Goal: Task Accomplishment & Management: Use online tool/utility

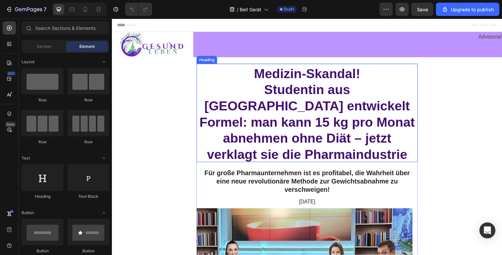
scroll to position [57, 0]
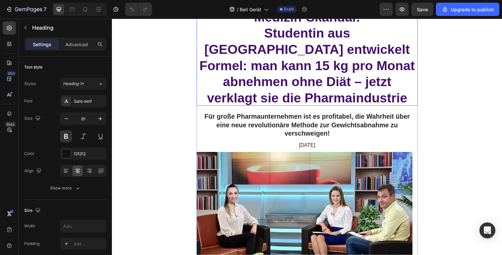
click at [301, 56] on span "Studentin aus München entwickelt Formel: man kann 15 kg pro Monat abnehmen ohne…" at bounding box center [311, 66] width 220 height 81
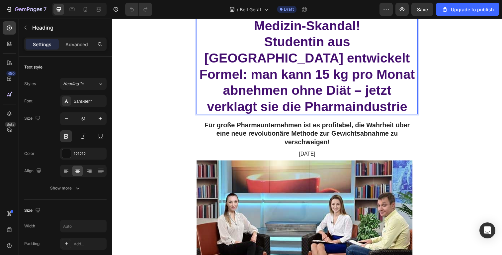
scroll to position [48, 0]
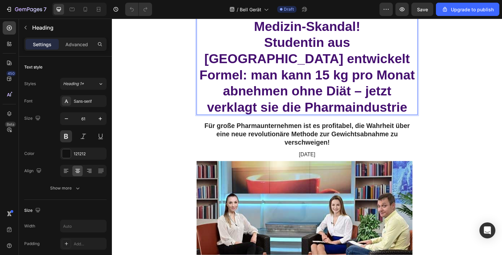
click at [301, 56] on span "Studentin aus München entwickelt Formel: man kann 15 kg pro Monat abnehmen ohne…" at bounding box center [311, 76] width 220 height 81
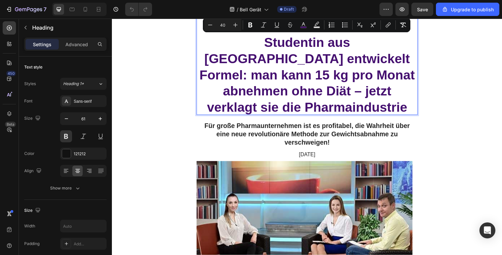
click at [301, 56] on span "Studentin aus München entwickelt Formel: man kann 15 kg pro Monat abnehmen ohne…" at bounding box center [311, 76] width 220 height 81
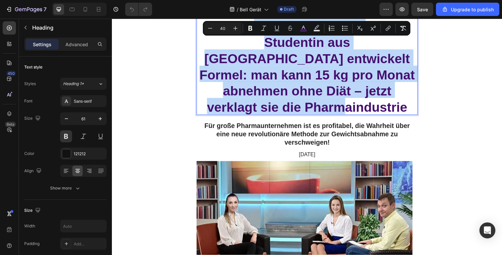
drag, startPoint x: 411, startPoint y: 93, endPoint x: 368, endPoint y: 54, distance: 58.1
click at [254, 31] on p "Medizin-Skandal! Studentin aus München entwickelt Formel: man kann 15 kg pro Mo…" at bounding box center [311, 66] width 225 height 99
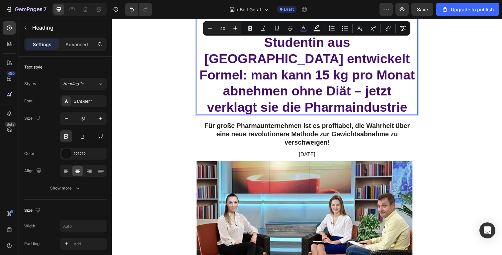
click at [419, 76] on p "Medizin-Skandal! Studentin aus München entwickelt Formel: man kann 15 kg pro Mo…" at bounding box center [311, 66] width 225 height 99
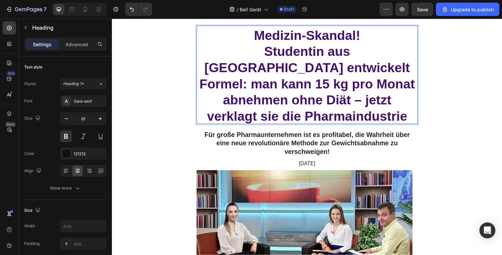
scroll to position [0, 0]
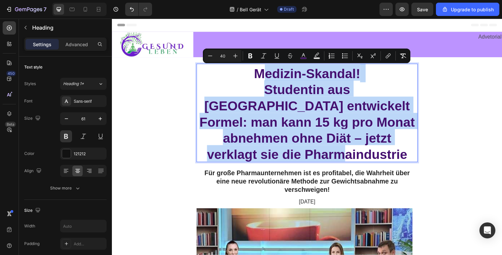
drag, startPoint x: 395, startPoint y: 130, endPoint x: 261, endPoint y: 79, distance: 143.5
click at [261, 79] on p "Medizin-Skandal! Studentin aus München entwickelt Formel: man kann 15 kg pro Mo…" at bounding box center [311, 114] width 225 height 99
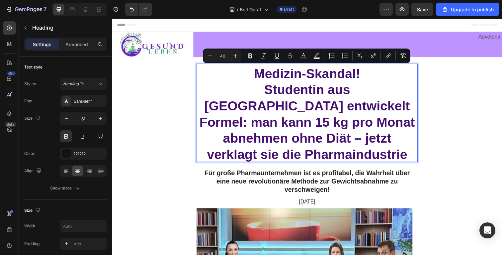
click at [291, 91] on span "Studentin aus München entwickelt Formel: man kann 15 kg pro Monat abnehmen ohne…" at bounding box center [311, 124] width 220 height 81
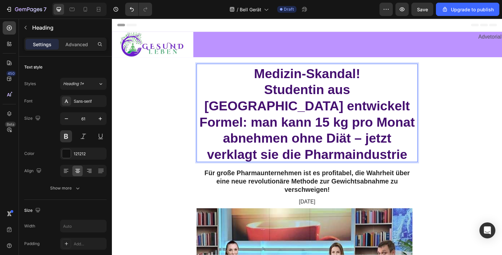
click at [263, 73] on span "Medizin-Skandal!" at bounding box center [311, 74] width 109 height 15
click at [278, 76] on span "Medizin-Skandal!" at bounding box center [311, 74] width 109 height 15
click at [293, 101] on span "Studentin aus München entwickelt Formel: man kann 15 kg pro Monat abnehmen ohne…" at bounding box center [311, 124] width 220 height 81
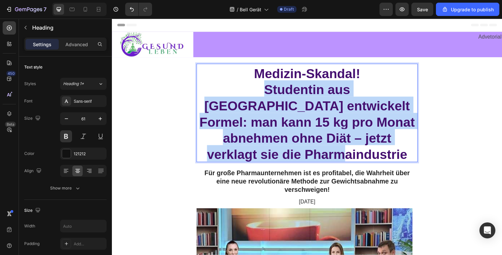
click at [293, 101] on span "Studentin aus München entwickelt Formel: man kann 15 kg pro Monat abnehmen ohne…" at bounding box center [311, 124] width 220 height 81
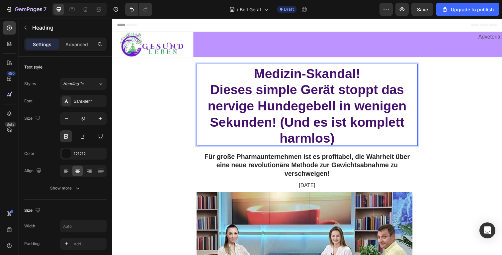
click at [402, 116] on span "Dieses simple Gerät stoppt das nervige Hundegebell in wenigen Sekunden! (Und es…" at bounding box center [311, 116] width 203 height 64
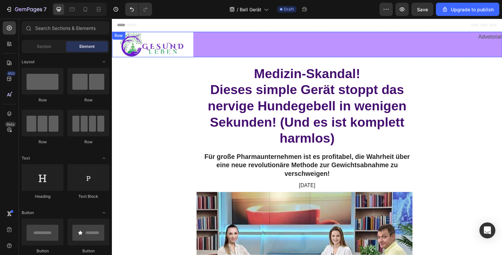
click at [312, 46] on div "Advetorial Text Block" at bounding box center [410, 45] width 199 height 26
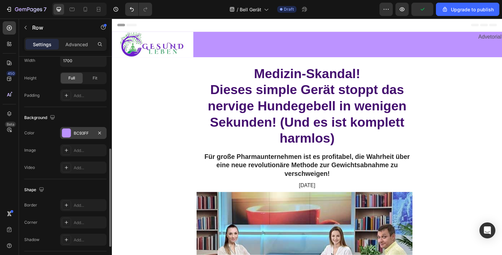
click at [89, 134] on div "BC93FF" at bounding box center [83, 133] width 19 height 6
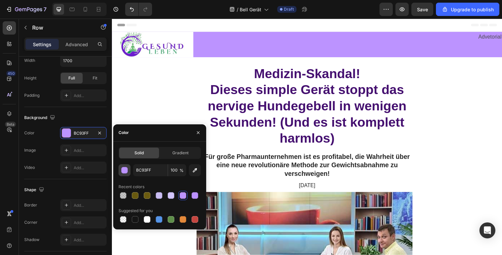
click at [129, 171] on button "button" at bounding box center [125, 170] width 12 height 12
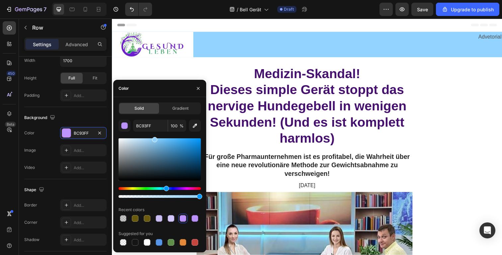
drag, startPoint x: 178, startPoint y: 188, endPoint x: 185, endPoint y: 159, distance: 30.1
click at [166, 186] on div "Hue" at bounding box center [166, 188] width 5 height 5
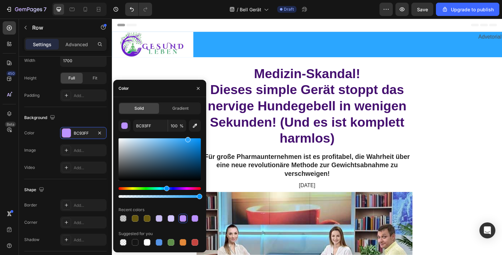
drag, startPoint x: 187, startPoint y: 151, endPoint x: 188, endPoint y: 129, distance: 22.3
click at [188, 129] on div "BC93FF 100 % Recent colors Suggested for you" at bounding box center [160, 183] width 82 height 127
click at [189, 137] on div at bounding box center [189, 139] width 5 height 5
click at [139, 128] on input "2BA6FF" at bounding box center [150, 126] width 35 height 12
type input "26A4FF"
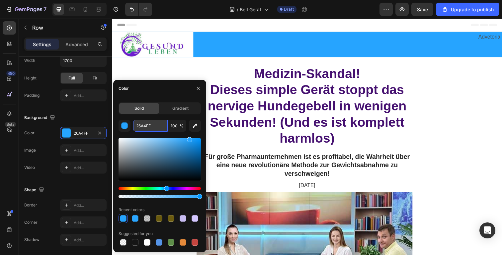
click at [139, 128] on input "26A4FF" at bounding box center [150, 126] width 35 height 12
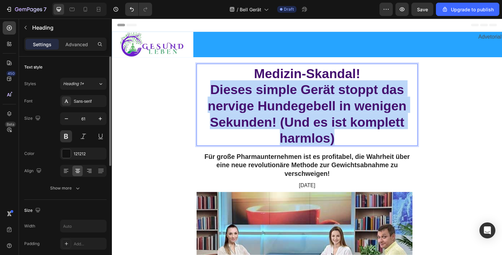
click at [338, 116] on p "Medizin-Skandal! Dieses simple Gerät stoppt das nervige Hundegebell in wenigen …" at bounding box center [311, 106] width 225 height 83
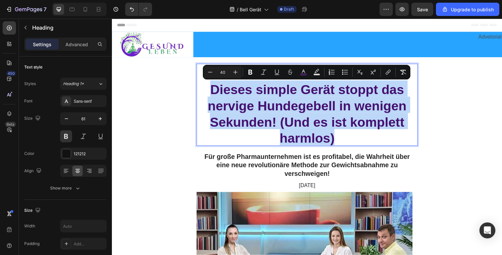
click at [324, 106] on span "Dieses simple Gerät stoppt das nervige Hundegebell in wenigen Sekunden! (Und es…" at bounding box center [311, 116] width 203 height 64
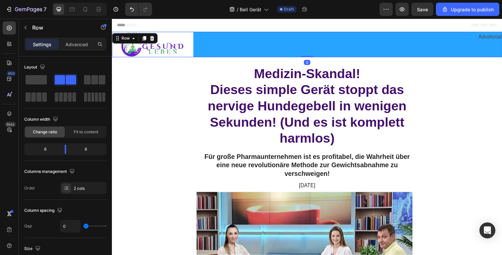
click at [425, 44] on div "Advetorial Text Block" at bounding box center [410, 45] width 199 height 26
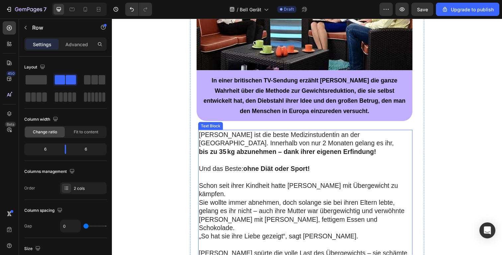
scroll to position [154, 0]
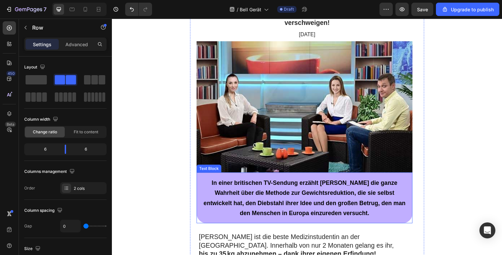
click at [405, 182] on p "In einer britischen TV-Sendung erzählt [PERSON_NAME] die ganze Wahrheit über di…" at bounding box center [309, 201] width 210 height 41
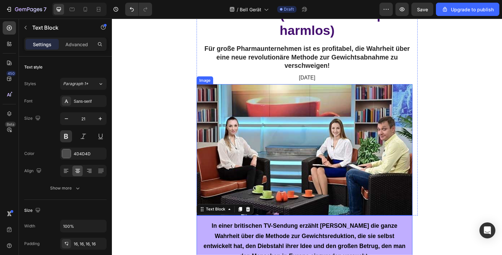
scroll to position [0, 0]
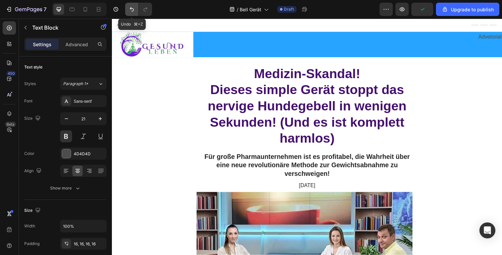
click at [132, 8] on icon "Undo/Redo" at bounding box center [132, 9] width 4 height 4
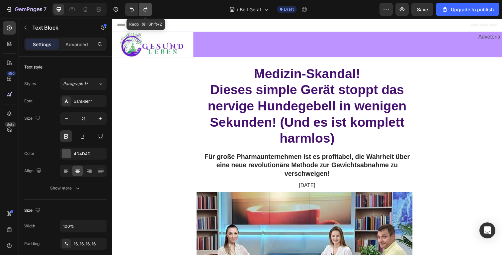
click at [144, 6] on button "Undo/Redo" at bounding box center [145, 9] width 13 height 13
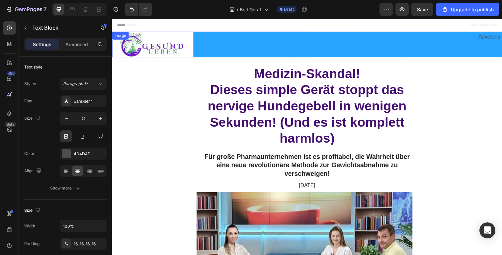
click at [240, 40] on div at bounding box center [211, 45] width 199 height 26
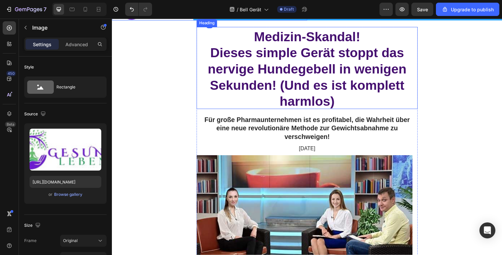
scroll to position [147, 0]
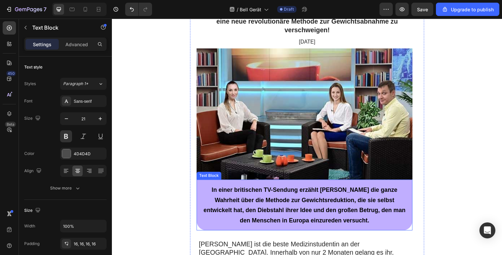
click at [384, 208] on p "In einer britischen TV-Sendung erzählt [PERSON_NAME] die ganze Wahrheit über di…" at bounding box center [309, 208] width 210 height 41
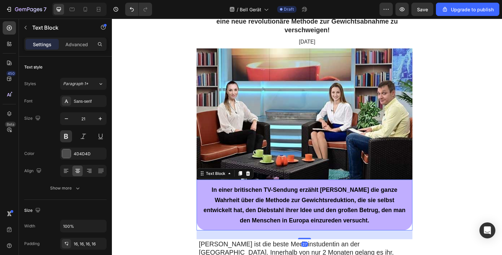
click at [392, 233] on div "In einer britischen TV-Sendung erzählt [PERSON_NAME] die ganze Wahrheit über di…" at bounding box center [308, 209] width 221 height 52
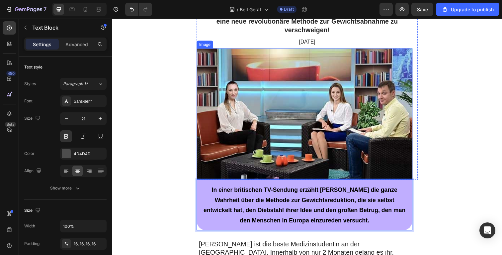
scroll to position [208, 0]
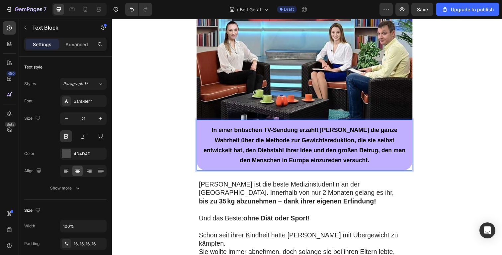
click at [411, 127] on p "In einer britischen TV-Sendung erzählt [PERSON_NAME] die ganze Wahrheit über di…" at bounding box center [309, 147] width 210 height 41
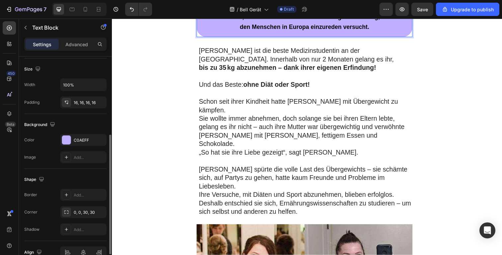
scroll to position [176, 0]
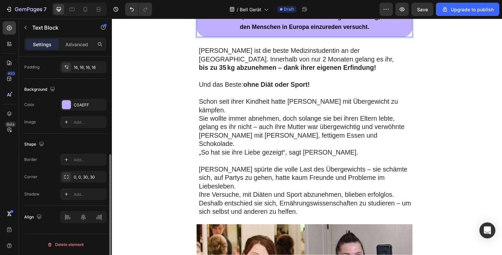
click at [69, 95] on div "Background The changes might be hidden by the video. Color C0AEFF Image Add..." at bounding box center [65, 106] width 82 height 55
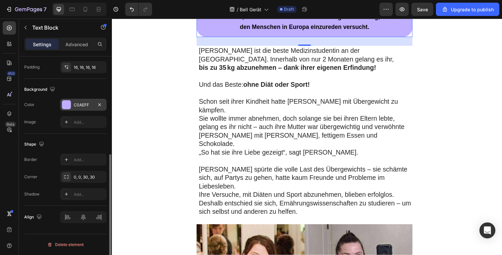
click at [72, 103] on div "C0AEFF" at bounding box center [83, 105] width 47 height 12
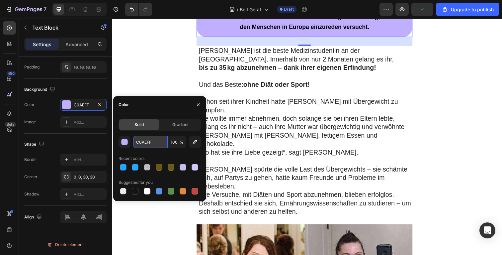
click at [146, 144] on input "C0AEFF" at bounding box center [150, 142] width 35 height 12
paste input "26A4"
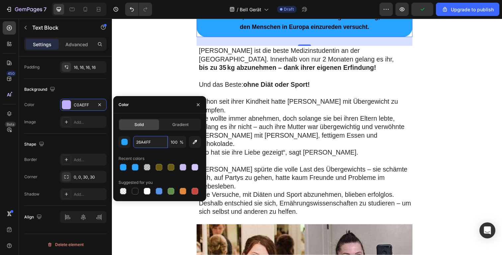
type input "26A4FF"
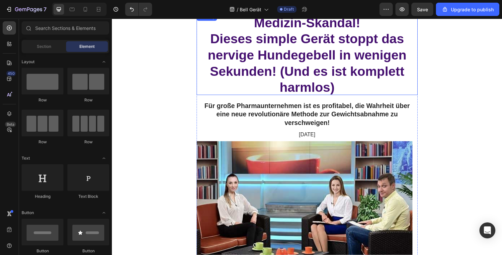
scroll to position [0, 0]
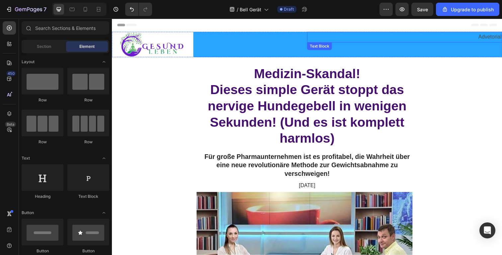
click at [363, 42] on div "Advetorial" at bounding box center [410, 37] width 199 height 11
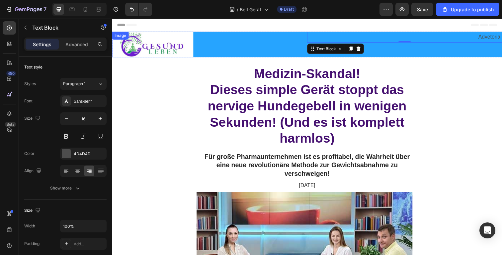
click at [233, 51] on div at bounding box center [211, 45] width 199 height 26
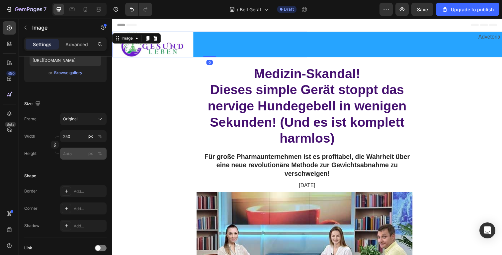
scroll to position [284, 0]
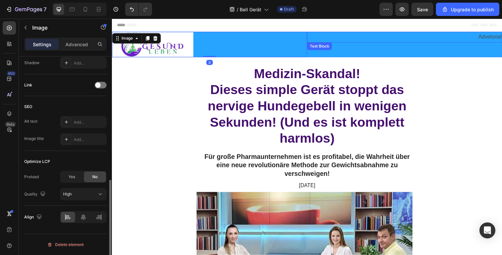
click at [321, 42] on p "Advetorial" at bounding box center [411, 38] width 198 height 10
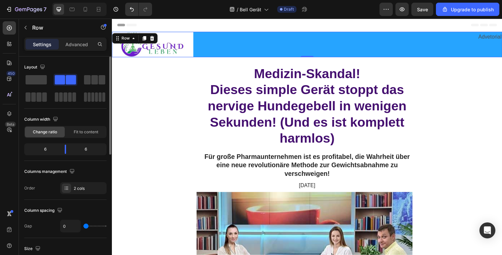
click at [400, 55] on div "Advetorial Text Block" at bounding box center [410, 45] width 199 height 26
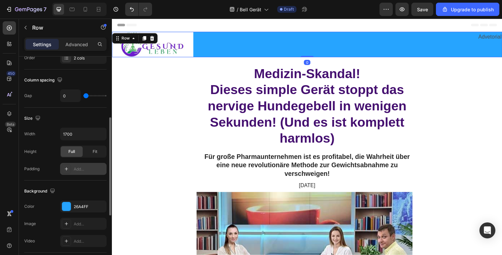
scroll to position [259, 0]
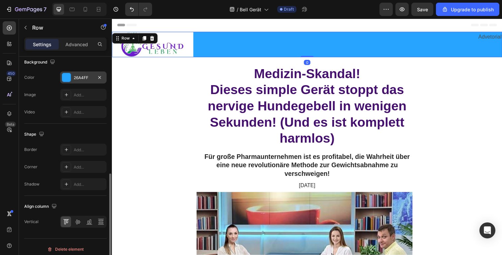
click at [80, 71] on div "26A4FF" at bounding box center [83, 77] width 47 height 12
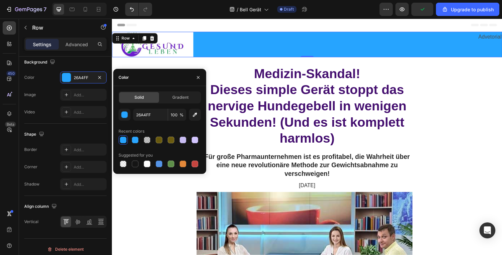
drag, startPoint x: 122, startPoint y: 113, endPoint x: 159, endPoint y: 123, distance: 38.1
click at [122, 113] on div "button" at bounding box center [125, 115] width 7 height 7
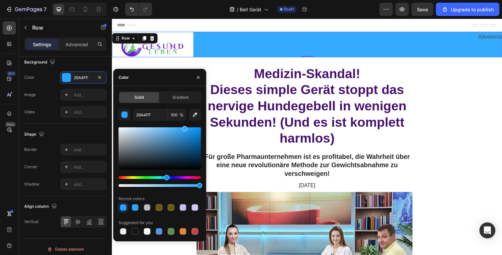
drag, startPoint x: 191, startPoint y: 129, endPoint x: 201, endPoint y: 114, distance: 18.4
click at [189, 117] on div "26A4FF 100 % Recent colors Suggested for you" at bounding box center [160, 172] width 82 height 127
drag, startPoint x: 190, startPoint y: 129, endPoint x: 187, endPoint y: 125, distance: 5.5
click at [186, 125] on div "26A4FF 100 % Recent colors Suggested for you" at bounding box center [160, 172] width 82 height 127
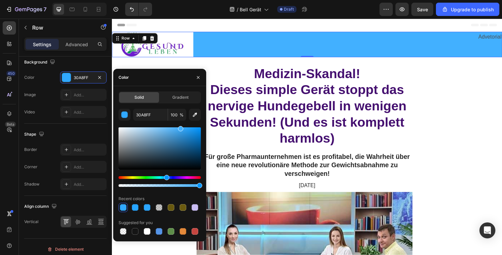
drag, startPoint x: 186, startPoint y: 128, endPoint x: 180, endPoint y: 124, distance: 7.0
click at [180, 124] on div "30A8FF 100 % Recent colors Suggested for you" at bounding box center [160, 172] width 82 height 127
type input "42B0FF"
click at [76, 78] on div "42B0FF" at bounding box center [83, 78] width 19 height 6
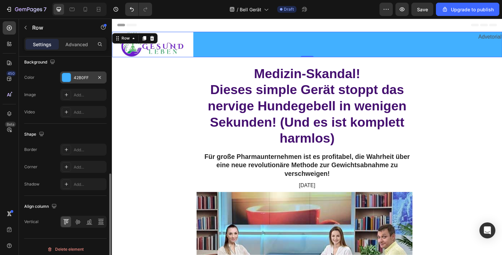
click at [84, 81] on div "42B0FF" at bounding box center [83, 77] width 47 height 12
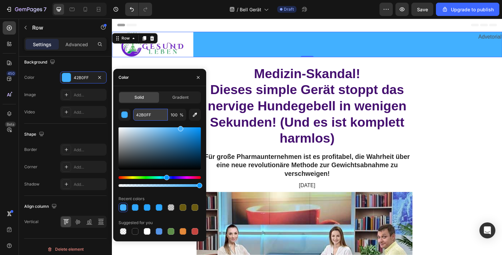
click at [141, 113] on input "42B0FF" at bounding box center [150, 115] width 35 height 12
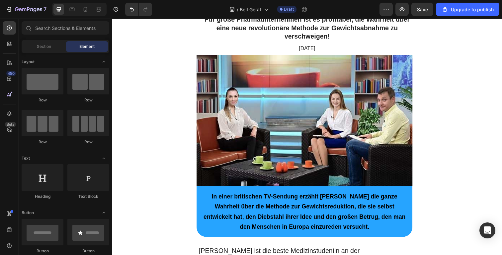
scroll to position [202, 0]
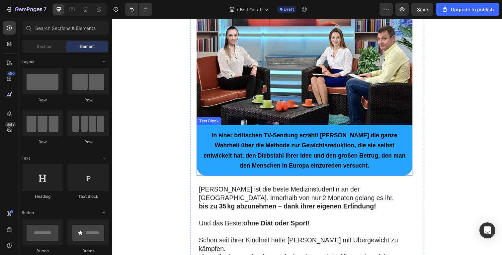
click at [329, 140] on span "In einer britischen TV-Sendung erzählt [PERSON_NAME] die ganze Wahrheit über di…" at bounding box center [308, 154] width 206 height 38
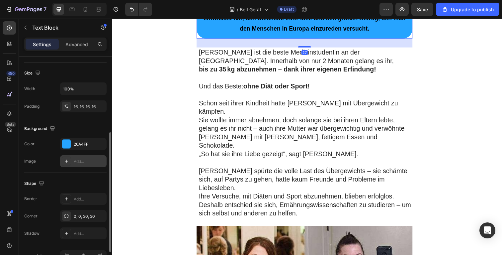
scroll to position [148, 0]
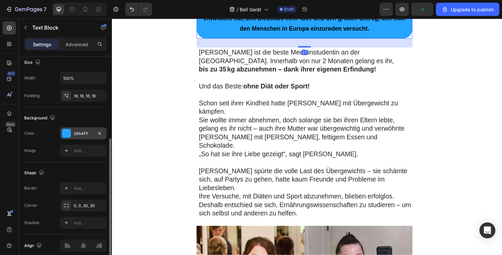
click at [79, 130] on div "26A4FF" at bounding box center [83, 133] width 47 height 12
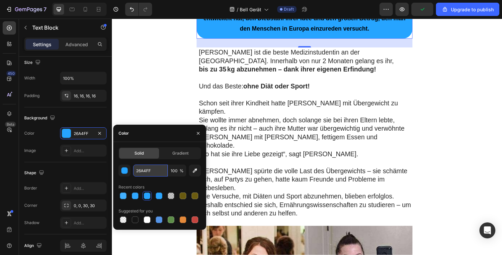
click at [142, 172] on input "26A4FF" at bounding box center [150, 170] width 35 height 12
click at [121, 193] on div at bounding box center [123, 195] width 7 height 7
type input "42B0FF"
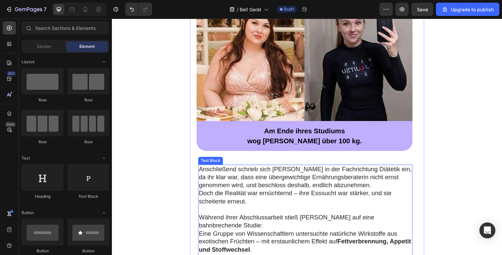
scroll to position [610, 0]
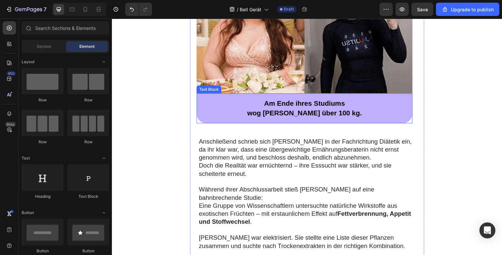
click at [367, 95] on div "Am Ende ihres Studiums wog Eleanor über 100 kg." at bounding box center [308, 110] width 221 height 31
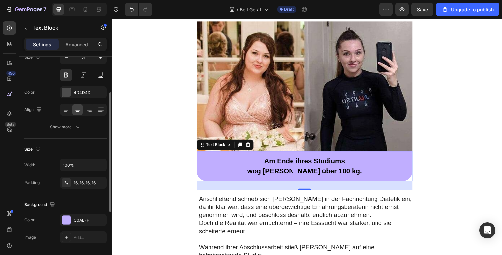
scroll to position [126, 0]
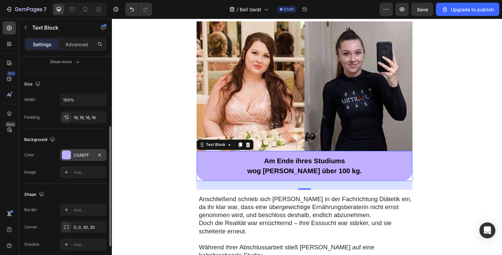
click at [76, 160] on div "C0AEFF" at bounding box center [83, 155] width 47 height 12
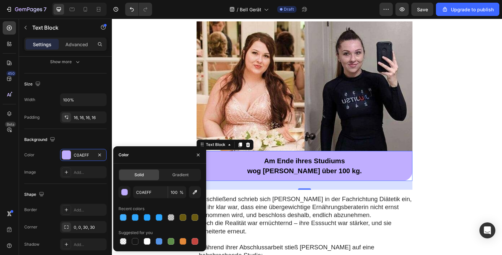
drag, startPoint x: 122, startPoint y: 218, endPoint x: 124, endPoint y: 212, distance: 6.0
click at [122, 218] on div at bounding box center [123, 217] width 7 height 7
type input "42B0FF"
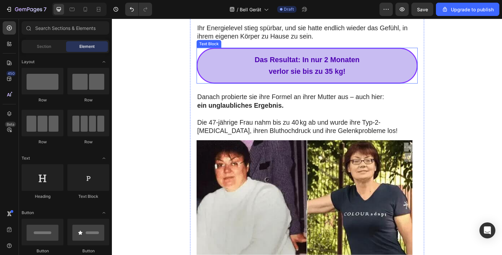
scroll to position [953, 0]
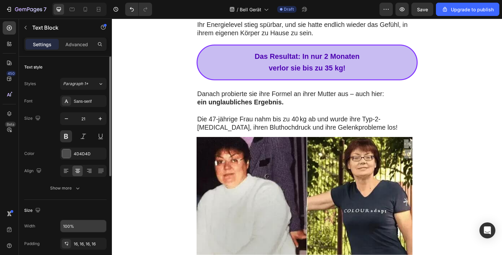
scroll to position [130, 0]
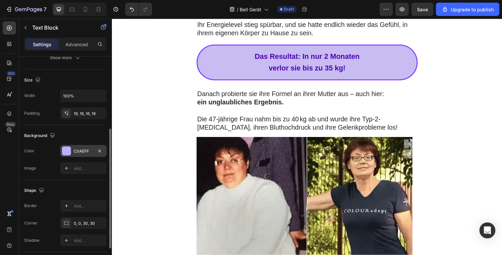
click at [73, 150] on div "C0AEFF" at bounding box center [83, 151] width 47 height 12
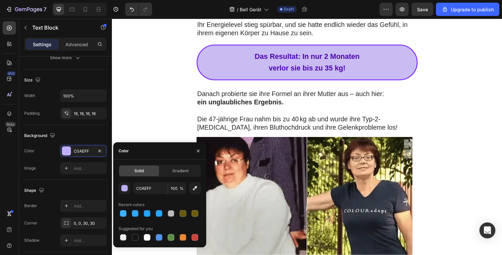
click at [118, 215] on div "Solid Gradient C0AEFF 100 % Recent colors Suggested for you" at bounding box center [159, 203] width 93 height 77
click at [119, 215] on div at bounding box center [123, 213] width 8 height 8
type input "42B0FF"
click at [397, 75] on p "verlor sie bis zu 35 kg!" at bounding box center [311, 69] width 217 height 12
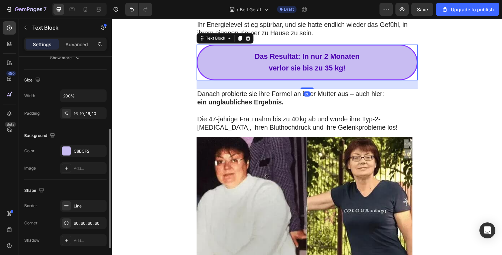
scroll to position [176, 0]
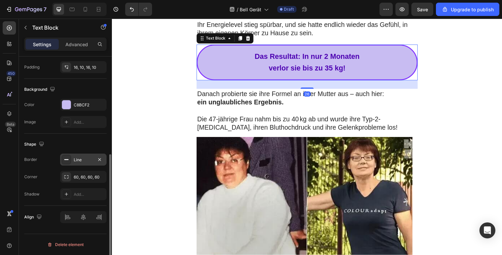
click at [73, 159] on div "Line" at bounding box center [83, 159] width 47 height 12
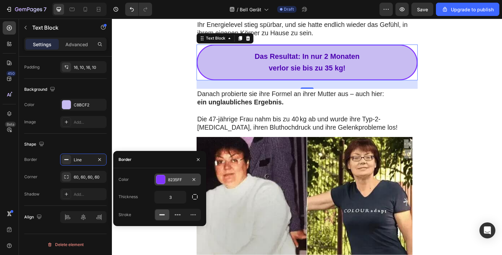
click at [170, 182] on div "8235FF" at bounding box center [177, 180] width 19 height 6
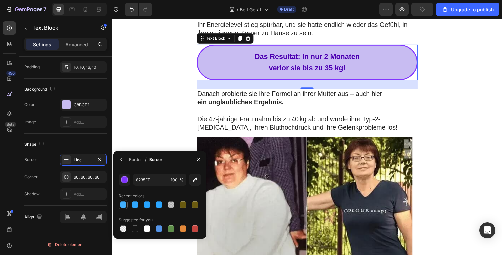
click at [120, 203] on div at bounding box center [123, 205] width 8 height 8
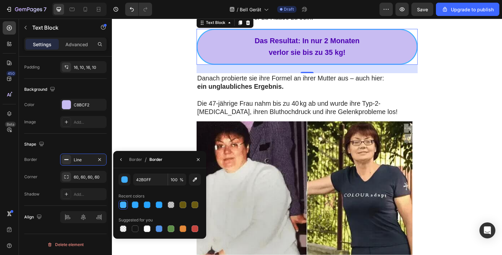
scroll to position [976, 0]
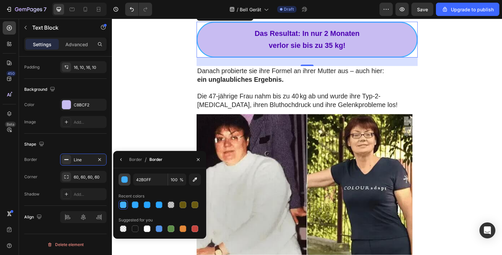
click at [125, 184] on button "button" at bounding box center [125, 179] width 12 height 12
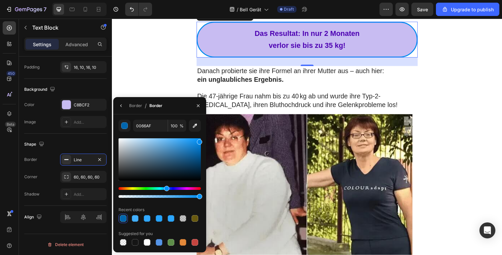
type input "008BEF"
drag, startPoint x: 183, startPoint y: 143, endPoint x: 201, endPoint y: 141, distance: 18.4
click at [201, 141] on div at bounding box center [160, 159] width 82 height 42
click at [368, 52] on p "verlor sie bis zu 35 kg!" at bounding box center [311, 46] width 217 height 12
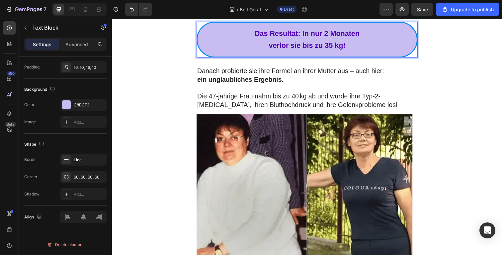
click at [389, 52] on p "verlor sie bis zu 35 kg!" at bounding box center [311, 46] width 217 height 12
click at [71, 104] on div "C8BCF2" at bounding box center [83, 105] width 47 height 12
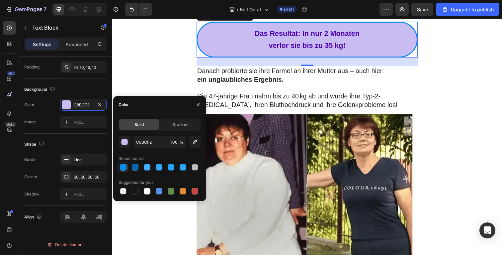
click at [127, 167] on div at bounding box center [123, 167] width 8 height 8
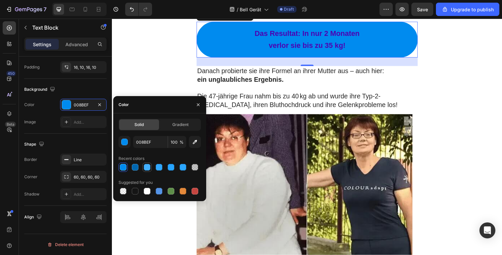
click at [150, 167] on div at bounding box center [147, 167] width 7 height 7
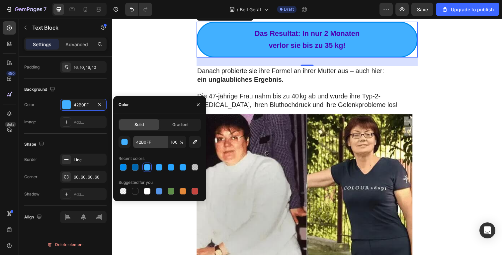
drag, startPoint x: 125, startPoint y: 165, endPoint x: 134, endPoint y: 141, distance: 26.1
click at [125, 165] on div at bounding box center [123, 167] width 7 height 7
type input "008BEF"
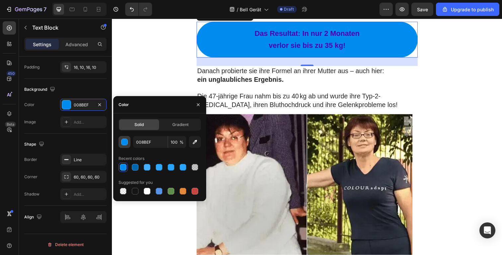
click at [126, 142] on div "button" at bounding box center [125, 142] width 7 height 7
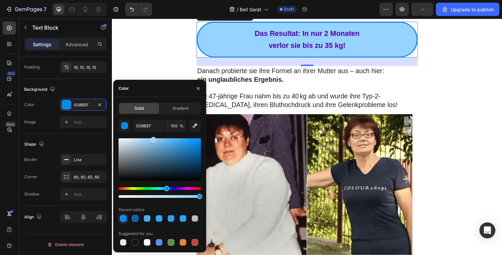
drag, startPoint x: 178, startPoint y: 139, endPoint x: 155, endPoint y: 105, distance: 40.2
click at [152, 130] on div "008BEF 100 % Recent colors Suggested for you" at bounding box center [160, 183] width 82 height 127
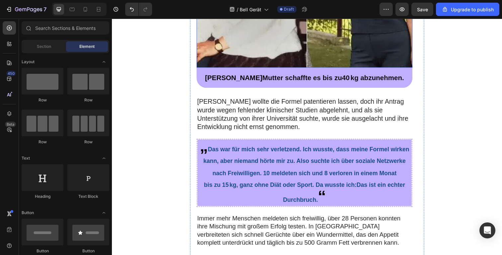
scroll to position [1198, 0]
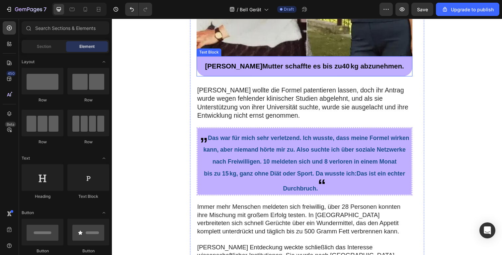
click at [406, 72] on p "Eleanor Mutter schaffte es bis zu 40 kg abzunehmen." at bounding box center [309, 67] width 210 height 10
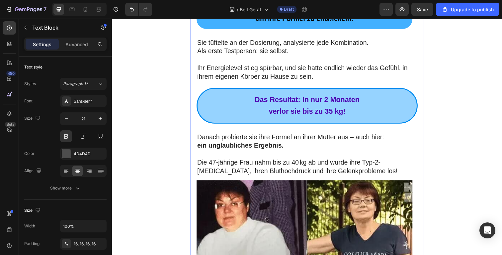
scroll to position [919, 0]
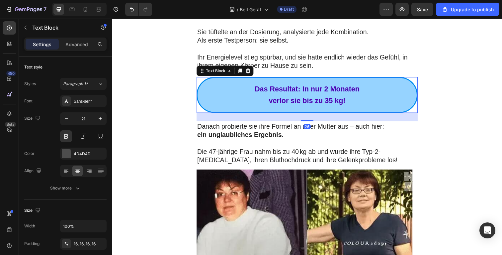
click at [392, 97] on p "Das Resultat: In nur 2 Monaten" at bounding box center [311, 91] width 217 height 12
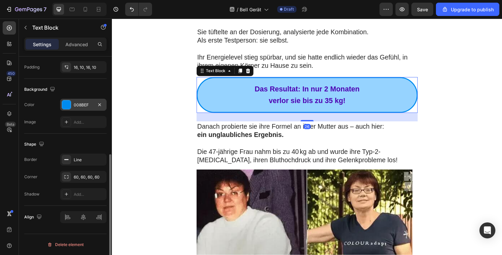
click at [81, 102] on div "008BEF" at bounding box center [83, 105] width 19 height 6
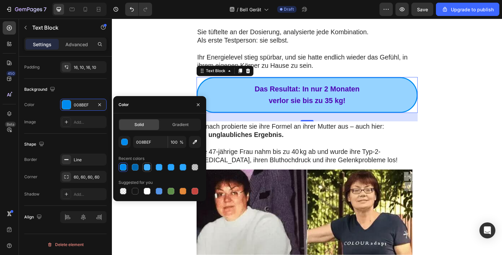
click at [147, 166] on div at bounding box center [147, 167] width 7 height 7
type input "42B0FF"
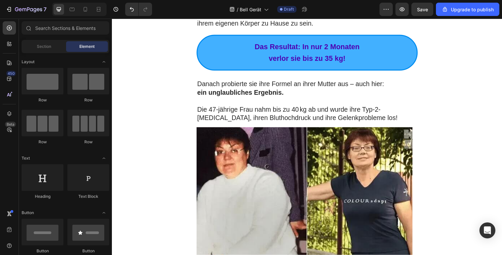
scroll to position [963, 0]
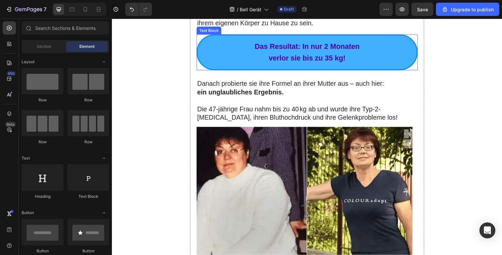
drag, startPoint x: 410, startPoint y: 134, endPoint x: 394, endPoint y: 134, distance: 15.9
click at [409, 65] on p "verlor sie bis zu 35 kg!" at bounding box center [311, 59] width 217 height 12
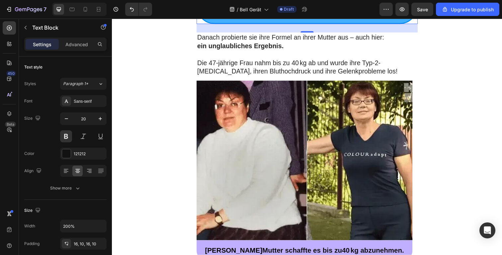
scroll to position [976, 0]
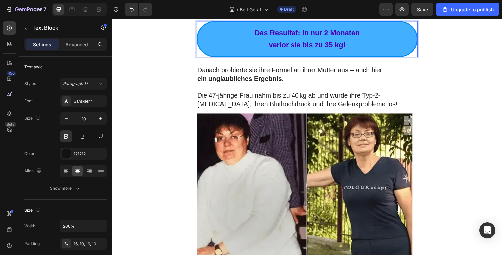
click at [208, 58] on div "Das Resultat: In nur 2 Monaten verlor sie bis zu 35 kg!" at bounding box center [311, 39] width 226 height 37
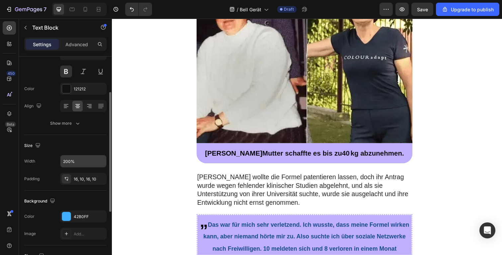
scroll to position [77, 0]
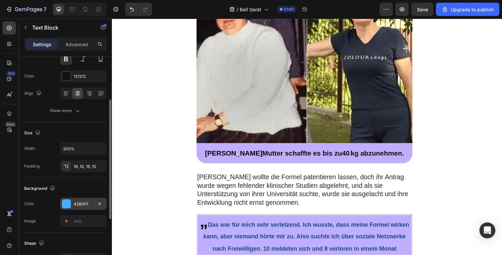
click at [78, 197] on div "Background The changes might be hidden by the video. Color 42B0FF Image Add..." at bounding box center [65, 205] width 82 height 55
click at [78, 201] on div "42B0FF" at bounding box center [83, 204] width 19 height 6
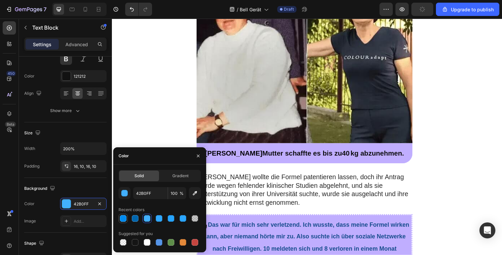
click at [126, 218] on div at bounding box center [123, 218] width 7 height 7
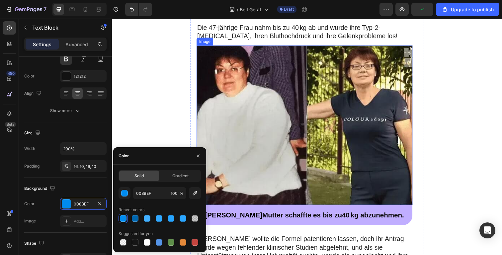
scroll to position [973, 0]
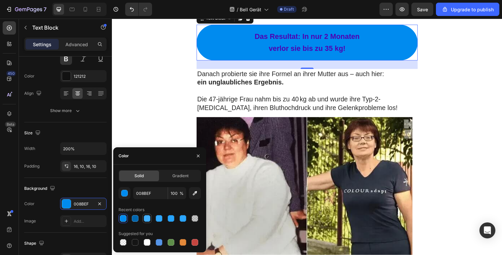
click at [143, 218] on div at bounding box center [147, 218] width 9 height 9
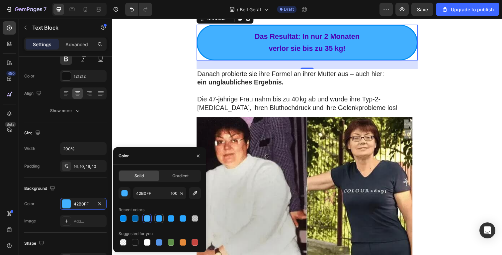
click at [155, 218] on div at bounding box center [158, 218] width 9 height 9
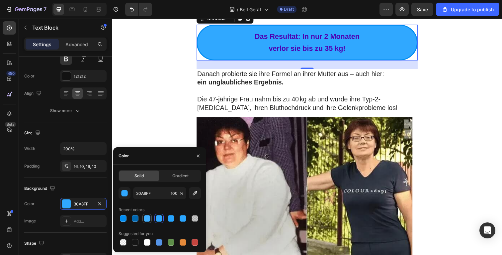
click at [150, 217] on div at bounding box center [147, 218] width 8 height 8
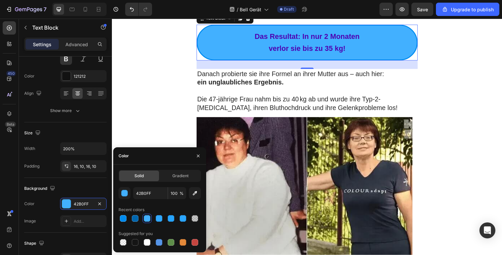
click at [147, 218] on div at bounding box center [147, 218] width 7 height 7
click at [176, 219] on div at bounding box center [160, 218] width 82 height 9
click at [171, 219] on div at bounding box center [171, 218] width 7 height 7
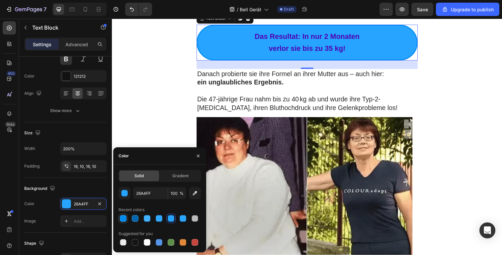
click at [124, 220] on div at bounding box center [123, 218] width 7 height 7
type input "008BEF"
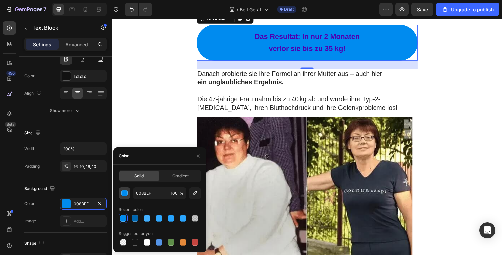
click at [123, 195] on div "button" at bounding box center [125, 193] width 7 height 7
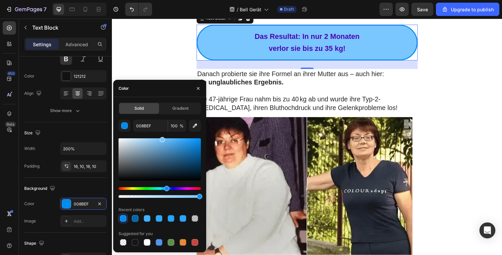
drag, startPoint x: 194, startPoint y: 142, endPoint x: 153, endPoint y: 86, distance: 68.9
click at [162, 132] on div "008BEF 100 % Recent colors Suggested for you" at bounding box center [160, 183] width 82 height 127
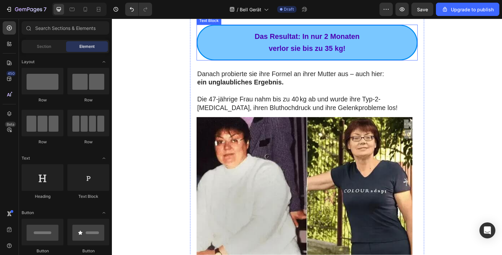
click at [215, 55] on p "verlor sie bis zu 35 kg!" at bounding box center [311, 49] width 217 height 12
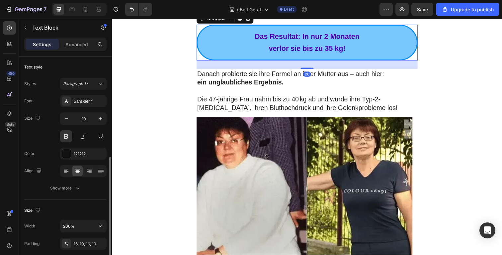
scroll to position [65, 0]
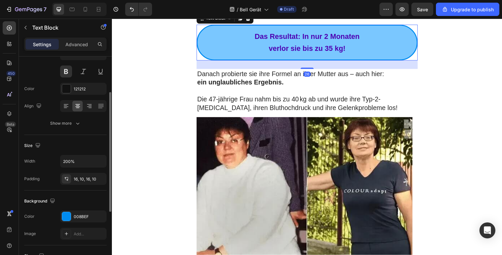
click at [74, 209] on div "Background The changes might be hidden by the video. Color 008BEF Image Add..." at bounding box center [65, 217] width 82 height 55
click at [75, 216] on div "008BEF" at bounding box center [83, 217] width 19 height 6
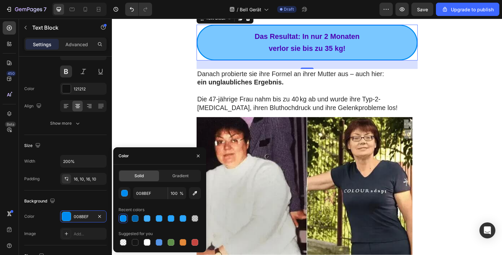
click at [117, 191] on div "Solid Gradient 008BEF 100 % Recent colors Suggested for you" at bounding box center [159, 208] width 93 height 77
click at [119, 191] on button "button" at bounding box center [125, 193] width 12 height 12
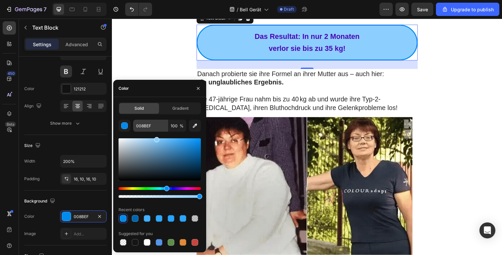
drag, startPoint x: 192, startPoint y: 141, endPoint x: 158, endPoint y: 121, distance: 39.2
click at [156, 129] on div "008BEF 100 % Recent colors Suggested for you" at bounding box center [160, 183] width 82 height 127
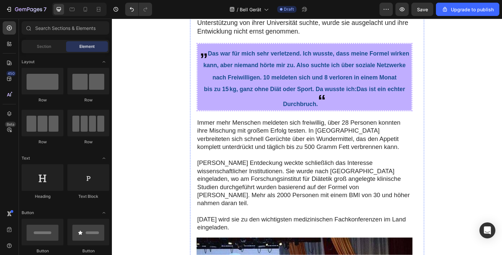
scroll to position [1290, 0]
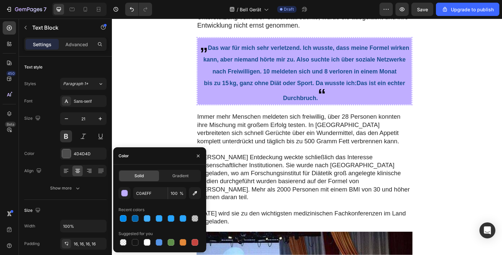
click at [126, 219] on div at bounding box center [123, 218] width 7 height 7
type input "008BEF"
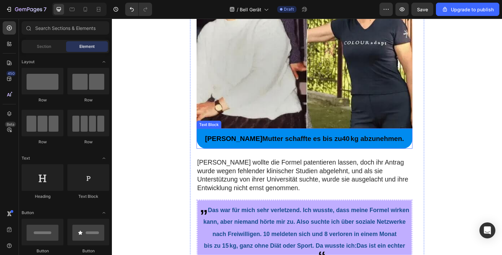
scroll to position [979, 0]
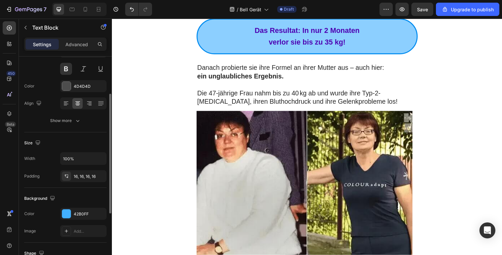
scroll to position [135, 0]
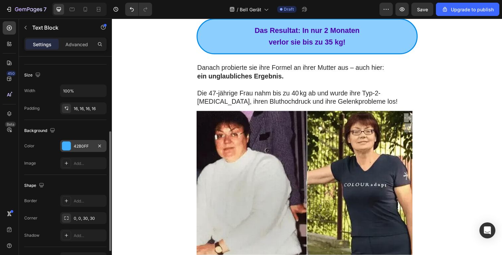
click at [72, 143] on div "42B0FF" at bounding box center [83, 146] width 47 height 12
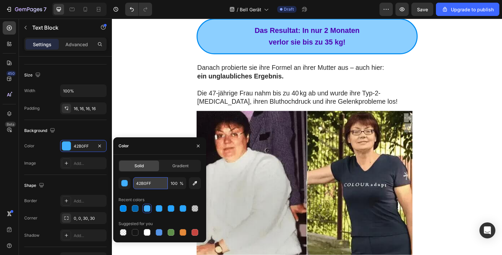
click at [142, 182] on input "42B0FF" at bounding box center [150, 183] width 35 height 12
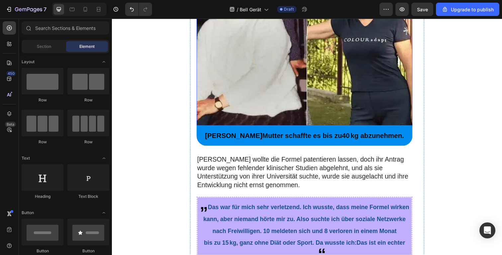
scroll to position [1128, 0]
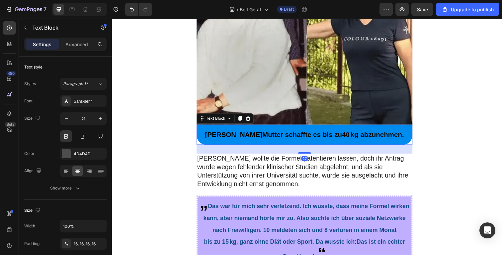
click at [411, 148] on div "Eleanor Mutter schaffte es bis zu 40 kg abzunehmen." at bounding box center [308, 137] width 221 height 21
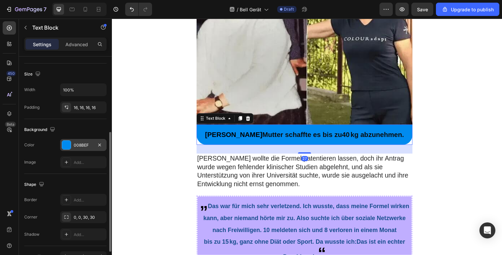
click at [89, 146] on div "008BEF" at bounding box center [83, 145] width 19 height 6
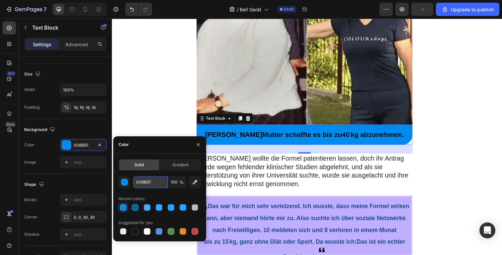
click at [141, 181] on input "008BEF" at bounding box center [150, 182] width 35 height 12
paste input "42B0FF"
click at [152, 177] on input "42B0FF8BEF" at bounding box center [150, 182] width 35 height 12
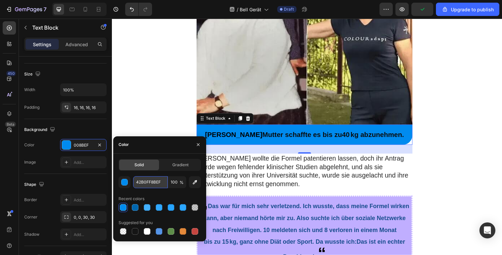
click at [152, 177] on input "42B0FF8BEF" at bounding box center [150, 182] width 35 height 12
paste input "text"
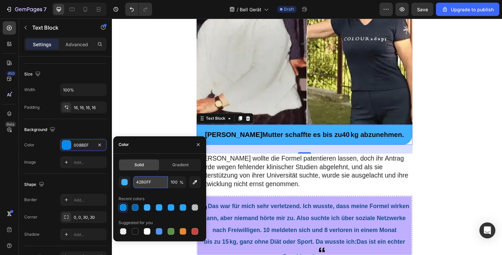
type input "42B0FF"
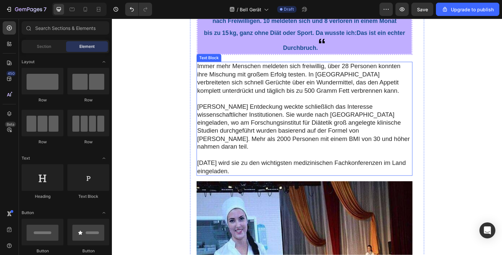
scroll to position [1251, 0]
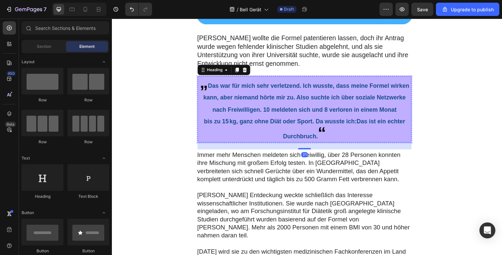
click at [370, 146] on h2 "„ Das war für mich sehr verletzend. Ich wusste, dass meine Formel wirken kann, …" at bounding box center [308, 111] width 219 height 68
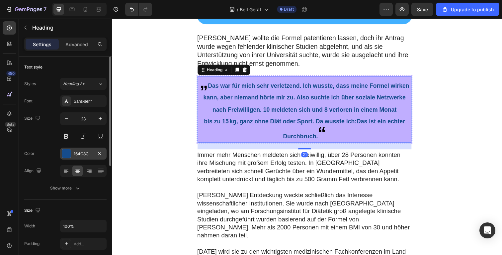
click at [78, 155] on div "164C8C" at bounding box center [83, 154] width 19 height 6
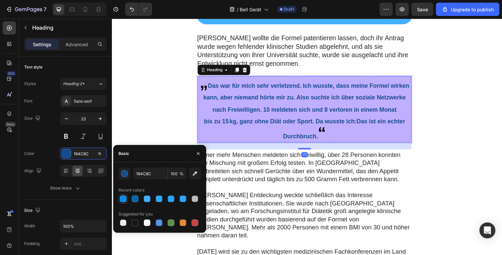
click at [125, 202] on div at bounding box center [123, 199] width 8 height 8
type input "008BEF"
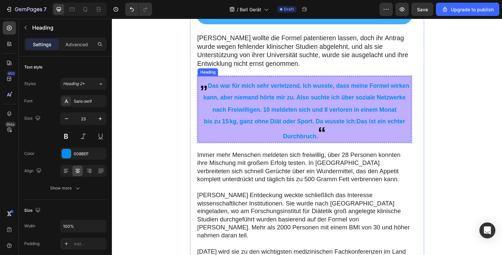
click at [245, 146] on h2 "„ Das war für mich sehr verletzend. Ich wusste, dass meine Formel wirken kann, …" at bounding box center [308, 111] width 219 height 68
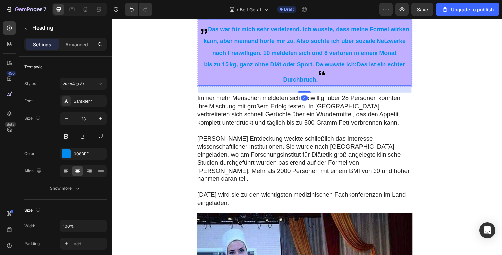
scroll to position [1309, 0]
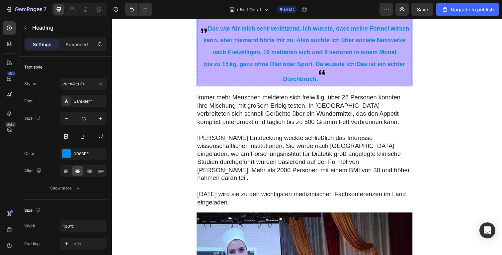
click at [281, 84] on span "bis zu 15 kg, ganz ohne Diät oder Sport. Da wusste ich: Das ist ein echter Durc…" at bounding box center [309, 73] width 206 height 22
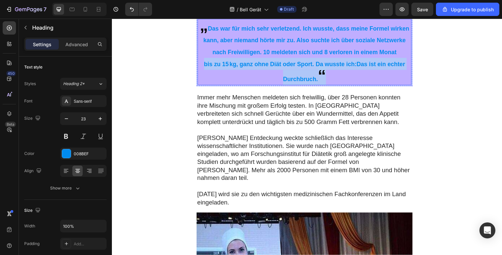
drag, startPoint x: 281, startPoint y: 138, endPoint x: 294, endPoint y: 141, distance: 13.2
click at [281, 84] on span "bis zu 15 kg, ganz ohne Diät oder Sport. Da wusste ich: Das ist ein echter Durc…" at bounding box center [309, 73] width 206 height 22
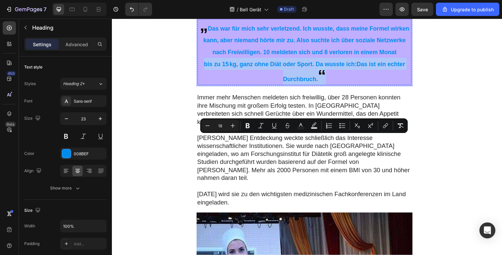
click at [329, 86] on p "„ Das war für mich sehr verletzend. Ich wusste, dass meine Formel wirken kann, …" at bounding box center [308, 53] width 217 height 67
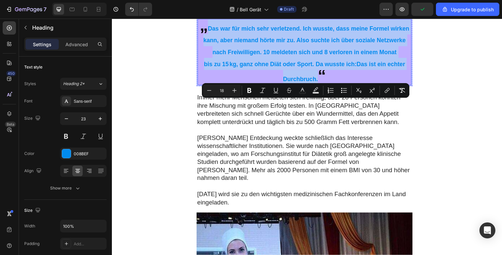
drag, startPoint x: 306, startPoint y: 150, endPoint x: 207, endPoint y: 106, distance: 108.1
click at [207, 86] on p "„ Das war für mich sehr verletzend. Ich wusste, dass meine Formel wirken kann, …" at bounding box center [308, 53] width 217 height 67
click at [305, 93] on icon "Editor contextual toolbar" at bounding box center [302, 90] width 7 height 7
type input "008BEF"
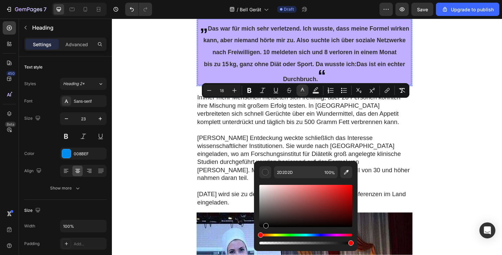
drag, startPoint x: 460, startPoint y: 209, endPoint x: 256, endPoint y: 236, distance: 205.8
type input "000000"
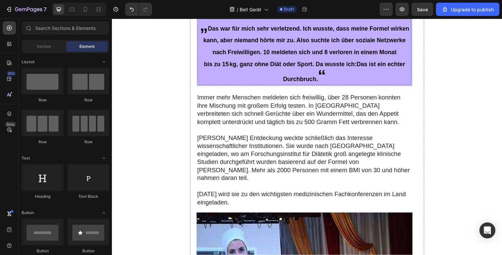
click at [387, 86] on p "⁠⁠⁠⁠⁠⁠⁠ „ Das war für mich sehr verletzend. Ich wusste, dass meine Formel wirke…" at bounding box center [308, 53] width 217 height 67
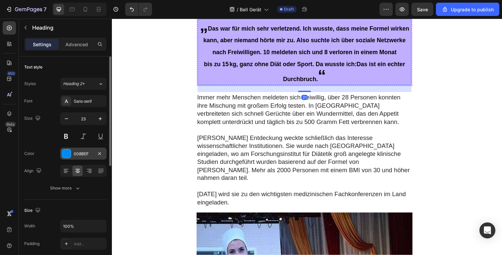
click at [78, 159] on div "008BEF" at bounding box center [83, 154] width 47 height 12
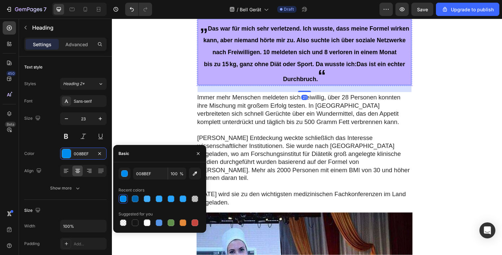
click at [126, 199] on div at bounding box center [123, 198] width 7 height 7
drag, startPoint x: 137, startPoint y: 125, endPoint x: 204, endPoint y: 137, distance: 68.0
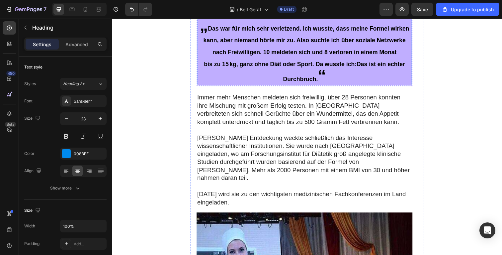
click at [231, 86] on p "⁠⁠⁠⁠⁠⁠⁠ „ Das war für mich sehr verletzend. Ich wusste, dass meine Formel wirke…" at bounding box center [308, 53] width 217 height 67
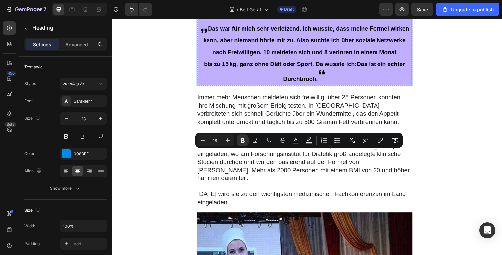
click at [231, 86] on p "„ Das war für mich sehr verletzend. Ich wusste, dass meine Formel wirken kann, …" at bounding box center [308, 53] width 217 height 67
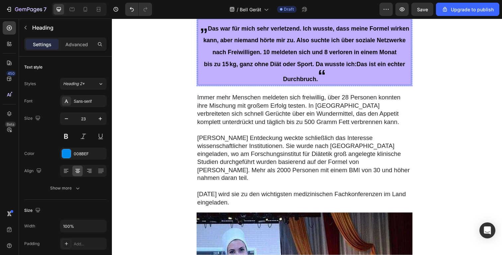
click at [221, 86] on p "„ Das war für mich sehr verletzend. Ich wusste, dass meine Formel wirken kann, …" at bounding box center [308, 53] width 217 height 67
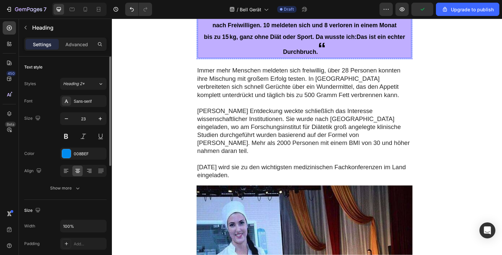
scroll to position [1377, 0]
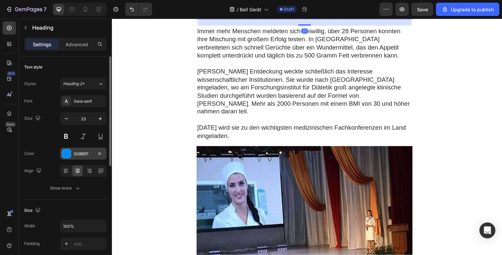
click at [81, 157] on div "008BEF" at bounding box center [83, 154] width 47 height 12
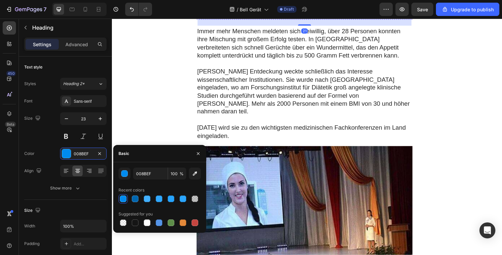
click at [124, 199] on div at bounding box center [123, 198] width 7 height 7
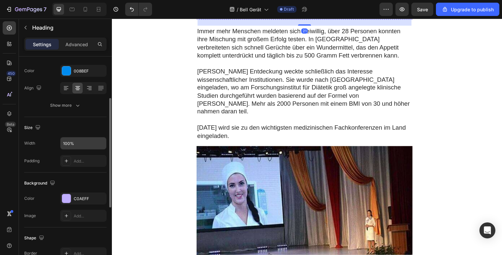
scroll to position [0, 0]
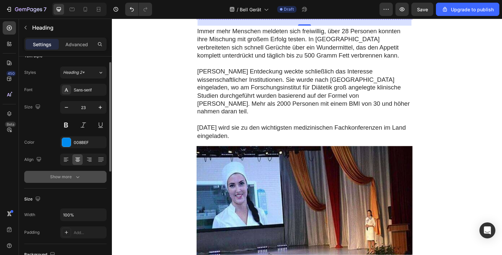
click at [68, 182] on button "Show more" at bounding box center [65, 177] width 82 height 12
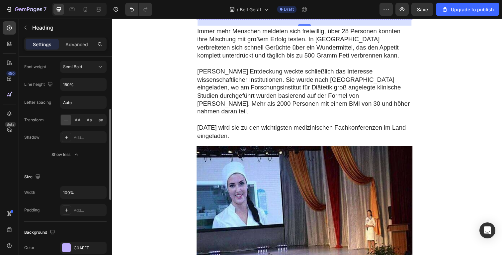
scroll to position [264, 0]
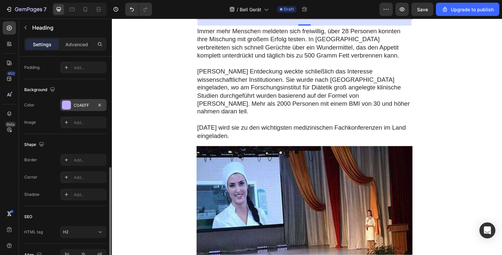
click at [77, 104] on div "C0AEFF" at bounding box center [83, 105] width 19 height 6
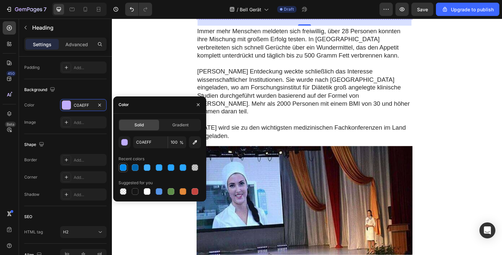
click at [122, 165] on div at bounding box center [123, 167] width 7 height 7
type input "008BEF"
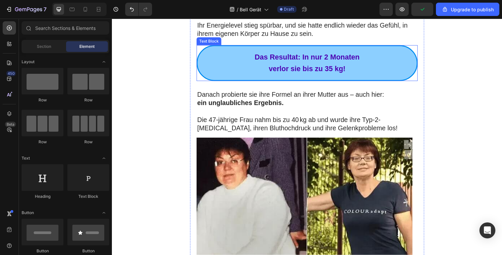
scroll to position [924, 0]
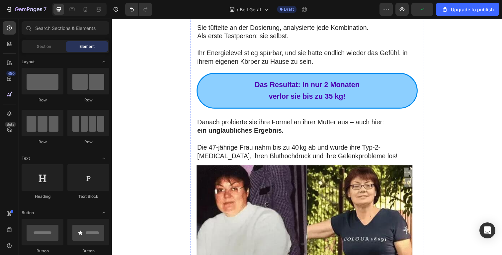
click at [226, 9] on p "um ihre Formel zu entwickeln." at bounding box center [309, 4] width 210 height 10
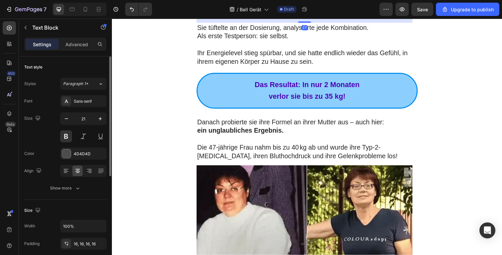
scroll to position [65, 0]
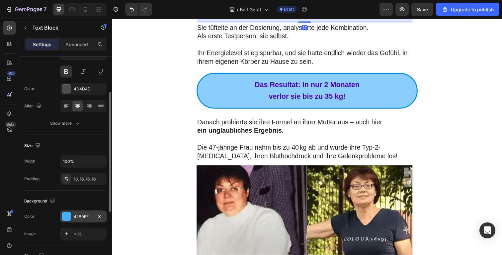
click at [72, 214] on div "42B0FF" at bounding box center [83, 216] width 47 height 12
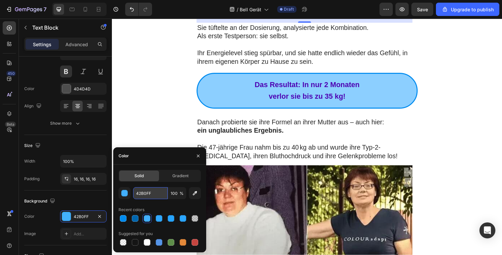
click at [153, 192] on input "42B0FF" at bounding box center [150, 193] width 35 height 12
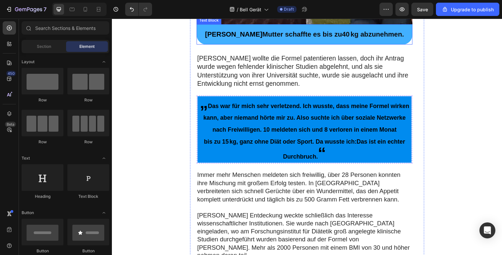
scroll to position [1256, 0]
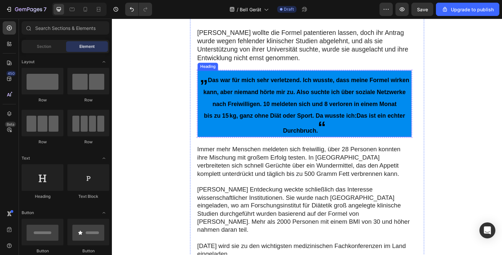
click at [218, 139] on p "⁠⁠⁠⁠⁠⁠⁠ „ Das war für mich sehr verletzend. Ich wusste, dass meine Formel wirke…" at bounding box center [308, 105] width 217 height 67
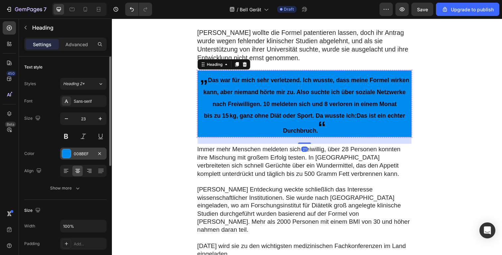
click at [83, 154] on div "008BEF" at bounding box center [83, 154] width 19 height 6
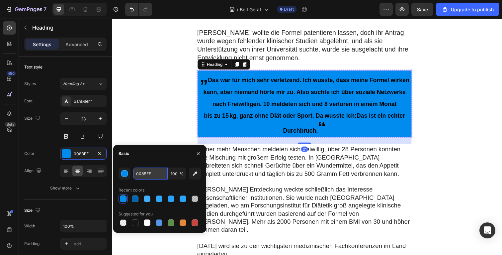
click at [147, 179] on input "008BEF" at bounding box center [150, 173] width 35 height 12
paste input "42B0F"
type input "42B0FF"
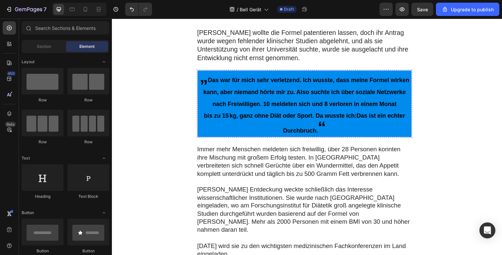
scroll to position [130, 0]
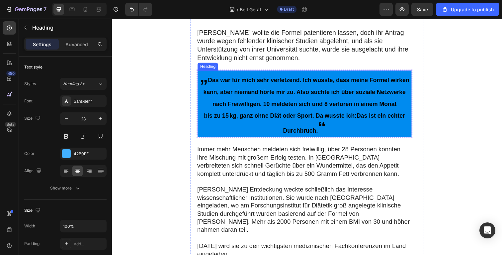
click at [214, 139] on p "⁠⁠⁠⁠⁠⁠⁠ „ Das war für mich sehr verletzend. Ich wusste, dass meine Formel wirke…" at bounding box center [308, 105] width 217 height 67
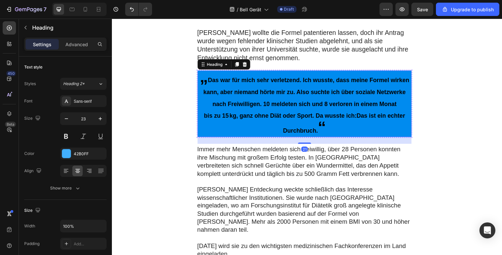
scroll to position [143, 0]
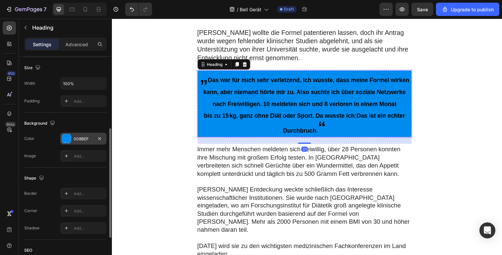
click at [78, 144] on div "008BEF" at bounding box center [83, 139] width 47 height 12
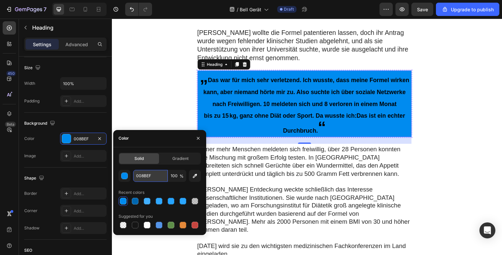
click at [143, 175] on input "008BEF" at bounding box center [150, 176] width 35 height 12
paste input "42B0F"
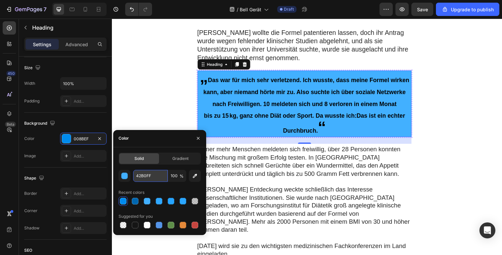
type input "42B0FF"
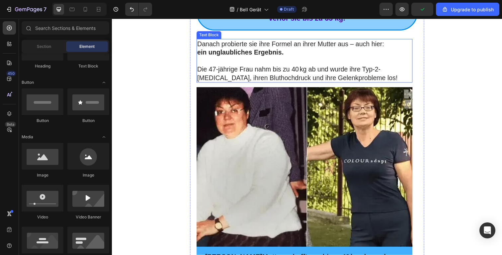
scroll to position [1003, 0]
click at [220, 25] on p "verlor sie bis zu 35 kg!" at bounding box center [311, 19] width 217 height 12
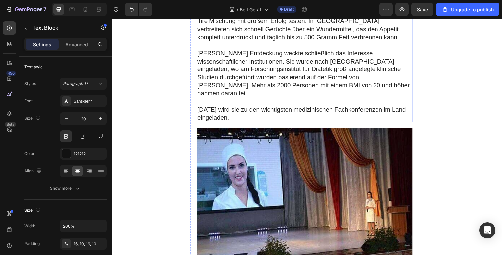
scroll to position [1363, 0]
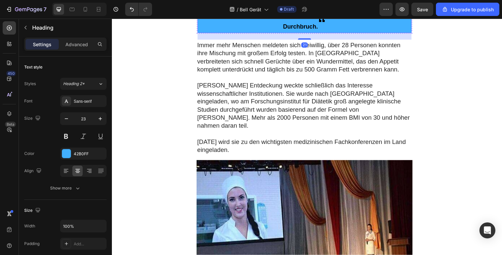
click at [380, 33] on p "⁠⁠⁠⁠⁠⁠⁠ „ Das war für mich sehr verletzend. Ich wusste, dass meine Formel wirke…" at bounding box center [308, -1] width 217 height 67
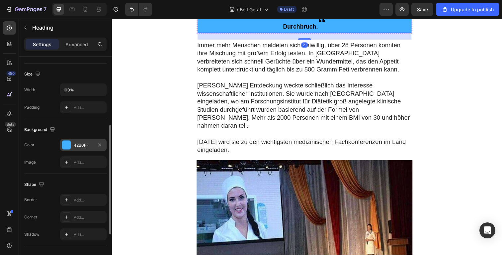
click at [75, 150] on div "42B0FF" at bounding box center [83, 145] width 47 height 12
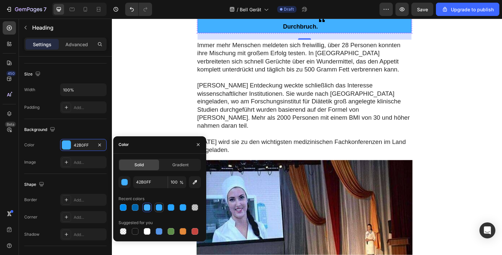
click at [160, 207] on div at bounding box center [159, 207] width 7 height 7
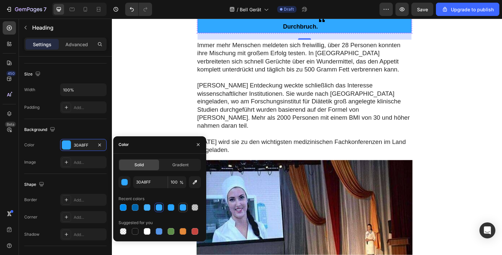
click at [183, 204] on div at bounding box center [183, 207] width 7 height 7
click at [171, 206] on div at bounding box center [171, 207] width 7 height 7
type input "26A4FF"
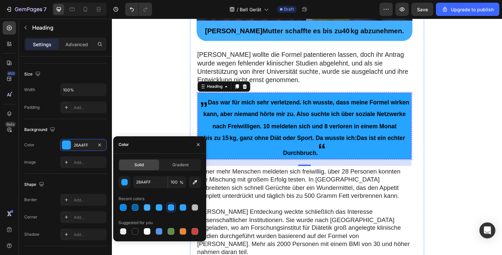
scroll to position [1012, 0]
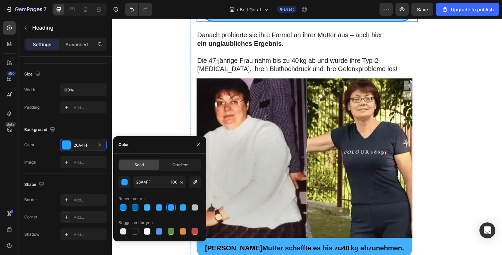
click at [262, 16] on p "verlor sie bis zu 35 kg!" at bounding box center [311, 10] width 217 height 12
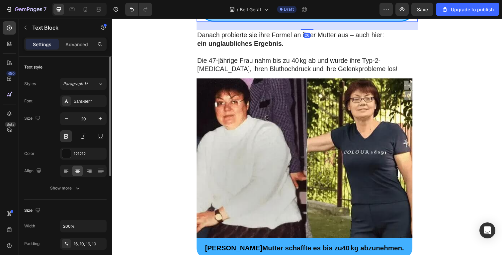
scroll to position [127, 0]
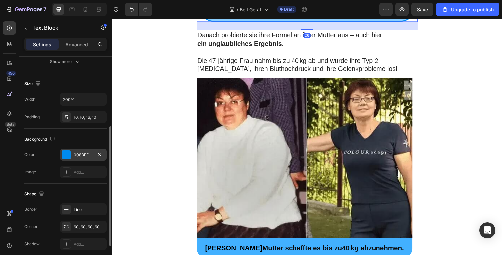
click at [76, 154] on div "008BEF" at bounding box center [83, 155] width 19 height 6
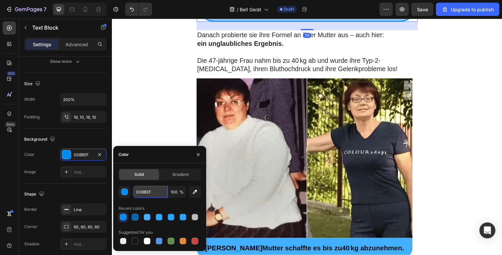
click at [141, 192] on input "008BEF" at bounding box center [150, 192] width 35 height 12
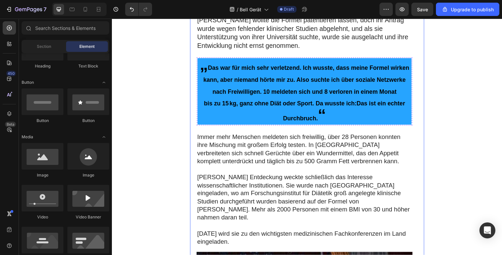
scroll to position [1277, 0]
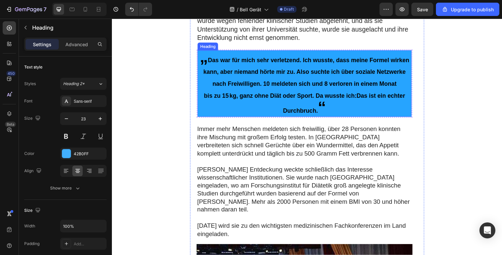
click at [386, 119] on p "⁠⁠⁠⁠⁠⁠⁠ „ Das war für mich sehr verletzend. Ich wusste, dass meine Formel wirke…" at bounding box center [308, 85] width 217 height 67
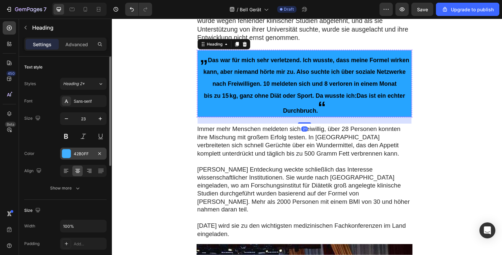
click at [85, 153] on div "42B0FF" at bounding box center [83, 154] width 19 height 6
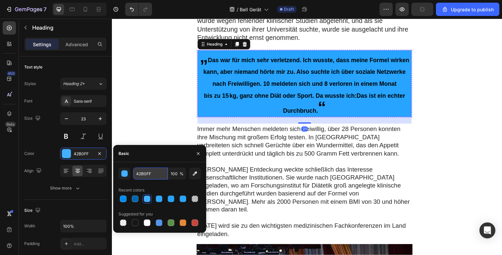
click at [150, 175] on input "42B0FF" at bounding box center [150, 173] width 35 height 12
paste input "008BE"
type input "008BEF"
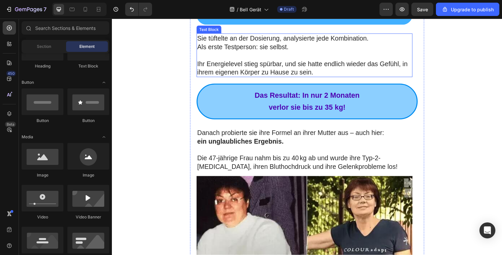
scroll to position [903, 0]
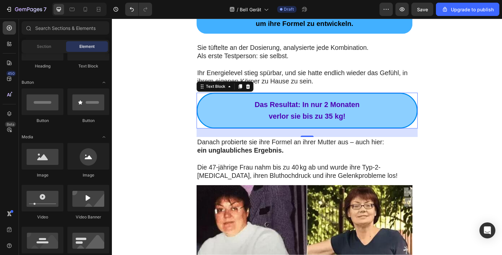
click at [390, 113] on p "Das Resultat: In nur 2 Monaten" at bounding box center [311, 107] width 217 height 12
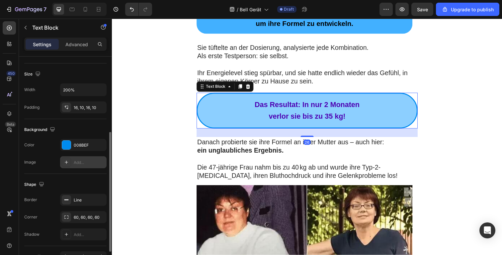
scroll to position [148, 0]
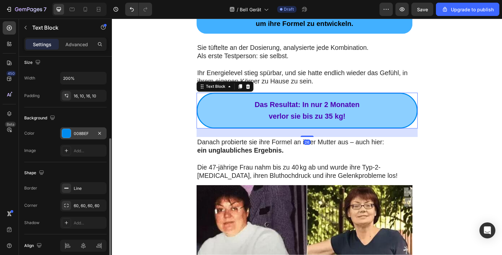
click at [77, 134] on div "008BEF" at bounding box center [83, 134] width 19 height 6
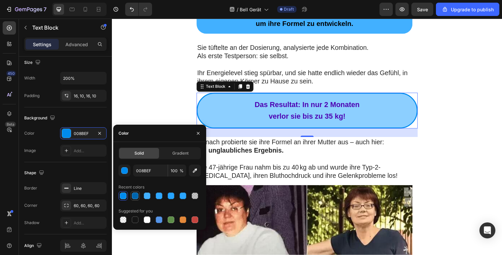
click at [132, 194] on div at bounding box center [135, 195] width 7 height 7
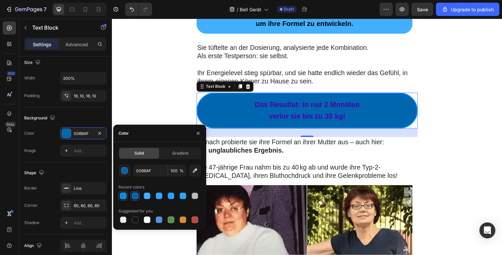
click at [125, 193] on div at bounding box center [123, 195] width 7 height 7
type input "008BEF"
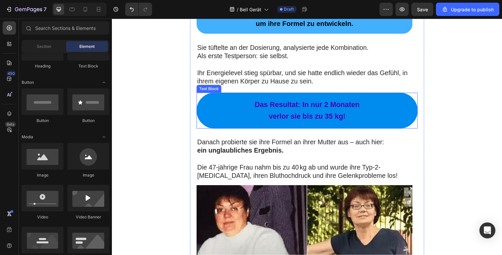
click at [378, 113] on p "Das Resultat: In nur 2 Monaten" at bounding box center [311, 107] width 217 height 12
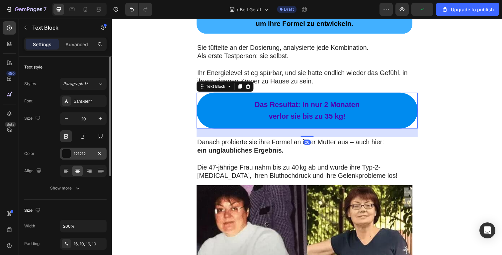
click at [79, 157] on div "121212" at bounding box center [83, 154] width 47 height 12
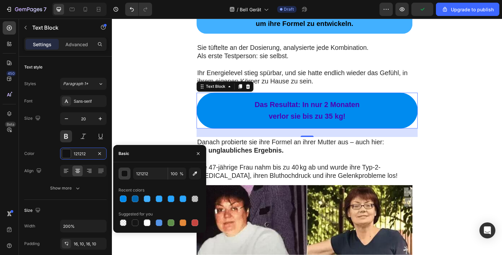
click at [129, 178] on button "button" at bounding box center [125, 173] width 12 height 12
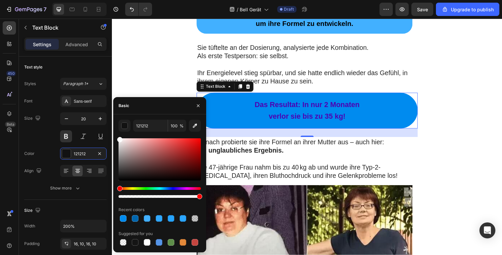
drag, startPoint x: 156, startPoint y: 158, endPoint x: 118, endPoint y: 138, distance: 43.2
click at [119, 138] on div at bounding box center [160, 159] width 82 height 42
type input "FFFFFF"
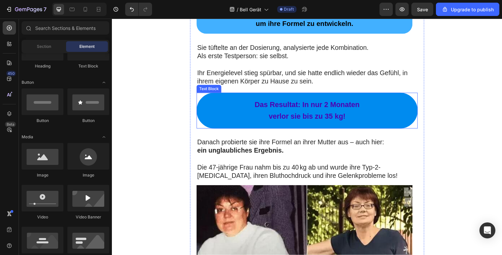
click at [214, 125] on p "verlor sie bis zu 35 kg!" at bounding box center [311, 119] width 217 height 12
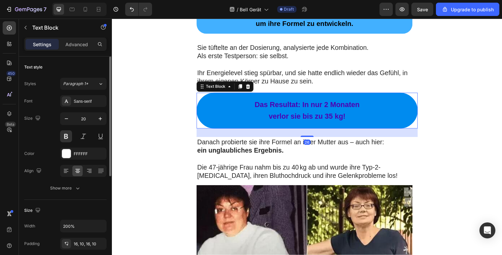
scroll to position [145, 0]
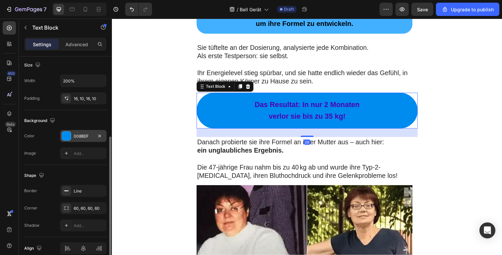
click at [79, 139] on div "008BEF" at bounding box center [83, 136] width 47 height 12
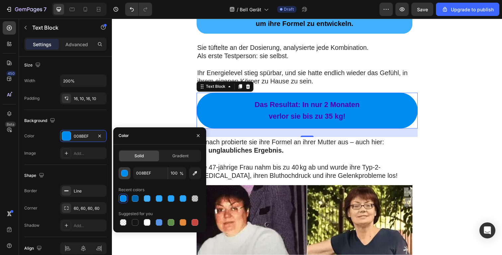
click at [123, 175] on div "button" at bounding box center [125, 173] width 7 height 7
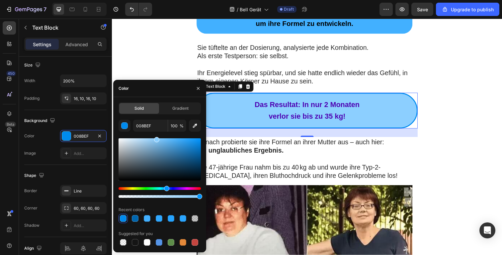
drag, startPoint x: 198, startPoint y: 143, endPoint x: 156, endPoint y: 135, distance: 43.3
click at [156, 135] on div "008BEF 100 % Recent colors Suggested for you" at bounding box center [160, 183] width 82 height 127
type input "8CCFFF"
click at [146, 123] on input "8CCFFF" at bounding box center [150, 126] width 35 height 12
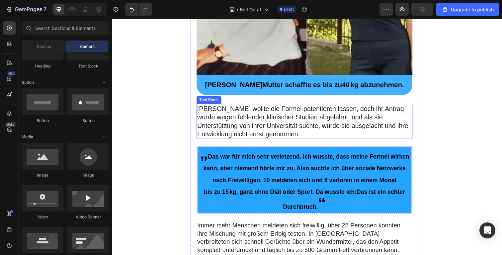
scroll to position [1308, 0]
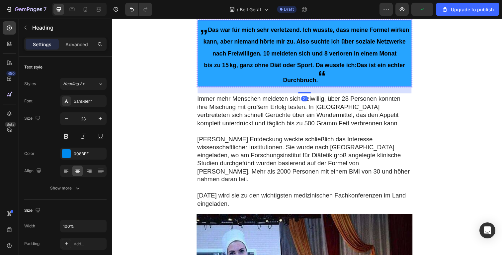
click at [285, 88] on p "⁠⁠⁠⁠⁠⁠⁠ „ Das war für mich sehr verletzend. Ich wusste, dass meine Formel wirke…" at bounding box center [308, 54] width 217 height 67
click at [90, 157] on div "008BEF" at bounding box center [83, 154] width 47 height 12
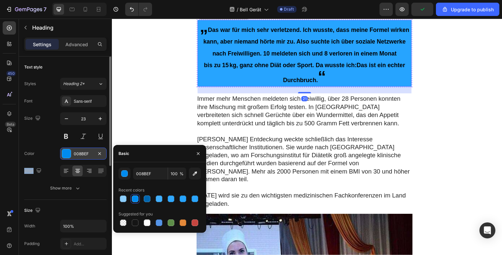
click at [90, 157] on div "008BEF" at bounding box center [83, 154] width 47 height 12
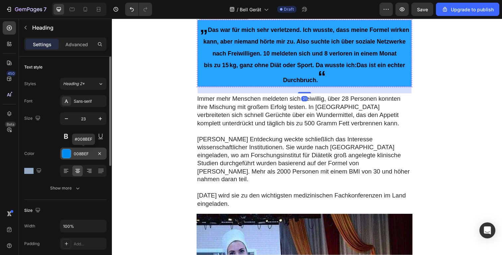
click at [86, 154] on div "008BEF" at bounding box center [83, 154] width 19 height 6
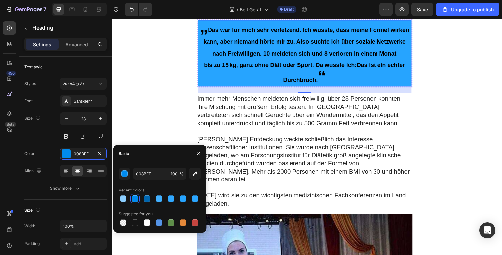
click at [147, 180] on div "008BEF 100 % Recent colors Suggested for you" at bounding box center [160, 197] width 82 height 60
click at [149, 177] on input "008BEF" at bounding box center [150, 173] width 35 height 12
click at [125, 200] on div at bounding box center [123, 198] width 7 height 7
type input "8CCFFF"
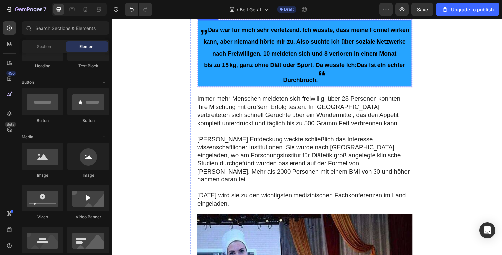
click at [232, 88] on p "⁠⁠⁠⁠⁠⁠⁠ „ Das war für mich sehr verletzend. Ich wusste, dass meine Formel wirke…" at bounding box center [308, 54] width 217 height 67
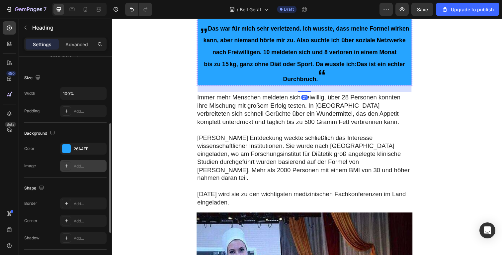
scroll to position [134, 0]
click at [78, 147] on div "26A4FF" at bounding box center [83, 148] width 19 height 6
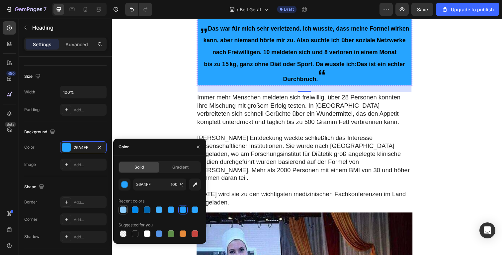
click at [126, 211] on div at bounding box center [123, 209] width 7 height 7
type input "8CCFFF"
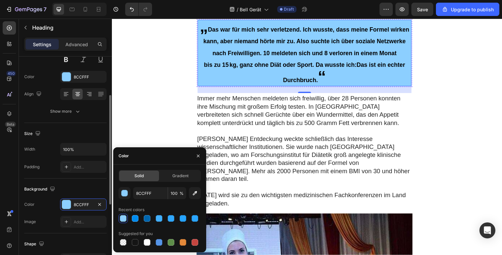
scroll to position [1308, 0]
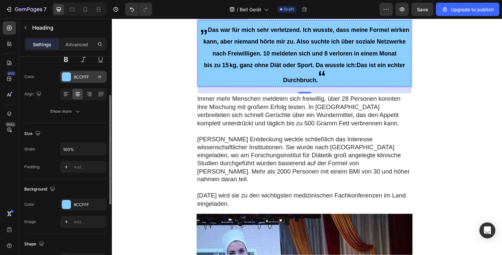
click at [81, 79] on div "8CCFFF" at bounding box center [83, 77] width 19 height 6
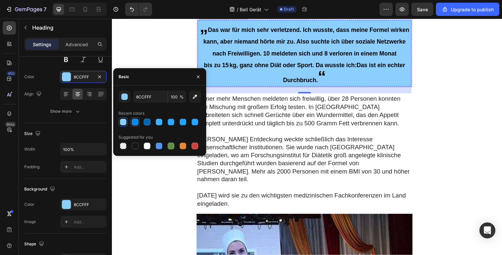
click at [137, 120] on div at bounding box center [135, 122] width 7 height 7
type input "008BEF"
drag, startPoint x: 130, startPoint y: 49, endPoint x: 151, endPoint y: 62, distance: 24.6
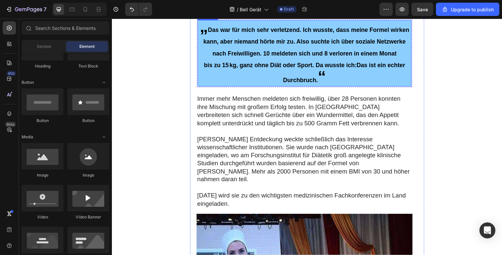
click at [232, 88] on p "⁠⁠⁠⁠⁠⁠⁠ „ Das war für mich sehr verletzend. Ich wusste, dass meine Formel wirke…" at bounding box center [308, 54] width 217 height 67
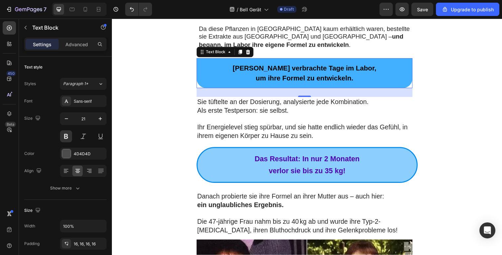
click at [374, 175] on p "Eleanor verbrachte Tage im Labor," at bounding box center [309, 180] width 210 height 10
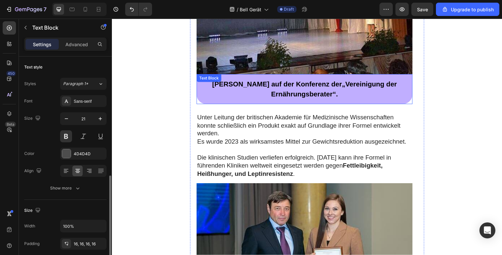
scroll to position [77, 0]
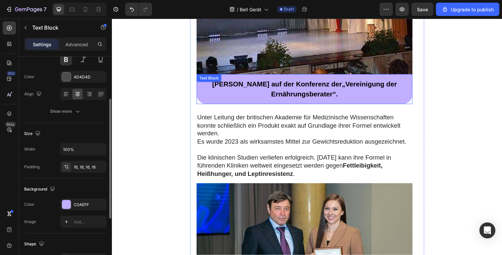
click at [387, 81] on p "Eleanor auf der Konferenz der „Vereinigung der Ernährungsberater“ ." at bounding box center [309, 91] width 210 height 20
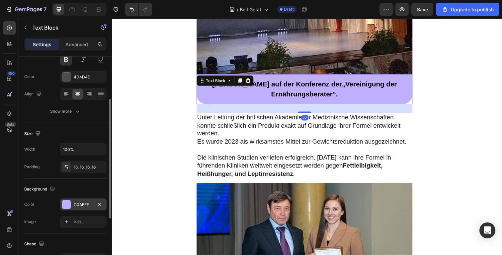
click at [83, 202] on div "C0AEFF" at bounding box center [83, 205] width 19 height 6
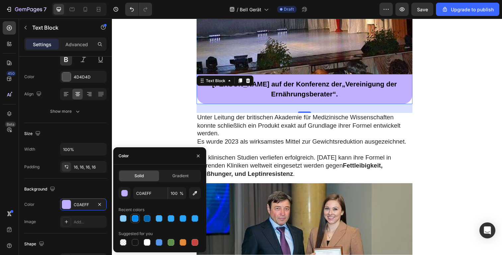
click at [138, 218] on div at bounding box center [135, 218] width 7 height 7
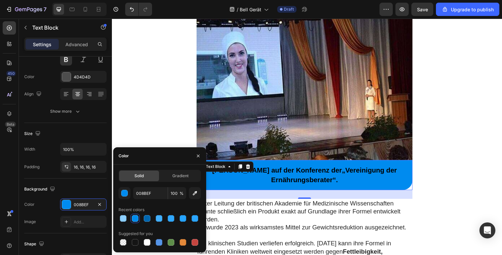
scroll to position [1616, 0]
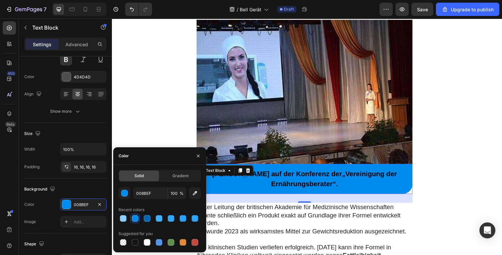
click at [165, 220] on div at bounding box center [160, 218] width 82 height 9
click at [161, 219] on div at bounding box center [159, 218] width 7 height 7
type input "42B0FF"
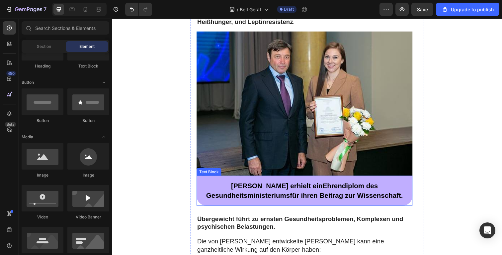
scroll to position [1867, 0]
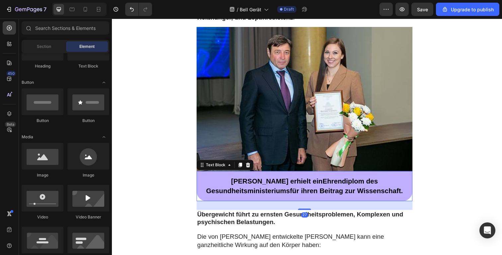
click at [403, 174] on div "Eleanor erhielt ein Ehrendiplom des Gesundheitsministeriums für ihren Beitrag z…" at bounding box center [308, 189] width 221 height 31
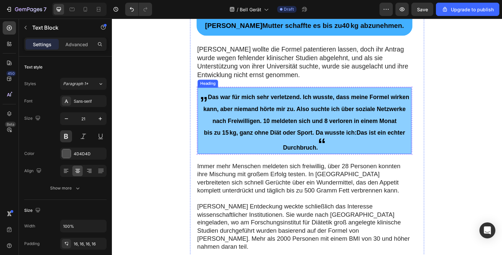
scroll to position [1212, 0]
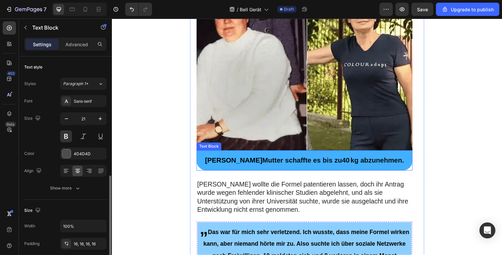
click at [407, 158] on p "Eleanor Mutter schaffte es bis zu 40 kg abzunehmen." at bounding box center [309, 163] width 210 height 10
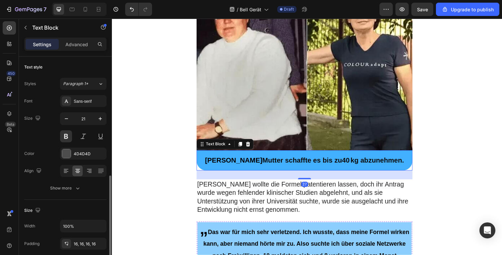
scroll to position [77, 0]
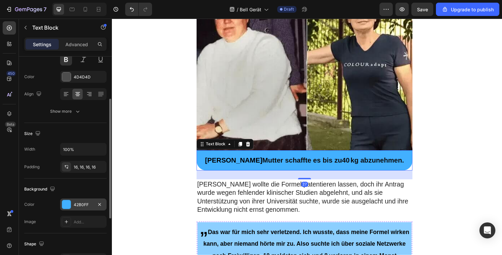
click at [84, 203] on div "42B0FF" at bounding box center [83, 205] width 19 height 6
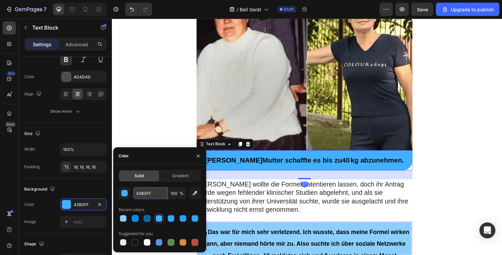
click at [153, 192] on input "42B0FF" at bounding box center [150, 193] width 35 height 12
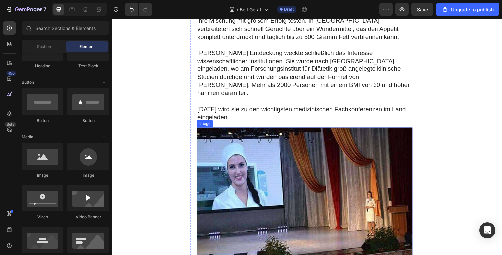
scroll to position [1643, 0]
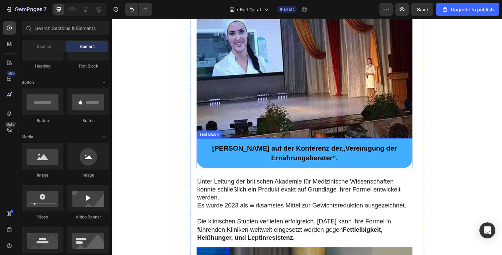
click at [398, 146] on p "Eleanor auf der Konferenz der „Vereinigung der Ernährungsberater“ ." at bounding box center [309, 156] width 210 height 20
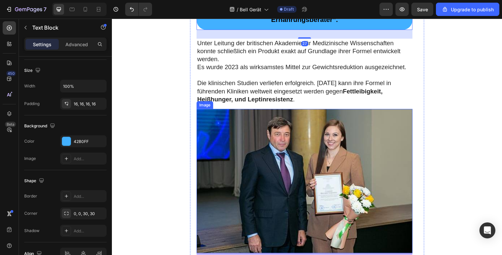
scroll to position [1920, 0]
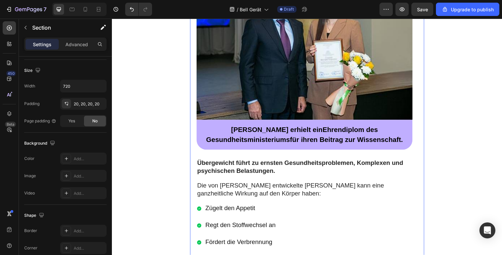
scroll to position [0, 0]
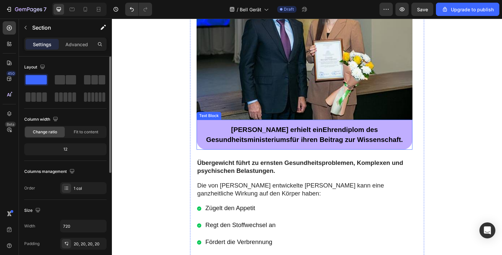
click at [387, 122] on div "Eleanor erhielt ein Ehrendiplom des Gesundheitsministeriums für ihren Beitrag z…" at bounding box center [308, 137] width 221 height 31
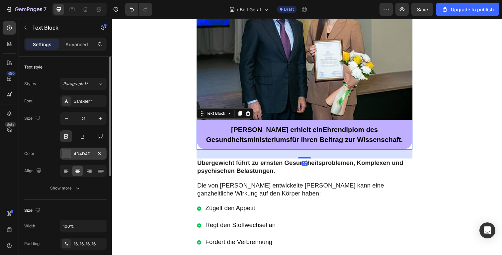
click at [83, 153] on div "4D4D4D" at bounding box center [83, 154] width 19 height 6
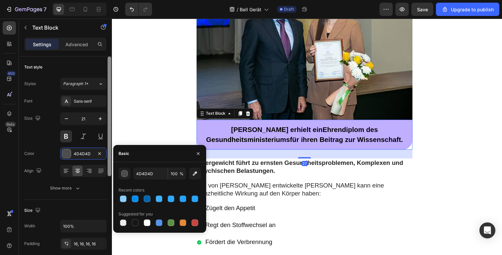
click at [134, 199] on div at bounding box center [135, 198] width 7 height 7
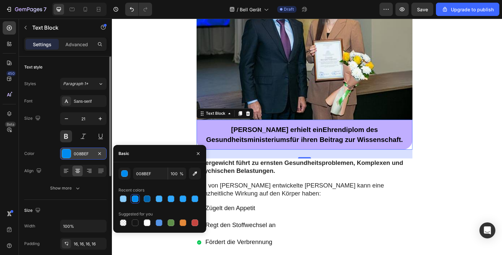
click at [88, 154] on div "008BEF" at bounding box center [83, 154] width 19 height 6
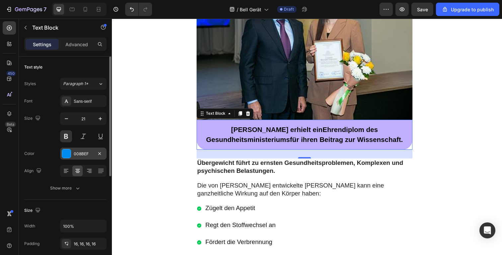
click at [88, 154] on div "008BEF" at bounding box center [83, 154] width 19 height 6
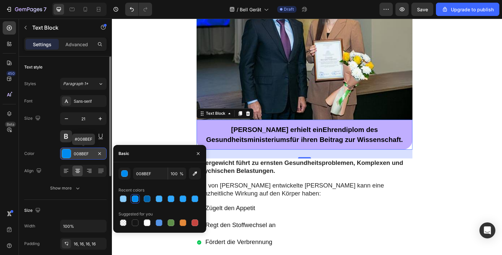
click at [88, 154] on div "008BEF" at bounding box center [83, 154] width 19 height 6
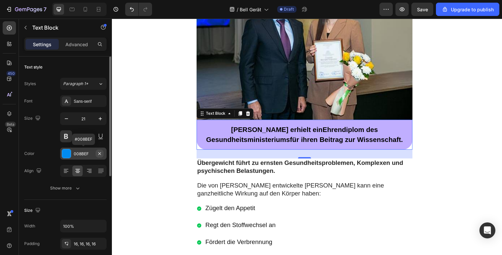
click at [100, 153] on icon "button" at bounding box center [99, 153] width 5 height 5
click at [72, 153] on div "Add..." at bounding box center [83, 154] width 47 height 12
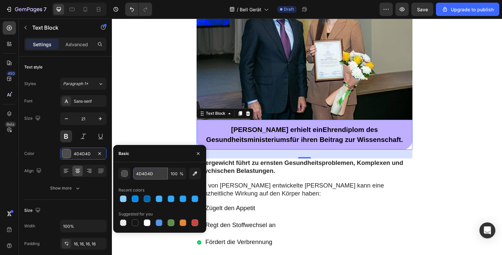
click at [147, 167] on input "4D4D4D" at bounding box center [150, 173] width 35 height 12
paste input "2B0FF"
type input "42B0FF"
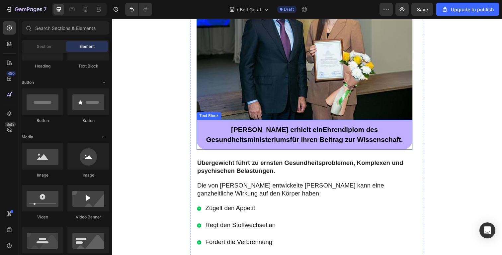
click at [375, 122] on div "Eleanor erhielt ein Ehrendiplom des Gesundheitsministeriums für ihren Beitrag z…" at bounding box center [308, 137] width 221 height 31
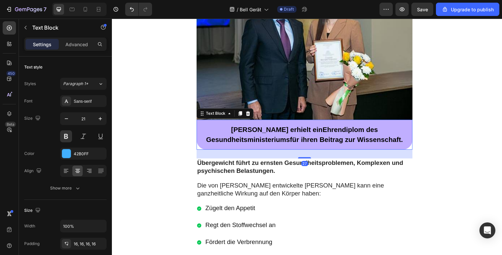
click at [400, 127] on p "Eleanor erhielt ein Ehrendiplom des Gesundheitsministeriums für ihren Beitrag z…" at bounding box center [309, 137] width 210 height 20
click at [88, 156] on div "42B0FF" at bounding box center [83, 154] width 19 height 6
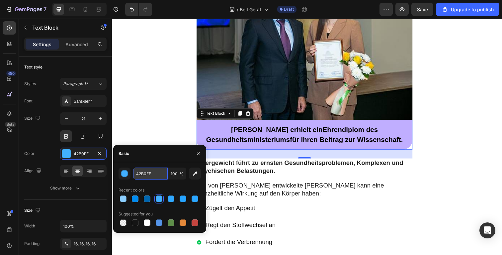
click at [140, 175] on input "42B0FF" at bounding box center [150, 173] width 35 height 12
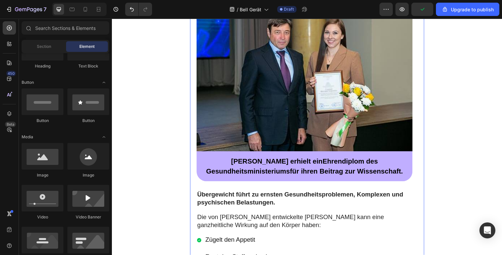
scroll to position [1887, 0]
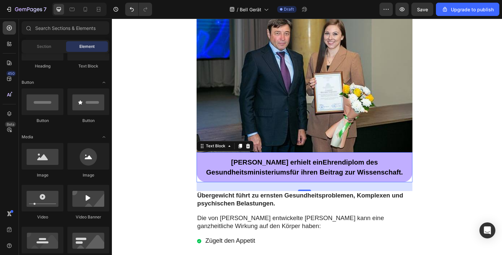
click at [386, 160] on p "Eleanor erhielt ein Ehrendiplom des Gesundheitsministeriums für ihren Beitrag z…" at bounding box center [309, 170] width 210 height 20
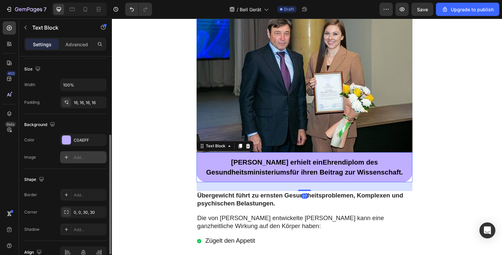
scroll to position [143, 0]
drag, startPoint x: 72, startPoint y: 140, endPoint x: 77, endPoint y: 169, distance: 30.0
click at [72, 140] on div "C0AEFF" at bounding box center [83, 139] width 47 height 12
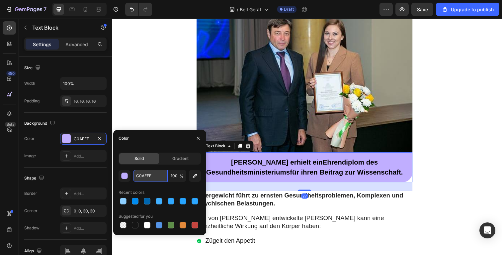
click at [150, 179] on input "C0AEFF" at bounding box center [150, 176] width 35 height 12
paste input "42B0"
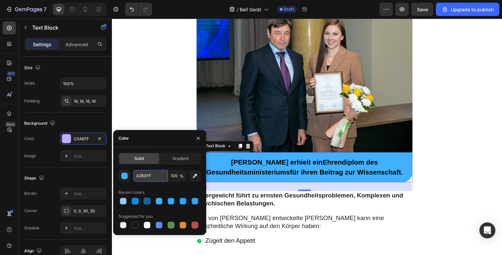
type input "42B0FF"
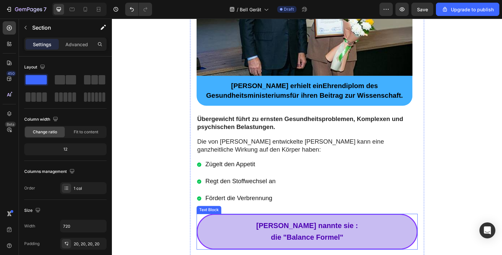
scroll to position [2010, 0]
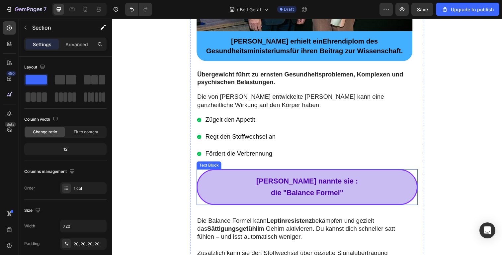
click at [374, 191] on p "die "Balance Formel"" at bounding box center [311, 197] width 217 height 12
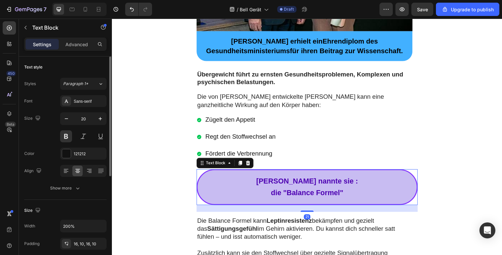
scroll to position [62, 0]
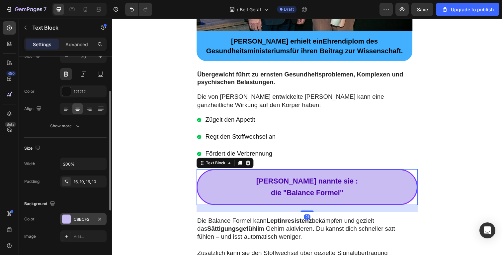
click at [82, 218] on div "C8BCF2" at bounding box center [83, 219] width 19 height 6
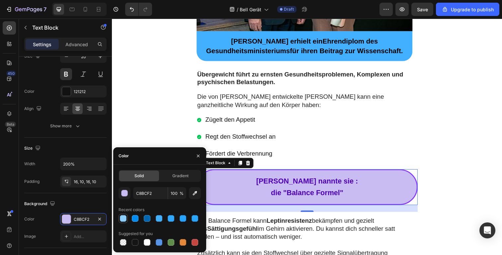
click at [124, 217] on div at bounding box center [123, 218] width 7 height 7
type input "8CCFFF"
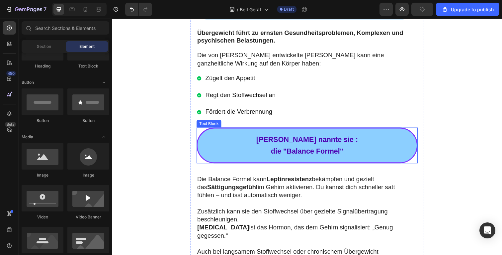
scroll to position [2066, 0]
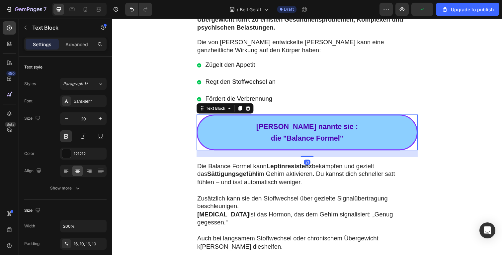
click at [226, 123] on p "[PERSON_NAME] nannte sie :" at bounding box center [311, 129] width 217 height 12
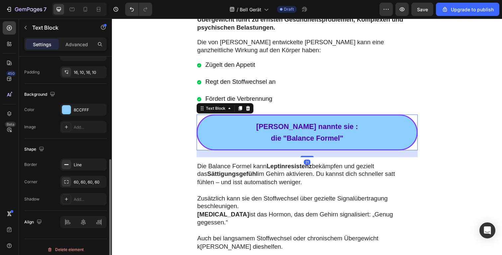
scroll to position [176, 0]
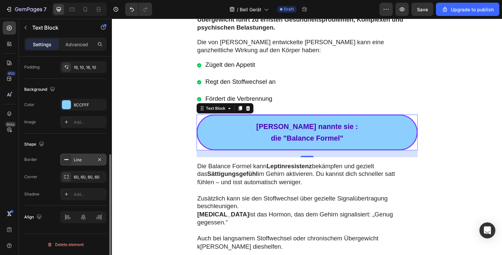
click at [74, 162] on div "Line" at bounding box center [83, 160] width 19 height 6
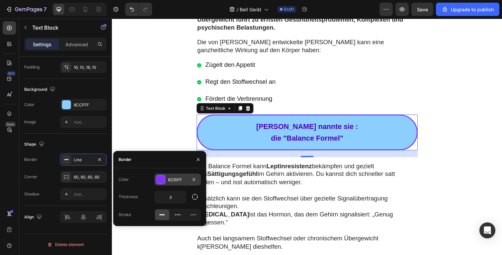
click at [163, 179] on div at bounding box center [160, 179] width 9 height 9
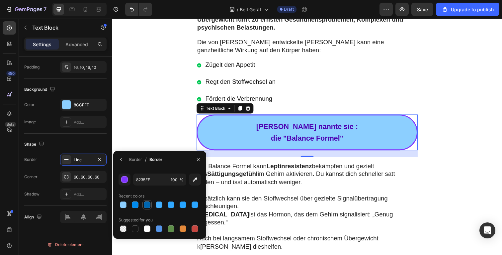
click at [144, 205] on div at bounding box center [147, 204] width 7 height 7
type input "0066AF"
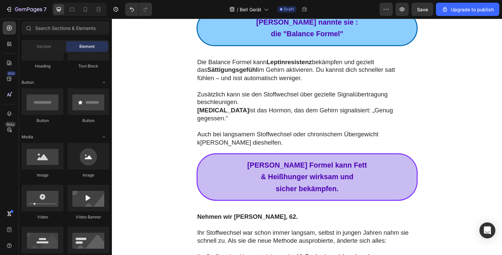
scroll to position [2176, 0]
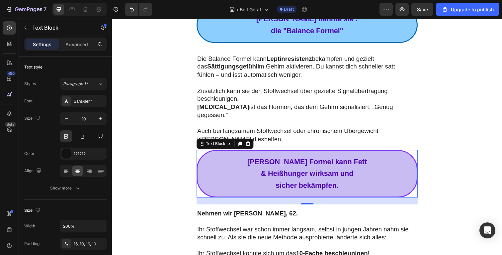
click at [384, 171] on p "& Heißhunger wirksam und" at bounding box center [311, 177] width 217 height 12
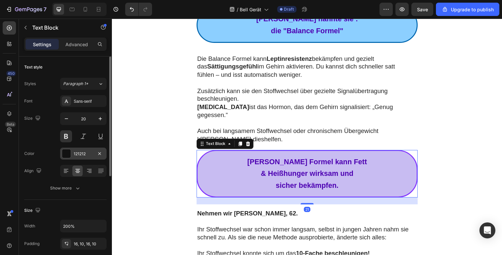
click at [83, 155] on div "121212" at bounding box center [83, 154] width 19 height 6
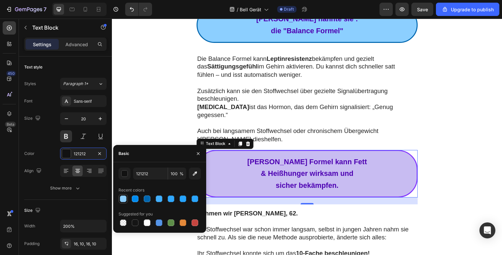
click at [125, 199] on div at bounding box center [123, 198] width 7 height 7
type input "8CCFFF"
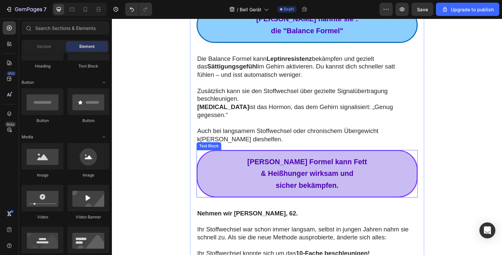
click at [225, 171] on p "& Heißhunger wirksam und" at bounding box center [311, 177] width 217 height 12
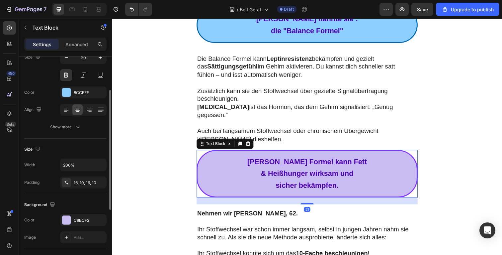
scroll to position [62, 0]
click at [70, 115] on div "Font Sans-serif Size 20 Color 8CCFFF Align Show more" at bounding box center [65, 82] width 82 height 99
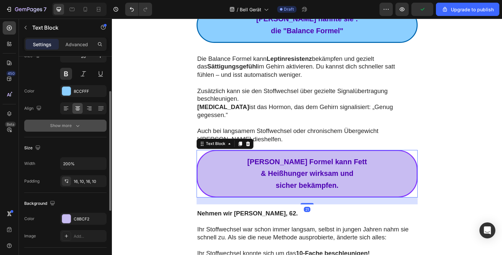
click at [68, 123] on div "Show more" at bounding box center [65, 125] width 31 height 7
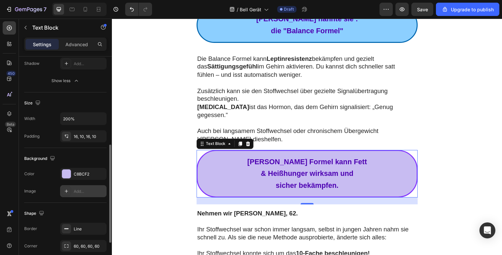
scroll to position [207, 0]
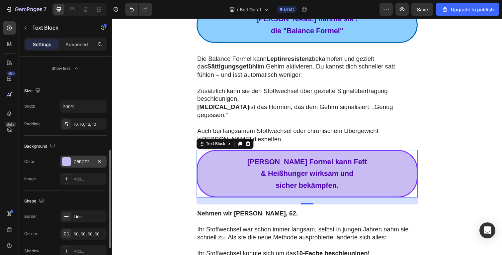
click at [79, 150] on div "Background" at bounding box center [65, 146] width 82 height 11
click at [79, 164] on div "C8BCF2" at bounding box center [83, 161] width 47 height 12
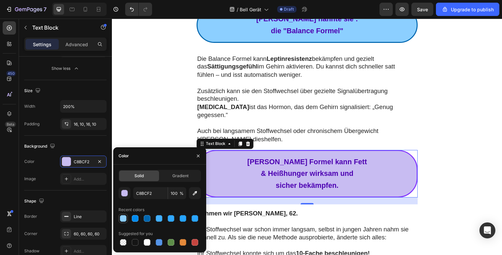
click at [123, 221] on div at bounding box center [123, 218] width 7 height 7
type input "8CCFFF"
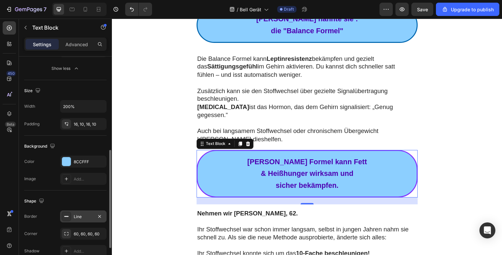
click at [83, 213] on div "Line" at bounding box center [83, 216] width 47 height 12
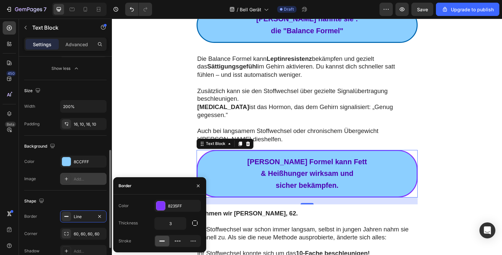
scroll to position [219, 0]
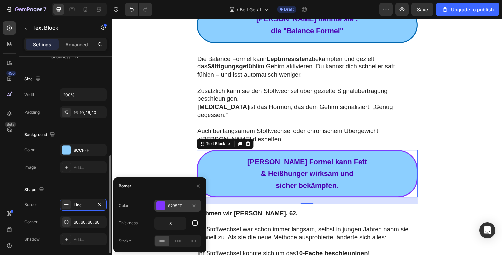
click at [168, 202] on div "8235FF" at bounding box center [177, 206] width 47 height 12
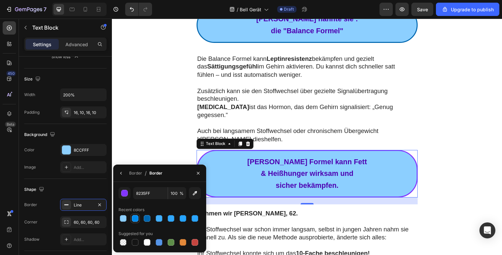
click at [136, 217] on div at bounding box center [135, 218] width 7 height 7
type input "008BEF"
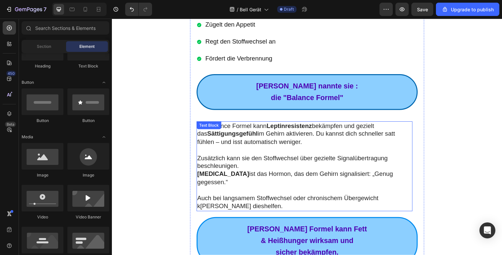
scroll to position [2032, 0]
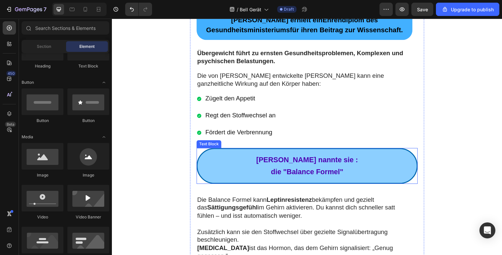
click at [234, 157] on p "[PERSON_NAME] nannte sie :" at bounding box center [311, 163] width 217 height 12
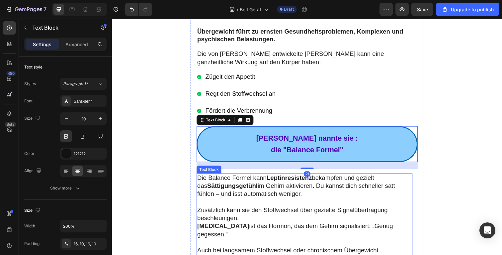
scroll to position [2094, 0]
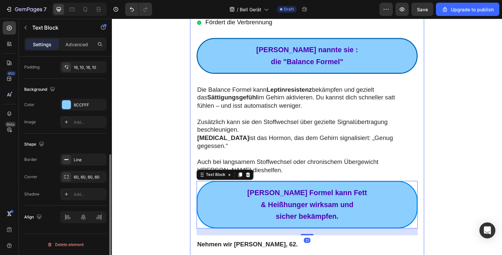
scroll to position [2147, 0]
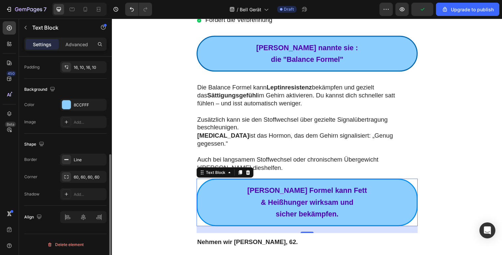
click at [83, 168] on div "Border Line Corner 60, 60, 60, 60 Shadow Add..." at bounding box center [65, 176] width 82 height 47
click at [84, 165] on div "Line" at bounding box center [83, 159] width 47 height 12
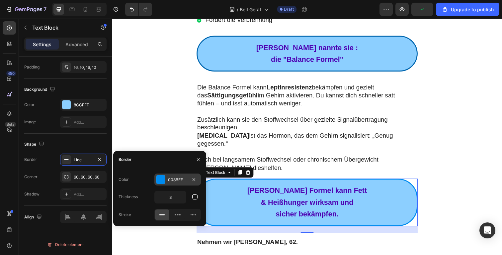
click at [167, 180] on div "008BEF" at bounding box center [177, 179] width 47 height 12
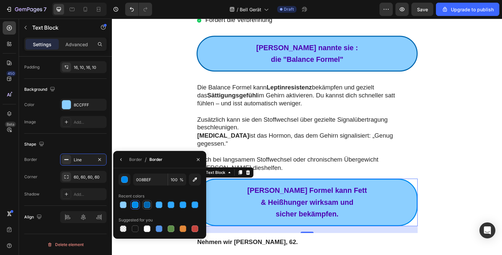
click at [145, 206] on div at bounding box center [147, 204] width 7 height 7
type input "0066AF"
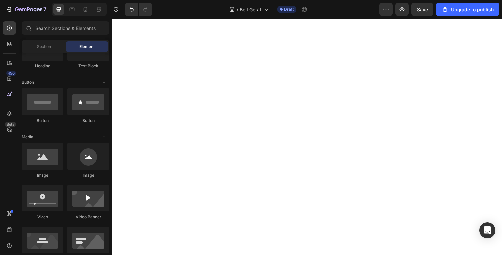
scroll to position [2985, 0]
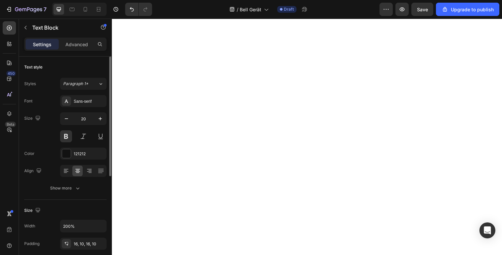
scroll to position [127, 0]
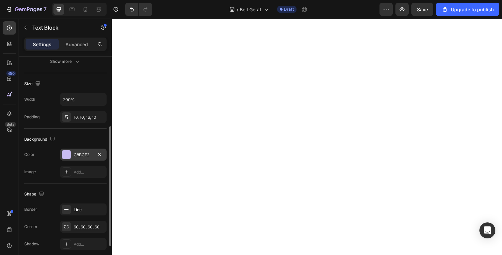
click at [82, 155] on div "C8BCF2" at bounding box center [83, 155] width 19 height 6
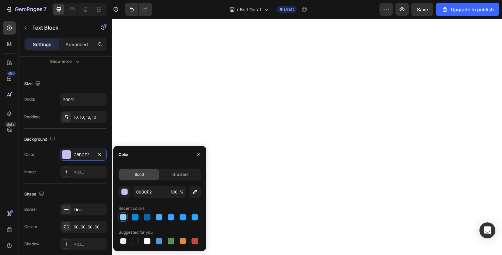
click at [123, 220] on div at bounding box center [123, 217] width 8 height 8
type input "8CCFFF"
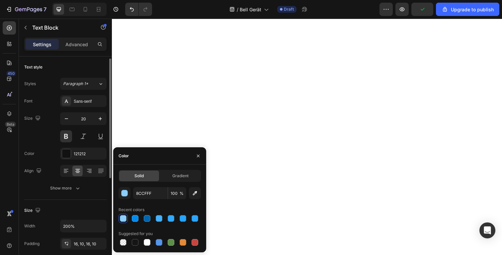
scroll to position [176, 0]
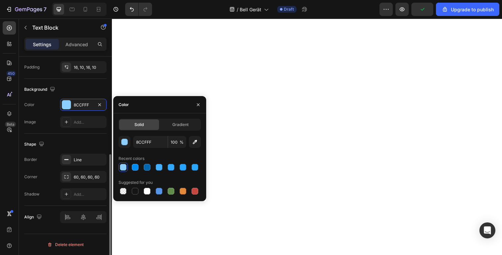
click at [53, 141] on div "Shape" at bounding box center [65, 144] width 82 height 11
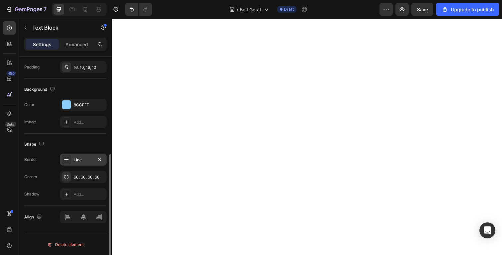
click at [76, 160] on div "Line" at bounding box center [83, 160] width 19 height 6
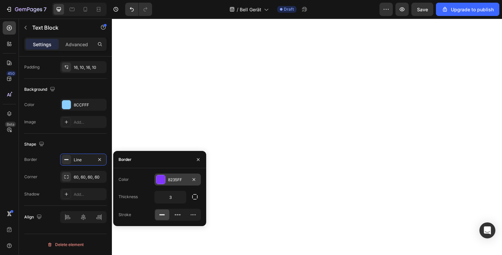
click at [165, 180] on div at bounding box center [160, 179] width 9 height 9
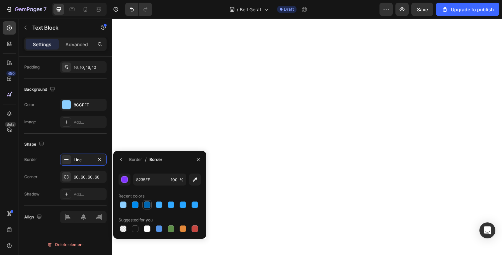
click at [146, 204] on div at bounding box center [147, 204] width 7 height 7
type input "0066AF"
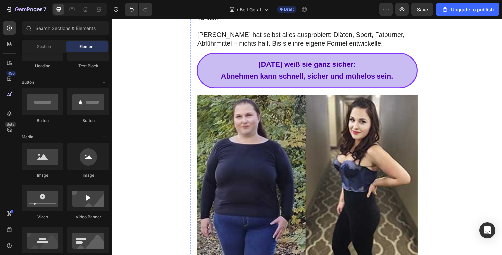
scroll to position [3256, 0]
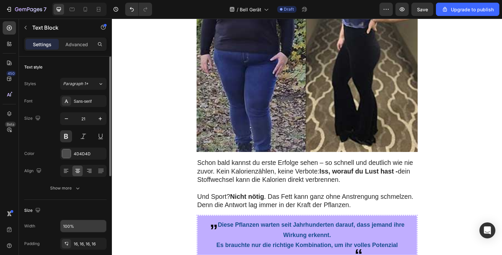
scroll to position [130, 0]
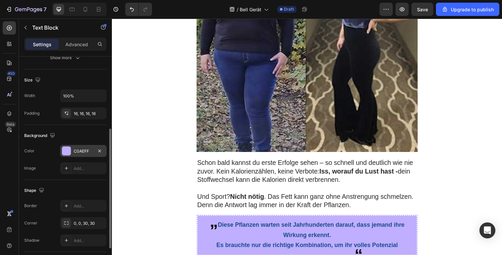
click at [79, 153] on div "C0AEFF" at bounding box center [83, 151] width 19 height 6
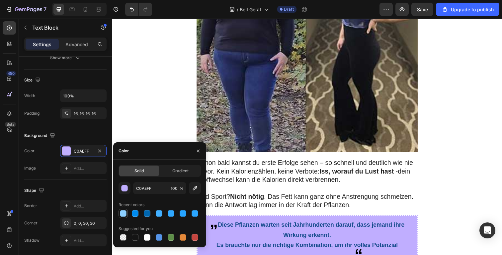
click at [120, 215] on div at bounding box center [123, 213] width 7 height 7
type input "8CCFFF"
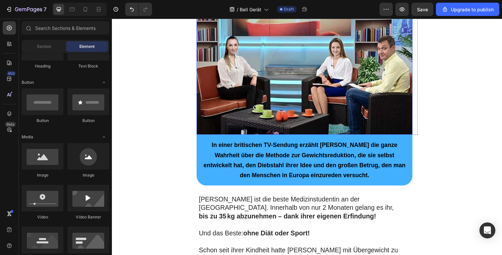
scroll to position [218, 0]
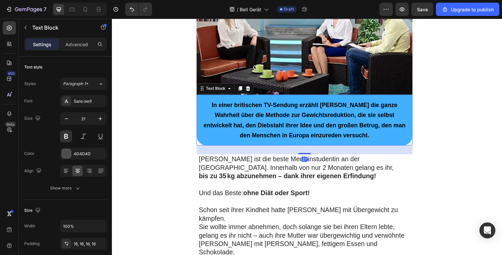
click at [204, 107] on p "In einer britischen TV-Sendung erzählt [PERSON_NAME] die ganze Wahrheit über di…" at bounding box center [309, 122] width 210 height 41
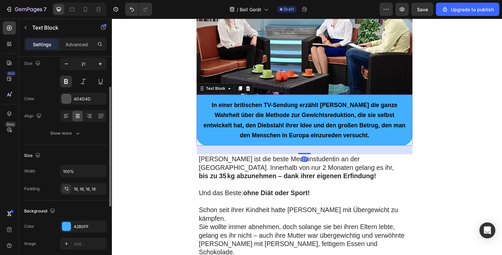
scroll to position [67, 0]
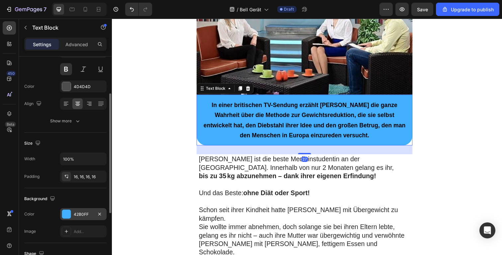
drag, startPoint x: 73, startPoint y: 211, endPoint x: 77, endPoint y: 199, distance: 12.6
click at [73, 211] on div "42B0FF" at bounding box center [83, 214] width 47 height 12
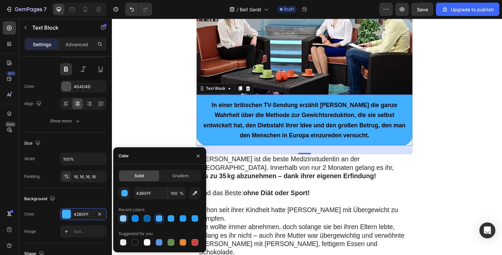
click at [126, 215] on div at bounding box center [123, 218] width 8 height 8
type input "8CCFFF"
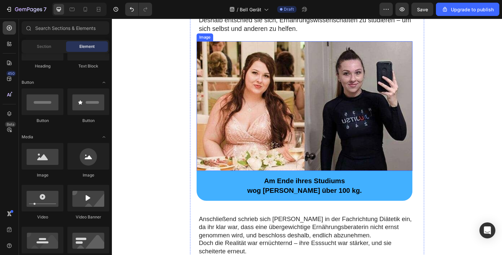
scroll to position [574, 0]
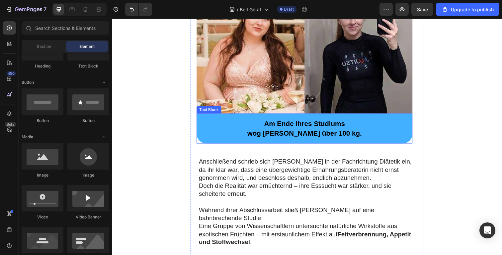
click at [214, 121] on p "Am Ende ihres Studiums" at bounding box center [309, 126] width 210 height 10
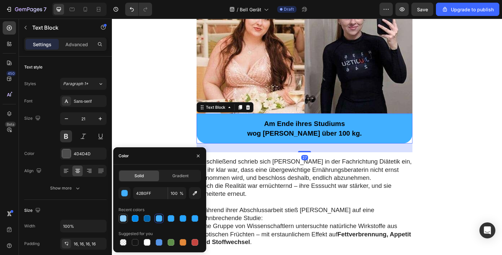
click at [127, 217] on div at bounding box center [123, 218] width 8 height 8
type input "8CCFFF"
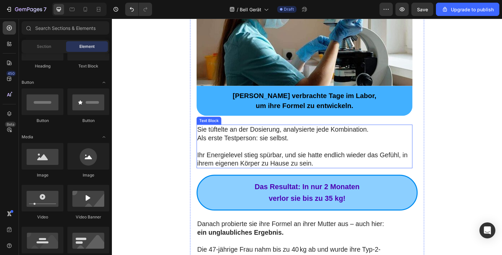
scroll to position [950, 0]
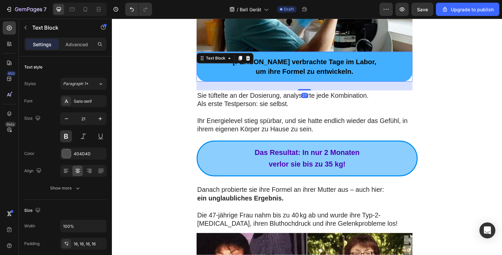
click at [221, 58] on p "Eleanor verbrachte Tage im Labor," at bounding box center [309, 63] width 210 height 10
click at [78, 149] on div "4D4D4D" at bounding box center [83, 154] width 47 height 12
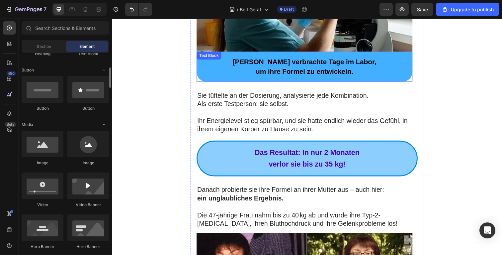
click at [229, 68] on p "um ihre Formel zu entwickeln." at bounding box center [309, 73] width 210 height 10
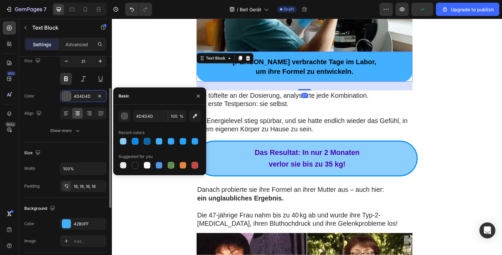
scroll to position [101, 0]
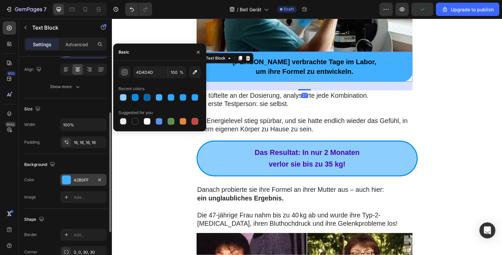
click at [75, 175] on div "42B0FF" at bounding box center [83, 180] width 47 height 12
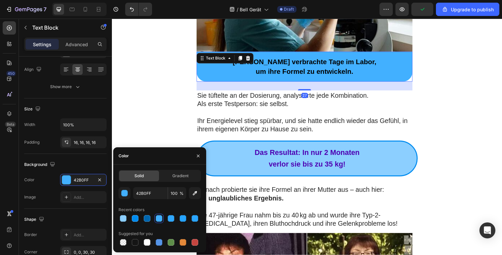
drag, startPoint x: 125, startPoint y: 219, endPoint x: 138, endPoint y: 199, distance: 23.0
click at [125, 218] on div at bounding box center [123, 218] width 7 height 7
type input "8CCFFF"
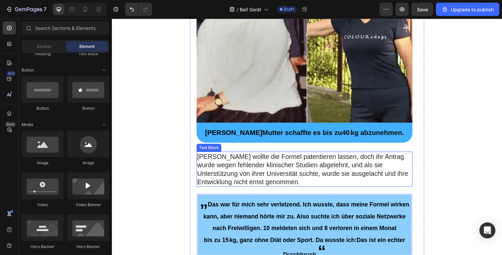
scroll to position [1289, 0]
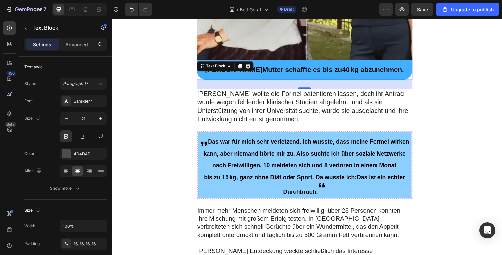
click at [213, 66] on p "Eleanor Mutter schaffte es bis zu 40 kg abzunehmen." at bounding box center [309, 71] width 210 height 10
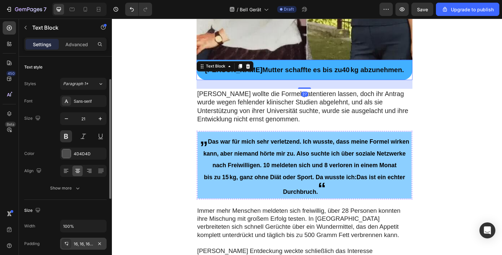
scroll to position [65, 0]
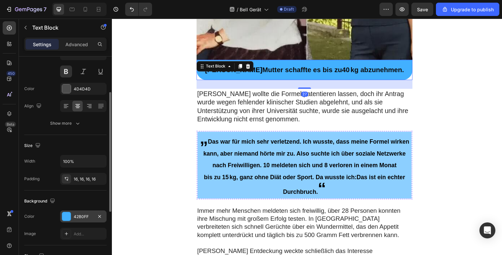
click at [73, 218] on div "42B0FF" at bounding box center [83, 216] width 47 height 12
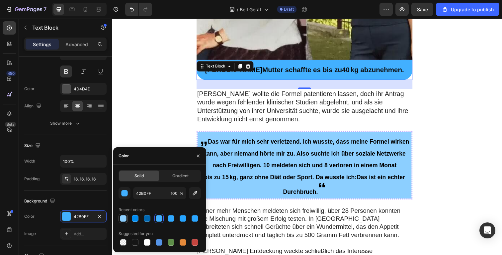
drag, startPoint x: 117, startPoint y: 215, endPoint x: 122, endPoint y: 216, distance: 5.1
click at [117, 215] on div "Solid Gradient 42B0FF 100 % Recent colors Suggested for you" at bounding box center [159, 208] width 93 height 77
click at [122, 217] on div at bounding box center [123, 218] width 7 height 7
type input "8CCFFF"
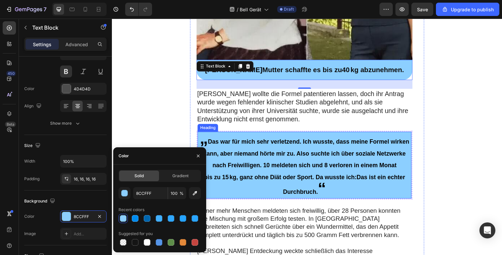
click at [253, 160] on p "⁠⁠⁠⁠⁠⁠⁠ „ Das war für mich sehr verletzend. Ich wusste, dass meine Formel wirke…" at bounding box center [308, 168] width 217 height 67
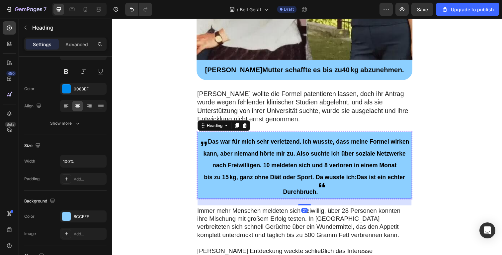
scroll to position [0, 0]
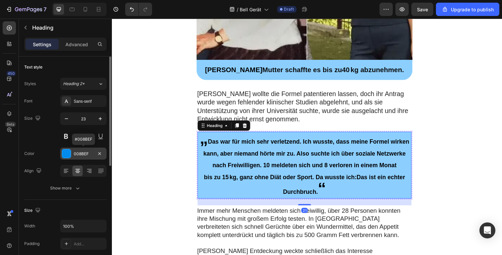
click at [82, 155] on div "008BEF" at bounding box center [83, 154] width 19 height 6
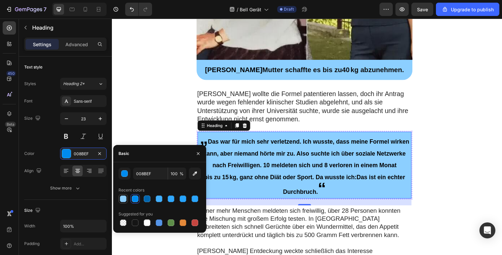
click at [126, 198] on div at bounding box center [123, 198] width 7 height 7
type input "8CCFFF"
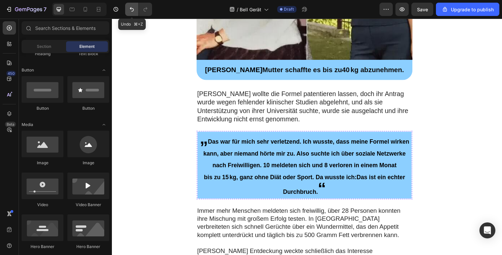
click at [133, 10] on icon "Undo/Redo" at bounding box center [132, 9] width 7 height 7
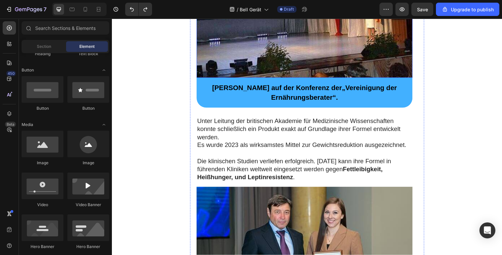
scroll to position [1588, 0]
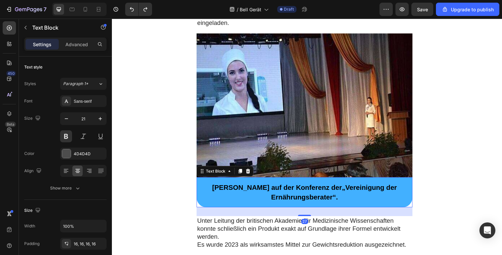
click at [390, 186] on p "Eleanor auf der Konferenz der „Vereinigung der Ernährungsberater“ ." at bounding box center [309, 196] width 210 height 20
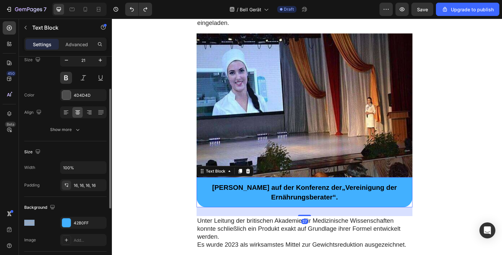
click at [81, 214] on div "Background The changes might be hidden by the video. Color 42B0FF Image Add..." at bounding box center [65, 224] width 82 height 55
click at [81, 218] on div "42B0FF" at bounding box center [83, 223] width 47 height 12
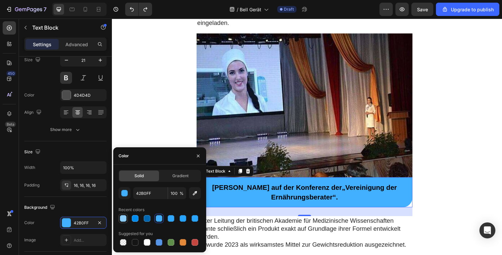
click at [124, 215] on div at bounding box center [123, 218] width 8 height 8
type input "8CCFFF"
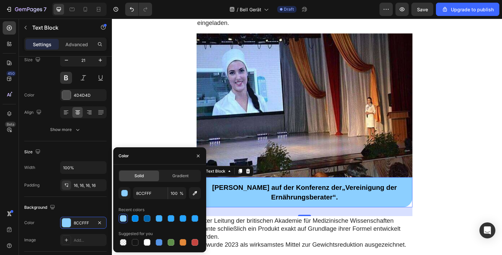
drag, startPoint x: 145, startPoint y: 104, endPoint x: 189, endPoint y: 108, distance: 44.0
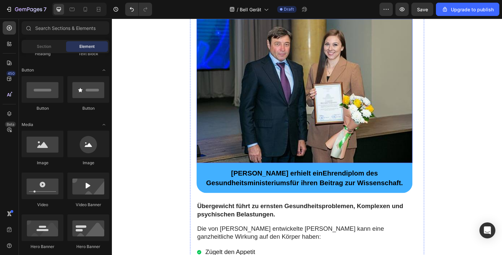
scroll to position [1936, 0]
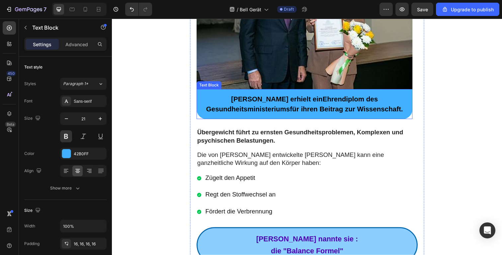
click at [223, 96] on p "Eleanor erhielt ein Ehrendiplom des Gesundheitsministeriums für ihren Beitrag z…" at bounding box center [309, 106] width 210 height 20
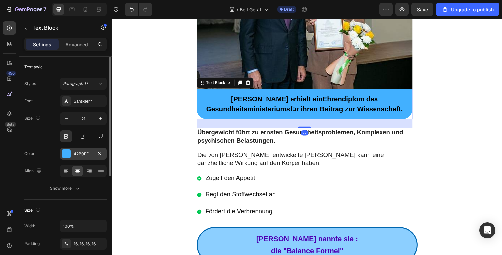
click at [77, 154] on div "42B0FF" at bounding box center [83, 154] width 19 height 6
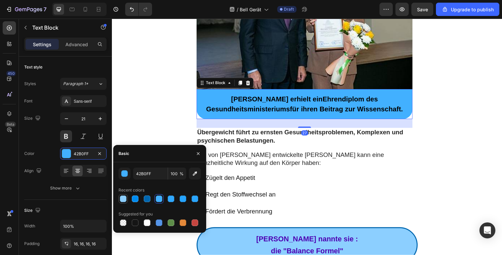
click at [124, 201] on div at bounding box center [123, 198] width 7 height 7
type input "8CCFFF"
drag, startPoint x: 163, startPoint y: 121, endPoint x: 172, endPoint y: 118, distance: 9.1
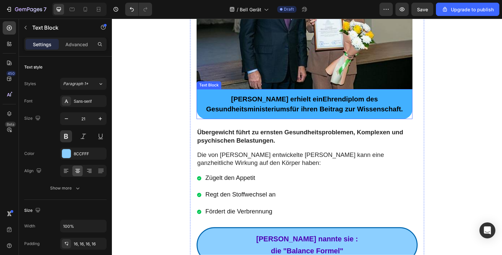
click at [231, 96] on p "Eleanor erhielt ein Ehrendiplom des Gesundheitsministeriums für ihren Beitrag z…" at bounding box center [309, 106] width 210 height 20
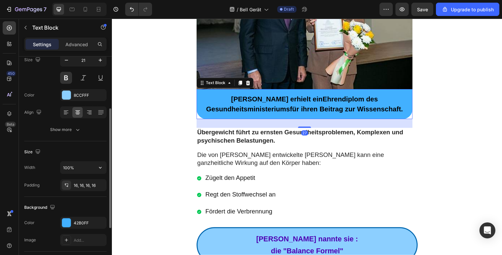
scroll to position [116, 0]
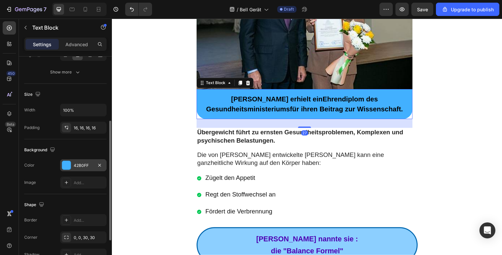
click at [84, 162] on div "42B0FF" at bounding box center [83, 165] width 19 height 6
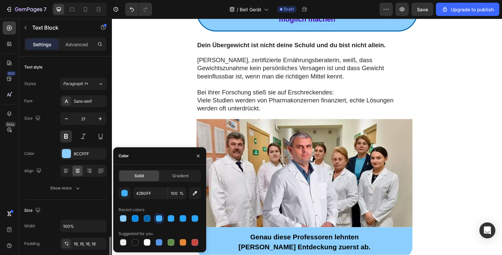
scroll to position [116, 0]
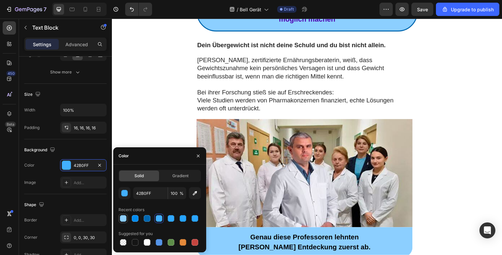
click at [118, 217] on div "Solid Gradient 42B0FF 100 % Recent colors Suggested for you" at bounding box center [159, 208] width 93 height 77
click at [127, 220] on div at bounding box center [123, 218] width 9 height 9
type input "8CCFFF"
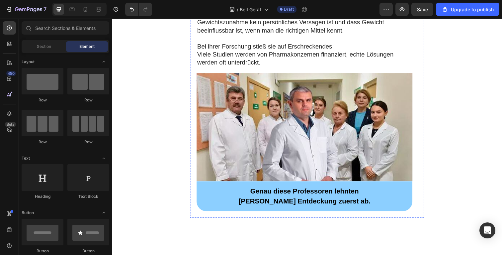
scroll to position [1990, 0]
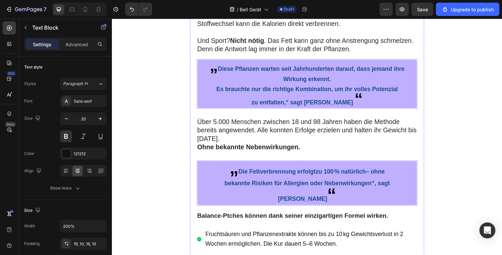
scroll to position [3018, 0]
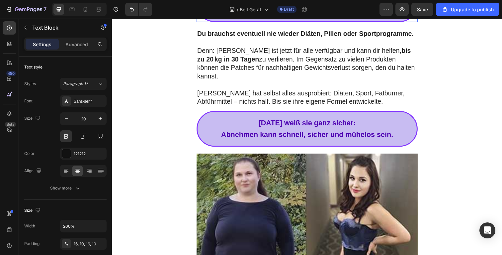
click at [215, 16] on p "sein das du je brauchen wirst!" at bounding box center [311, 10] width 217 height 12
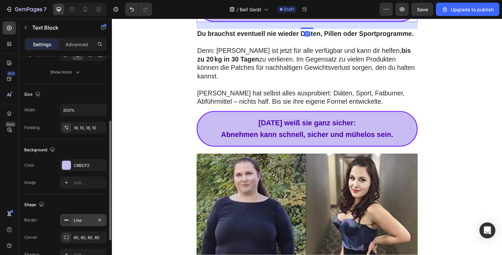
scroll to position [176, 0]
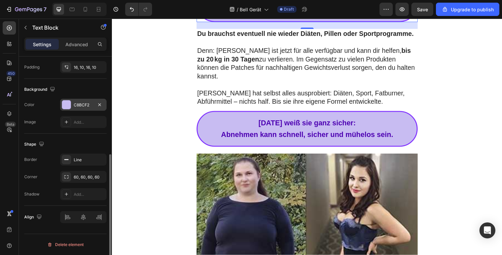
click at [74, 107] on div "C8BCF2" at bounding box center [83, 105] width 19 height 6
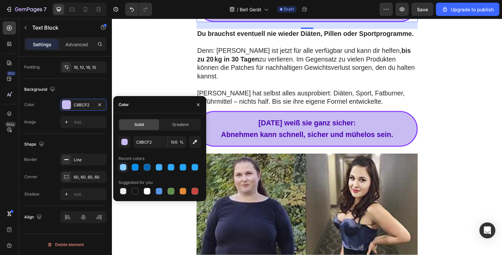
click at [120, 169] on div at bounding box center [123, 167] width 7 height 7
type input "8CCFFF"
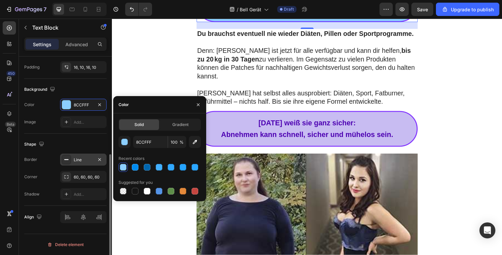
click at [71, 155] on div "Line" at bounding box center [83, 159] width 47 height 12
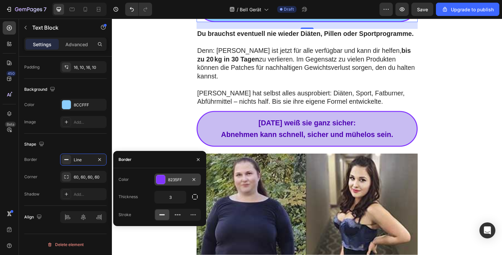
click at [174, 178] on div "8235FF" at bounding box center [177, 180] width 19 height 6
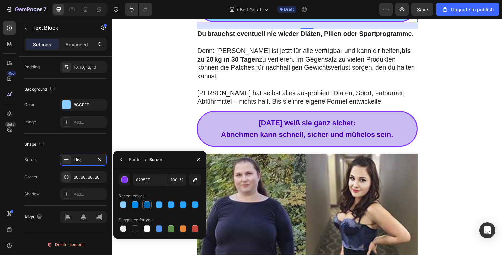
click at [146, 203] on div at bounding box center [147, 204] width 7 height 7
click at [136, 209] on div at bounding box center [135, 204] width 9 height 9
click at [137, 207] on div at bounding box center [135, 204] width 7 height 7
click at [150, 203] on div at bounding box center [147, 204] width 7 height 7
type input "0066AF"
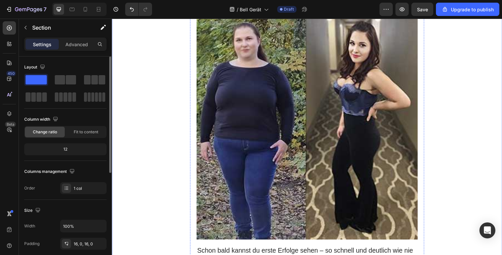
scroll to position [3219, 0]
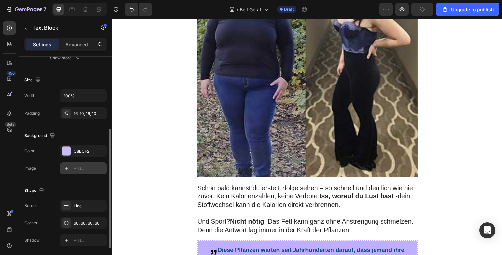
scroll to position [140, 0]
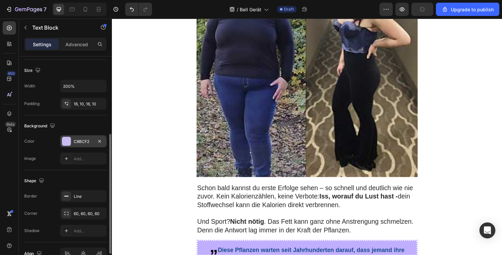
click at [79, 141] on div "C8BCF2" at bounding box center [83, 142] width 19 height 6
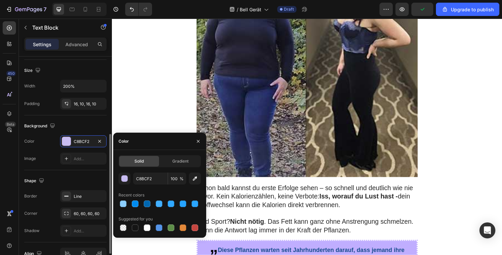
drag, startPoint x: 123, startPoint y: 206, endPoint x: 135, endPoint y: 192, distance: 18.1
click at [123, 206] on div at bounding box center [123, 203] width 7 height 7
type input "8CCFFF"
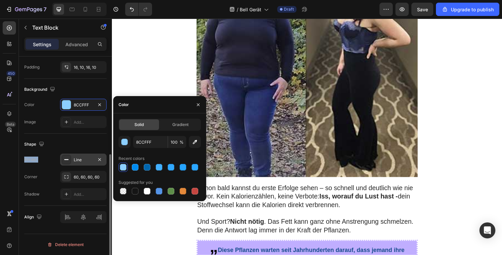
drag, startPoint x: 79, startPoint y: 151, endPoint x: 82, endPoint y: 156, distance: 5.8
click at [80, 153] on div "Shape Border Line Corner 60, 60, 60, 60 Shadow Add..." at bounding box center [65, 170] width 82 height 72
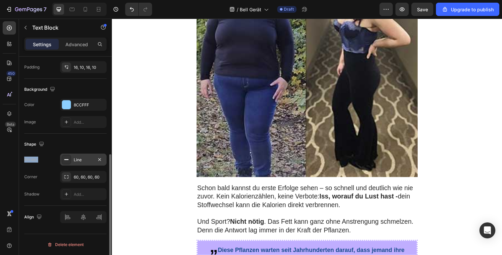
click at [83, 162] on div "Line" at bounding box center [83, 160] width 19 height 6
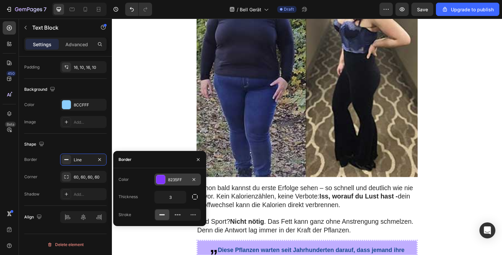
click at [173, 176] on div "8235FF" at bounding box center [177, 179] width 47 height 12
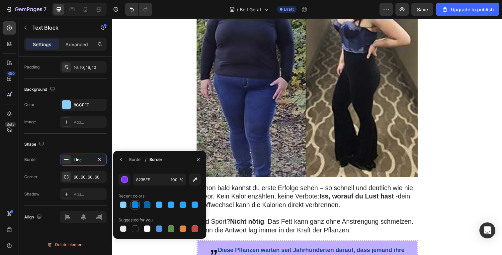
click at [138, 206] on div at bounding box center [135, 204] width 7 height 7
click at [145, 206] on div at bounding box center [147, 204] width 7 height 7
type input "0066AF"
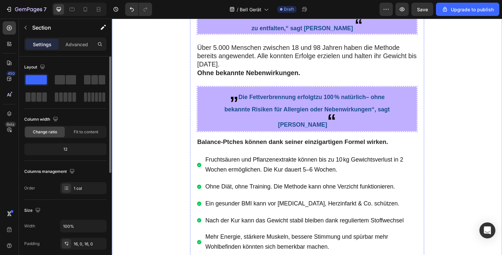
scroll to position [3547, 0]
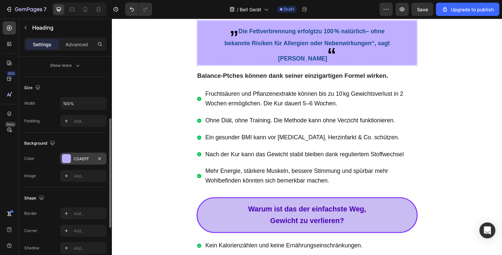
scroll to position [135, 0]
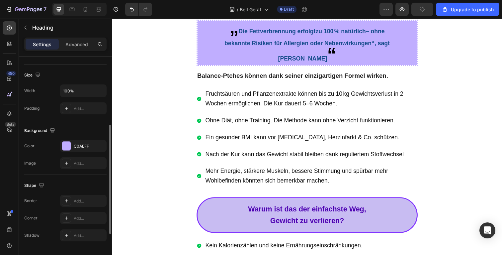
click at [70, 138] on div "Background The changes might be hidden by the video. Color C0AEFF Image Add..." at bounding box center [65, 147] width 82 height 55
click at [74, 147] on div "C0AEFF" at bounding box center [83, 146] width 19 height 6
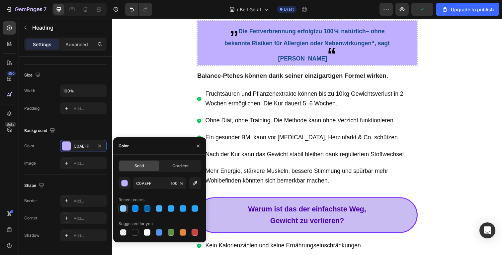
click at [127, 211] on div at bounding box center [123, 208] width 9 height 9
type input "8CCFFF"
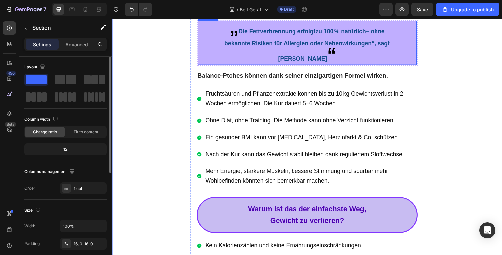
click at [269, 35] on span "Die Fettverbrennung erfolgt zu 100 % natürlich – ohne" at bounding box center [316, 31] width 150 height 7
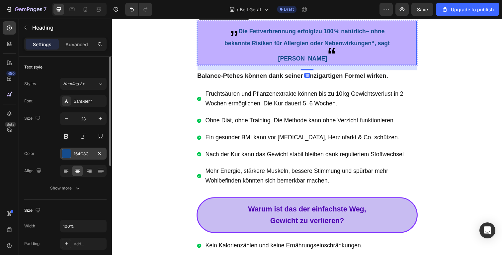
click at [78, 158] on div "164C8C" at bounding box center [83, 154] width 47 height 12
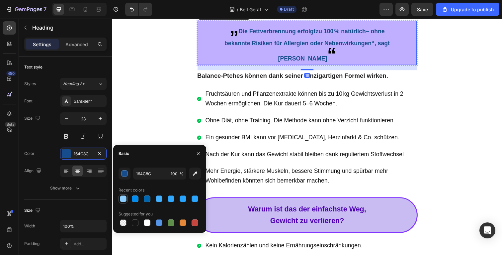
click at [124, 203] on div at bounding box center [123, 198] width 9 height 9
type input "8CCFFF"
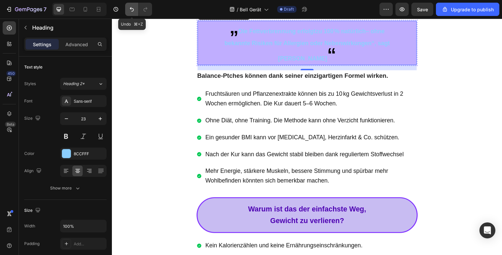
click at [131, 11] on icon "Undo/Redo" at bounding box center [132, 9] width 7 height 7
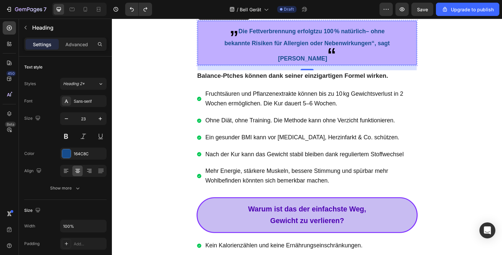
click at [201, 66] on h2 "„ Die Fettverbrennung erfolgt zu 100 % natürlich – ohne bekannte Risiken für Al…" at bounding box center [311, 43] width 224 height 45
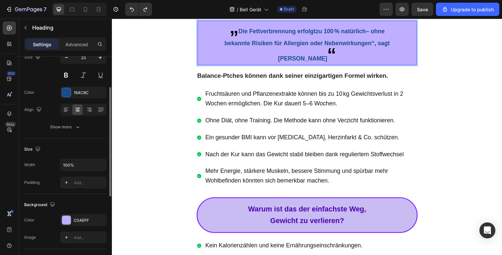
scroll to position [74, 0]
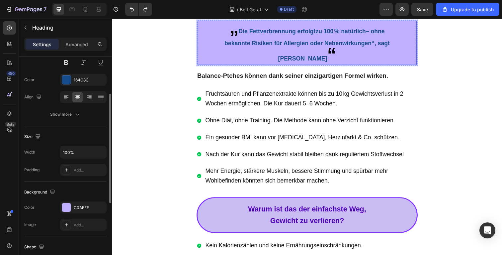
click at [74, 215] on div "The changes might be hidden by the video. Color C0AEFF Image Add..." at bounding box center [65, 215] width 82 height 29
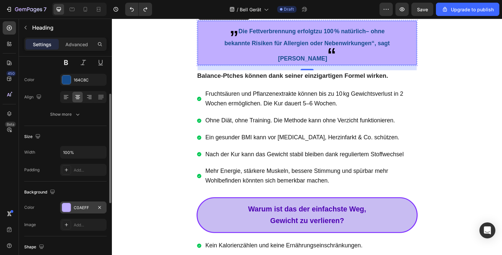
click at [76, 212] on div "C0AEFF" at bounding box center [83, 207] width 47 height 12
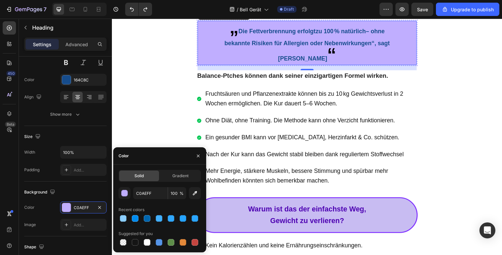
click at [121, 222] on div at bounding box center [123, 218] width 8 height 8
type input "8CCFFF"
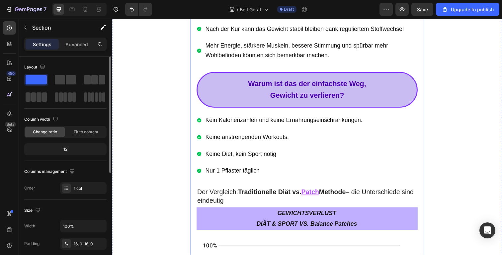
scroll to position [3857, 0]
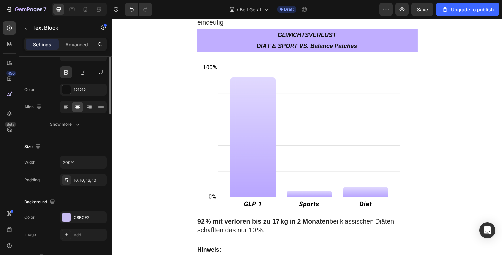
scroll to position [127, 0]
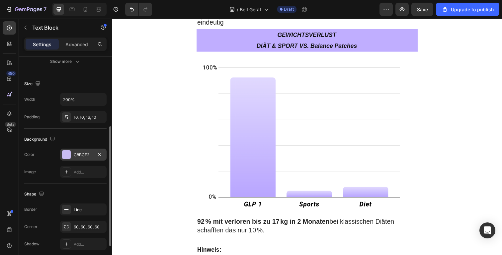
click at [71, 155] on div "C8BCF2" at bounding box center [83, 155] width 47 height 12
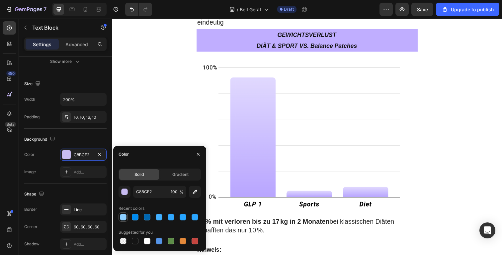
click at [124, 217] on div at bounding box center [123, 217] width 7 height 7
type input "8CCFFF"
click at [84, 135] on div "Background" at bounding box center [65, 139] width 82 height 11
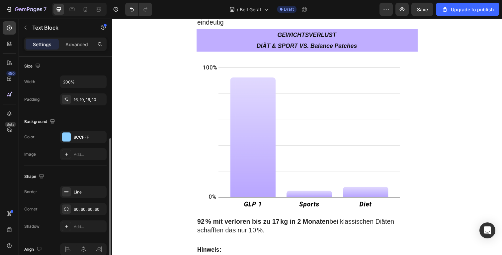
scroll to position [176, 0]
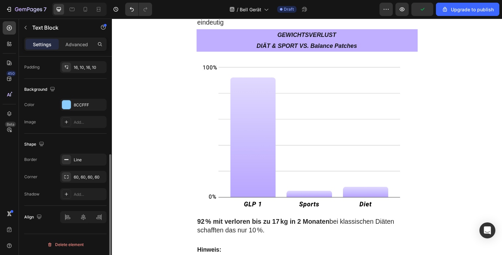
click at [72, 166] on div "Border Line Corner 60, 60, 60, 60 Shadow Add..." at bounding box center [65, 176] width 82 height 47
click at [79, 161] on div "Line" at bounding box center [83, 160] width 19 height 6
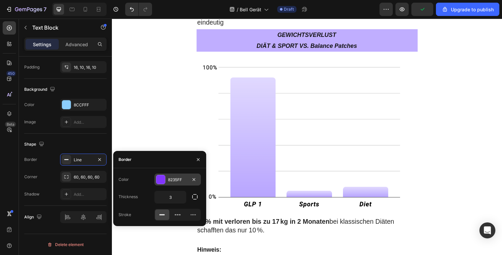
click at [174, 180] on div "8235FF" at bounding box center [177, 180] width 19 height 6
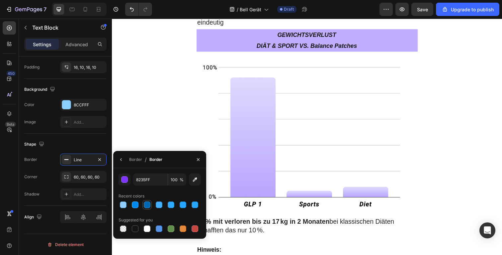
click at [148, 203] on div at bounding box center [147, 204] width 7 height 7
type input "0066AF"
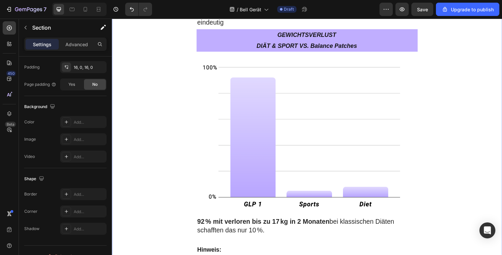
click at [154, 129] on div "Eleanor war enttäuscht: Ihr eigener Professor unterstützte teure, riskante Prod…" at bounding box center [311, 227] width 399 height 2561
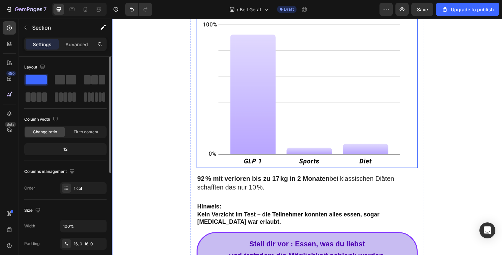
scroll to position [3907, 0]
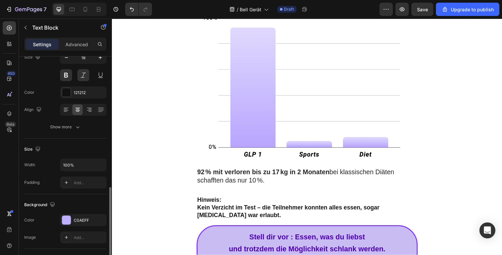
scroll to position [124, 0]
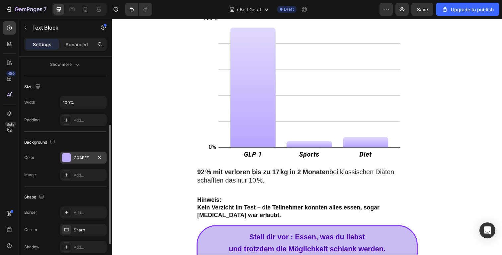
click at [80, 156] on div "C0AEFF" at bounding box center [83, 158] width 19 height 6
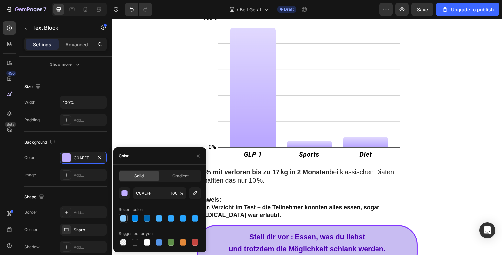
click at [126, 219] on div at bounding box center [123, 218] width 7 height 7
type input "8CCFFF"
click at [160, 127] on div "Eleanor war enttäuscht: Ihr eigener Professor unterstützte teure, riskante Prod…" at bounding box center [311, 176] width 399 height 2561
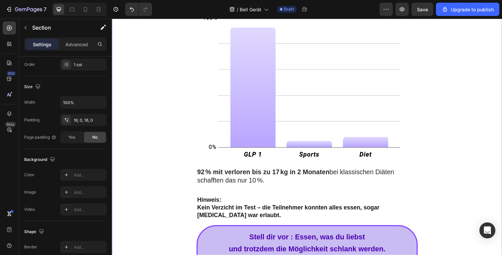
scroll to position [0, 0]
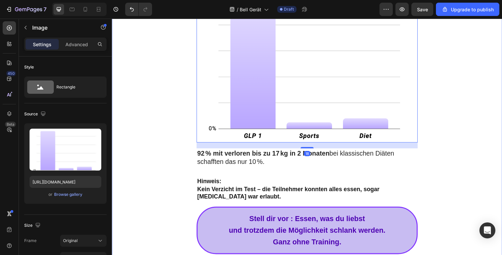
scroll to position [3983, 0]
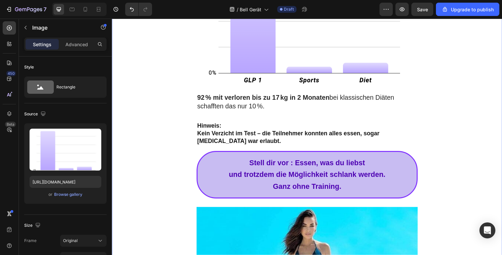
click at [168, 129] on div "Eleanor war enttäuscht: Ihr eigener Professor unterstützte teure, riskante Prod…" at bounding box center [311, 165] width 399 height 2688
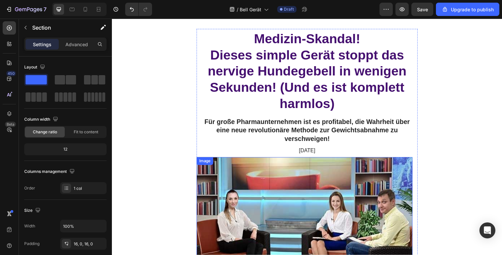
scroll to position [0, 0]
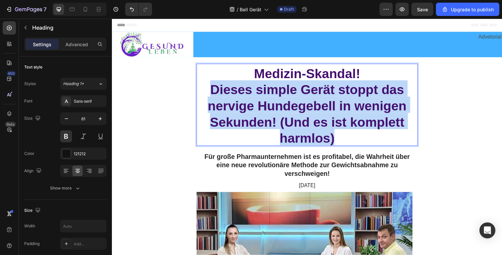
click at [273, 102] on span "Dieses simple Gerät stoppt das nervige Hundegebell in wenigen Sekunden! (Und es…" at bounding box center [311, 116] width 203 height 64
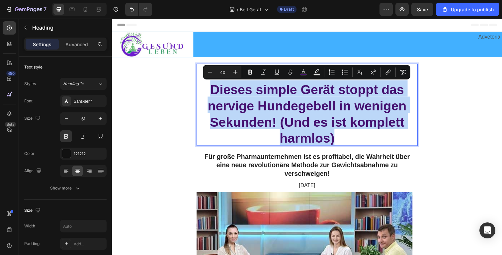
click at [273, 101] on span "Dieses simple Gerät stoppt das nervige Hundegebell in wenigen Sekunden! (Und es…" at bounding box center [311, 116] width 203 height 64
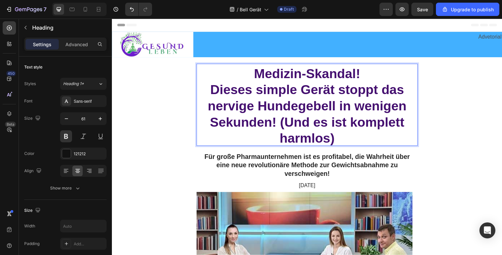
drag, startPoint x: 324, startPoint y: 107, endPoint x: 340, endPoint y: 124, distance: 23.0
click at [324, 107] on span "Dieses simple Gerät stoppt das nervige Hundegebell in wenigen Sekunden! (Und es…" at bounding box center [311, 116] width 203 height 64
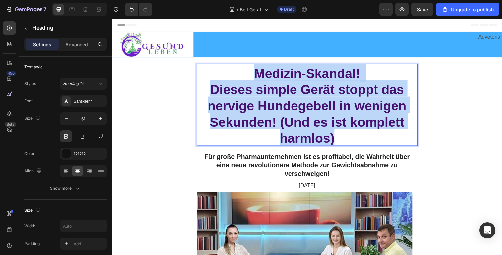
drag, startPoint x: 355, startPoint y: 143, endPoint x: 242, endPoint y: 65, distance: 136.5
click at [242, 65] on p "Medizin-Skandal! Dieses simple Gerät stoppt das nervige Hundegebell in wenigen …" at bounding box center [311, 106] width 225 height 83
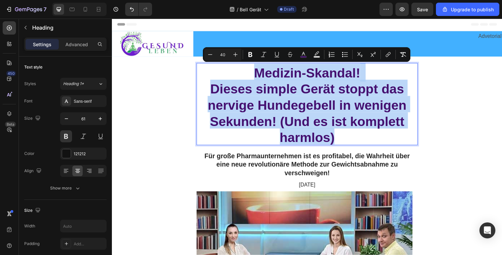
scroll to position [1, 0]
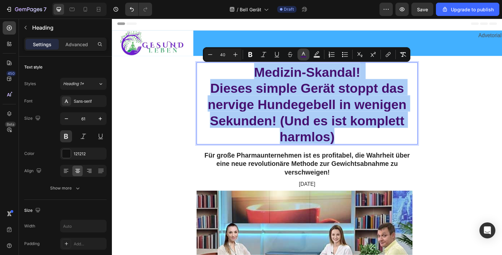
click at [304, 57] on rect "Editor contextual toolbar" at bounding box center [304, 57] width 6 height 2
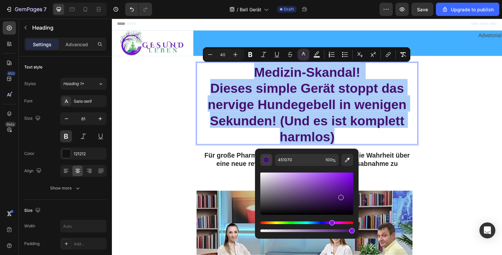
click at [268, 159] on div "Editor contextual toolbar" at bounding box center [266, 159] width 7 height 7
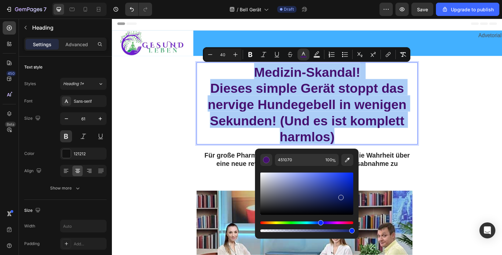
drag, startPoint x: 327, startPoint y: 223, endPoint x: 320, endPoint y: 213, distance: 12.2
click at [319, 223] on div "Hue" at bounding box center [306, 222] width 93 height 3
drag, startPoint x: 346, startPoint y: 183, endPoint x: 355, endPoint y: 168, distance: 18.2
click at [355, 168] on div "451070 100 %" at bounding box center [307, 191] width 104 height 85
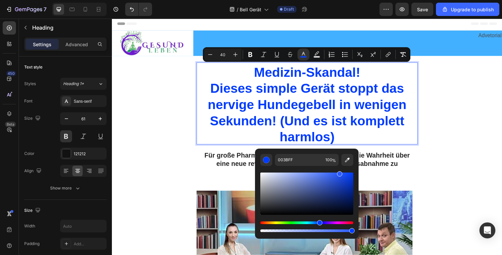
drag, startPoint x: 349, startPoint y: 182, endPoint x: 339, endPoint y: 171, distance: 14.4
click at [339, 171] on div "Editor contextual toolbar" at bounding box center [306, 199] width 93 height 67
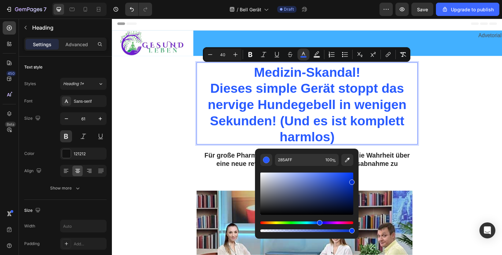
drag, startPoint x: 340, startPoint y: 180, endPoint x: 355, endPoint y: 177, distance: 14.9
click at [355, 177] on div "285AFF 100 %" at bounding box center [307, 191] width 104 height 85
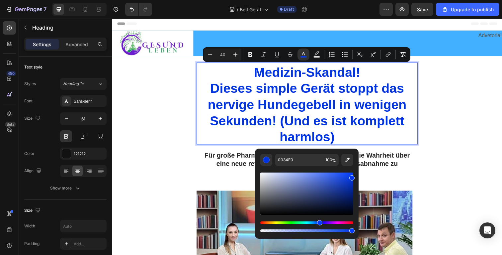
drag, startPoint x: 353, startPoint y: 176, endPoint x: 352, endPoint y: 171, distance: 5.3
click at [352, 175] on div "Editor contextual toolbar" at bounding box center [352, 177] width 5 height 5
type input "023DFF"
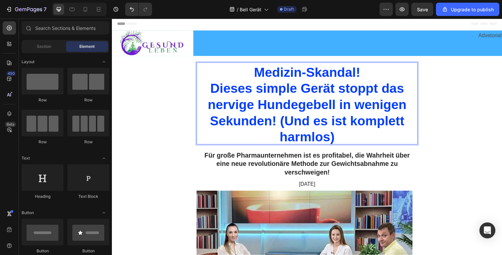
click at [309, 114] on p "⁠⁠⁠⁠⁠⁠⁠ Medizin-Skandal! Dieses simple Gerät stoppt das nervige Hundegebell in …" at bounding box center [311, 105] width 225 height 83
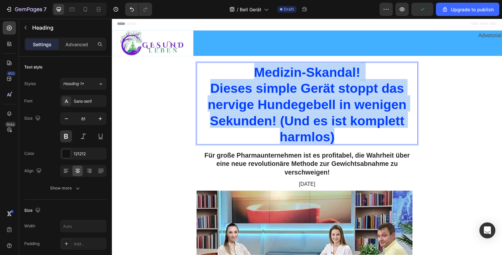
drag, startPoint x: 378, startPoint y: 143, endPoint x: 234, endPoint y: 78, distance: 158.0
click at [234, 78] on p "Medizin-Skandal! Dieses simple Gerät stoppt das nervige Hundegebell in wenigen …" at bounding box center [311, 105] width 225 height 83
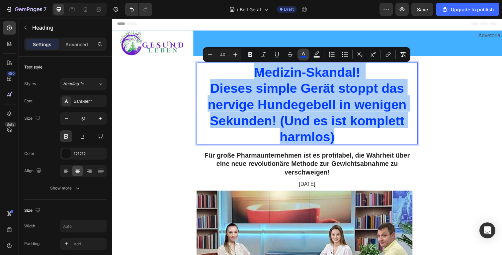
click at [303, 52] on icon "Editor contextual toolbar" at bounding box center [303, 54] width 3 height 4
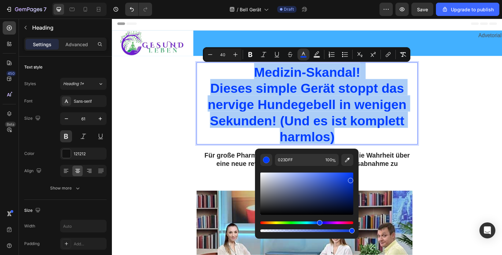
drag, startPoint x: 350, startPoint y: 175, endPoint x: 351, endPoint y: 180, distance: 4.8
click at [351, 180] on div "Editor contextual toolbar" at bounding box center [350, 180] width 5 height 5
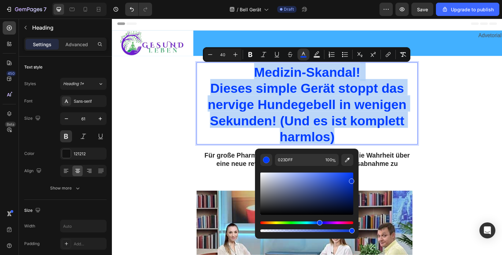
type input "0635D1"
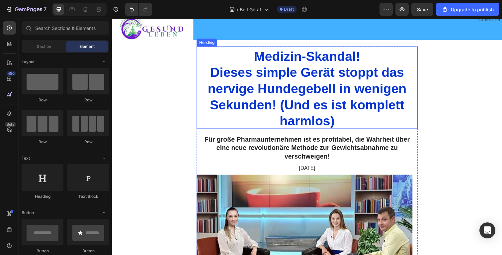
scroll to position [25, 0]
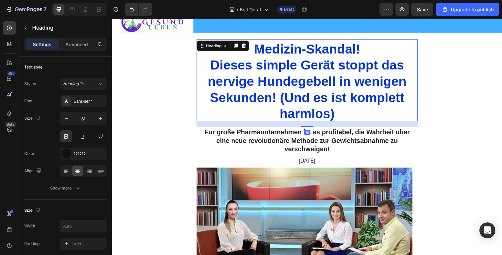
click at [328, 91] on span "Dieses simple Gerät stoppt das nervige Hundegebell in wenigen Sekunden! (Und es…" at bounding box center [311, 91] width 203 height 64
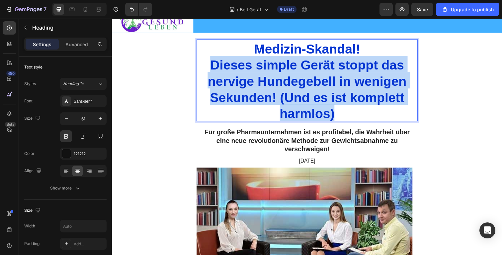
click at [328, 91] on span "Dieses simple Gerät stoppt das nervige Hundegebell in wenigen Sekunden! (Und es…" at bounding box center [311, 91] width 203 height 64
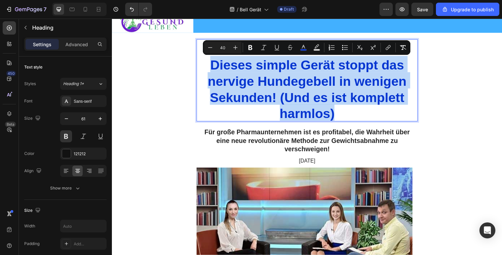
click at [335, 80] on span "Dieses simple Gerät stoppt das nervige Hundegebell in wenigen Sekunden! (Und es…" at bounding box center [311, 91] width 203 height 64
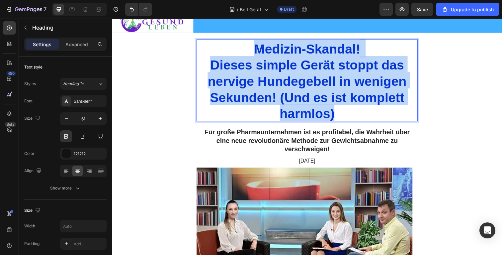
drag, startPoint x: 343, startPoint y: 118, endPoint x: 245, endPoint y: 51, distance: 118.3
click at [245, 51] on p "Medizin-Skandal! Dieses simple Gerät stoppt das nervige Hundegebell in wenigen …" at bounding box center [311, 82] width 225 height 83
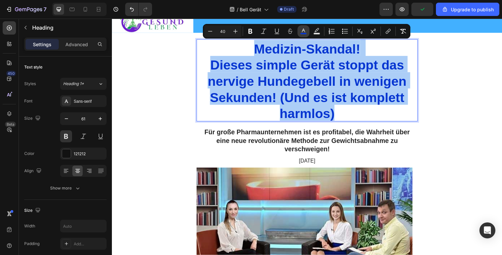
click at [300, 29] on icon "Editor contextual toolbar" at bounding box center [303, 31] width 7 height 7
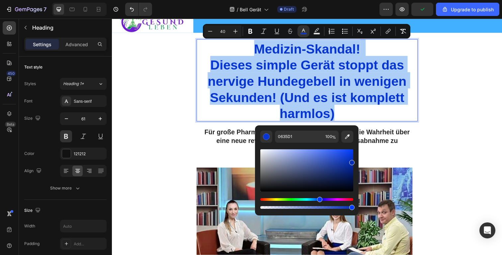
drag, startPoint x: 352, startPoint y: 159, endPoint x: 352, endPoint y: 162, distance: 3.3
click at [352, 162] on div "Editor contextual toolbar" at bounding box center [352, 162] width 5 height 5
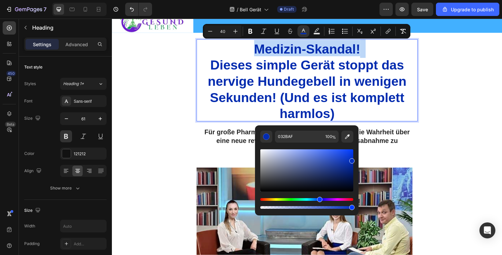
click at [353, 159] on div "Editor contextual toolbar" at bounding box center [352, 160] width 5 height 5
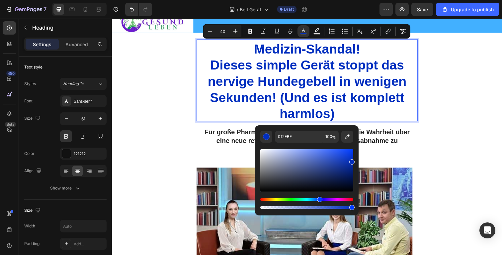
click at [353, 160] on div "Editor contextual toolbar" at bounding box center [352, 161] width 5 height 5
click at [354, 158] on div "Editor contextual toolbar" at bounding box center [352, 159] width 5 height 5
type input "002EC6"
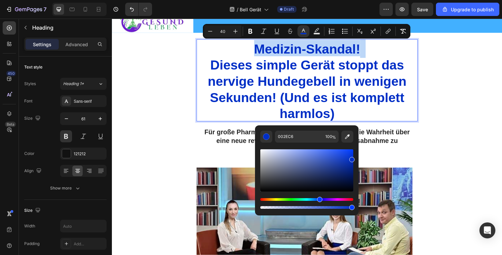
click at [355, 158] on div "002EC6 100 %" at bounding box center [307, 167] width 104 height 85
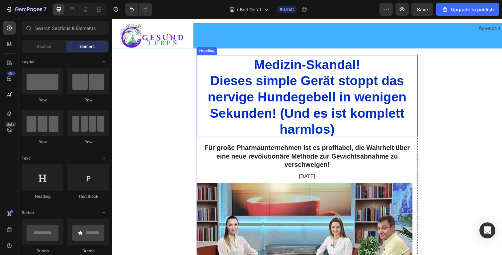
scroll to position [0, 0]
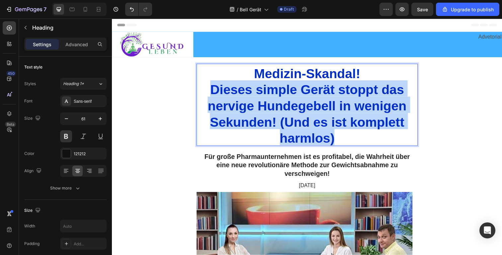
click at [294, 103] on span "Dieses simple Gerät stoppt das nervige Hundegebell in wenigen Sekunden! (Und es…" at bounding box center [311, 116] width 203 height 64
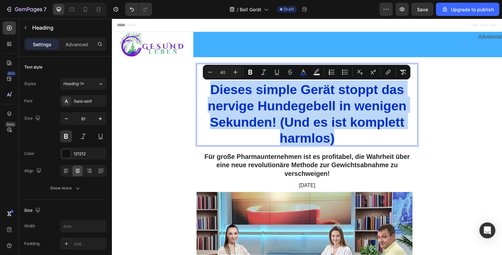
click at [353, 133] on p "Medizin-Skandal! Dieses simple Gerät stoppt das nervige Hundegebell in wenigen …" at bounding box center [311, 106] width 225 height 83
click at [345, 142] on p "Medizin-Skandal! Dieses simple Gerät stoppt das nervige Hundegebell in wenigen …" at bounding box center [311, 106] width 225 height 83
click at [326, 134] on span "Dieses simple Gerät stoppt das nervige Hundegebell in wenigen Sekunden! (Und es…" at bounding box center [311, 116] width 203 height 64
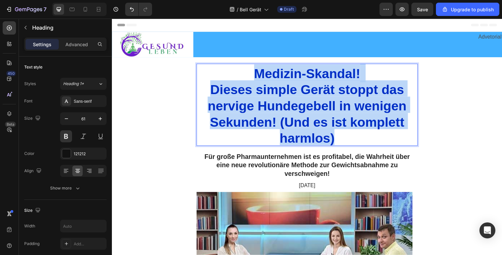
drag, startPoint x: 346, startPoint y: 138, endPoint x: 251, endPoint y: 74, distance: 114.1
click at [251, 74] on p "Medizin-Skandal! Dieses simple Gerät stoppt das nervige Hundegebell in wenigen …" at bounding box center [311, 106] width 225 height 83
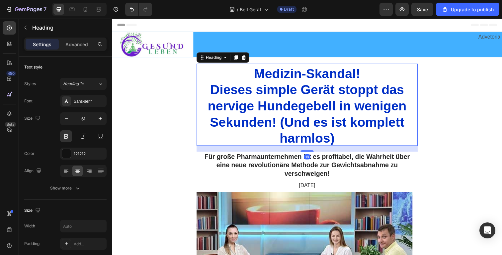
click at [313, 78] on span "Medizin-Skandal!" at bounding box center [311, 74] width 109 height 15
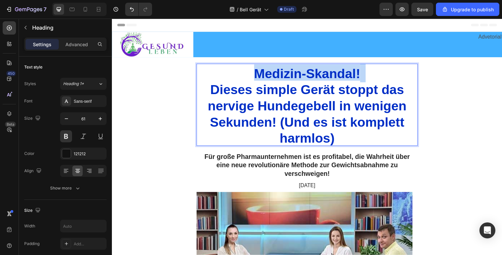
click at [313, 78] on span "Medizin-Skandal!" at bounding box center [311, 74] width 109 height 15
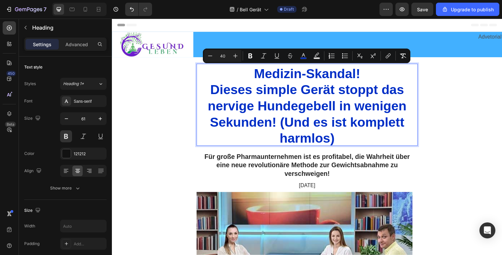
click at [318, 115] on p "Medizin-Skandal! Dieses simple Gerät stoppt das nervige Hundegebell in wenigen …" at bounding box center [311, 106] width 225 height 83
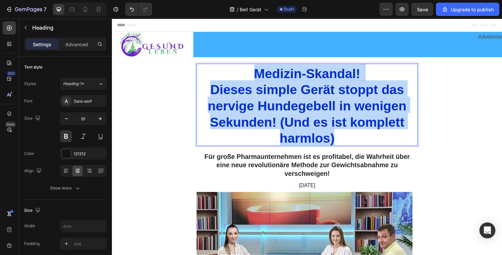
drag, startPoint x: 347, startPoint y: 132, endPoint x: 244, endPoint y: 77, distance: 117.1
click at [244, 77] on p "Medizin-Skandal! Dieses simple Gerät stoppt das nervige Hundegebell in wenigen …" at bounding box center [311, 106] width 225 height 83
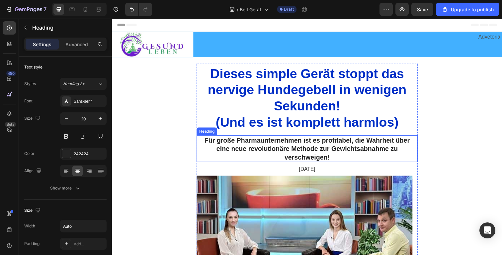
click at [305, 151] on h2 "Für große Pharmaunternehmen ist es profitabel, die Wahrheit über eine neue revo…" at bounding box center [311, 151] width 226 height 27
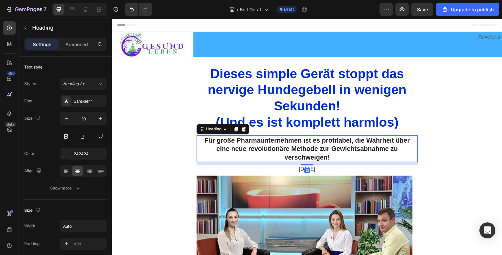
click at [305, 151] on h2 "Für große Pharmaunternehmen ist es profitabel, die Wahrheit über eine neue revo…" at bounding box center [311, 151] width 226 height 27
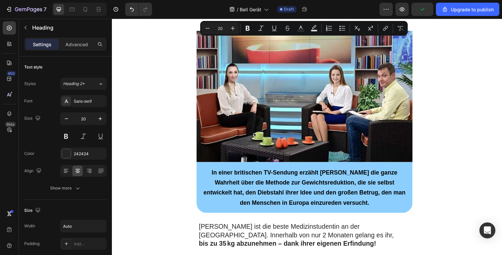
scroll to position [99, 0]
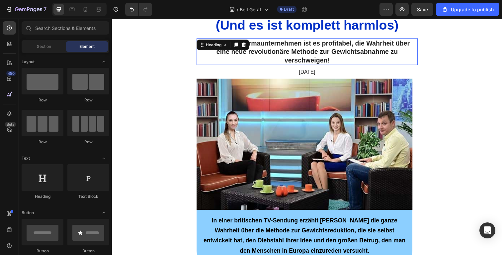
click at [312, 57] on p "Für große Pharmaunternehmen ist es profitabel, die Wahrheit über eine neue revo…" at bounding box center [311, 53] width 225 height 26
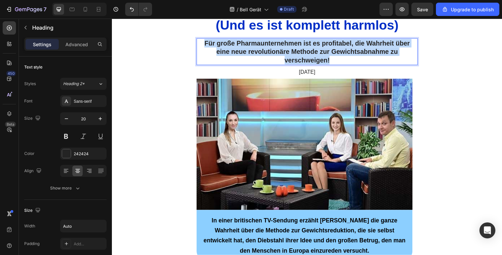
click at [312, 57] on p "Für große Pharmaunternehmen ist es profitabel, die Wahrheit über eine neue revo…" at bounding box center [311, 53] width 225 height 26
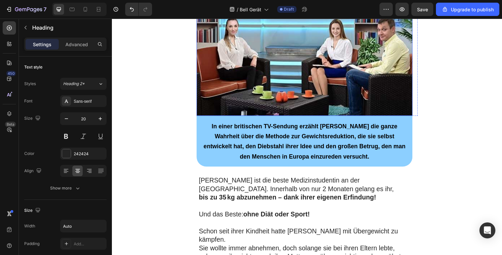
scroll to position [217, 0]
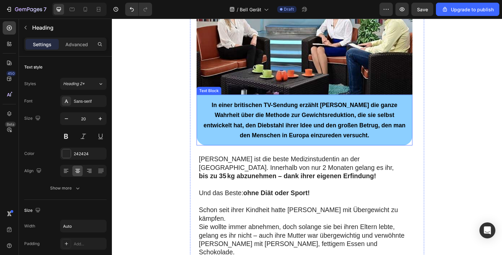
click at [340, 139] on span "In einer britischen TV-Sendung erzählt [PERSON_NAME] die ganze Wahrheit über di…" at bounding box center [308, 123] width 206 height 38
click at [376, 139] on p "In einer britischen TV-Sendung erzählt [PERSON_NAME] die ganze Wahrheit über di…" at bounding box center [309, 122] width 210 height 41
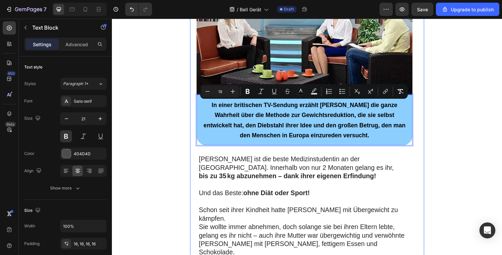
drag, startPoint x: 378, startPoint y: 139, endPoint x: 196, endPoint y: 107, distance: 184.8
click at [198, 107] on div "In einer britischen TV-Sendung erzählt [PERSON_NAME] die ganze Wahrheit über di…" at bounding box center [308, 122] width 221 height 52
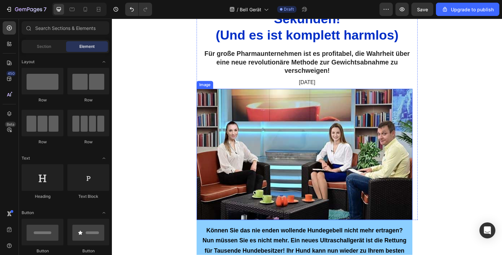
scroll to position [72, 0]
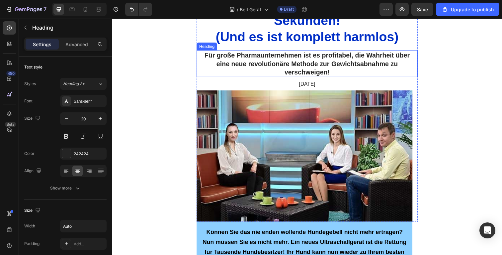
click at [338, 70] on p "Für große Pharmaunternehmen ist es profitabel, die Wahrheit über eine neue revo…" at bounding box center [311, 65] width 225 height 26
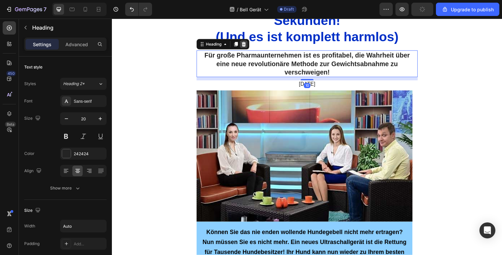
click at [245, 42] on icon at bounding box center [247, 44] width 4 height 5
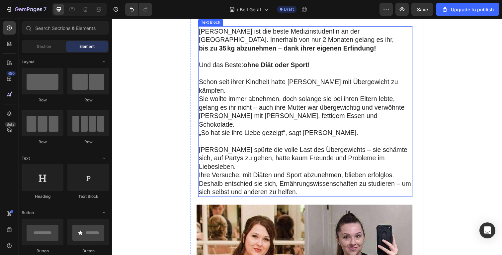
scroll to position [319, 0]
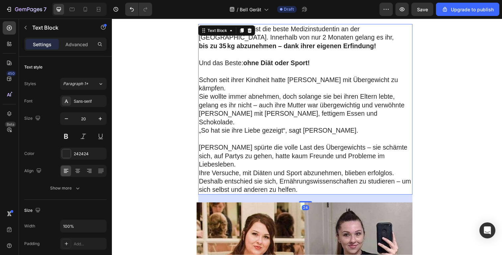
click at [280, 129] on p "„So hat sie ihre Liebe gezeigt“, sagt [PERSON_NAME]." at bounding box center [310, 133] width 218 height 9
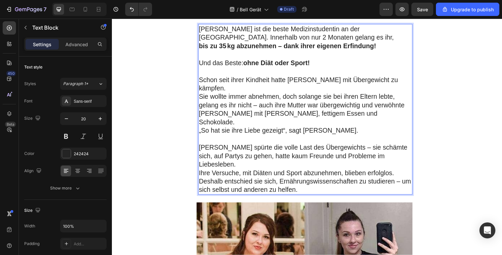
click at [308, 180] on p "Deshalb entschied sie sich, Ernährungswissenschaften zu studieren – um sich sel…" at bounding box center [310, 188] width 218 height 17
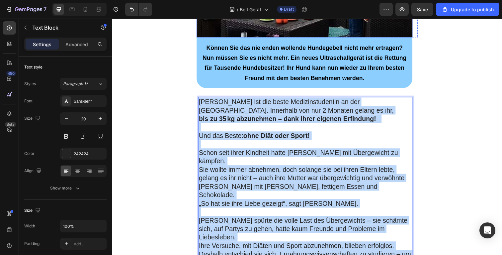
scroll to position [190, 0]
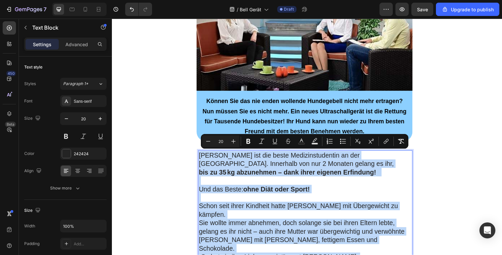
drag, startPoint x: 301, startPoint y: 168, endPoint x: 198, endPoint y: 157, distance: 103.6
click at [200, 157] on div "Eleanor Thompson ist die beste Medizinstudentin an der Nationalen Medizinischen…" at bounding box center [309, 240] width 219 height 174
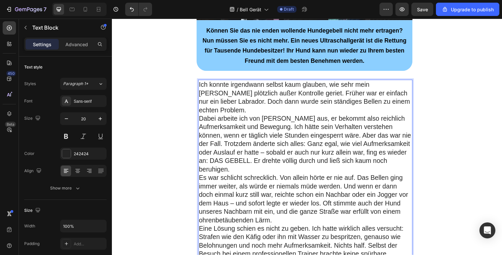
scroll to position [261, 0]
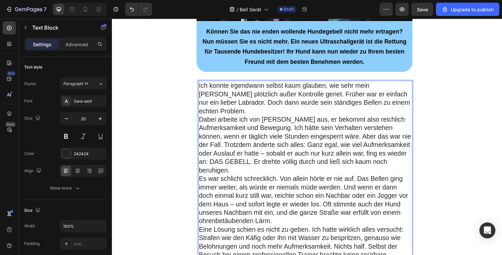
click at [247, 111] on p "Ich konnte irgendwann selbst kaum glauben, wie sehr mein Turner plötzlich außer…" at bounding box center [310, 100] width 218 height 35
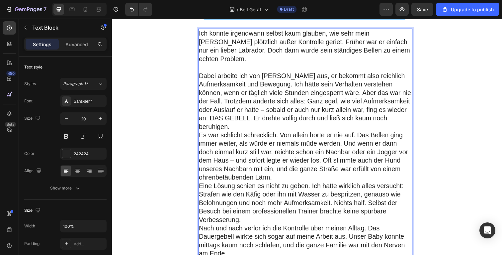
click at [240, 130] on p "Dabei arbeite ich von Zuhause aus, er bekommt also reichlich Aufmerksamkeit und…" at bounding box center [310, 103] width 218 height 60
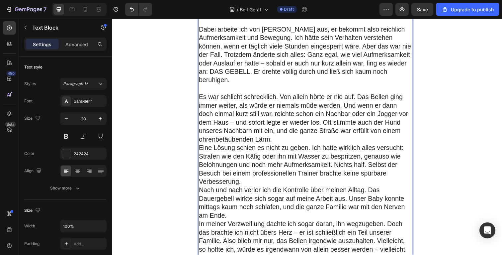
click at [284, 145] on p "Es war schlicht schrecklich. Von allein hörte er nie auf. Das Bellen ging immer…" at bounding box center [310, 120] width 218 height 52
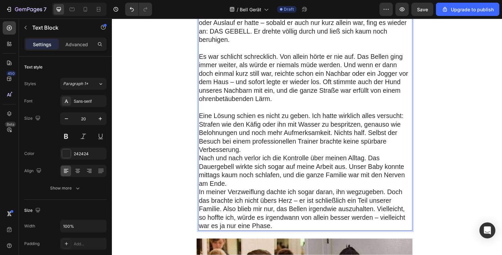
click at [252, 150] on p "Eine Lösung schien es nicht zu geben. Ich hatte wirklich alles versucht: Strafe…" at bounding box center [310, 135] width 218 height 43
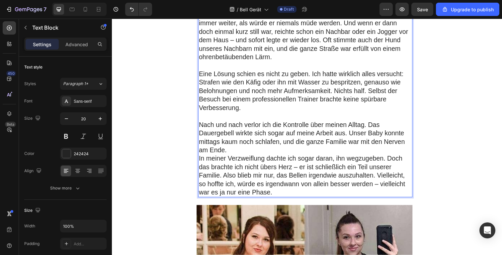
click at [247, 155] on p "Nach und nach verlor ich die Kontrolle über meinen Alltag. Das Dauergebell wirk…" at bounding box center [310, 140] width 218 height 35
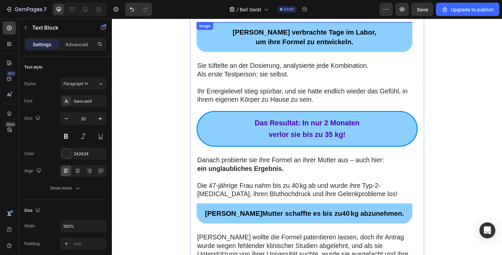
scroll to position [1034, 0]
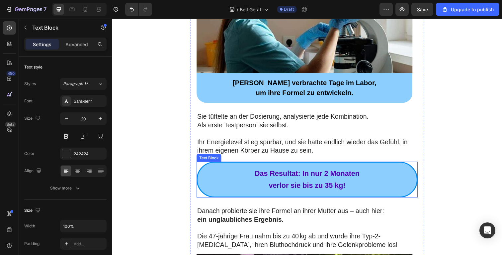
click at [368, 171] on p "Das Resultat: In nur 2 Monaten" at bounding box center [311, 177] width 217 height 12
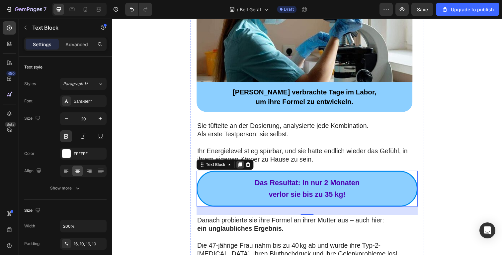
scroll to position [1028, 0]
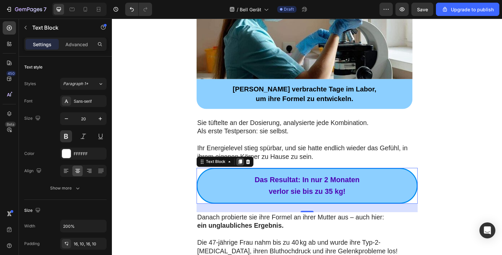
click at [241, 162] on icon at bounding box center [242, 164] width 5 height 5
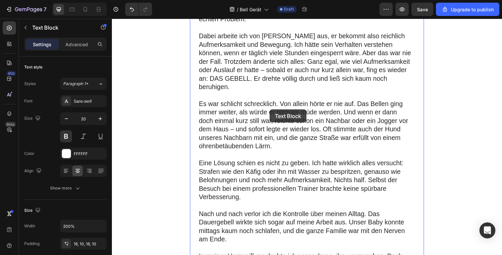
scroll to position [521, 0]
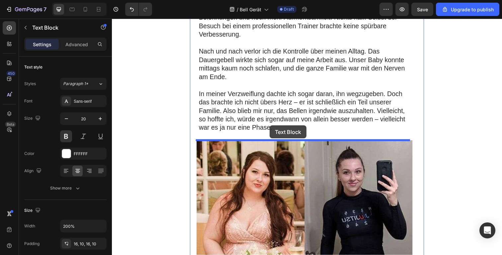
drag, startPoint x: 246, startPoint y: 223, endPoint x: 273, endPoint y: 129, distance: 98.1
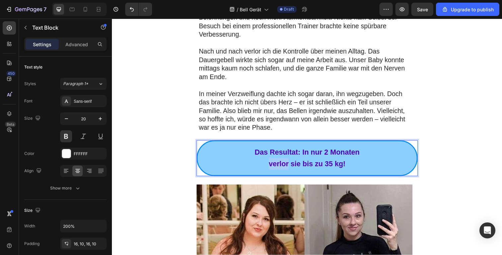
click at [266, 164] on p "verlor sie bis zu 35 kg!" at bounding box center [311, 167] width 217 height 12
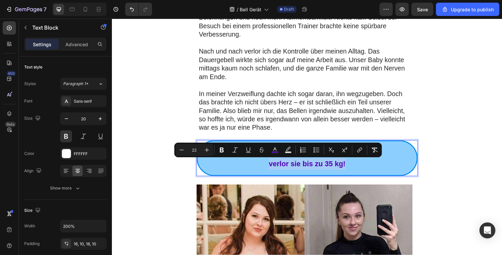
click at [266, 164] on p "verlor sie bis zu 35 kg!" at bounding box center [311, 167] width 217 height 12
drag, startPoint x: 266, startPoint y: 164, endPoint x: 283, endPoint y: 163, distance: 16.3
click at [267, 164] on p "verlor sie bis zu 35 kg!" at bounding box center [311, 167] width 217 height 12
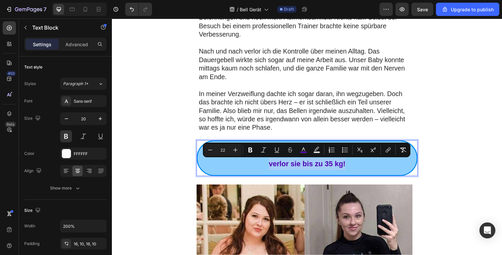
click at [370, 162] on p "verlor sie bis zu 35 kg!" at bounding box center [311, 167] width 217 height 12
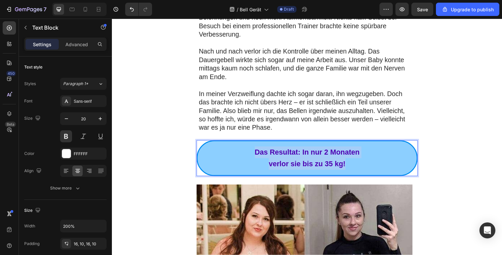
drag, startPoint x: 290, startPoint y: 161, endPoint x: 224, endPoint y: 147, distance: 68.4
click at [224, 147] on div "Das Resultat: In nur 2 Monaten verlor sie bis zu 35 kg!" at bounding box center [311, 161] width 226 height 37
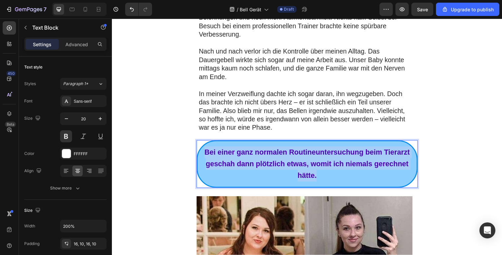
drag, startPoint x: 288, startPoint y: 172, endPoint x: 180, endPoint y: 142, distance: 112.7
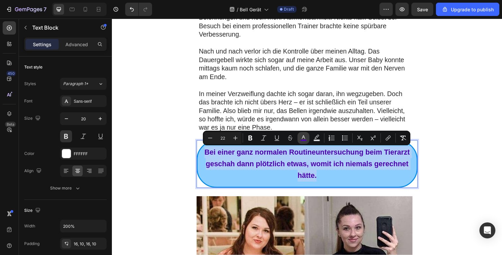
click at [301, 139] on icon "Editor contextual toolbar" at bounding box center [303, 138] width 7 height 7
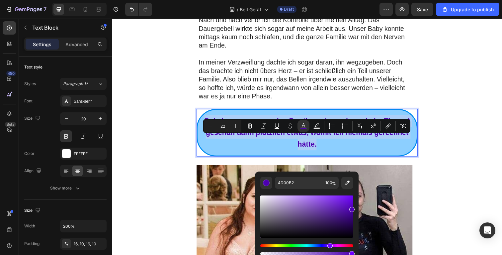
scroll to position [586, 0]
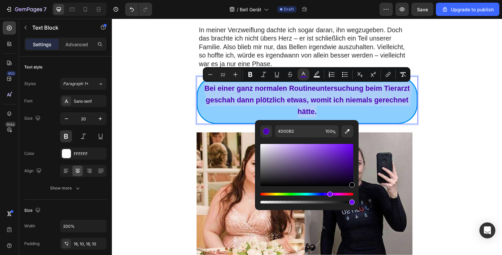
drag, startPoint x: 350, startPoint y: 176, endPoint x: 354, endPoint y: 202, distance: 26.3
click at [354, 202] on div "4D00B2 100 %" at bounding box center [307, 162] width 104 height 85
type input "000000"
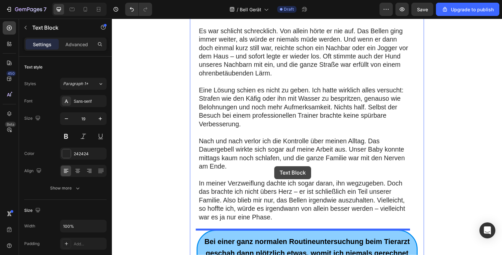
scroll to position [619, 0]
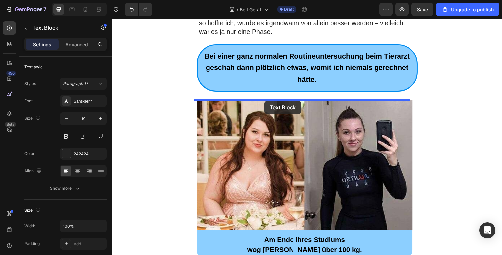
drag, startPoint x: 267, startPoint y: 134, endPoint x: 268, endPoint y: 103, distance: 31.2
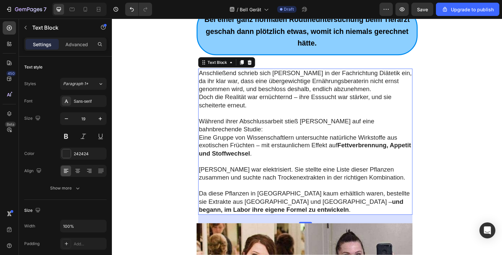
scroll to position [656, 0]
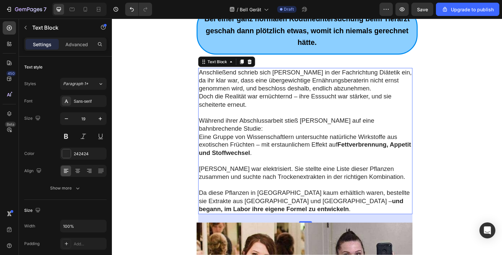
drag, startPoint x: 302, startPoint y: 211, endPoint x: 294, endPoint y: 208, distance: 7.7
click at [302, 218] on div "26" at bounding box center [309, 222] width 219 height 9
click at [291, 206] on p "Da diese Pflanzen in Deutschland kaum erhältlich waren, bestellte sie Extrakte …" at bounding box center [310, 201] width 218 height 33
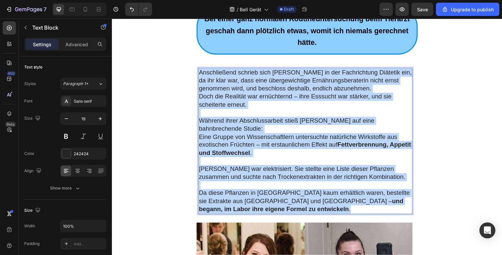
drag, startPoint x: 291, startPoint y: 205, endPoint x: 200, endPoint y: 73, distance: 160.0
click at [200, 73] on div "Anschließend schrieb sich Eleanor in der Fachrichtung Diätetik ein, da ihr klar…" at bounding box center [309, 143] width 219 height 149
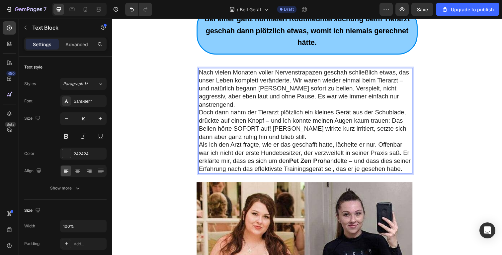
click at [290, 131] on p "Doch dann nahm der Tierarzt plötzlich ein kleines Gerät aus der Schublade, drüc…" at bounding box center [310, 127] width 218 height 33
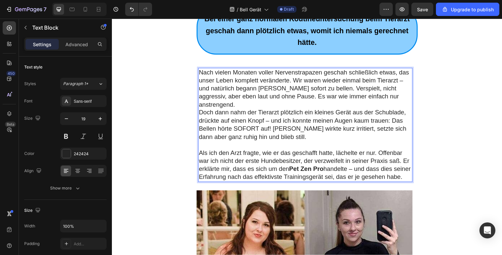
click at [406, 101] on p "Nach vielen Monaten voller Nervenstrapazen geschah schließlich etwas, das unser…" at bounding box center [310, 90] width 218 height 41
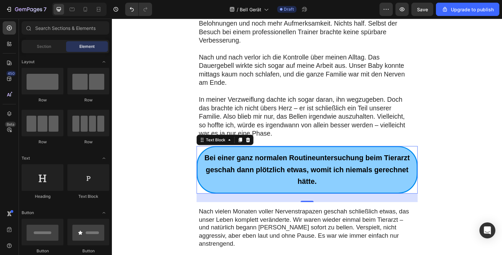
click at [319, 181] on p "Bei einer ganz normalen Routineuntersuchung beim Tierarzt geschah dann plötzlic…" at bounding box center [311, 173] width 217 height 36
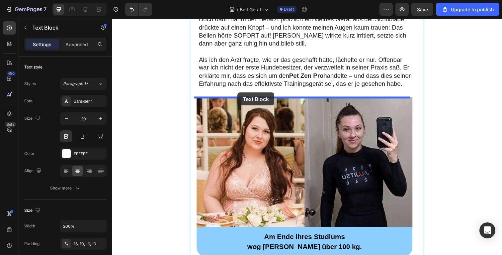
scroll to position [715, 0]
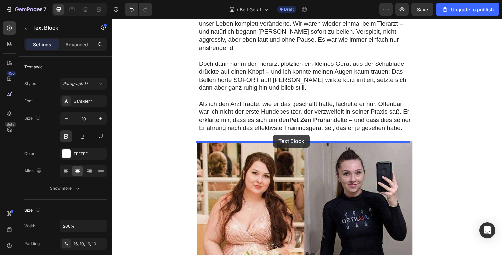
drag, startPoint x: 248, startPoint y: 150, endPoint x: 286, endPoint y: 136, distance: 40.2
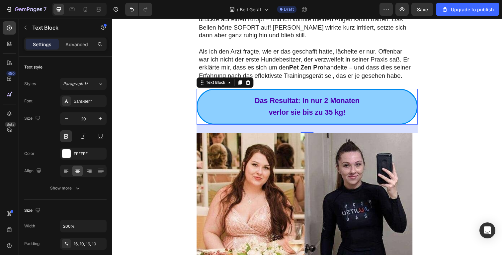
scroll to position [769, 0]
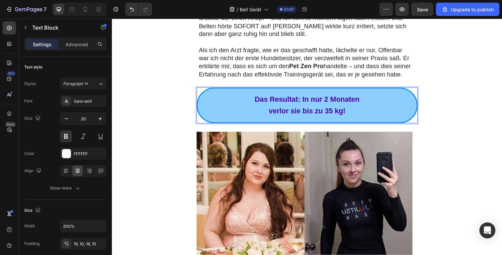
click at [253, 105] on p "Das Resultat: In nur 2 Monaten" at bounding box center [311, 101] width 217 height 12
click at [294, 105] on span "Das Resultat: In nur 2 Monaten" at bounding box center [311, 101] width 107 height 8
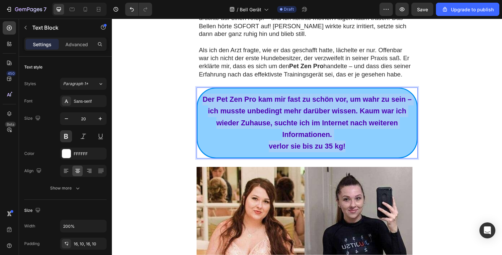
drag, startPoint x: 326, startPoint y: 144, endPoint x: 175, endPoint y: 80, distance: 163.5
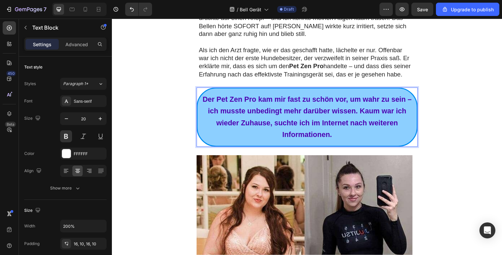
click at [352, 124] on strong "Der Pet Zen Pro kam mir fast zu schön vor, um wahr zu sein – ich musste unbedin…" at bounding box center [311, 119] width 214 height 44
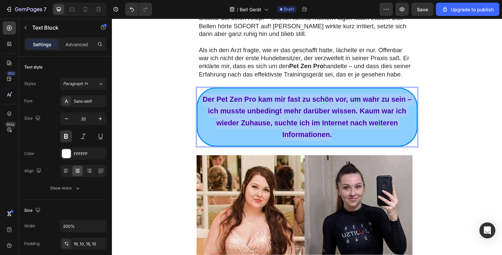
drag, startPoint x: 327, startPoint y: 131, endPoint x: 136, endPoint y: 92, distance: 194.3
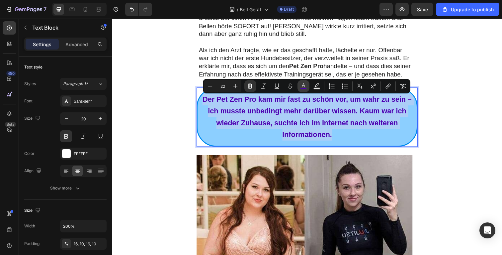
click at [302, 85] on icon "Editor contextual toolbar" at bounding box center [303, 86] width 7 height 7
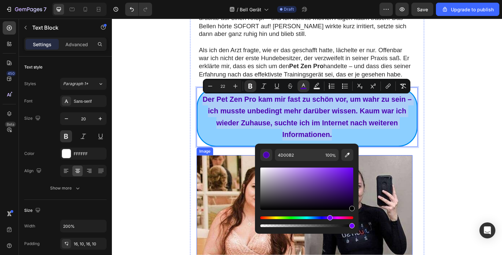
drag, startPoint x: 416, startPoint y: 209, endPoint x: 386, endPoint y: 211, distance: 30.6
type input "000000"
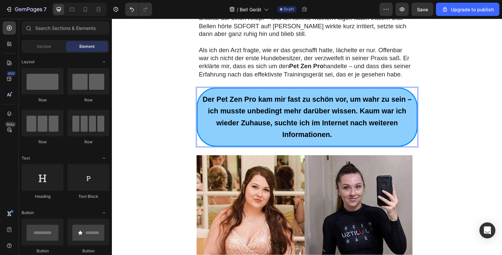
drag, startPoint x: 501, startPoint y: 123, endPoint x: 493, endPoint y: 122, distance: 7.7
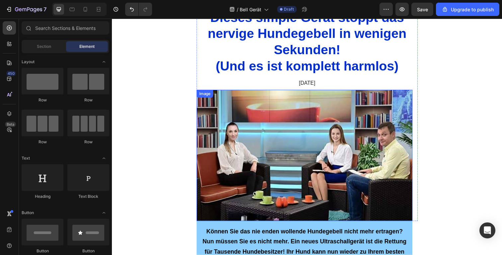
scroll to position [0, 0]
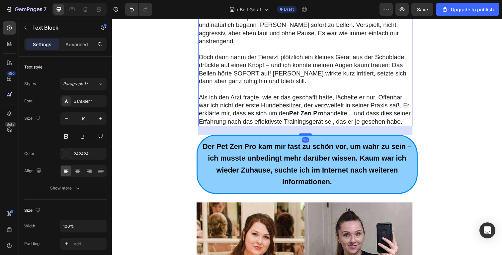
click at [261, 100] on p "Als ich den Arzt fragte, wie er das geschafft hatte, lächelte er nur. Offenbar …" at bounding box center [310, 111] width 218 height 33
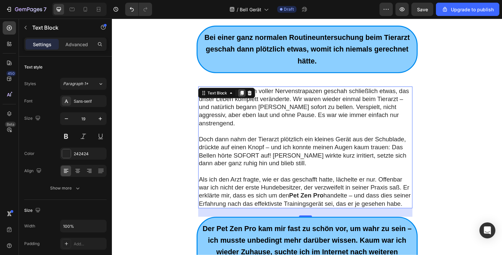
click at [243, 93] on icon at bounding box center [245, 94] width 4 height 5
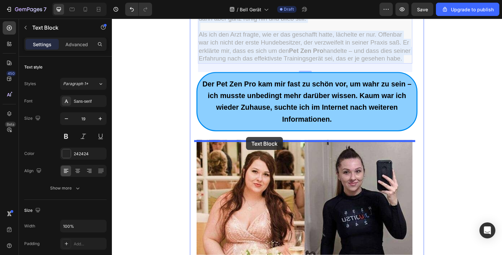
drag, startPoint x: 219, startPoint y: 90, endPoint x: 256, endPoint y: 145, distance: 66.7
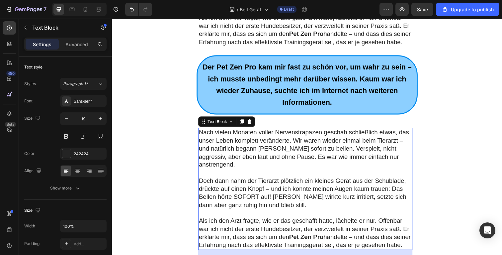
scroll to position [847, 0]
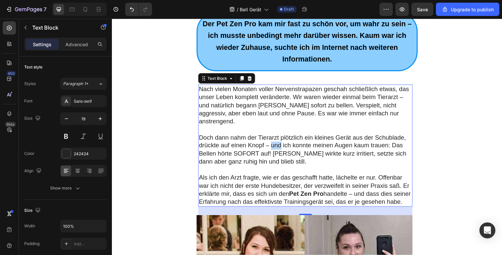
click at [279, 140] on p "Doch dann nahm der Tierarzt plötzlich ein kleines Gerät aus der Schublade, drüc…" at bounding box center [310, 152] width 218 height 33
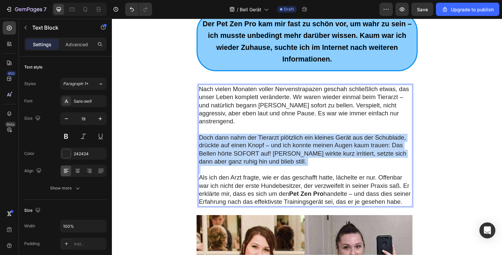
click at [279, 140] on p "Doch dann nahm der Tierarzt plötzlich ein kleines Gerät aus der Schublade, drüc…" at bounding box center [310, 152] width 218 height 33
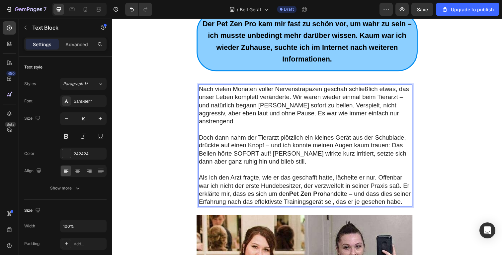
click at [285, 179] on p "Als ich den Arzt fragte, wie er das geschafft hatte, lächelte er nur. Offenbar …" at bounding box center [310, 193] width 218 height 33
drag, startPoint x: 219, startPoint y: 206, endPoint x: 187, endPoint y: 86, distance: 124.1
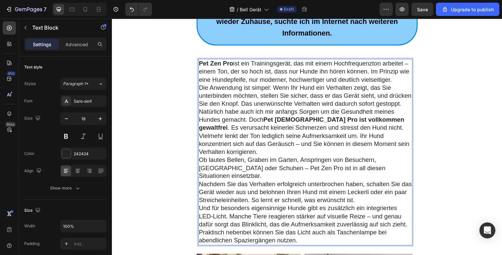
scroll to position [912, 0]
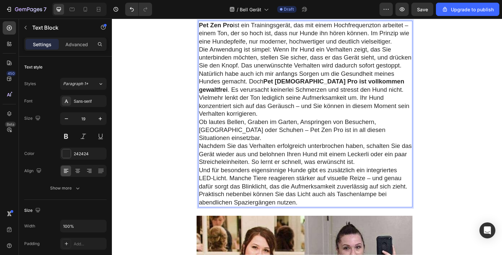
click at [410, 65] on p "Die Anwendung ist simpel: Wenn Ihr Hund ein Verhalten zeigt, das Sie unterbinde…" at bounding box center [310, 59] width 218 height 25
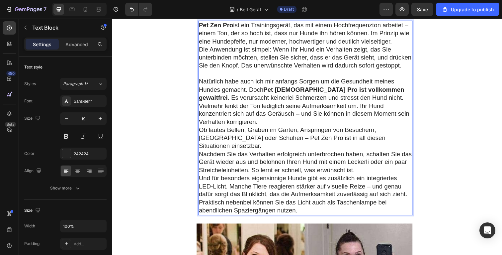
click at [378, 157] on p "Nachdem Sie das Verhalten erfolgreich unterbrochen haben, schalten Sie das Gerä…" at bounding box center [310, 165] width 218 height 25
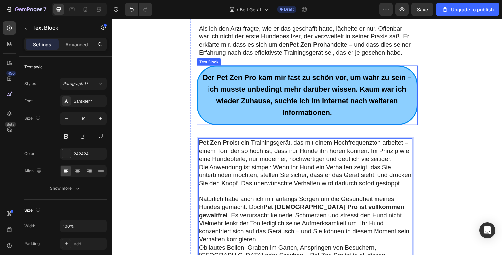
scroll to position [857, 0]
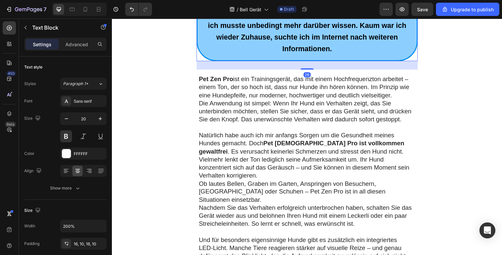
click at [222, 56] on p "Der Pet Zen Pro kam mir fast zu schön vor, um wahr zu sein – ich musste unbedin…" at bounding box center [311, 32] width 217 height 48
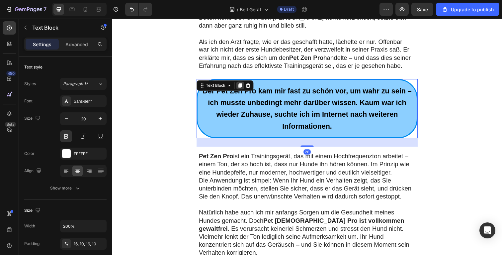
click at [241, 87] on icon at bounding box center [243, 87] width 4 height 5
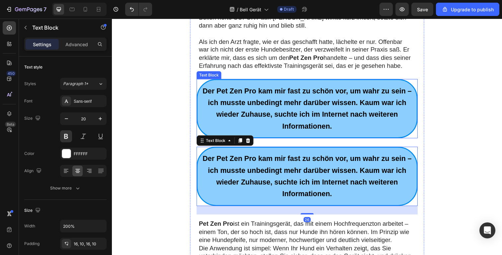
scroll to position [918, 0]
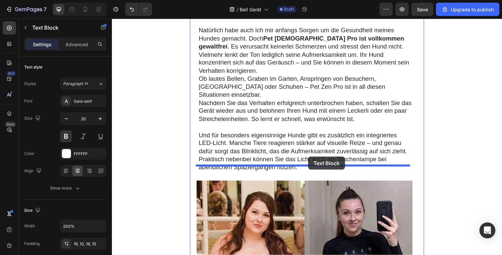
drag, startPoint x: 228, startPoint y: 65, endPoint x: 312, endPoint y: 159, distance: 126.4
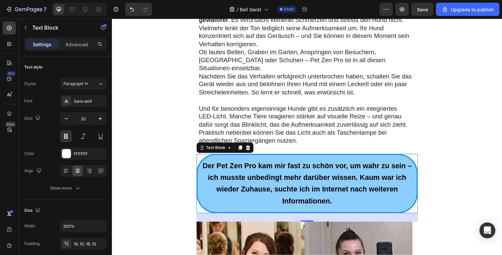
scroll to position [1025, 0]
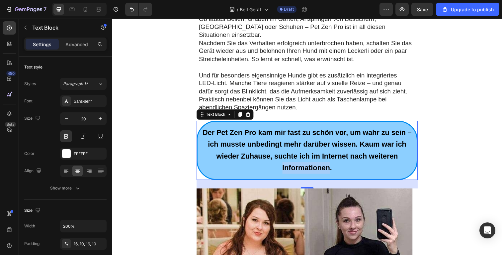
click at [304, 153] on strong "Der Pet Zen Pro kam mir fast zu schön vor, um wahr zu sein – ich musste unbedin…" at bounding box center [311, 153] width 214 height 44
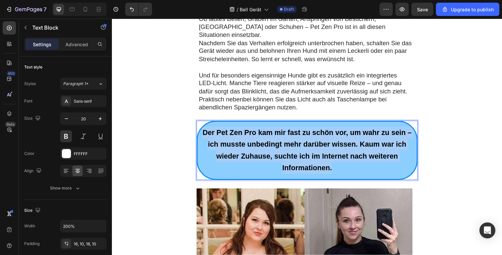
drag, startPoint x: 304, startPoint y: 153, endPoint x: 315, endPoint y: 153, distance: 11.0
click at [304, 153] on strong "Der Pet Zen Pro kam mir fast zu schön vor, um wahr zu sein – ich musste unbedin…" at bounding box center [311, 153] width 214 height 44
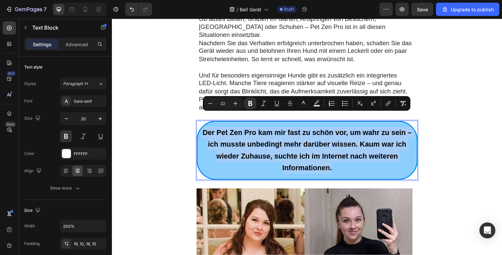
click at [355, 160] on p "Der Pet Zen Pro kam mir fast zu schön vor, um wahr zu sein – ich musste unbedin…" at bounding box center [311, 153] width 217 height 48
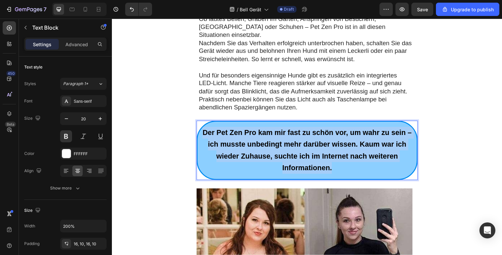
drag, startPoint x: 171, startPoint y: 118, endPoint x: 139, endPoint y: 113, distance: 32.3
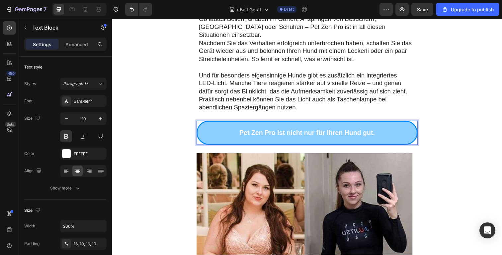
click at [381, 129] on p "Pet Zen Pro ist nicht nur für Ihren Hund gut." at bounding box center [311, 135] width 217 height 12
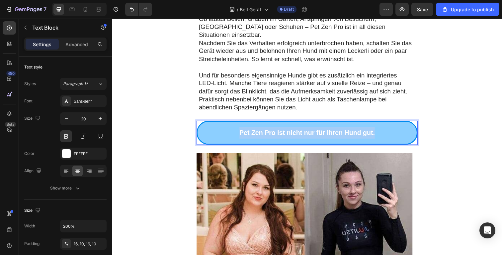
drag, startPoint x: 393, startPoint y: 119, endPoint x: 96, endPoint y: 117, distance: 297.4
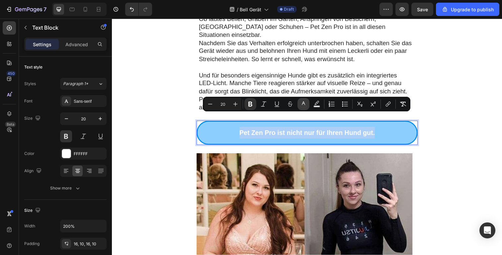
click at [308, 102] on button "color" at bounding box center [304, 104] width 12 height 12
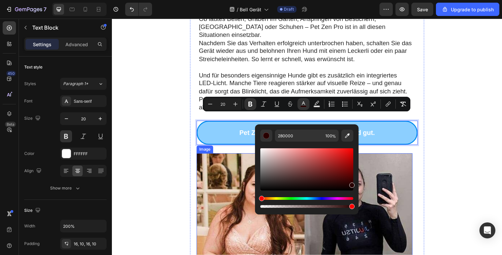
drag, startPoint x: 394, startPoint y: 179, endPoint x: 384, endPoint y: 193, distance: 17.5
drag, startPoint x: 465, startPoint y: 216, endPoint x: 430, endPoint y: 175, distance: 53.5
type input "000000"
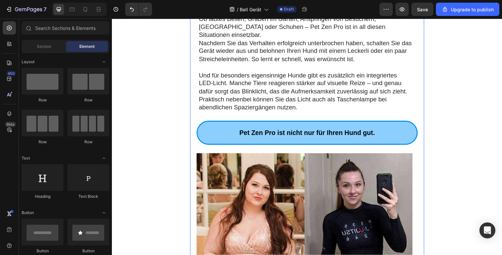
click at [338, 73] on p "Und für besonders eigensinnige Hunde gibt es zusätzlich ein integriertes LED-Li…" at bounding box center [310, 93] width 218 height 41
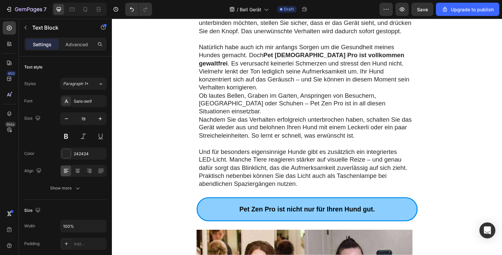
drag, startPoint x: 453, startPoint y: 111, endPoint x: 346, endPoint y: 78, distance: 112.2
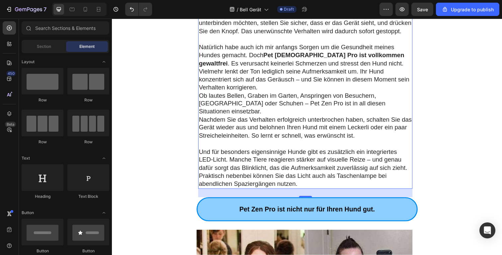
click at [346, 78] on p "Natürlich habe auch ich mir anfangs Sorgen um die Gesundheit meines Hundes gema…" at bounding box center [310, 68] width 218 height 49
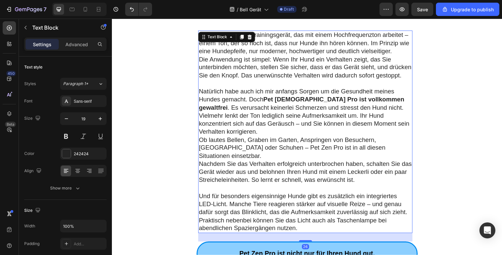
scroll to position [897, 0]
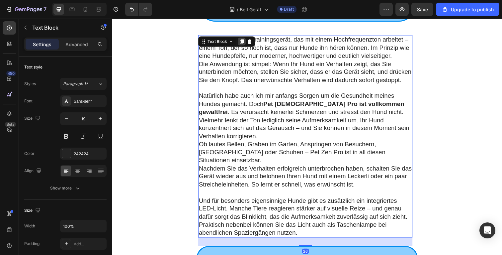
click at [243, 45] on icon at bounding box center [245, 42] width 4 height 5
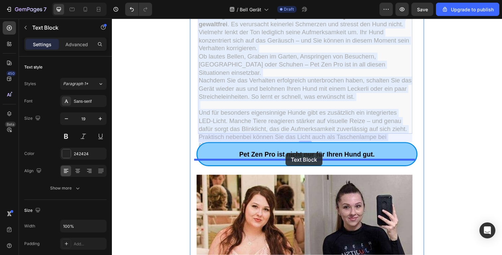
drag, startPoint x: 255, startPoint y: 80, endPoint x: 321, endPoint y: 163, distance: 106.6
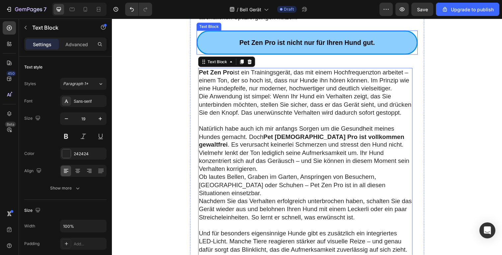
scroll to position [1144, 0]
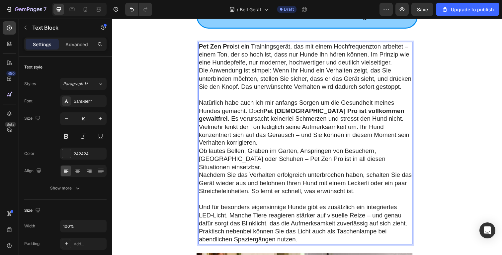
drag, startPoint x: 293, startPoint y: 132, endPoint x: 339, endPoint y: 190, distance: 74.2
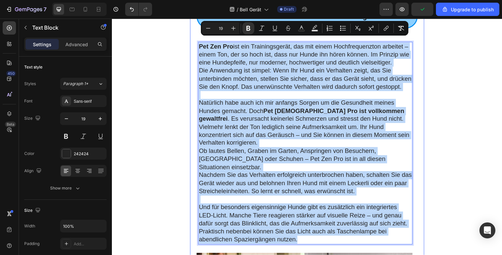
drag, startPoint x: 306, startPoint y: 213, endPoint x: 196, endPoint y: 32, distance: 212.0
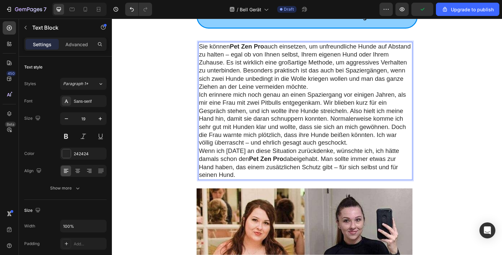
click at [381, 74] on p "Sie können Pet Zen Pro auch einsetzen, um unfreundliche Hunde auf Abstand zu ha…" at bounding box center [310, 67] width 218 height 49
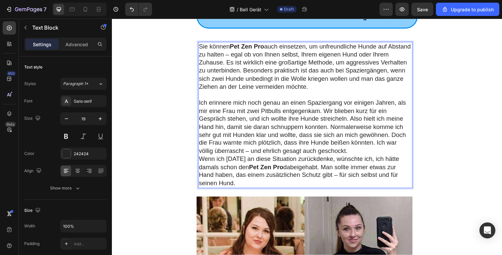
click at [364, 133] on p "Ich erinnere mich noch genau an einen Spaziergang vor einigen Jahren, als mir e…" at bounding box center [310, 129] width 218 height 57
click at [363, 141] on p "Ich erinnere mich noch genau an einen Spaziergang vor einigen Jahren, als mir e…" at bounding box center [310, 129] width 218 height 57
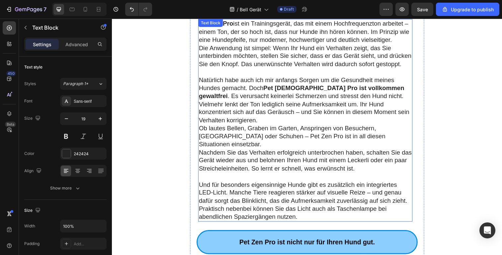
scroll to position [1039, 0]
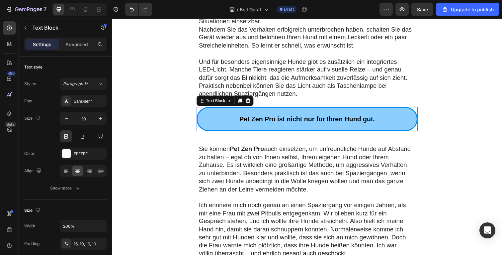
click at [417, 115] on p "Pet Zen Pro ist nicht nur für Ihren Hund gut." at bounding box center [311, 121] width 217 height 12
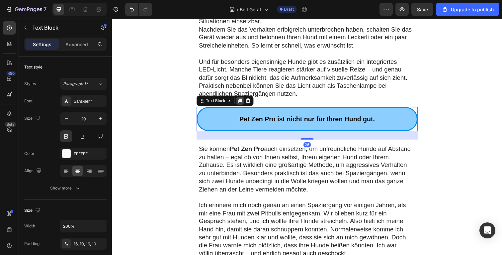
click at [244, 99] on div at bounding box center [243, 103] width 8 height 8
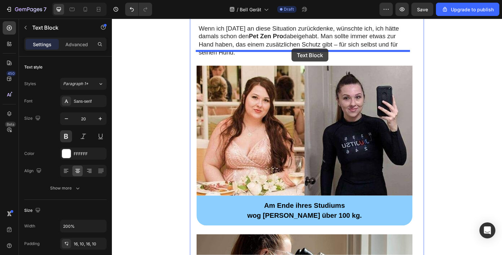
drag, startPoint x: 397, startPoint y: 87, endPoint x: 295, endPoint y: 54, distance: 107.6
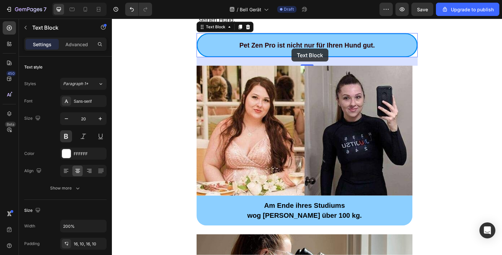
scroll to position [1285, 0]
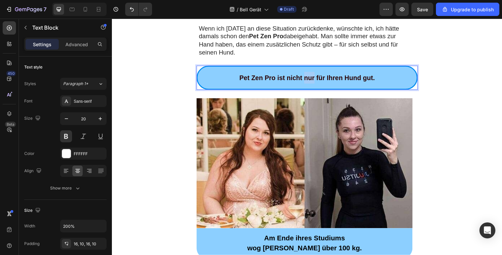
click at [306, 75] on strong "Pet Zen Pro ist nicht nur für Ihren Hund gut." at bounding box center [311, 78] width 139 height 7
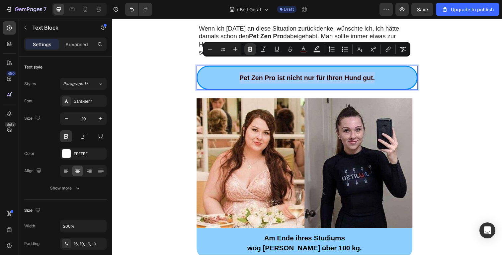
click at [306, 75] on strong "Pet Zen Pro ist nicht nur für Ihren Hund gut." at bounding box center [311, 78] width 139 height 7
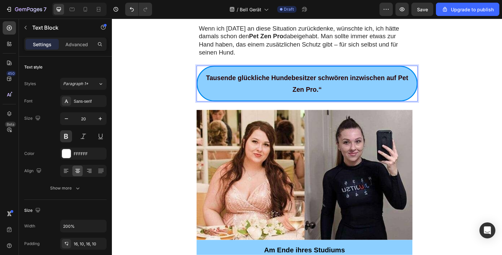
drag, startPoint x: 488, startPoint y: 86, endPoint x: 383, endPoint y: 80, distance: 104.8
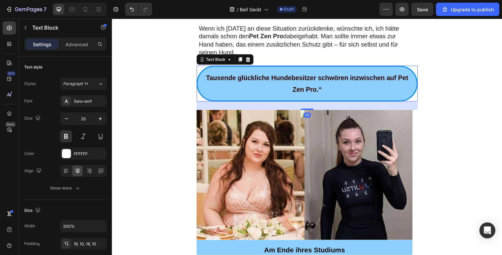
drag, startPoint x: 340, startPoint y: 80, endPoint x: 366, endPoint y: 27, distance: 59.6
click at [342, 80] on p "Tausende glückliche Hundebesitzer schwören inzwischen auf Pet Zen Pro.“" at bounding box center [311, 85] width 217 height 24
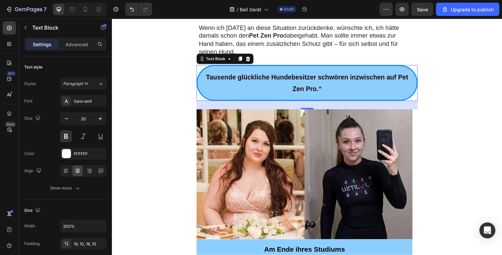
scroll to position [1286, 0]
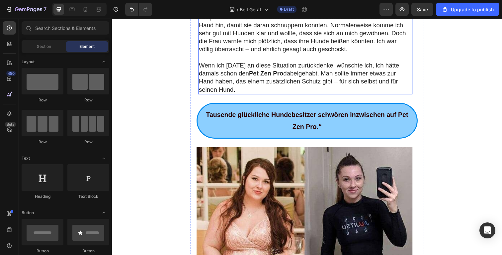
click at [279, 69] on p "Wenn ich heute an diese Situation zurückdenke, wünschte ich, ich hätte damals s…" at bounding box center [310, 79] width 218 height 33
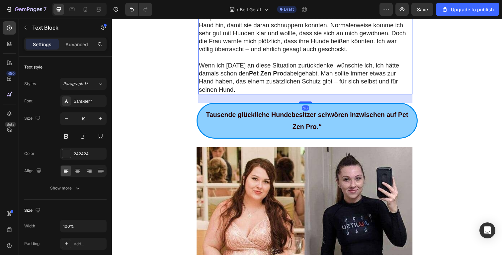
scroll to position [1102, 0]
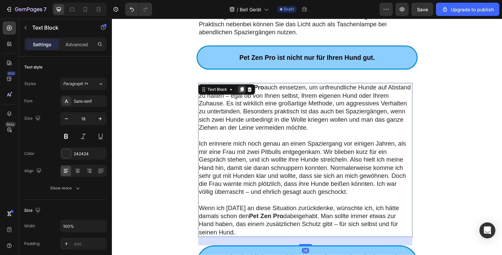
click at [243, 89] on icon at bounding box center [245, 91] width 4 height 5
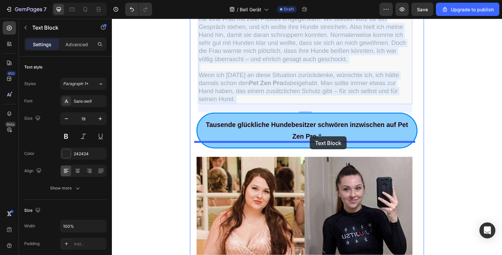
drag, startPoint x: 274, startPoint y: 76, endPoint x: 329, endPoint y: 156, distance: 96.8
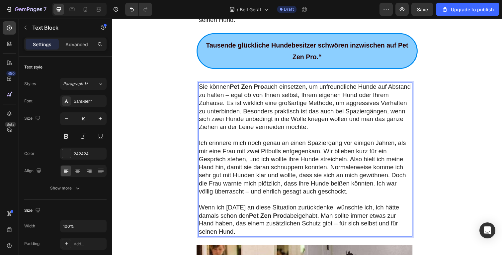
scroll to position [1309, 0]
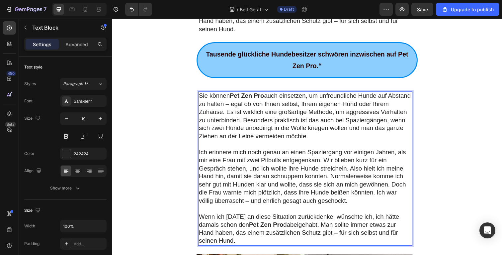
drag, startPoint x: 229, startPoint y: 149, endPoint x: 197, endPoint y: 83, distance: 73.7
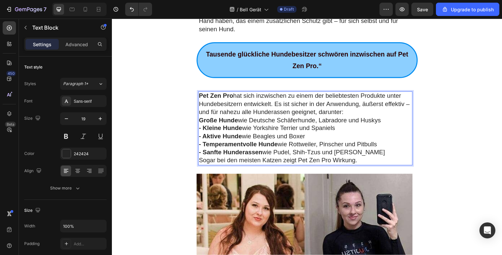
click at [372, 151] on p "- Sanfte Hunderassen wie Pudel, Shih-Tzus und Dackel" at bounding box center [310, 155] width 218 height 8
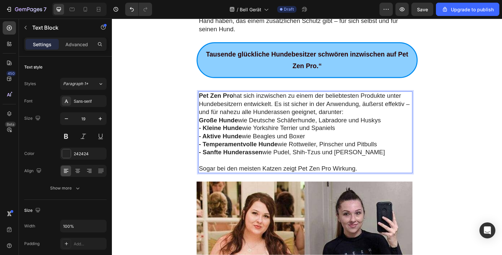
click at [358, 98] on p "Pet Zen Pro hat sich inzwischen zu einem der beliebtesten Produkte unter Hundeb…" at bounding box center [310, 106] width 218 height 25
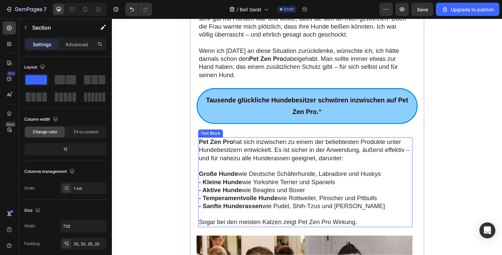
scroll to position [1257, 0]
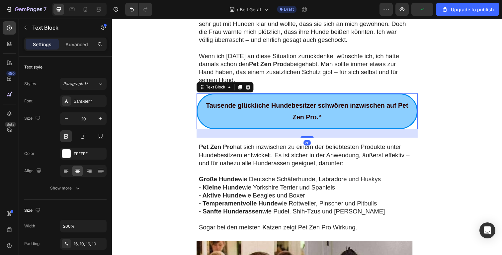
click at [357, 107] on p "Tausende glückliche Hundebesitzer schwören inzwischen auf Pet Zen Pro.“" at bounding box center [311, 113] width 217 height 24
click at [240, 86] on icon at bounding box center [242, 88] width 5 height 5
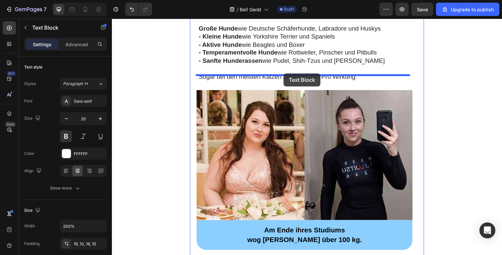
drag, startPoint x: 237, startPoint y: 149, endPoint x: 287, endPoint y: 74, distance: 89.5
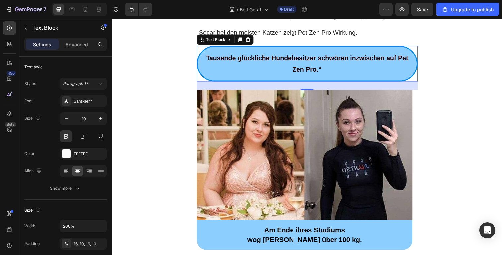
scroll to position [1411, 0]
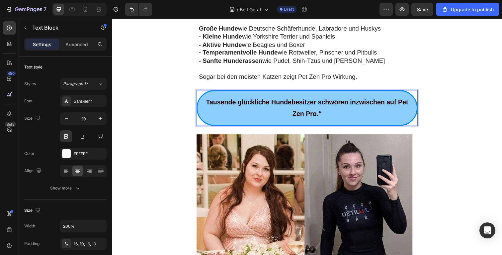
click at [341, 102] on p "Tausende glückliche Hundebesitzer schwören inzwischen auf Pet Zen Pro.“" at bounding box center [311, 110] width 217 height 24
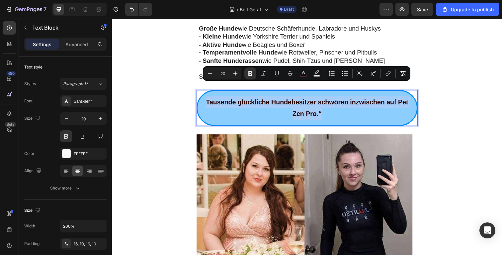
drag, startPoint x: 341, startPoint y: 102, endPoint x: 105, endPoint y: 67, distance: 238.4
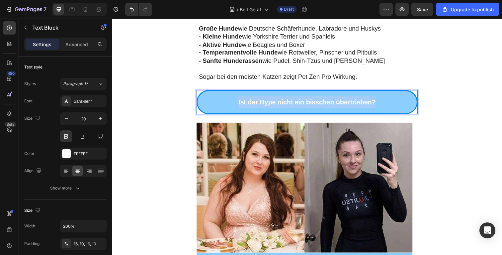
drag, startPoint x: 292, startPoint y: 84, endPoint x: 242, endPoint y: 84, distance: 50.2
click at [214, 98] on p "Ist der Hype nicht ein bisschen übertrieben?" at bounding box center [311, 104] width 217 height 12
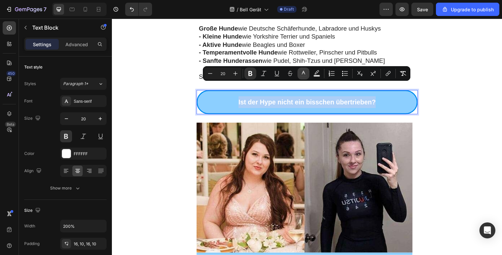
click at [302, 73] on icon "Editor contextual toolbar" at bounding box center [303, 73] width 3 height 4
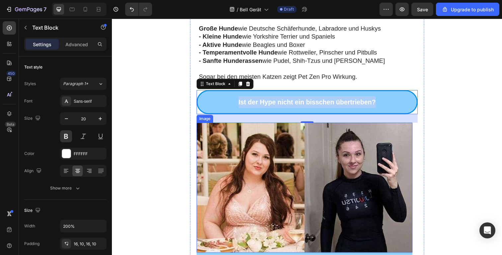
drag, startPoint x: 390, startPoint y: 145, endPoint x: 359, endPoint y: 133, distance: 33.0
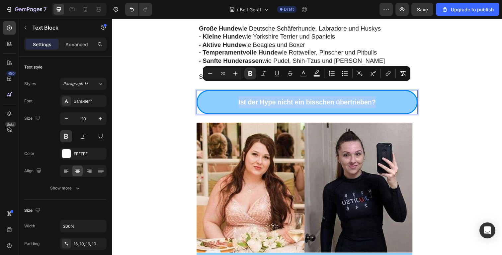
click at [384, 98] on p "Ist der Hype nicht ein bisschen übertrieben?" at bounding box center [311, 104] width 217 height 12
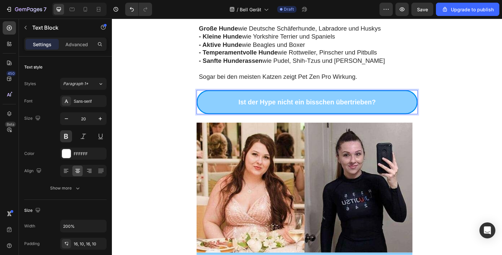
click at [382, 98] on p "Ist der Hype nicht ein bisschen übertrieben?" at bounding box center [311, 104] width 217 height 12
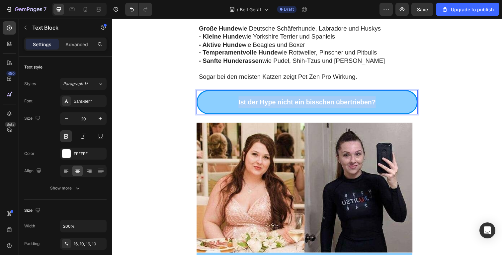
click at [382, 98] on p "Ist der Hype nicht ein bisschen übertrieben?" at bounding box center [311, 104] width 217 height 12
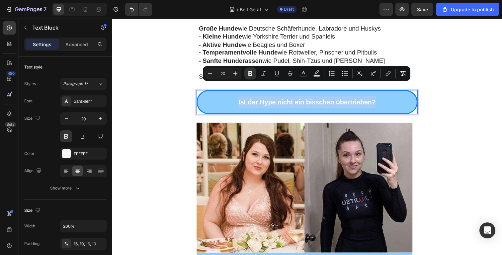
click at [378, 100] on strong "Ist der Hype nicht ein bisschen übertrieben?" at bounding box center [311, 103] width 140 height 7
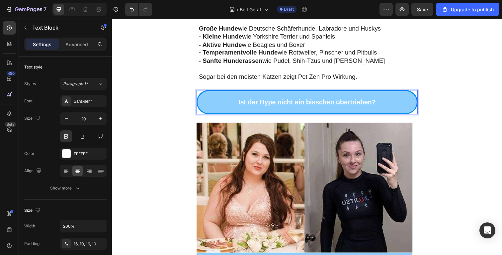
click at [376, 100] on strong "Ist der Hype nicht ein bisschen übertrieben?" at bounding box center [311, 103] width 140 height 7
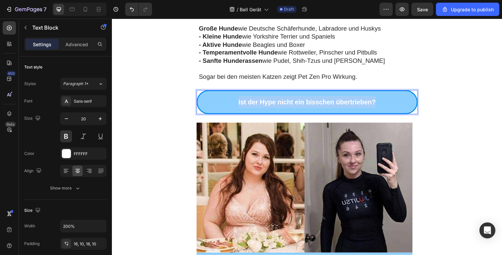
click at [376, 100] on strong "Ist der Hype nicht ein bisschen übertrieben?" at bounding box center [311, 103] width 140 height 7
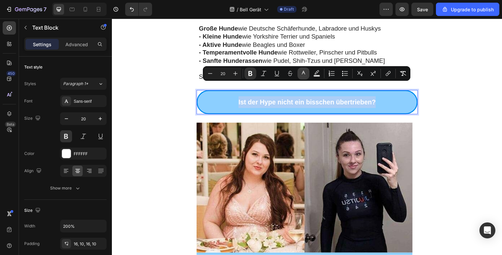
click at [304, 72] on icon "Editor contextual toolbar" at bounding box center [303, 73] width 3 height 4
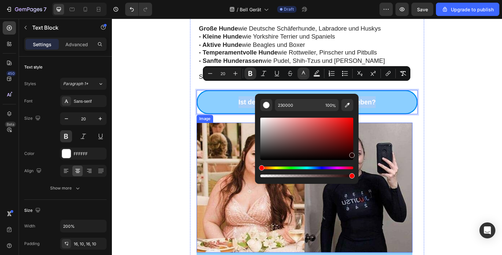
drag, startPoint x: 454, startPoint y: 164, endPoint x: 379, endPoint y: 166, distance: 75.8
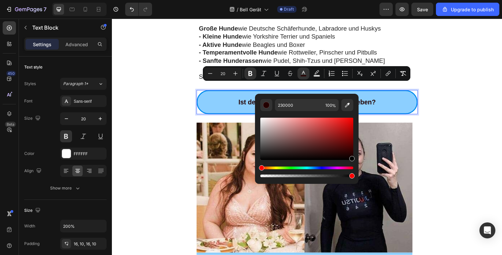
drag, startPoint x: 455, startPoint y: 161, endPoint x: 367, endPoint y: 176, distance: 88.8
type input "000000"
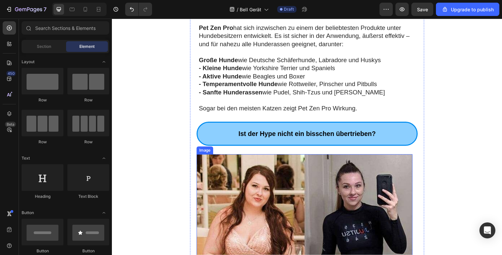
scroll to position [1320, 0]
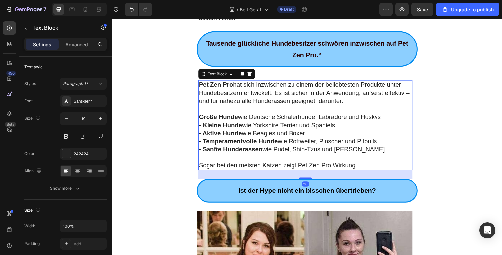
click at [389, 107] on p "Rich Text Editor. Editing area: main" at bounding box center [310, 111] width 218 height 8
click at [244, 73] on icon at bounding box center [244, 75] width 5 height 5
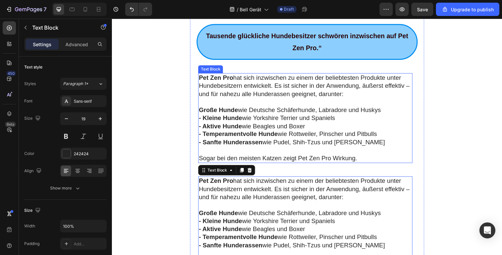
scroll to position [1382, 0]
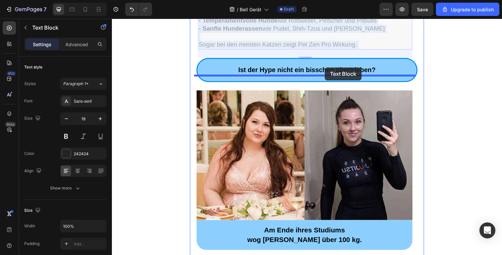
drag, startPoint x: 384, startPoint y: 144, endPoint x: 330, endPoint y: 68, distance: 93.0
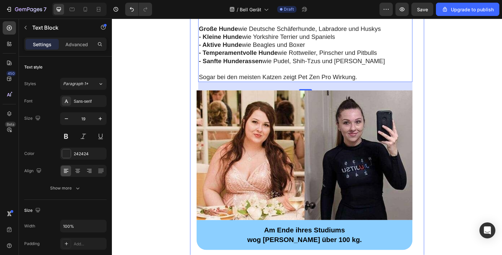
scroll to position [1444, 0]
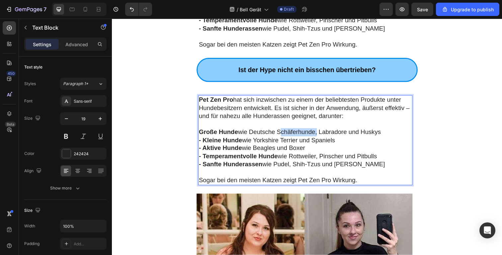
click at [311, 131] on p "Große Hunde wie Deutsche Schäferhunde, Labradore und Huskys" at bounding box center [310, 135] width 218 height 8
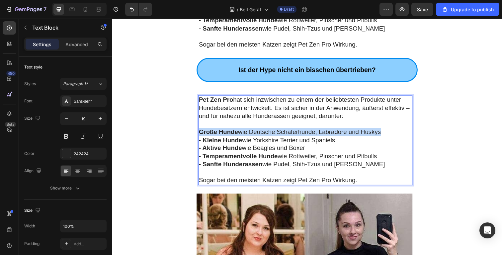
click at [311, 131] on p "Große Hunde wie Deutsche Schäferhunde, Labradore und Huskys" at bounding box center [310, 135] width 218 height 8
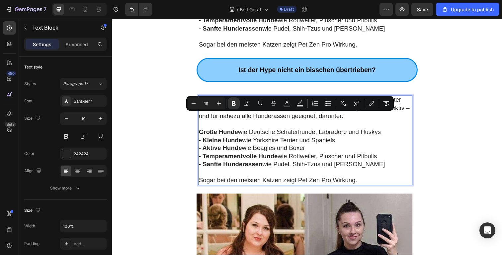
click at [350, 155] on p "- Temperamentvolle Hunde wie Rottweiler, Pinscher und Pitbulls" at bounding box center [310, 159] width 218 height 8
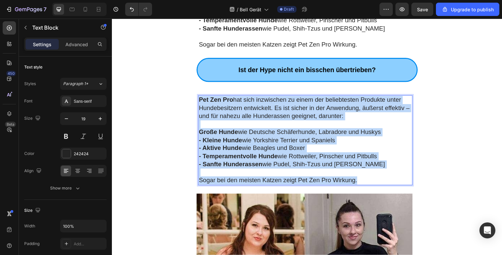
drag, startPoint x: 363, startPoint y: 167, endPoint x: 205, endPoint y: 86, distance: 177.7
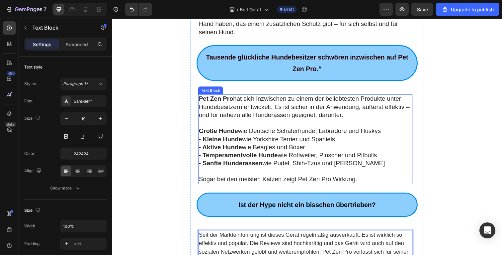
scroll to position [1371, 0]
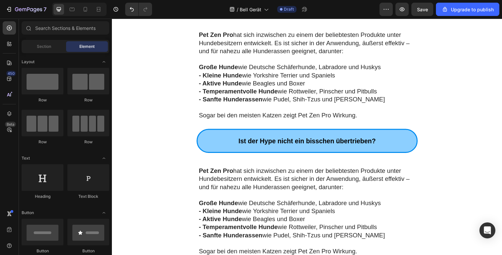
drag, startPoint x: 461, startPoint y: 119, endPoint x: 448, endPoint y: 122, distance: 13.9
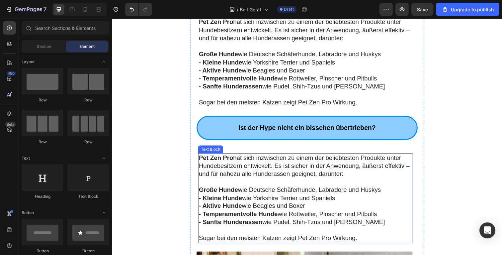
scroll to position [1385, 0]
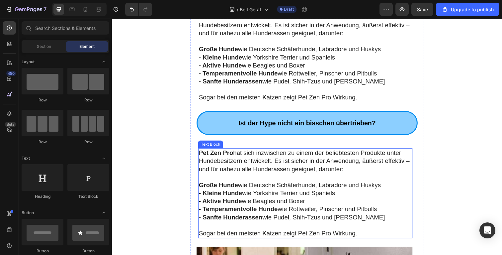
click at [293, 152] on p "Pet Zen Pro hat sich inzwischen zu einem der beliebtesten Produkte unter Hundeb…" at bounding box center [310, 164] width 218 height 25
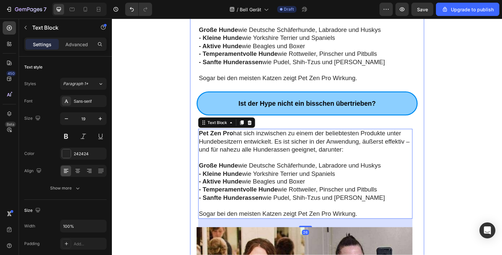
scroll to position [1444, 0]
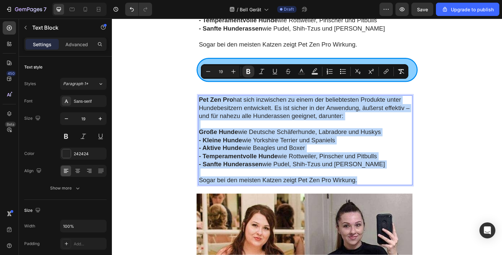
drag, startPoint x: 371, startPoint y: 170, endPoint x: 178, endPoint y: 86, distance: 210.5
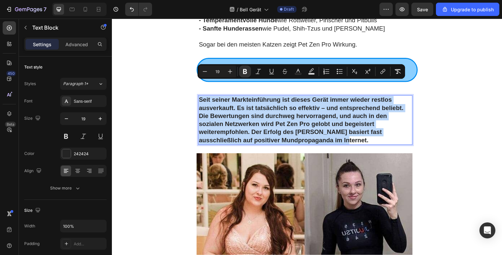
drag, startPoint x: 320, startPoint y: 127, endPoint x: 190, endPoint y: 86, distance: 136.5
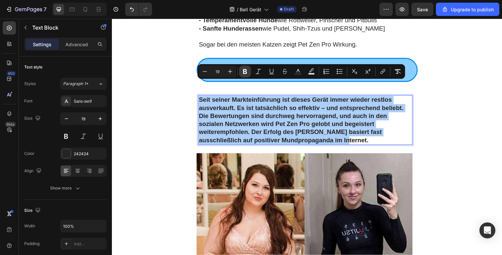
click at [245, 71] on icon "Editor contextual toolbar" at bounding box center [245, 71] width 4 height 5
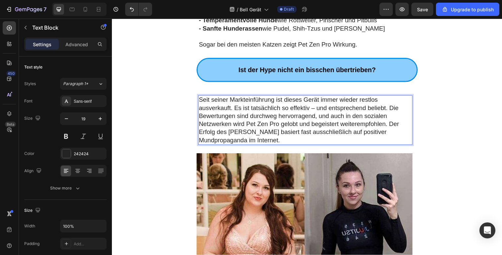
click at [340, 122] on p "Seit seiner Markteinführung ist dieses Gerät immer wieder restlos ausverkauft. …" at bounding box center [310, 122] width 218 height 49
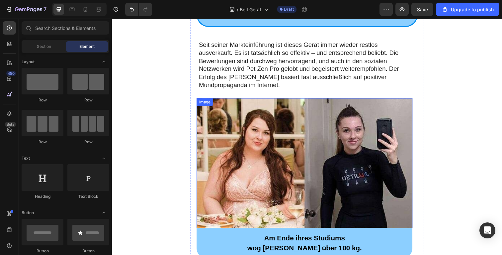
scroll to position [1474, 0]
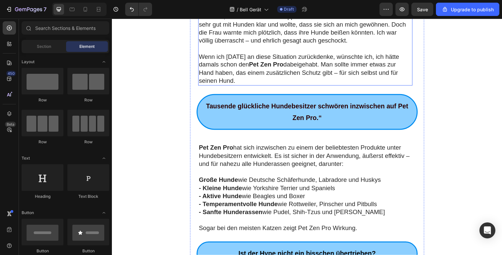
scroll to position [1257, 0]
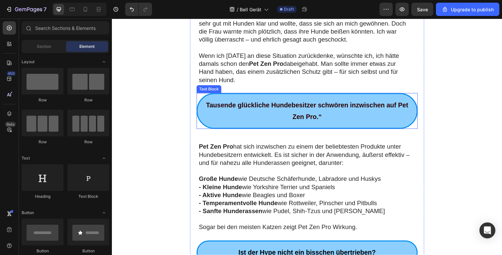
click at [327, 102] on p "Tausende glückliche Hundebesitzer schwören inzwischen auf Pet Zen Pro.“" at bounding box center [311, 113] width 217 height 24
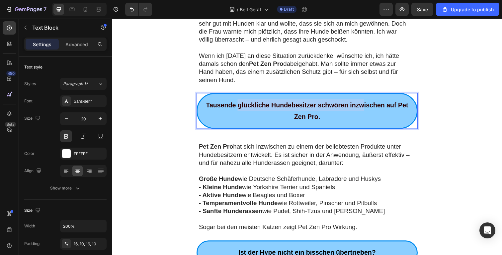
drag, startPoint x: 250, startPoint y: 89, endPoint x: 365, endPoint y: 96, distance: 115.8
click at [365, 101] on p "Tausende glückliche Hundebesitzer schwören inzwischen auf Pet Zen Pro." at bounding box center [311, 113] width 217 height 24
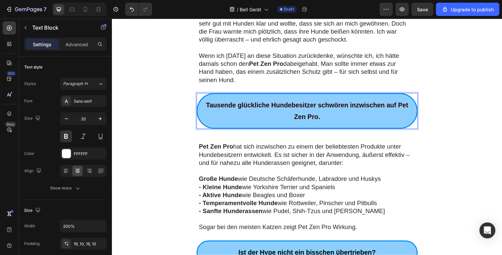
click at [365, 101] on p "Tausende glückliche Hundebesitzer schwören inzwischen auf Pet Zen Pro." at bounding box center [311, 113] width 217 height 24
click at [371, 110] on div "Tausende glückliche Hundebesitzer schwören inzwischen auf Pet Zen Pro." at bounding box center [311, 113] width 226 height 37
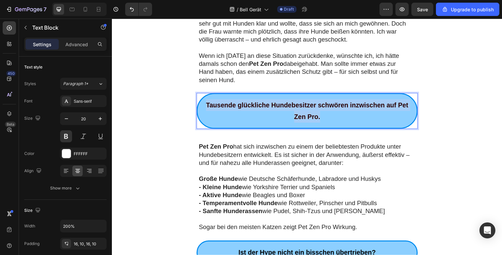
drag, startPoint x: 281, startPoint y: 86, endPoint x: 277, endPoint y: 84, distance: 4.9
click at [277, 95] on div "Tausende glückliche Hundebesitzer schwören inzwischen auf Pet Zen Pro." at bounding box center [311, 113] width 226 height 37
click at [347, 103] on strong "Tausende glückliche Hundebesitzer schwören inzwischen auf Pet Zen Pro." at bounding box center [311, 112] width 207 height 19
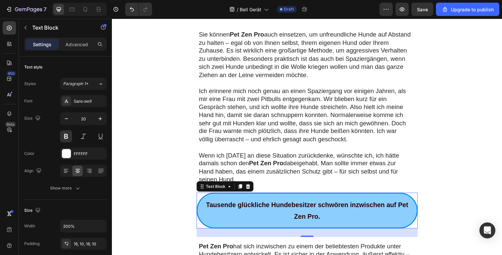
scroll to position [1249, 0]
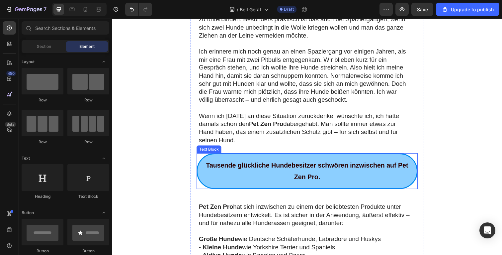
scroll to position [1194, 0]
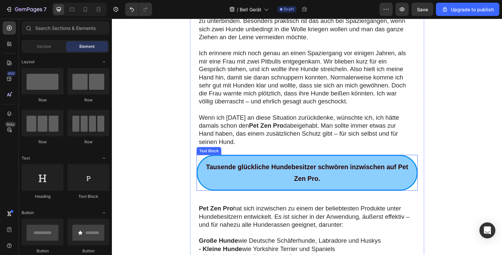
drag, startPoint x: 466, startPoint y: 150, endPoint x: 386, endPoint y: 154, distance: 79.9
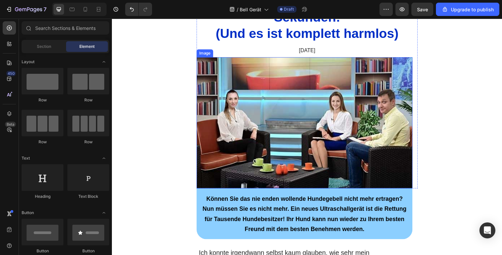
scroll to position [143, 0]
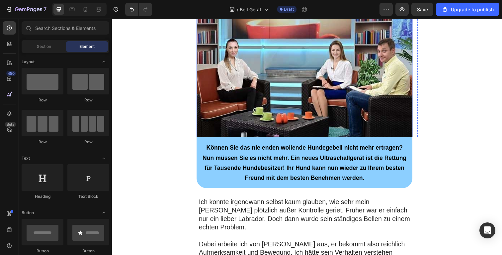
click at [278, 87] on img at bounding box center [308, 73] width 221 height 134
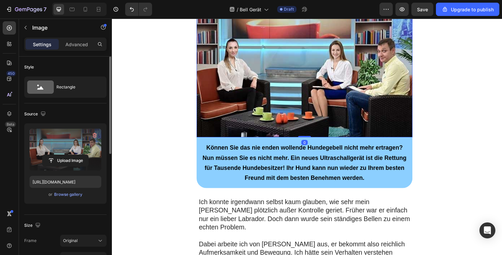
click at [58, 146] on label at bounding box center [66, 150] width 72 height 42
click at [58, 155] on input "file" at bounding box center [66, 160] width 46 height 11
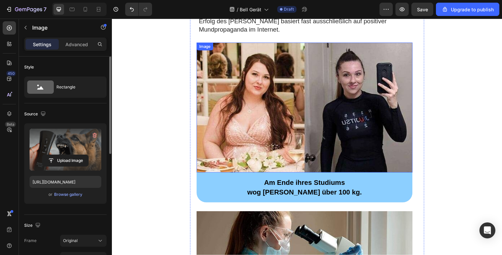
scroll to position [1469, 0]
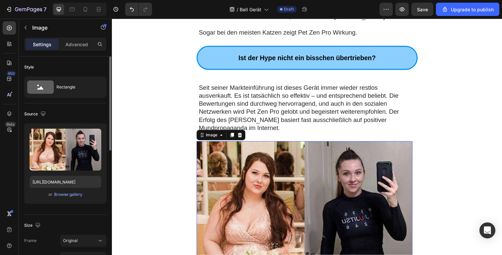
click at [305, 144] on img at bounding box center [308, 210] width 221 height 132
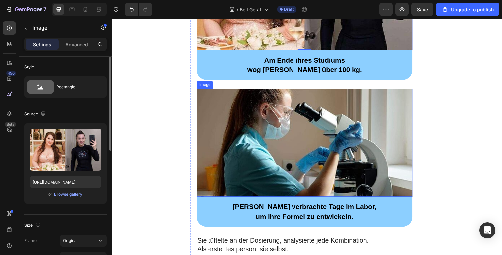
scroll to position [1561, 0]
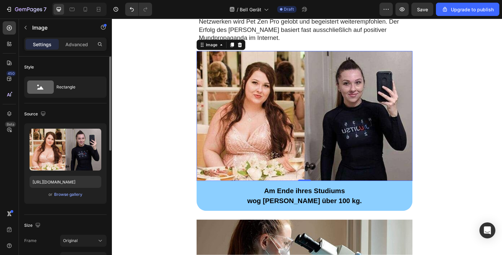
click at [342, 97] on img at bounding box center [308, 118] width 221 height 132
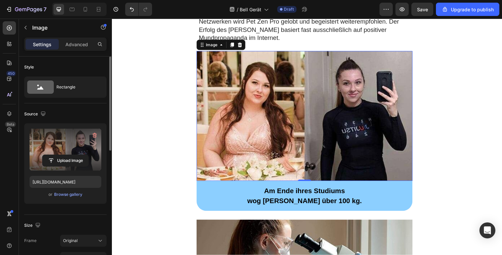
click at [48, 148] on label at bounding box center [66, 150] width 72 height 42
click at [48, 155] on input "file" at bounding box center [66, 160] width 46 height 11
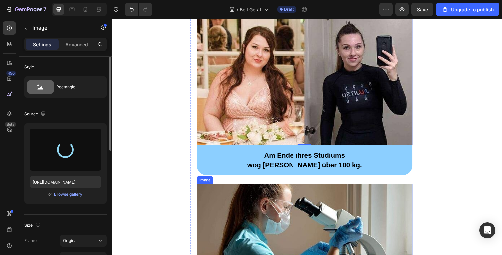
scroll to position [1573, 0]
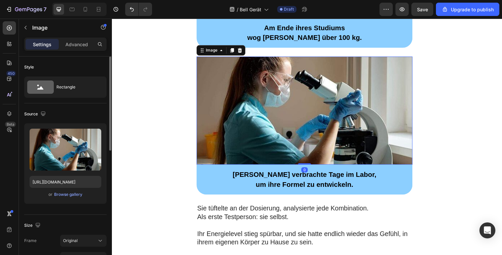
click at [297, 122] on img at bounding box center [308, 112] width 221 height 110
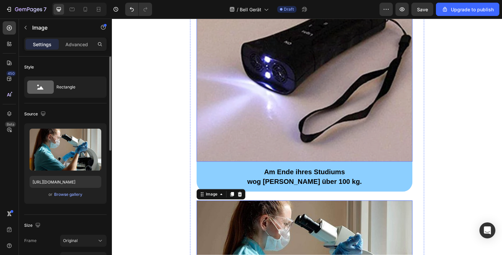
scroll to position [1782, 0]
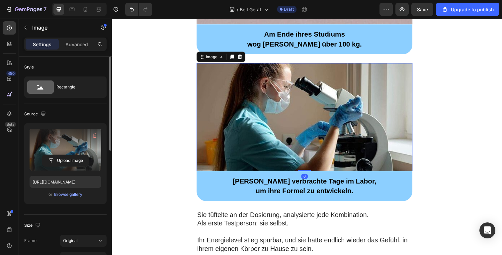
click at [45, 153] on label at bounding box center [66, 150] width 72 height 42
click at [45, 155] on input "file" at bounding box center [66, 160] width 46 height 11
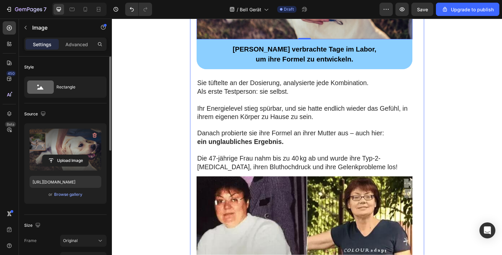
scroll to position [2062, 0]
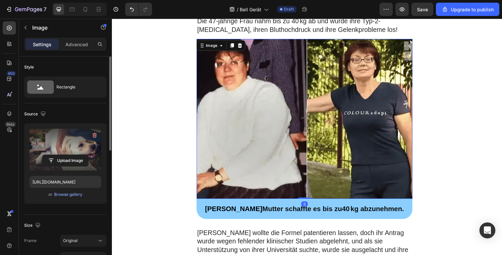
click at [282, 102] on img at bounding box center [308, 121] width 221 height 163
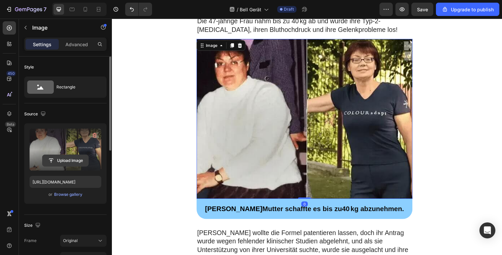
click at [60, 156] on input "file" at bounding box center [66, 160] width 46 height 11
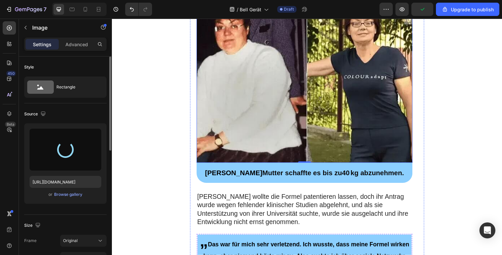
scroll to position [2096, 0]
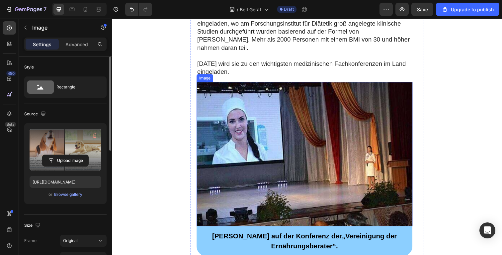
click at [296, 118] on img at bounding box center [308, 156] width 221 height 147
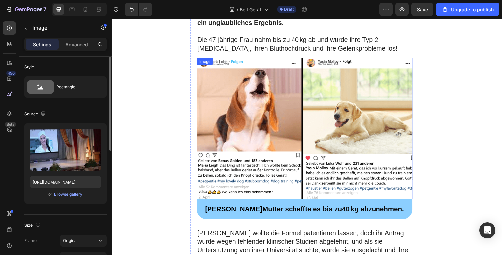
scroll to position [2032, 0]
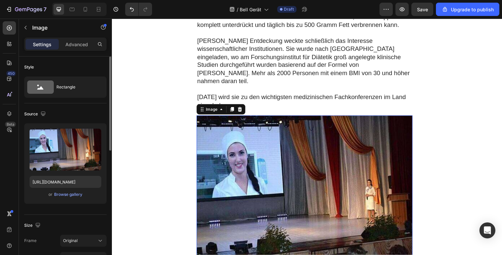
click at [312, 155] on img at bounding box center [308, 191] width 221 height 147
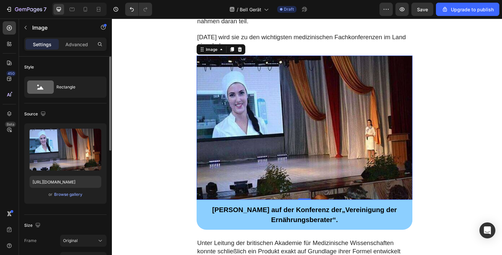
scroll to position [2537, 0]
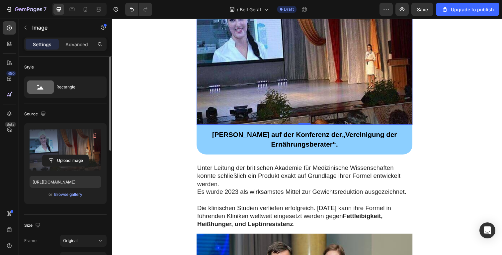
click at [79, 144] on label at bounding box center [66, 150] width 72 height 42
click at [79, 155] on input "file" at bounding box center [66, 160] width 46 height 11
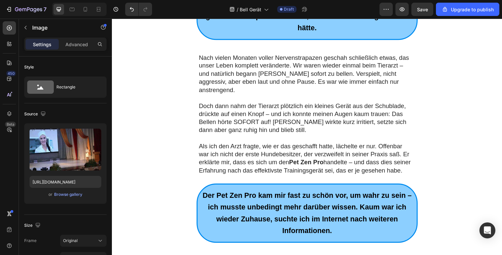
scroll to position [504, 0]
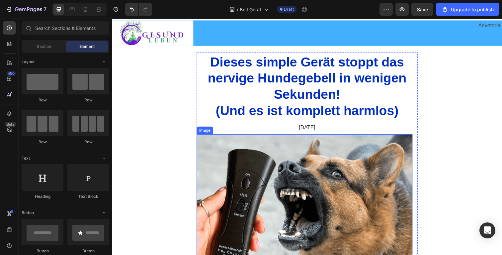
scroll to position [22, 0]
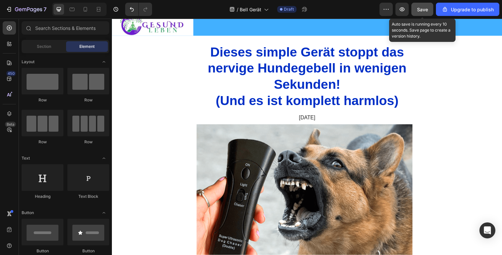
click at [429, 11] on button "Save" at bounding box center [423, 9] width 22 height 13
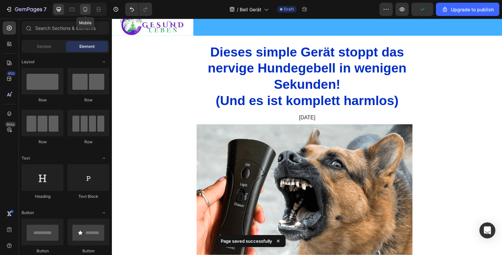
click at [84, 11] on icon at bounding box center [85, 9] width 7 height 7
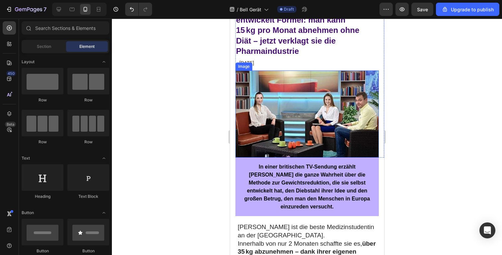
scroll to position [57, 0]
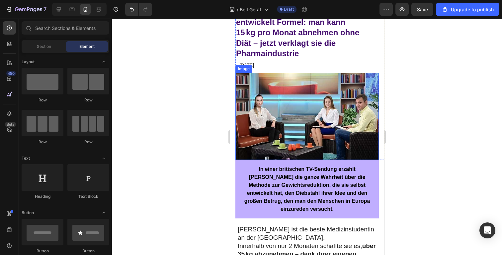
click at [164, 110] on div at bounding box center [307, 137] width 390 height 236
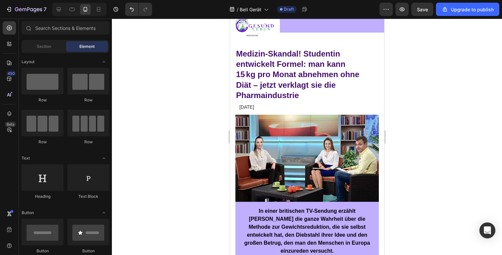
scroll to position [0, 0]
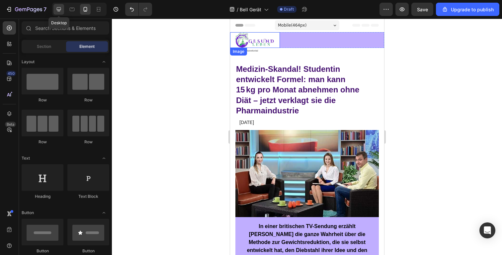
click at [60, 9] on icon at bounding box center [59, 9] width 4 height 4
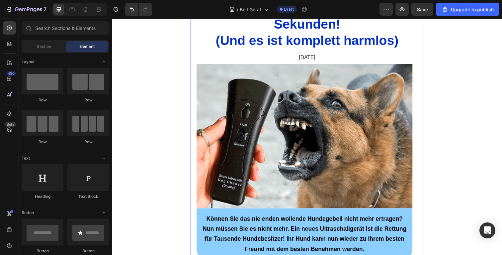
scroll to position [85, 0]
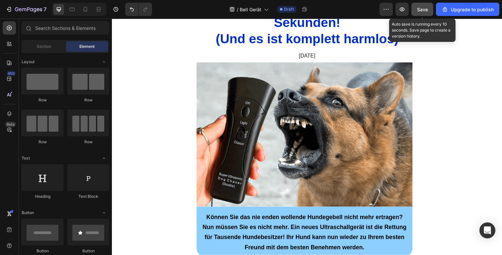
click at [418, 13] on button "Save" at bounding box center [423, 9] width 22 height 13
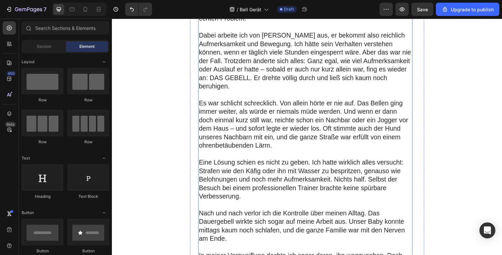
scroll to position [370, 0]
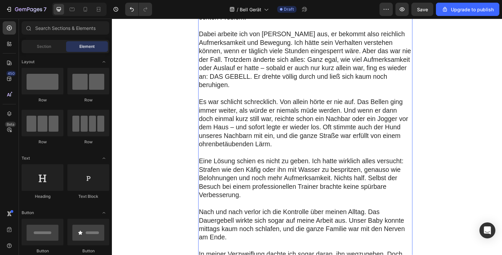
click at [362, 81] on p "Dabei arbeite ich von Zuhause aus, er bekommt also reichlich Aufmerksamkeit und…" at bounding box center [310, 60] width 218 height 60
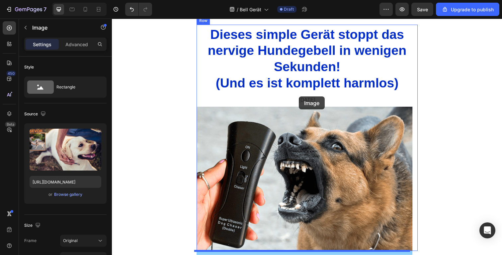
scroll to position [0, 0]
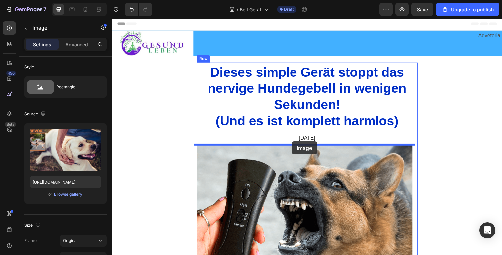
drag, startPoint x: 291, startPoint y: 167, endPoint x: 300, endPoint y: 147, distance: 22.2
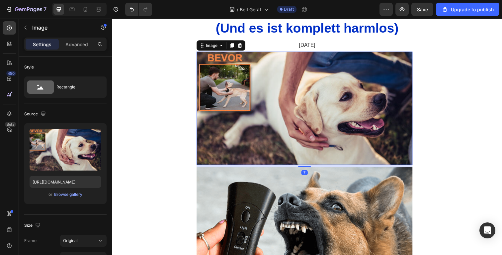
scroll to position [94, 0]
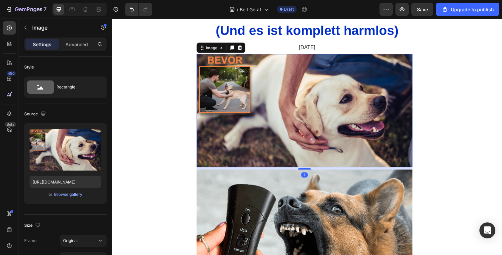
click at [356, 95] on img at bounding box center [308, 113] width 221 height 116
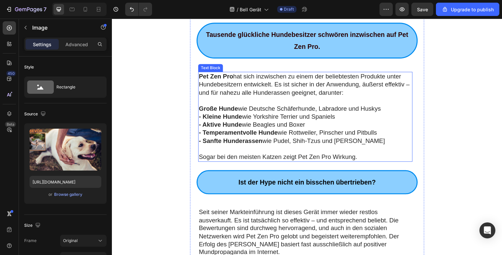
scroll to position [1562, 0]
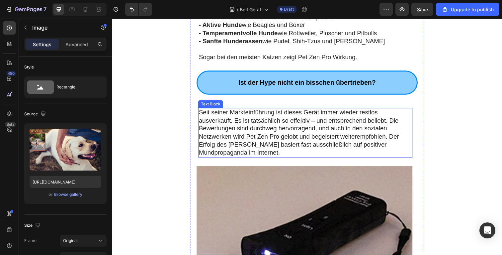
click at [264, 124] on p "Seit seiner Markteinführung ist dieses Gerät immer wieder restlos ausverkauft. …" at bounding box center [310, 135] width 218 height 49
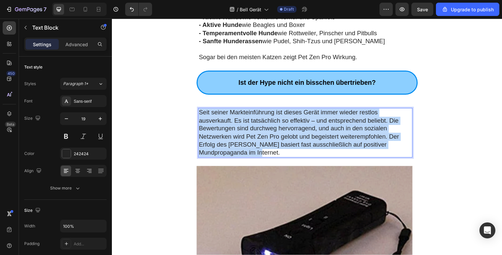
drag, startPoint x: 227, startPoint y: 130, endPoint x: 188, endPoint y: 91, distance: 54.5
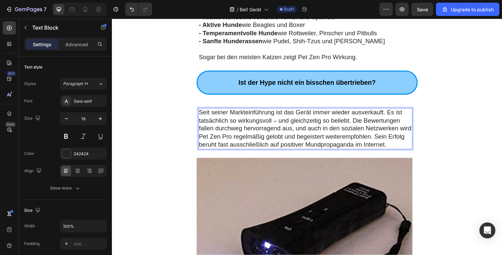
drag, startPoint x: 493, startPoint y: 99, endPoint x: 466, endPoint y: 100, distance: 27.3
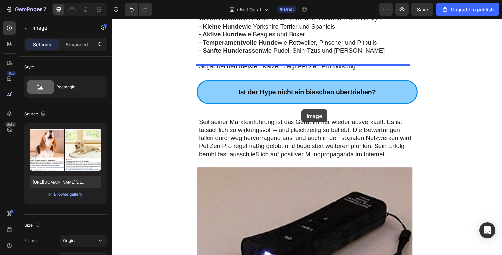
scroll to position [1553, 0]
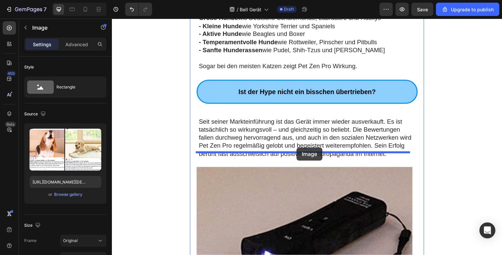
drag, startPoint x: 310, startPoint y: 197, endPoint x: 301, endPoint y: 150, distance: 47.8
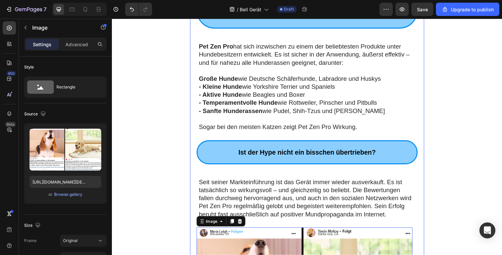
scroll to position [1488, 0]
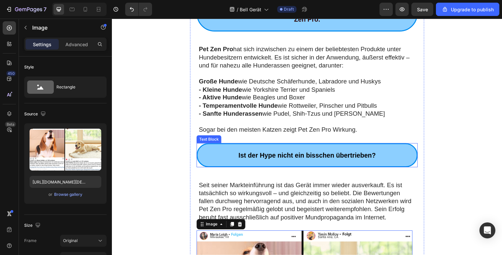
click at [394, 152] on p "Ist der Hype nicht ein bisschen übertrieben?" at bounding box center [311, 158] width 217 height 12
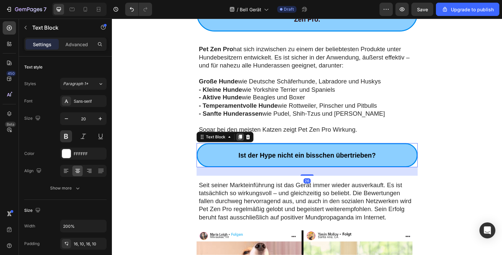
click at [241, 137] on icon at bounding box center [243, 139] width 4 height 5
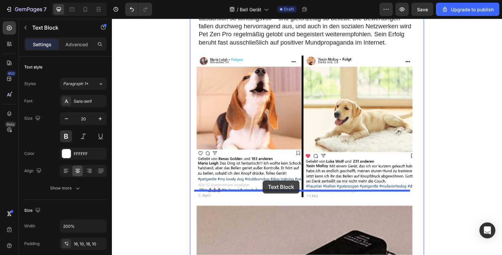
drag, startPoint x: 223, startPoint y: 91, endPoint x: 287, endPoint y: 120, distance: 70.2
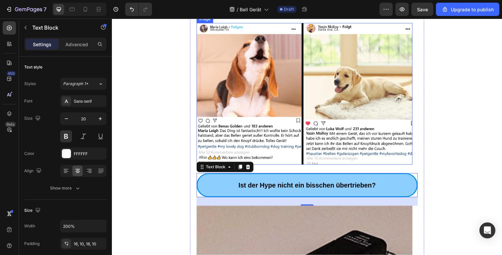
scroll to position [1666, 0]
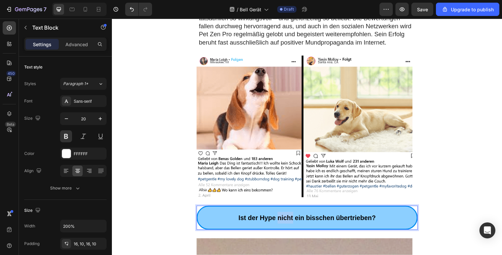
click at [284, 218] on strong "Ist der Hype nicht ein bisschen übertrieben?" at bounding box center [311, 221] width 140 height 7
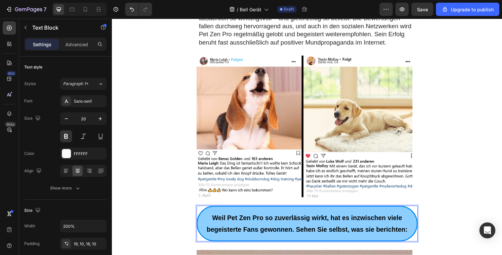
drag, startPoint x: 441, startPoint y: 159, endPoint x: 405, endPoint y: 166, distance: 36.1
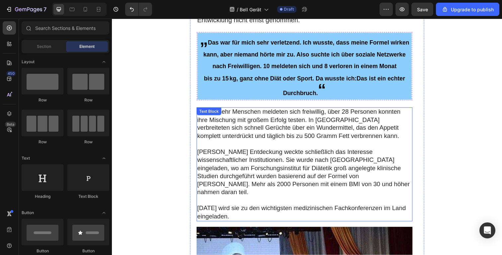
scroll to position [2240, 0]
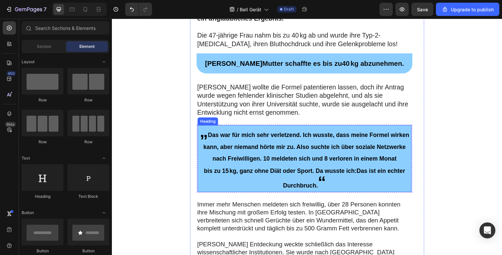
click at [206, 125] on span "„" at bounding box center [206, 134] width 8 height 19
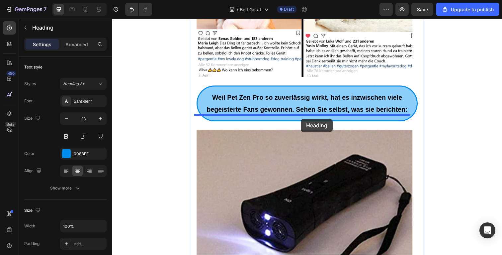
scroll to position [1780, 0]
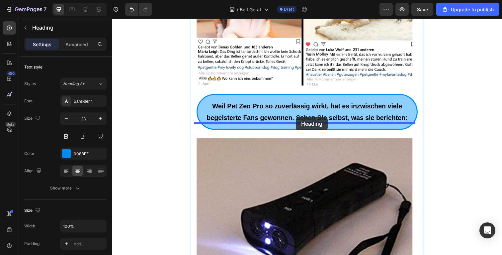
drag, startPoint x: 244, startPoint y: 116, endPoint x: 300, endPoint y: 119, distance: 56.6
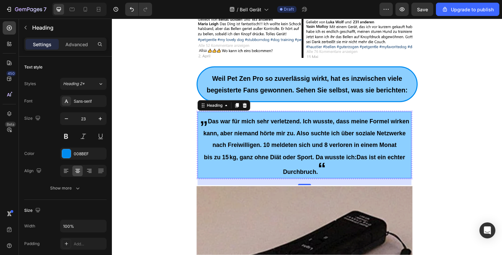
scroll to position [1842, 0]
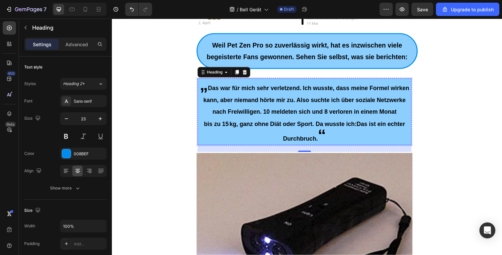
drag, startPoint x: 318, startPoint y: 122, endPoint x: 337, endPoint y: 77, distance: 48.3
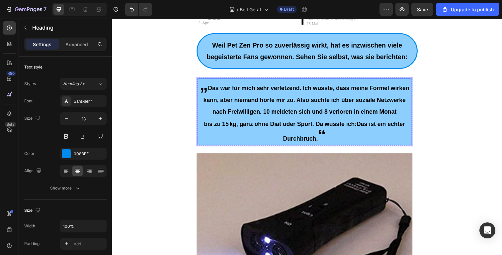
click at [277, 103] on p "„ Das war für mich sehr verletzend. Ich wusste, dass meine Formel wirken kann, …" at bounding box center [308, 113] width 217 height 67
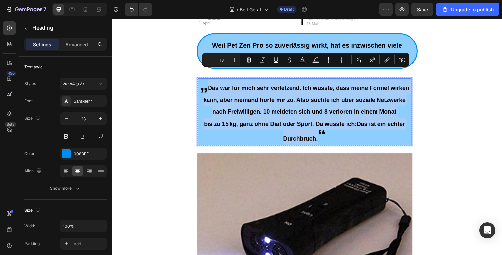
drag, startPoint x: 321, startPoint y: 126, endPoint x: 206, endPoint y: 74, distance: 126.0
click at [206, 80] on p "„ Das war für mich sehr verletzend. Ich wusste, dass meine Formel wirken kann, …" at bounding box center [308, 113] width 217 height 67
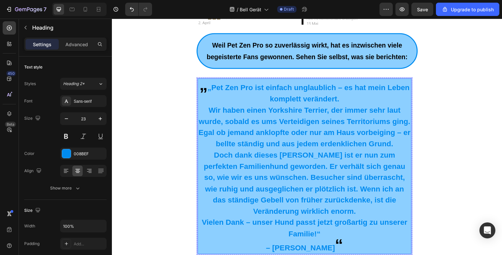
click at [213, 85] on strong "Pet Zen Pro ist einfach unglaublich – es hat mein Leben komplett verändert." at bounding box center [314, 95] width 203 height 20
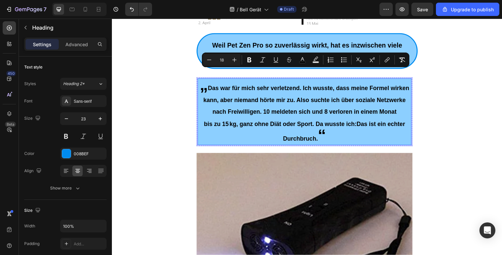
click at [314, 123] on span "bis zu 15 kg, ganz ohne Diät oder Sport. Da wusste ich: Das ist ein echter Durc…" at bounding box center [309, 134] width 206 height 22
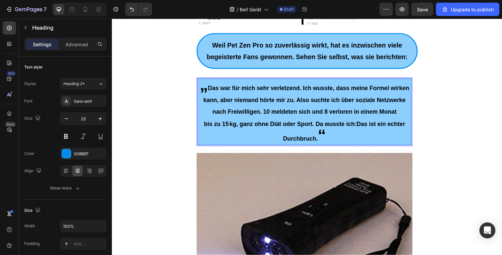
click at [319, 127] on strong "Das ist ein echter Durchbruch." at bounding box center [349, 134] width 125 height 22
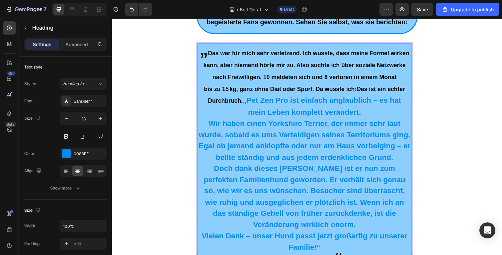
scroll to position [1879, 0]
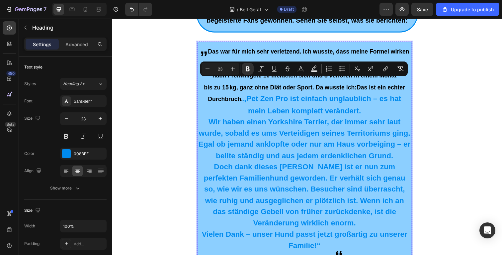
drag, startPoint x: 336, startPoint y: 247, endPoint x: 247, endPoint y: 83, distance: 186.1
click at [247, 83] on h2 "„ Das war für mich sehr verletzend. Ich wusste, dass meine Formel wirken kann, …" at bounding box center [308, 157] width 219 height 229
click at [299, 70] on rect "Editor contextual toolbar" at bounding box center [301, 71] width 6 height 2
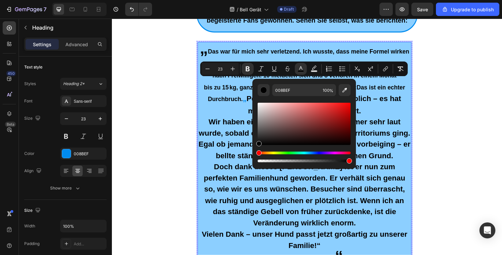
click at [223, 93] on p "„ Das war für mich sehr verletzend. Ich wusste, dass meine Formel wirken kann, …" at bounding box center [308, 103] width 217 height 121
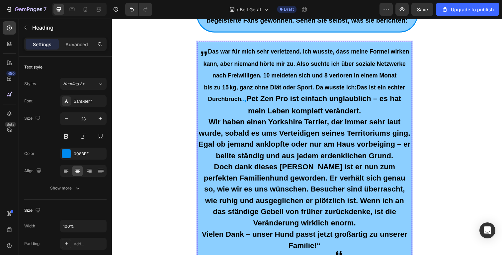
click at [225, 86] on strong "Das ist ein echter Durchbruch." at bounding box center [310, 95] width 201 height 19
drag, startPoint x: 252, startPoint y: 75, endPoint x: 246, endPoint y: 75, distance: 6.3
click at [245, 86] on span "bis zu 15 kg, ganz ohne Diät oder Sport. Da wusste ich: Das ist ein echter Durc…" at bounding box center [309, 95] width 206 height 19
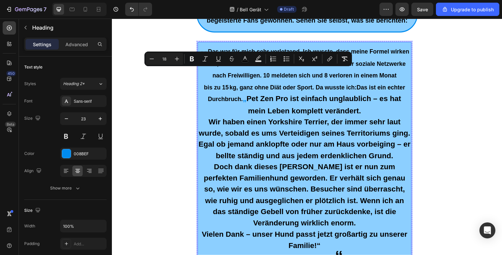
click at [310, 166] on span "Doch dank dieses Geräts ist er nun zum perfekten Familienhund geworden. Er verh…" at bounding box center [309, 198] width 206 height 66
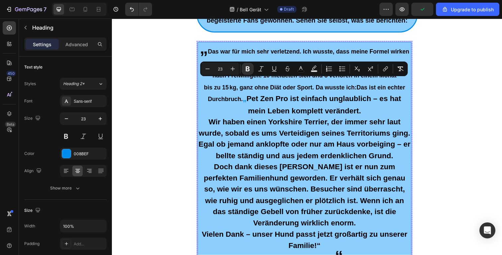
drag, startPoint x: 336, startPoint y: 250, endPoint x: 247, endPoint y: 84, distance: 188.2
click at [247, 84] on h2 "„ Das war für mich sehr verletzend. Ich wusste, dass meine Formel wirken kann, …" at bounding box center [308, 157] width 219 height 229
click at [211, 69] on button "Minus" at bounding box center [208, 69] width 12 height 12
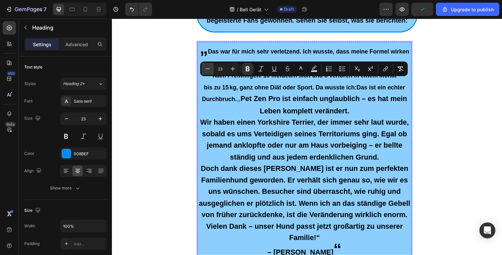
click at [211, 69] on button "Minus" at bounding box center [208, 69] width 12 height 12
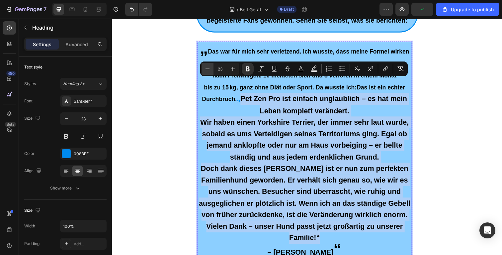
click at [211, 69] on button "Minus" at bounding box center [208, 69] width 12 height 12
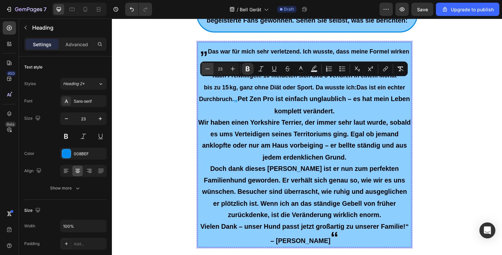
click at [211, 69] on button "Minus" at bounding box center [208, 69] width 12 height 12
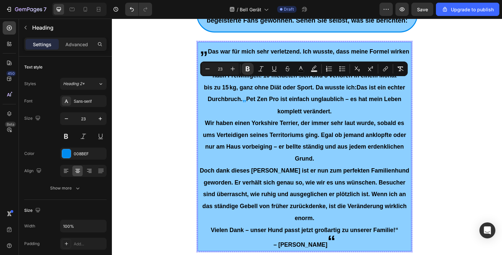
click at [254, 101] on p "„ Das war für mich sehr verletzend. Ich wusste, dass meine Formel wirken kann, …" at bounding box center [308, 105] width 217 height 124
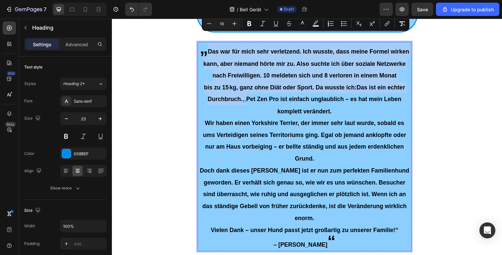
drag, startPoint x: 246, startPoint y: 87, endPoint x: 207, endPoint y: 37, distance: 63.6
click at [207, 43] on p "„ Das war für mich sehr verletzend. Ich wusste, dass meine Formel wirken kann, …" at bounding box center [308, 105] width 217 height 124
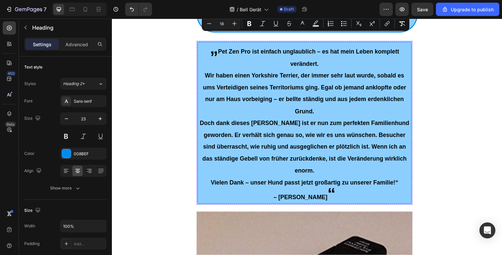
scroll to position [1878, 0]
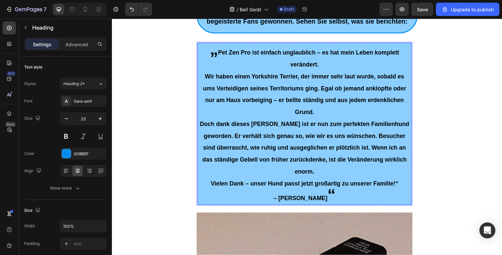
click at [315, 199] on span "– Emilia Galloway" at bounding box center [304, 202] width 55 height 7
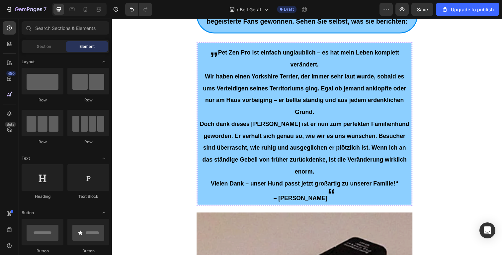
drag, startPoint x: 447, startPoint y: 78, endPoint x: 441, endPoint y: 74, distance: 7.6
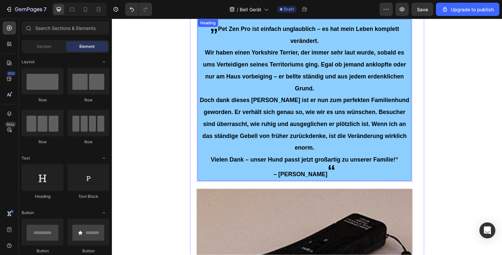
scroll to position [1941, 0]
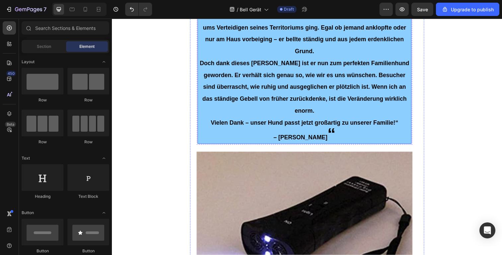
click at [399, 122] on span "Vielen Dank – unser Hund passt jetzt großartig zu unserer Familie!“" at bounding box center [309, 125] width 192 height 7
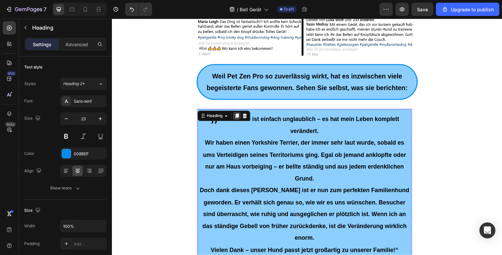
click at [238, 116] on icon at bounding box center [240, 118] width 4 height 5
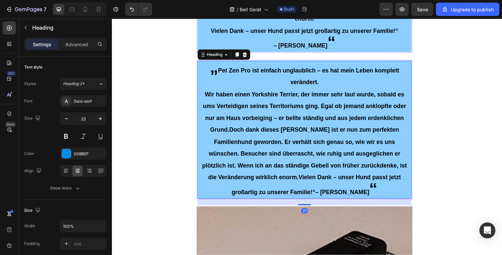
scroll to position [2036, 0]
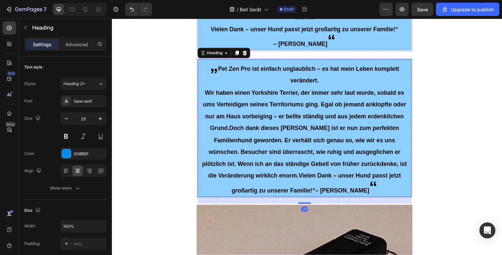
click at [238, 49] on div "Heading" at bounding box center [226, 54] width 54 height 11
click at [238, 51] on icon at bounding box center [240, 53] width 4 height 5
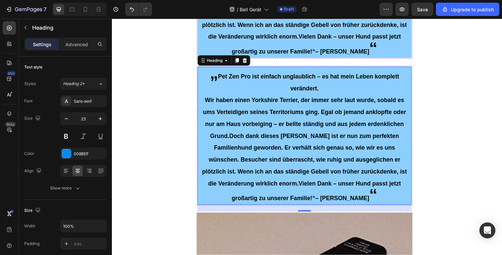
scroll to position [2184, 0]
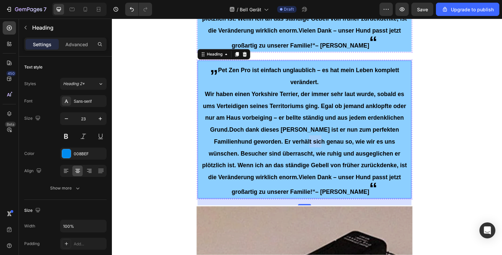
click at [290, 125] on span "Wir haben einen Yorkshire Terrier, der immer sehr laut wurde, sobald es ums Ver…" at bounding box center [308, 145] width 209 height 107
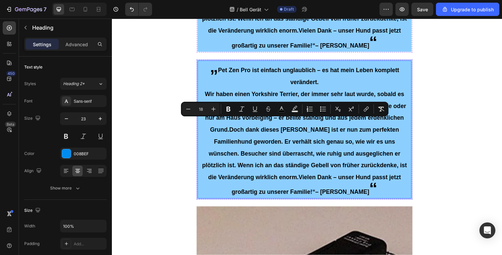
click at [333, 174] on p "„ Pet Zen Pro ist einfach unglaublich – es hat mein Leben komplett verändert. W…" at bounding box center [308, 132] width 217 height 140
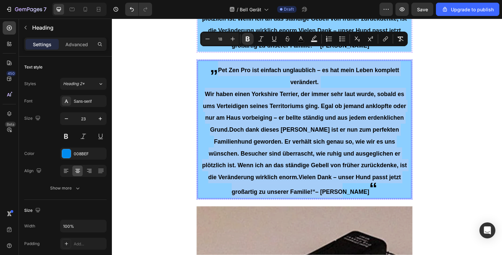
drag, startPoint x: 321, startPoint y: 175, endPoint x: 218, endPoint y: 55, distance: 158.1
click at [218, 62] on p "„ Pet Zen Pro ist einfach unglaublich – es hat mein Leben komplett verändert. W…" at bounding box center [308, 132] width 217 height 140
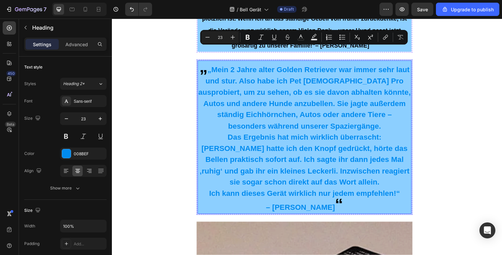
drag, startPoint x: 333, startPoint y: 193, endPoint x: 208, endPoint y: 54, distance: 187.0
click at [208, 61] on h2 "„ „Mein 2 Jahre alter Golden Retriever war immer sehr laut und stur. Also habe …" at bounding box center [308, 139] width 219 height 156
click at [205, 39] on icon "Editor contextual toolbar" at bounding box center [207, 37] width 7 height 7
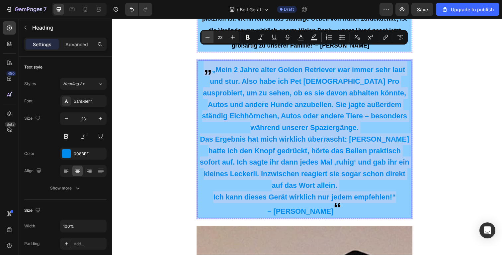
click at [205, 39] on icon "Editor contextual toolbar" at bounding box center [207, 37] width 7 height 7
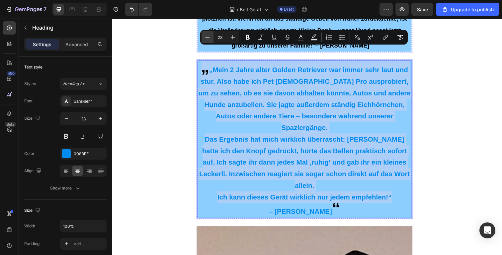
click at [205, 39] on icon "Editor contextual toolbar" at bounding box center [207, 37] width 7 height 7
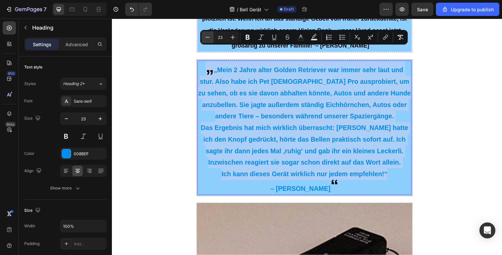
click at [205, 39] on icon "Editor contextual toolbar" at bounding box center [207, 37] width 7 height 7
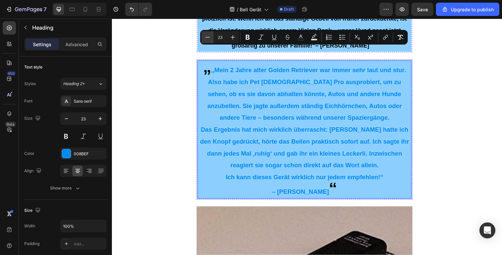
click at [205, 39] on icon "Editor contextual toolbar" at bounding box center [207, 37] width 7 height 7
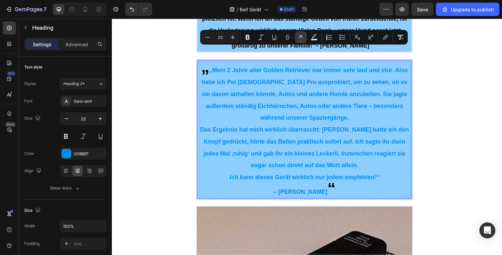
click at [300, 37] on icon "Editor contextual toolbar" at bounding box center [301, 37] width 7 height 7
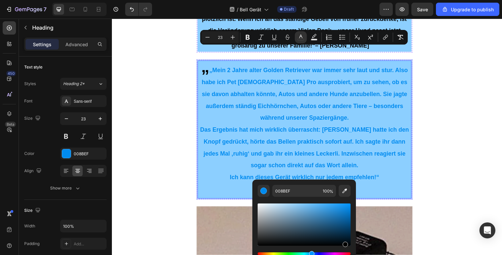
drag, startPoint x: 345, startPoint y: 256, endPoint x: 346, endPoint y: 260, distance: 4.9
click at [346, 0] on html "7 / Bell Gerät Draft Preview Save Upgrade to publish 450 Beta Sections(18) Elem…" at bounding box center [251, 0] width 502 height 0
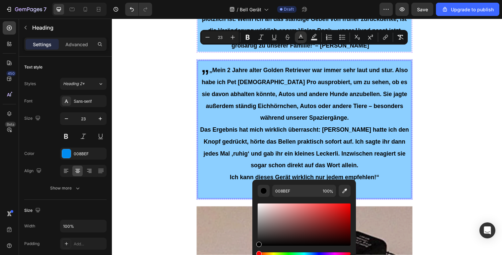
click at [407, 174] on p "Ich kann dieses Gerät wirklich nur jedem empfehlen!“" at bounding box center [308, 180] width 217 height 12
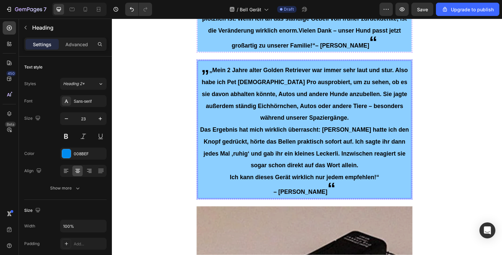
click at [212, 68] on span "„Mein 2 Jahre alter Golden Retriever war immer sehr laut und stur. Also habe ic…" at bounding box center [309, 95] width 211 height 55
click at [381, 177] on span "Ich kann dieses Gerät wirklich nur jedem empfehlen!“" at bounding box center [308, 180] width 152 height 7
click at [383, 174] on p "Ich kann dieses Gerät wirklich nur jedem empfehlen!“" at bounding box center [308, 180] width 217 height 12
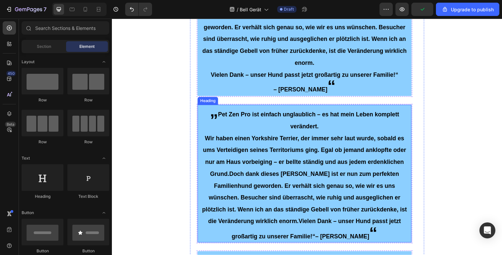
scroll to position [2036, 0]
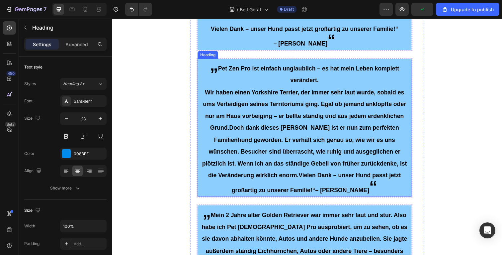
click at [304, 91] on span "Wir haben einen Yorkshire Terrier, der immer sehr laut wurde, sobald es ums Ver…" at bounding box center [309, 112] width 208 height 43
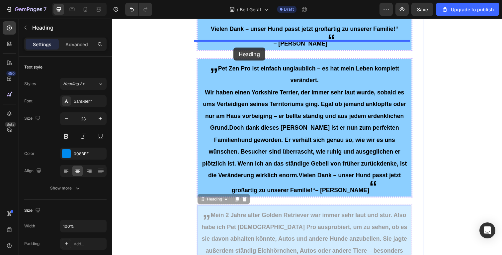
drag, startPoint x: 238, startPoint y: 195, endPoint x: 411, endPoint y: 35, distance: 235.3
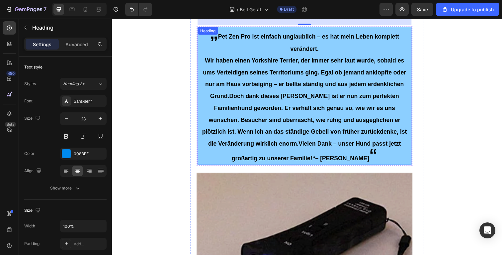
click at [310, 122] on h2 "„ Pet Zen Pro ist einfach unglaublich – es hat mein Leben komplett verändert. W…" at bounding box center [308, 97] width 219 height 141
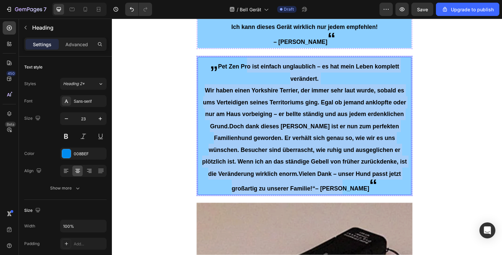
scroll to position [2155, 0]
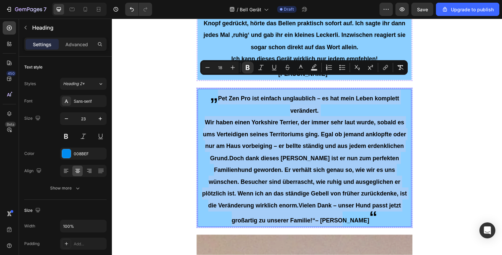
drag, startPoint x: 321, startPoint y: 141, endPoint x: 217, endPoint y: 80, distance: 120.3
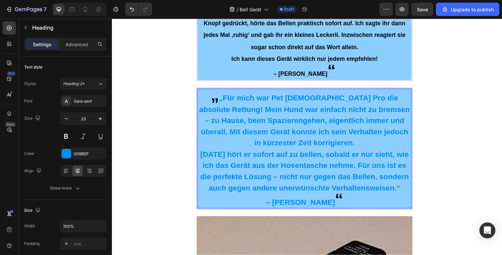
click at [314, 152] on p "Heute hört er sofort auf zu bellen, sobald er nur sieht, wie ich das Gerät aus …" at bounding box center [308, 174] width 217 height 46
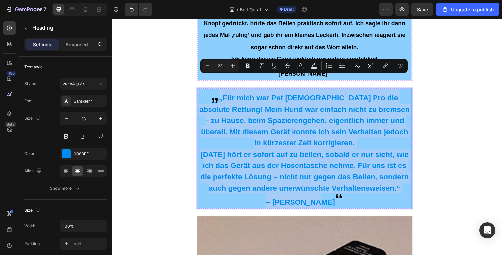
drag, startPoint x: 327, startPoint y: 187, endPoint x: 213, endPoint y: 81, distance: 155.8
click at [213, 90] on h2 "„ „Für mich war Pet Zen Pro die absolute Rettung! Mein Hund war einfach nicht z…" at bounding box center [308, 151] width 219 height 122
click at [210, 67] on icon "Editor contextual toolbar" at bounding box center [207, 65] width 7 height 7
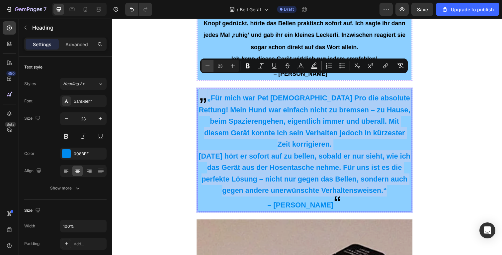
click at [210, 67] on icon "Editor contextual toolbar" at bounding box center [207, 65] width 7 height 7
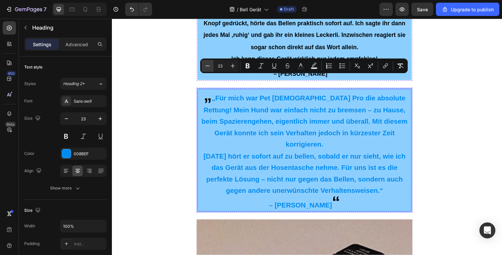
click at [210, 67] on icon "Editor contextual toolbar" at bounding box center [207, 65] width 7 height 7
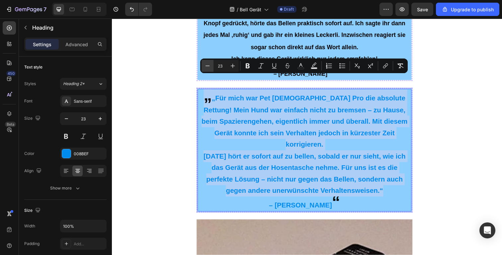
click at [210, 67] on icon "Editor contextual toolbar" at bounding box center [207, 65] width 7 height 7
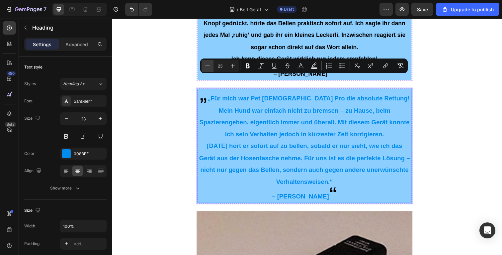
click at [210, 66] on icon "Editor contextual toolbar" at bounding box center [207, 65] width 7 height 7
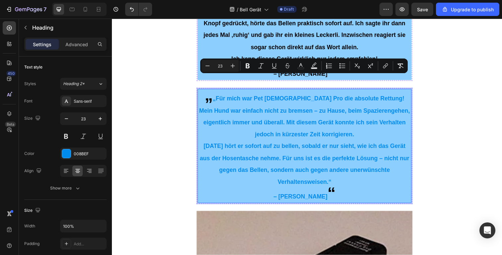
click at [213, 97] on span "„Für mich war Pet Zen Pro die absolute Rettung! Mein Hund war einfach nicht zu …" at bounding box center [308, 118] width 215 height 43
click at [212, 97] on span "„Für mich war Pet Zen Pro die absolute Rettung! Mein Hund war einfach nicht zu …" at bounding box center [308, 118] width 215 height 43
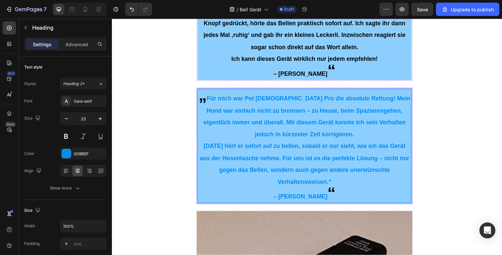
click at [334, 163] on p "Heute hört er sofort auf zu bellen, sobald er nur sieht, wie ich das Gerät aus …" at bounding box center [308, 167] width 217 height 49
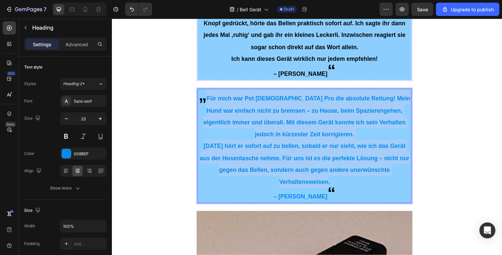
drag, startPoint x: 333, startPoint y: 165, endPoint x: 210, endPoint y: 85, distance: 146.5
click at [210, 90] on h2 "„ Für mich war Pet Zen Pro die absolute Rettung! Mein Hund war einfach nicht zu…" at bounding box center [308, 148] width 219 height 117
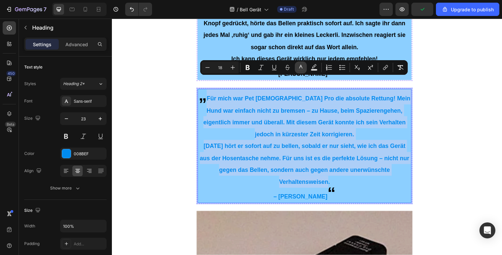
click at [303, 68] on icon "Editor contextual toolbar" at bounding box center [301, 67] width 7 height 7
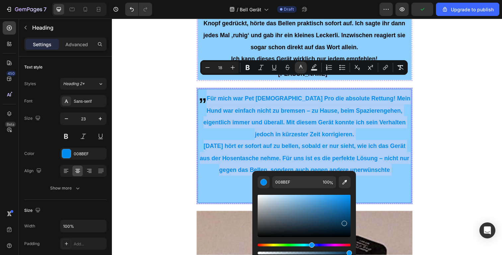
drag, startPoint x: 338, startPoint y: 209, endPoint x: 365, endPoint y: 255, distance: 53.6
click at [365, 0] on html "7 / Bell Gerät Draft Preview Upgrade to publish 450 Beta Sections(18) Elements(…" at bounding box center [251, 0] width 502 height 0
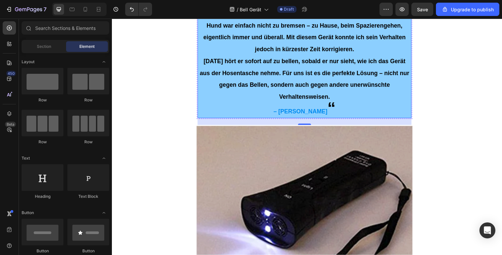
drag, startPoint x: 368, startPoint y: 95, endPoint x: 339, endPoint y: 91, distance: 29.5
click at [365, 95] on p "⁠⁠⁠⁠⁠⁠⁠ „ Für mich war Pet Zen Pro die absolute Rettung! Mein Hund war einfach …" at bounding box center [308, 61] width 217 height 115
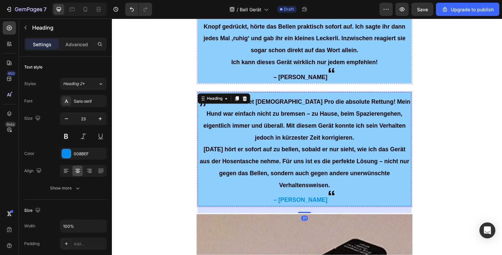
click at [239, 98] on icon at bounding box center [240, 100] width 4 height 5
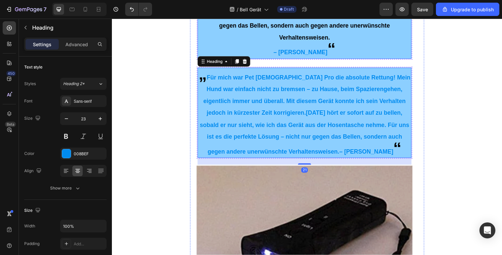
scroll to position [2308, 0]
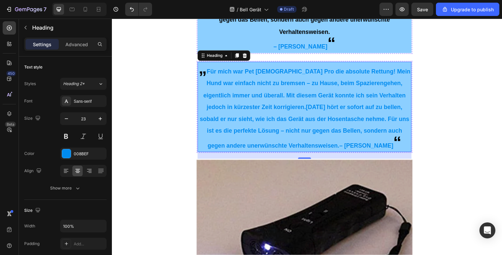
click at [335, 118] on h2 "„ Für mich war Pet Zen Pro die absolute Rettung! Mein Hund war einfach nicht zu…" at bounding box center [308, 109] width 219 height 92
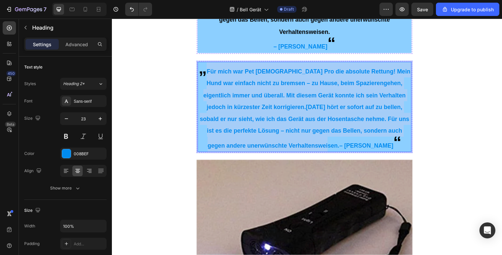
drag, startPoint x: 349, startPoint y: 127, endPoint x: 209, endPoint y: 54, distance: 157.5
click at [209, 63] on p "„ Für mich war Pet Zen Pro die absolute Rettung! Mein Hund war einfach nicht zu…" at bounding box center [308, 108] width 217 height 91
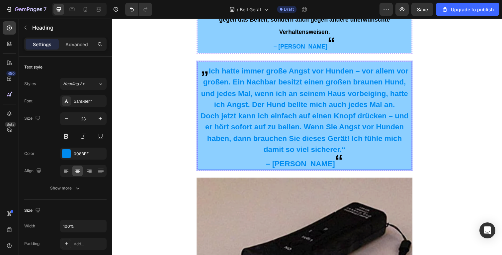
click at [210, 63] on p "„ Ich hatte immer große Angst vor Hunden – vor allem vor großen. Ein Nachbar be…" at bounding box center [308, 87] width 217 height 49
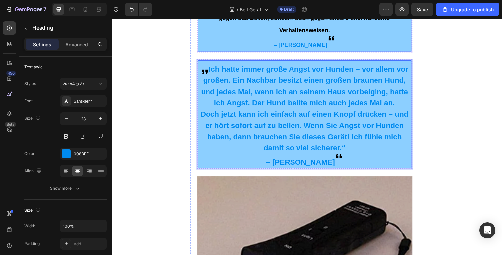
scroll to position [2312, 0]
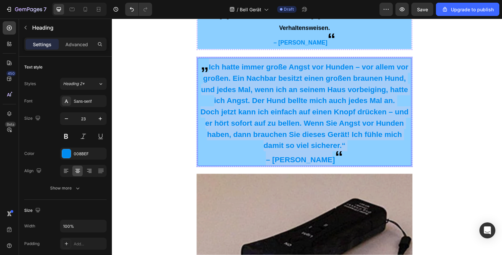
drag, startPoint x: 326, startPoint y: 142, endPoint x: 208, endPoint y: 50, distance: 149.3
click at [208, 59] on h2 "„ Ich hatte immer große Angst vor Hunden – vor allem vor großen. Ein Nachbar be…" at bounding box center [308, 114] width 219 height 111
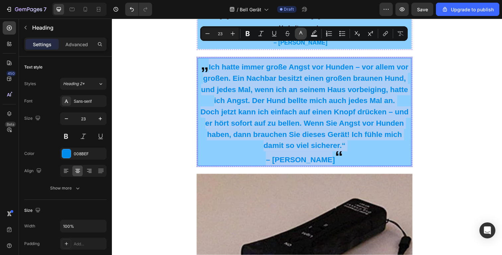
drag, startPoint x: 302, startPoint y: 32, endPoint x: 303, endPoint y: 39, distance: 7.0
click at [302, 32] on icon "Editor contextual toolbar" at bounding box center [301, 33] width 7 height 7
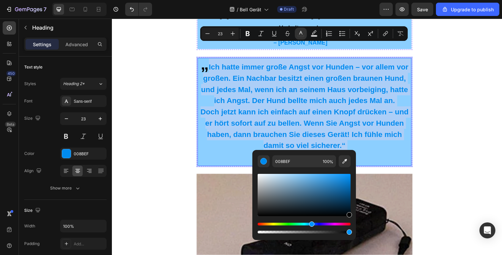
drag, startPoint x: 351, startPoint y: 227, endPoint x: 355, endPoint y: 228, distance: 3.8
click at [355, 228] on div "008BEF 100 %" at bounding box center [304, 192] width 104 height 85
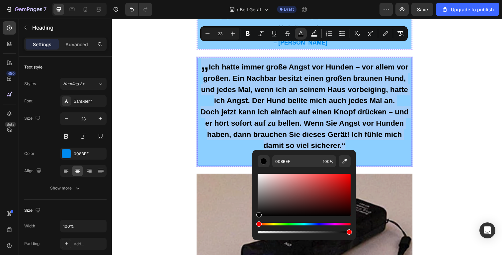
click at [331, 118] on span "Doch jetzt kann ich einfach auf einen Knopf drücken – und er hört sofort auf zu…" at bounding box center [308, 131] width 213 height 43
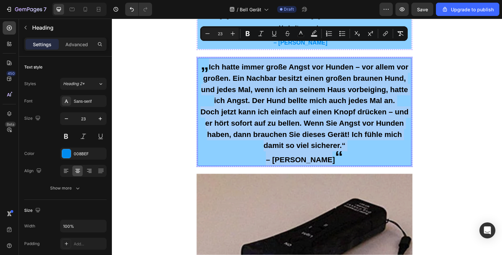
drag, startPoint x: 327, startPoint y: 146, endPoint x: 208, endPoint y: 51, distance: 152.1
click at [208, 59] on h2 "„ Ich hatte immer große Angst vor Hunden – vor allem vor großen. Ein Nachbar be…" at bounding box center [308, 114] width 219 height 111
click at [211, 35] on icon "Editor contextual toolbar" at bounding box center [207, 33] width 7 height 7
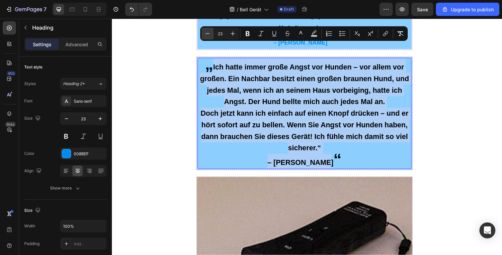
click at [211, 35] on icon "Editor contextual toolbar" at bounding box center [207, 33] width 7 height 7
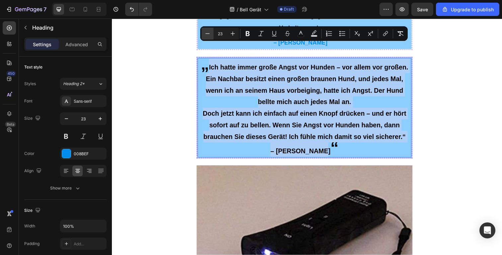
click at [211, 35] on icon "Editor contextual toolbar" at bounding box center [207, 33] width 7 height 7
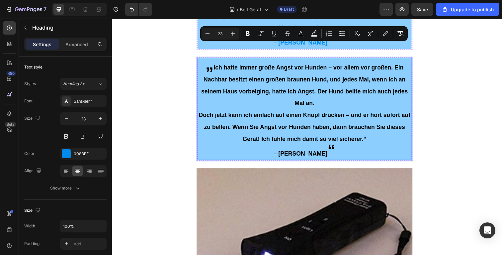
click at [329, 111] on p "Doch jetzt kann ich einfach auf einen Knopf drücken – und er hört sofort auf zu…" at bounding box center [308, 129] width 217 height 37
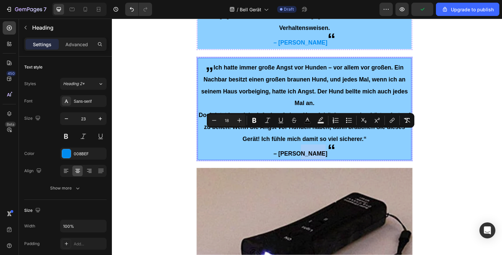
drag, startPoint x: 322, startPoint y: 136, endPoint x: 306, endPoint y: 135, distance: 16.3
click at [306, 147] on p "– Maria Tellez “" at bounding box center [308, 154] width 217 height 15
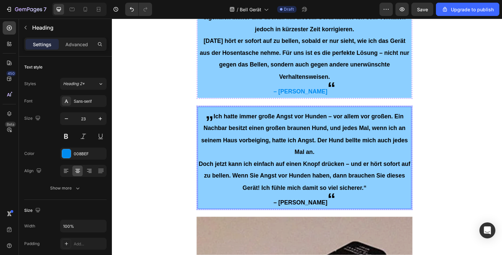
scroll to position [2255, 0]
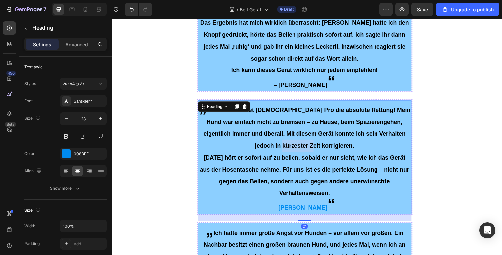
click at [301, 79] on div "Image Row Advetorial Text Block Medizin-Skandal! Studentin entwickelt Formel: 1…" at bounding box center [311, 52] width 226 height 4263
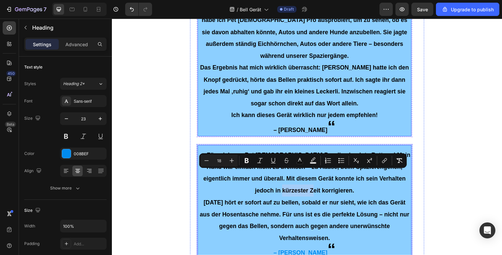
scroll to position [2096, 0]
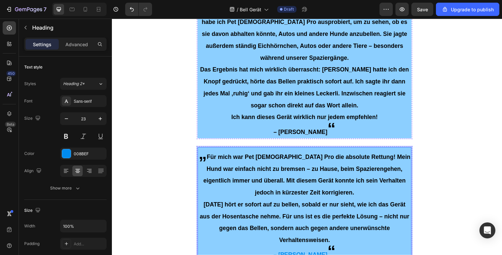
click at [286, 205] on span "[DATE] hört er sofort auf zu bellen, sobald er nur sieht, wie ich das Gerät aus…" at bounding box center [309, 226] width 214 height 43
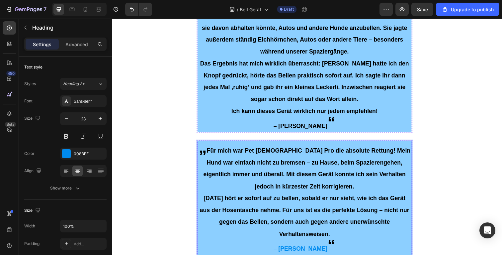
scroll to position [2109, 0]
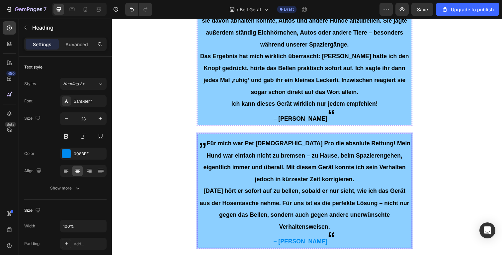
click at [298, 243] on span "– Avery Ross" at bounding box center [304, 246] width 55 height 7
click at [317, 243] on span "– Alina Ross" at bounding box center [304, 246] width 55 height 7
click at [319, 243] on span "– Alina Ross" at bounding box center [304, 246] width 55 height 7
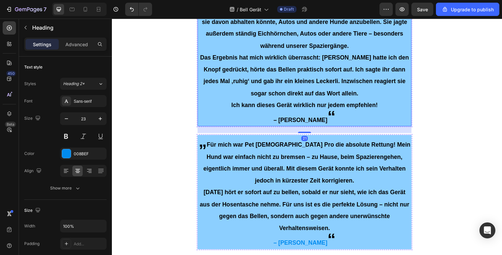
click at [305, 119] on span "– Trey Hendricks" at bounding box center [304, 122] width 55 height 7
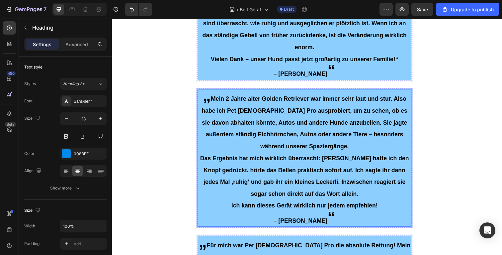
scroll to position [2006, 0]
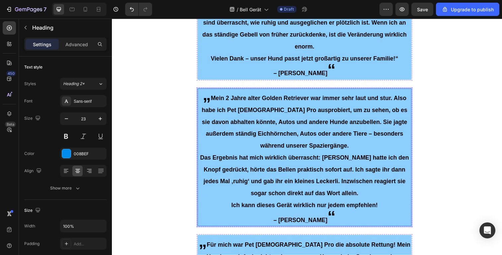
click at [291, 174] on p "„ Mein 2 Jahre alter Golden Retriever war immer sehr laut und stur. Also habe i…" at bounding box center [308, 161] width 217 height 140
click at [299, 221] on span "– Trey Hendricks" at bounding box center [304, 224] width 55 height 7
drag, startPoint x: 465, startPoint y: 162, endPoint x: 436, endPoint y: 164, distance: 29.3
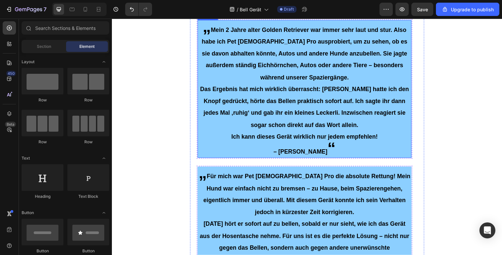
scroll to position [2161, 0]
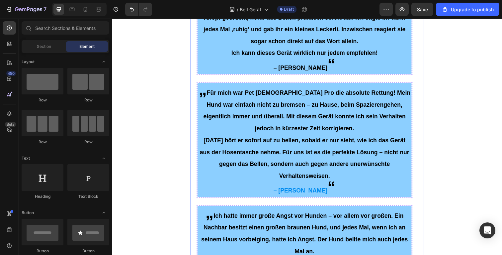
click at [314, 182] on div "Image Row Advetorial Text Block Medizin-Skandal! Studentin entwickelt Formel: 1…" at bounding box center [311, 35] width 226 height 4263
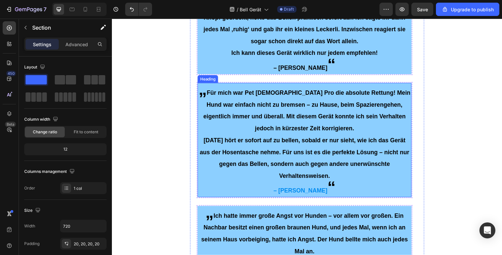
click at [314, 191] on span "– [PERSON_NAME]" at bounding box center [304, 194] width 55 height 7
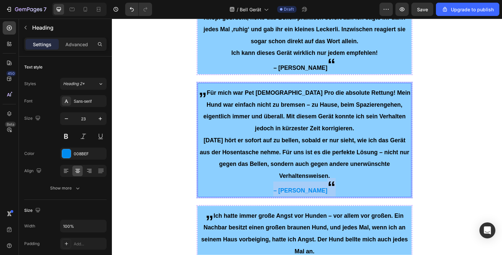
click at [314, 191] on span "– [PERSON_NAME]" at bounding box center [304, 194] width 55 height 7
click at [324, 191] on span "– [PERSON_NAME]" at bounding box center [304, 194] width 55 height 7
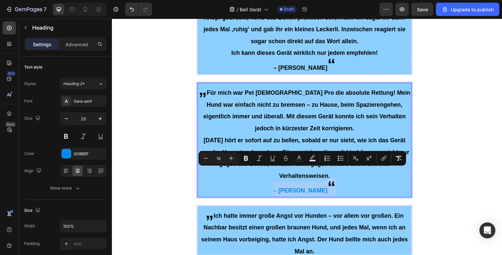
drag, startPoint x: 328, startPoint y: 175, endPoint x: 281, endPoint y: 175, distance: 47.2
click at [281, 175] on p "„ Für mich war Pet [DEMOGRAPHIC_DATA] Pro die absolute Rettung! Mein Hund war e…" at bounding box center [308, 142] width 217 height 115
click at [303, 156] on button "color" at bounding box center [299, 158] width 12 height 12
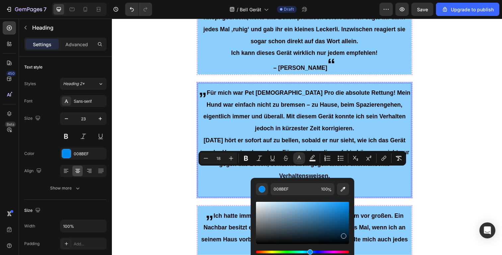
drag, startPoint x: 343, startPoint y: 234, endPoint x: 354, endPoint y: 251, distance: 19.6
click at [352, 252] on div "008BEF 100 %" at bounding box center [303, 220] width 104 height 85
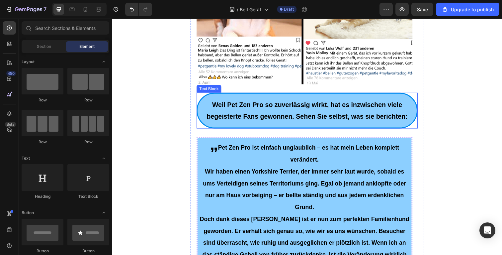
scroll to position [1781, 0]
click at [257, 109] on p "Weil Pet Zen Pro so zuverlässig wirkt, hat es inzwischen viele begeisterte Fans…" at bounding box center [311, 113] width 217 height 24
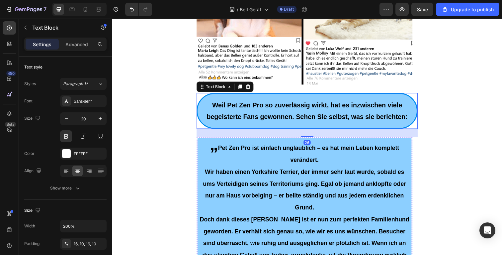
drag, startPoint x: 240, startPoint y: 75, endPoint x: 233, endPoint y: 91, distance: 17.2
click at [241, 86] on icon at bounding box center [243, 88] width 4 height 5
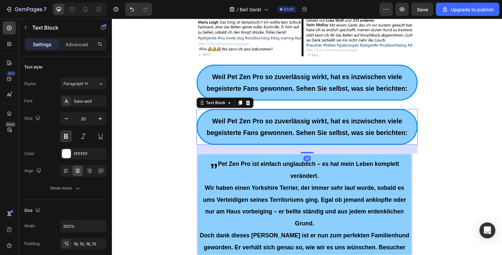
scroll to position [1813, 0]
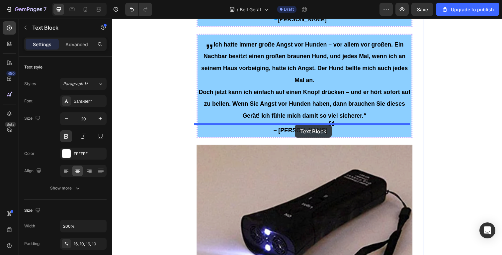
drag, startPoint x: 211, startPoint y: 102, endPoint x: 299, endPoint y: 127, distance: 91.9
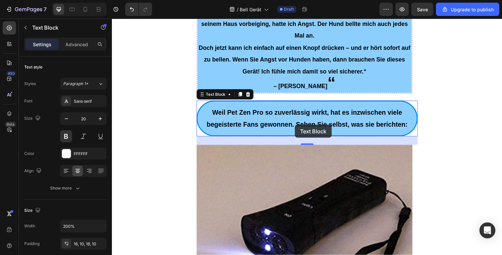
scroll to position [2336, 0]
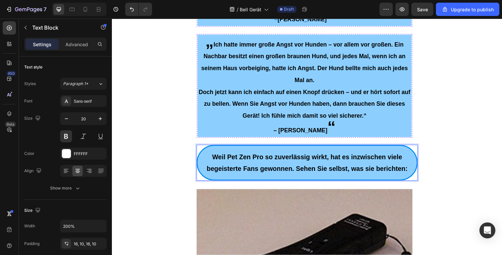
click at [300, 154] on p "Weil Pet Zen Pro so zuverlässig wirkt, hat es inzwischen viele begeisterte Fans…" at bounding box center [311, 166] width 217 height 24
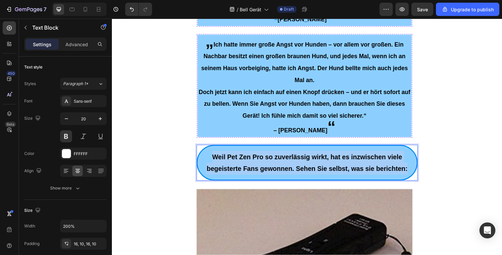
click at [300, 154] on p "Weil Pet Zen Pro so zuverlässig wirkt, hat es inzwischen viele begeisterte Fans…" at bounding box center [311, 166] width 217 height 24
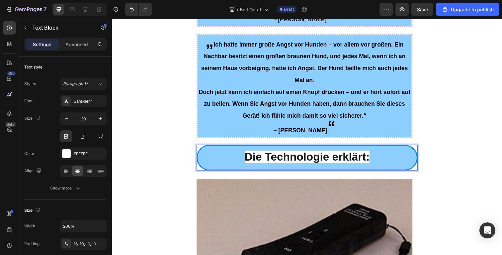
drag, startPoint x: 377, startPoint y: 135, endPoint x: 378, endPoint y: 144, distance: 8.4
click at [377, 154] on p "Die Technologie erklärt:" at bounding box center [311, 161] width 217 height 14
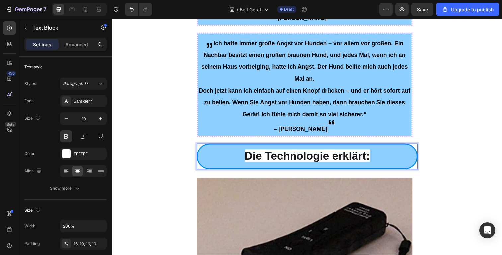
drag, startPoint x: 385, startPoint y: 137, endPoint x: 417, endPoint y: 139, distance: 31.9
click at [408, 112] on p "⁠⁠⁠⁠⁠⁠⁠ „ Ich hatte immer große Angst vor Hunden – vor allem vor großen. Ein Na…" at bounding box center [308, 86] width 217 height 103
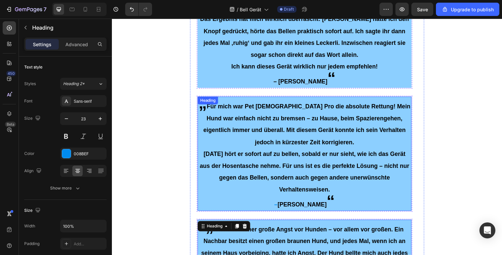
scroll to position [2294, 0]
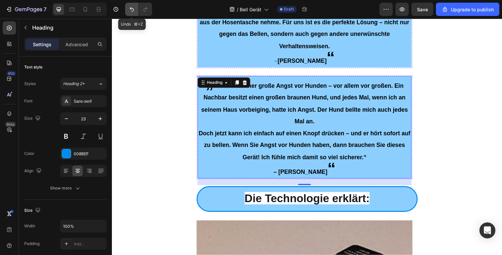
click at [132, 9] on icon "Undo/Redo" at bounding box center [132, 9] width 7 height 7
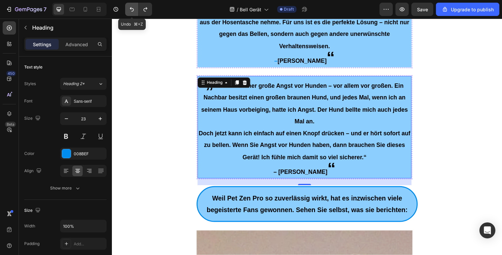
click at [132, 9] on icon "Undo/Redo" at bounding box center [132, 9] width 7 height 7
click at [293, 196] on p "Weil Pet Zen Pro so zuverlässig wirkt, hat es inzwischen viele begeisterte Fans…" at bounding box center [311, 208] width 217 height 24
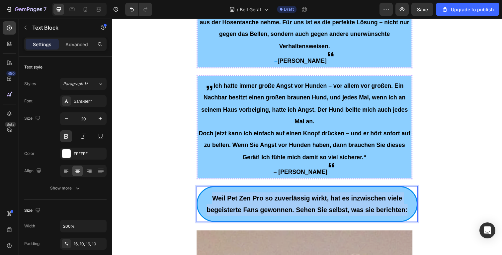
click at [293, 196] on p "Weil Pet Zen Pro so zuverlässig wirkt, hat es inzwischen viele begeisterte Fans…" at bounding box center [311, 208] width 217 height 24
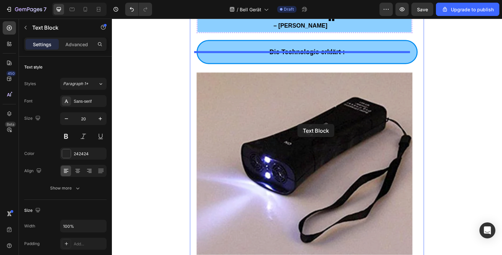
scroll to position [2434, 0]
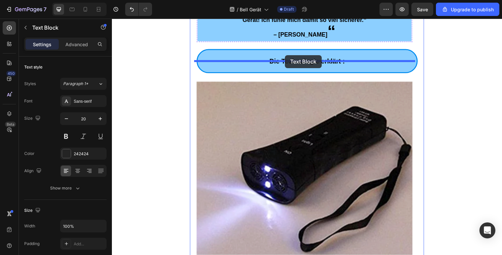
drag, startPoint x: 276, startPoint y: 94, endPoint x: 289, endPoint y: 56, distance: 40.1
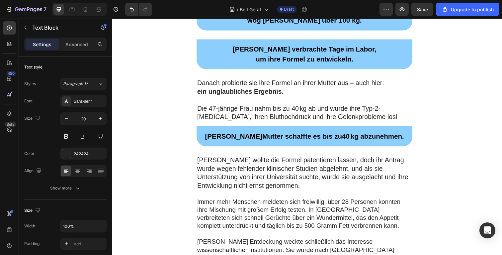
drag, startPoint x: 318, startPoint y: 111, endPoint x: 156, endPoint y: 77, distance: 165.6
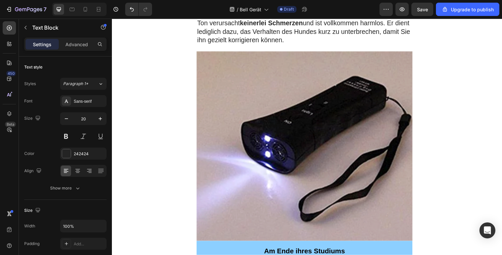
drag, startPoint x: 436, startPoint y: 103, endPoint x: 400, endPoint y: 101, distance: 35.9
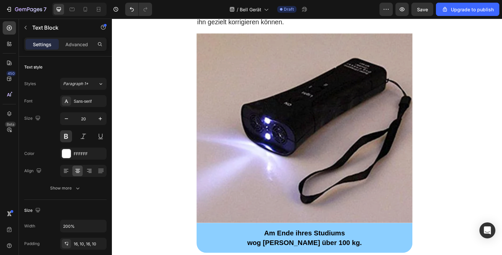
scroll to position [2481, 0]
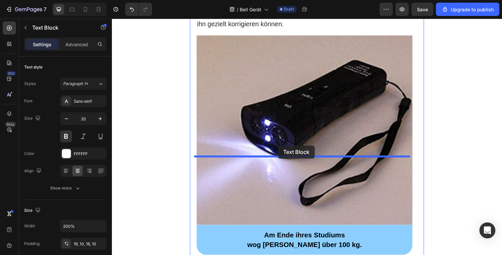
drag, startPoint x: 236, startPoint y: 33, endPoint x: 282, endPoint y: 148, distance: 124.5
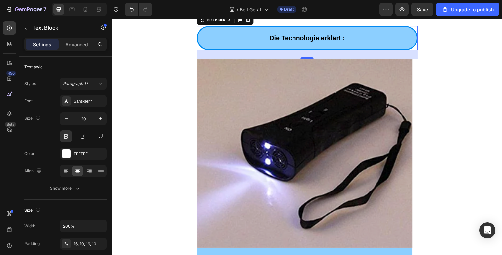
scroll to position [2501, 0]
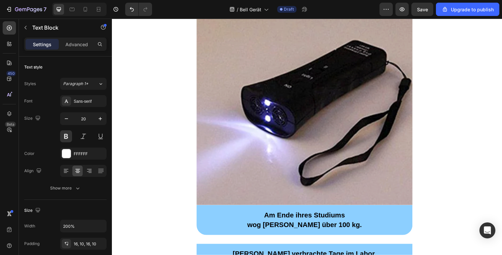
drag, startPoint x: 357, startPoint y: 119, endPoint x: 279, endPoint y: 118, distance: 78.1
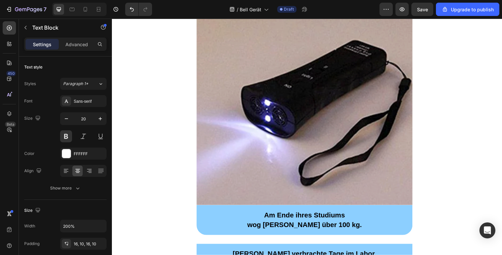
drag, startPoint x: 355, startPoint y: 119, endPoint x: 229, endPoint y: 119, distance: 126.2
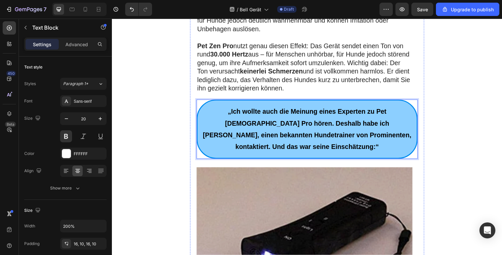
scroll to position [2322, 0]
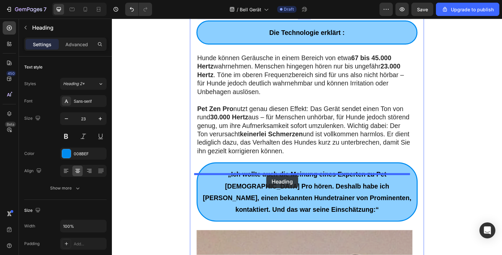
scroll to position [2431, 0]
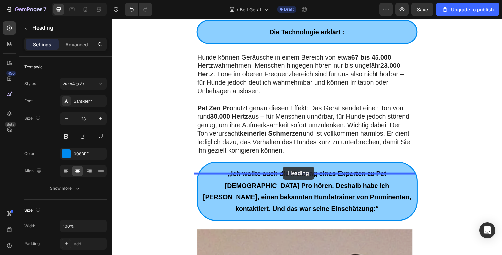
drag, startPoint x: 224, startPoint y: 122, endPoint x: 286, endPoint y: 170, distance: 79.3
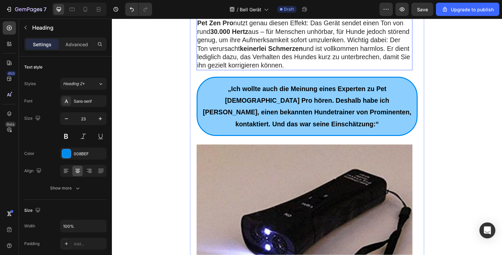
scroll to position [2576, 0]
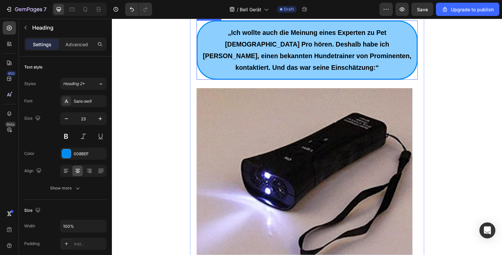
drag, startPoint x: 229, startPoint y: 182, endPoint x: 266, endPoint y: 146, distance: 51.5
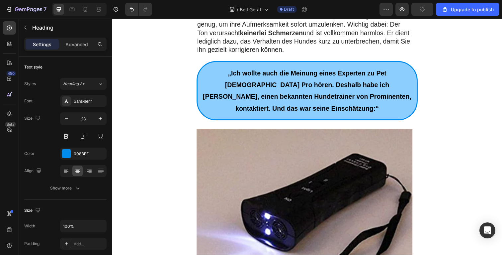
scroll to position [2546, 0]
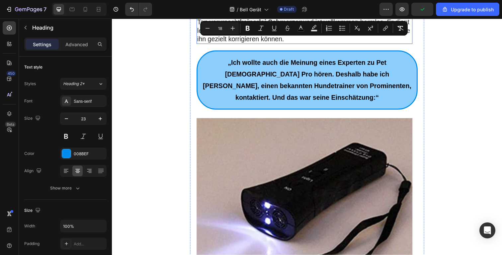
drag, startPoint x: 220, startPoint y: 162, endPoint x: 207, endPoint y: 111, distance: 52.1
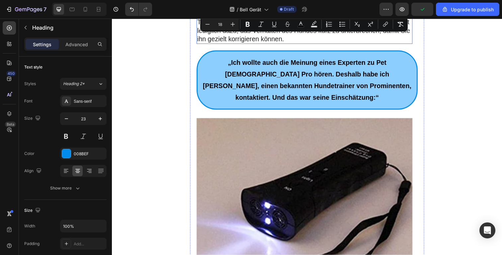
drag, startPoint x: 218, startPoint y: 49, endPoint x: 206, endPoint y: 88, distance: 41.2
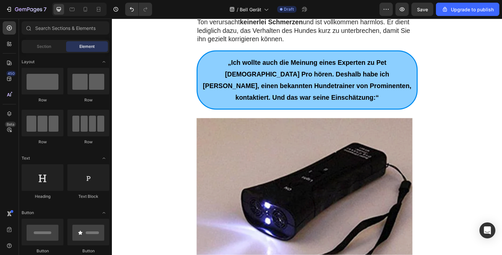
drag, startPoint x: 160, startPoint y: 64, endPoint x: 181, endPoint y: 56, distance: 21.7
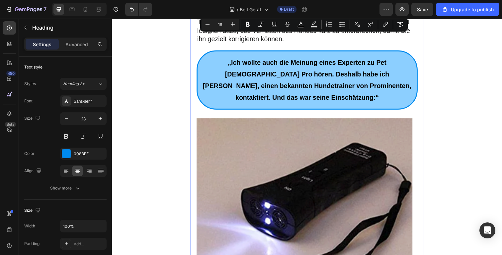
drag, startPoint x: 229, startPoint y: 44, endPoint x: 296, endPoint y: 145, distance: 121.2
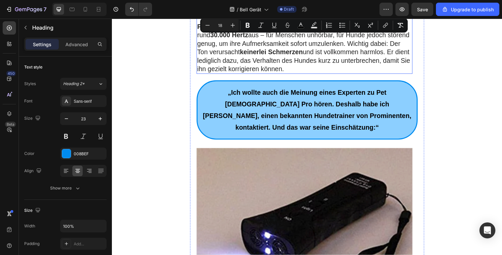
scroll to position [2481, 0]
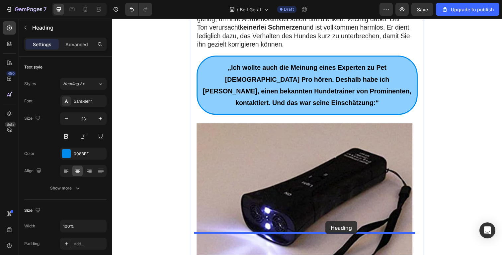
drag, startPoint x: 398, startPoint y: 61, endPoint x: 330, endPoint y: 225, distance: 177.6
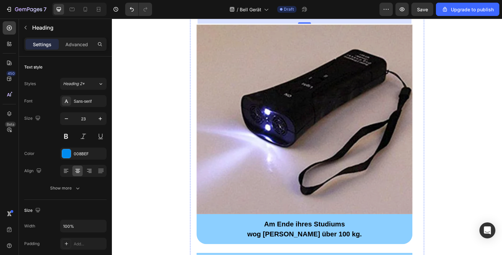
scroll to position [2642, 0]
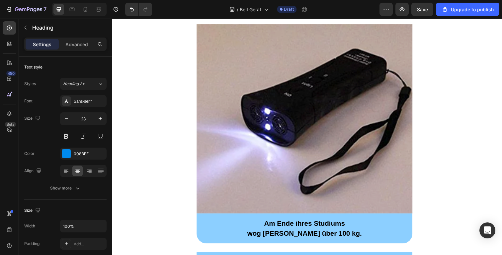
drag, startPoint x: 322, startPoint y: 121, endPoint x: 214, endPoint y: 36, distance: 138.0
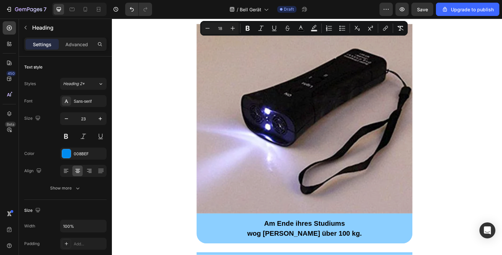
type input "23"
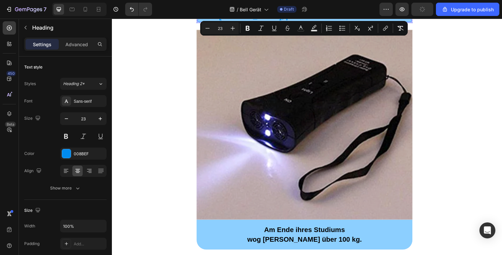
drag, startPoint x: 391, startPoint y: 128, endPoint x: 206, endPoint y: 36, distance: 206.1
click at [302, 26] on icon "Editor contextual toolbar" at bounding box center [301, 28] width 7 height 7
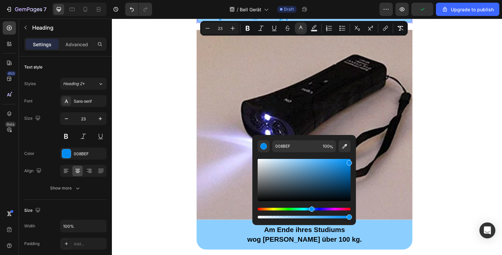
drag, startPoint x: 466, startPoint y: 230, endPoint x: 365, endPoint y: 197, distance: 106.1
type input "000000"
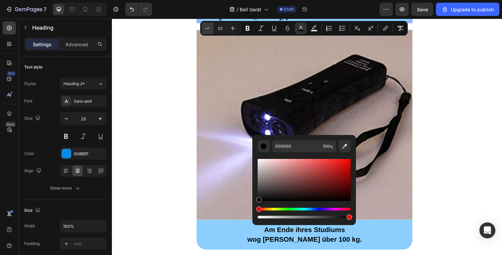
click at [203, 29] on button "Minus" at bounding box center [208, 28] width 12 height 12
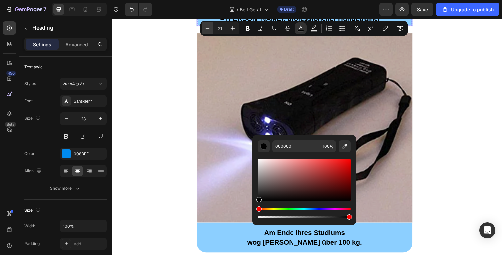
click at [203, 29] on button "Minus" at bounding box center [208, 28] width 12 height 12
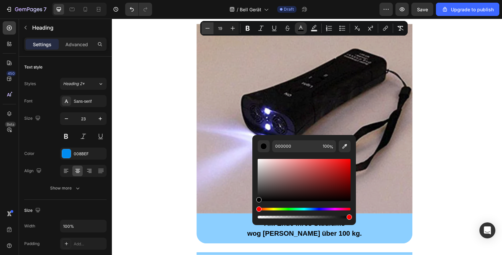
click at [203, 29] on button "Minus" at bounding box center [208, 28] width 12 height 12
type input "18"
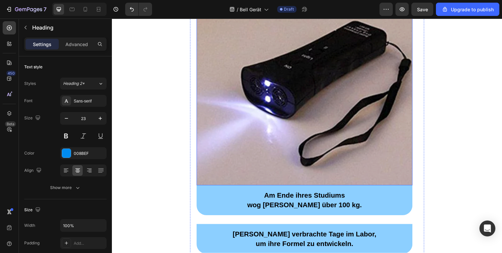
scroll to position [2498, 0]
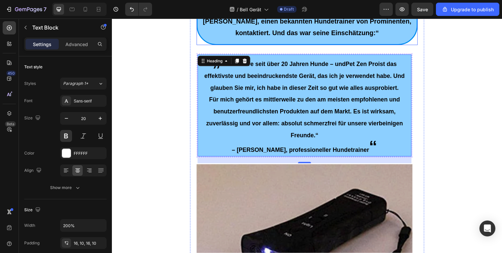
click at [224, 46] on div "„Ich wollte auch die Meinung eines Experten zu Pet [DEMOGRAPHIC_DATA] Pro hören…" at bounding box center [311, 15] width 226 height 60
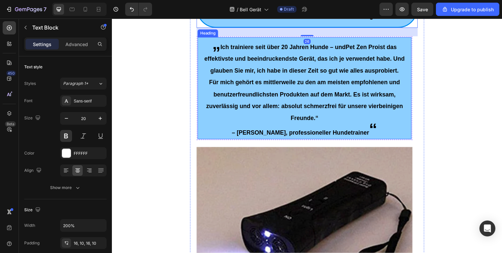
scroll to position [2637, 0]
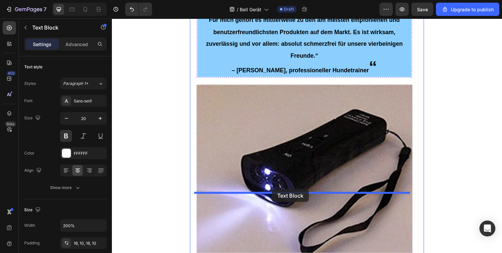
drag, startPoint x: 222, startPoint y: 68, endPoint x: 276, endPoint y: 193, distance: 135.6
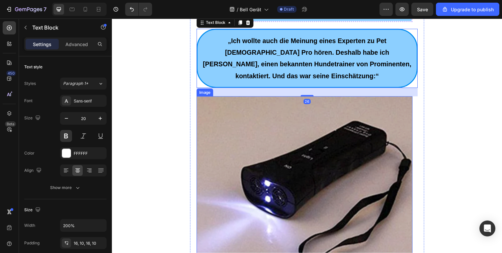
scroll to position [2698, 0]
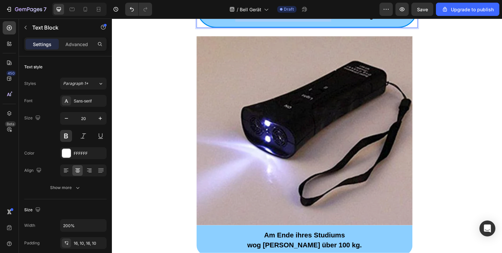
drag, startPoint x: 411, startPoint y: 115, endPoint x: 199, endPoint y: 88, distance: 214.0
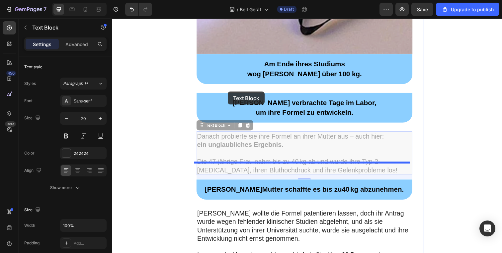
scroll to position [2783, 0]
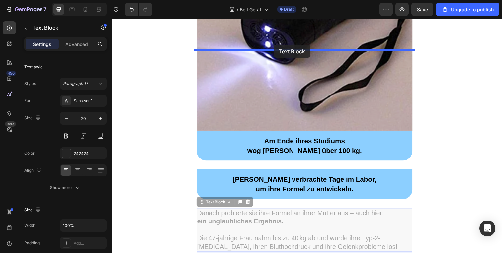
drag, startPoint x: 225, startPoint y: 209, endPoint x: 277, endPoint y: 46, distance: 171.3
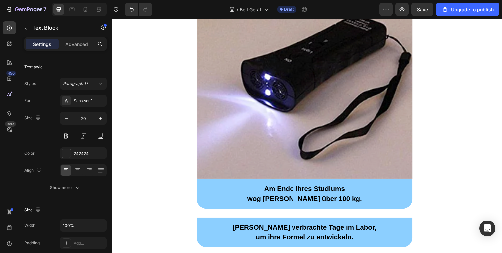
drag, startPoint x: 262, startPoint y: 85, endPoint x: 267, endPoint y: 84, distance: 5.0
drag, startPoint x: 359, startPoint y: 91, endPoint x: 155, endPoint y: 54, distance: 207.8
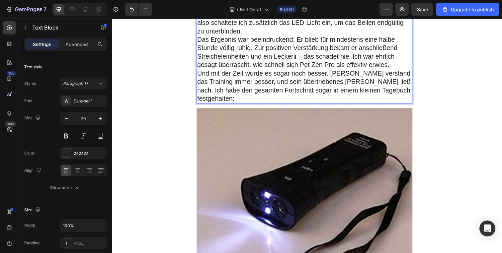
click at [370, 36] on p "Als dann ein Jogger an unserem Haus vorbeilief, legte [PERSON_NAME] natürlich s…" at bounding box center [308, 10] width 219 height 52
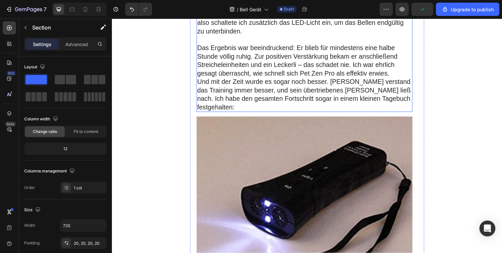
click at [392, 36] on p "Als dann ein Jogger an unserem Haus vorbeilief, legte [PERSON_NAME] natürlich s…" at bounding box center [308, 10] width 219 height 52
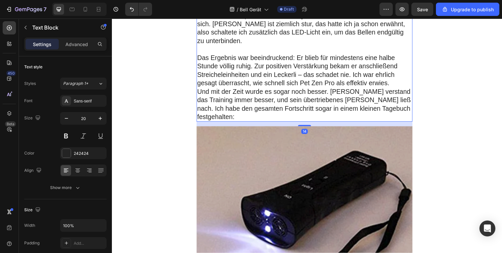
scroll to position [2954, 0]
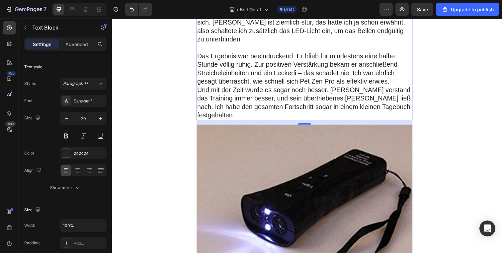
drag, startPoint x: 275, startPoint y: 164, endPoint x: 368, endPoint y: 181, distance: 93.9
click at [280, 87] on p "Das Ergebnis war beeindruckend: Er blieb für mindestens eine halbe Stunde völli…" at bounding box center [308, 70] width 219 height 35
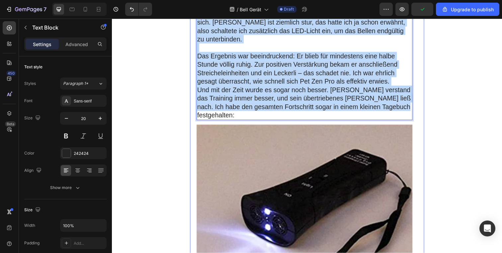
drag, startPoint x: 412, startPoint y: 193, endPoint x: 193, endPoint y: 46, distance: 264.3
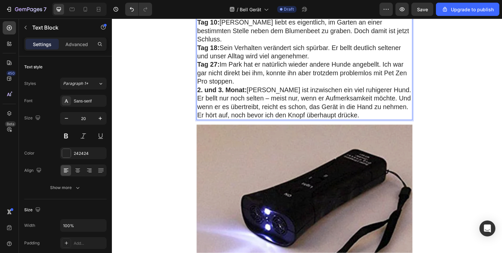
click at [340, 18] on p "Tag 3: Ich habe Pet Zen Pro eingesetzt, um ihn davon abzuhalten, an meinen Schu…" at bounding box center [308, 9] width 219 height 17
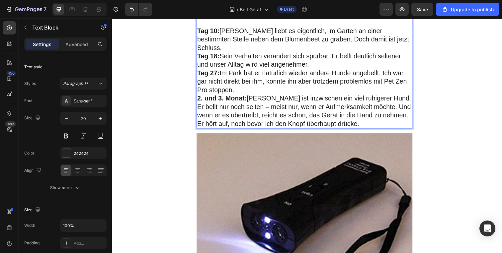
click at [386, 53] on p "Tag 10: Turner liebt es eigentlich, im Garten an einer bestimmten Stelle neben …" at bounding box center [308, 40] width 219 height 26
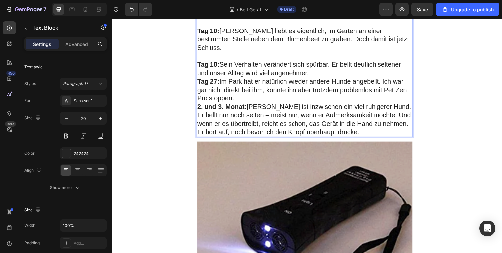
click at [326, 79] on p "Tag 18: Sein Verhalten verändert sich spürbar. Er bellt deutlich seltener und u…" at bounding box center [308, 69] width 219 height 17
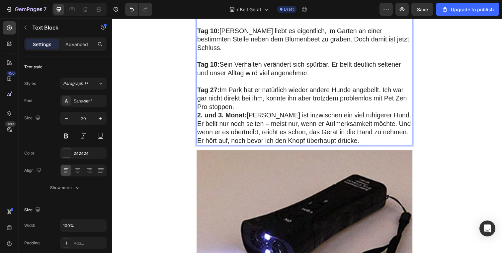
click at [293, 113] on p "Tag 27: Im Park hat er natürlich wieder andere Hunde angebellt. Ich war gar nic…" at bounding box center [308, 100] width 219 height 26
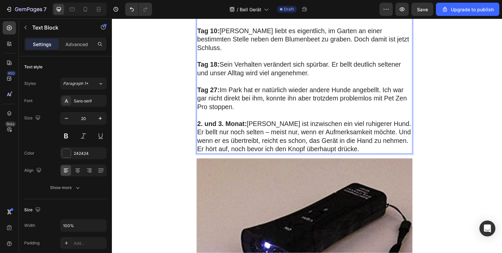
scroll to position [2955, 0]
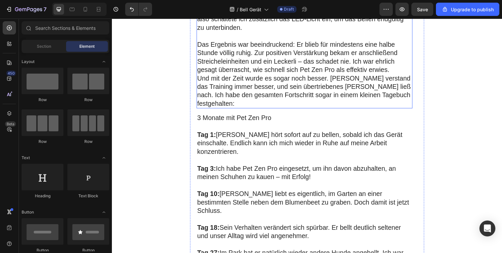
scroll to position [2646, 0]
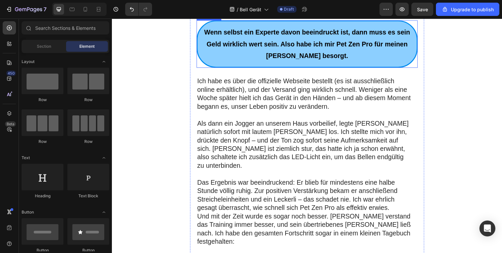
drag, startPoint x: 219, startPoint y: 173, endPoint x: 213, endPoint y: 153, distance: 20.5
click at [219, 63] on p "Wenn selbst ein Experte davon beeindruckt ist, dann muss es sein Geld wirklich …" at bounding box center [311, 45] width 217 height 36
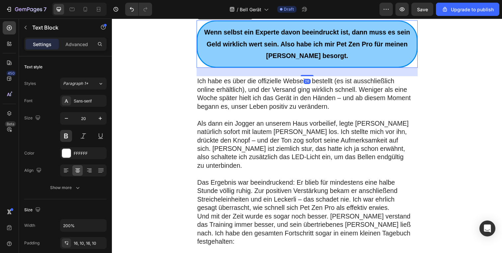
click at [241, 17] on icon at bounding box center [243, 14] width 4 height 5
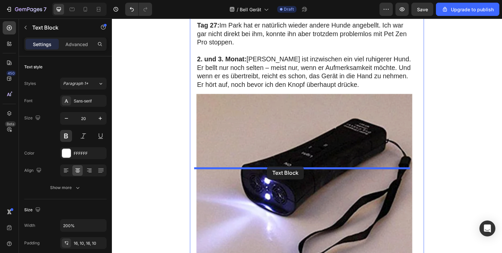
drag, startPoint x: 219, startPoint y: 170, endPoint x: 280, endPoint y: 169, distance: 60.5
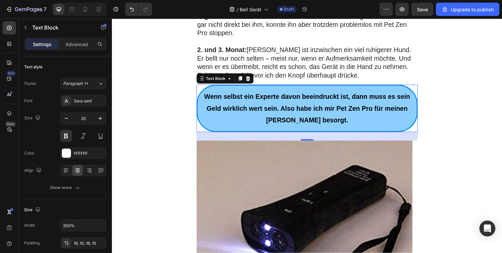
scroll to position [3033, 0]
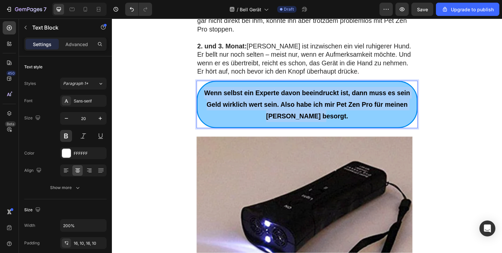
drag, startPoint x: 343, startPoint y: 194, endPoint x: 124, endPoint y: 146, distance: 224.2
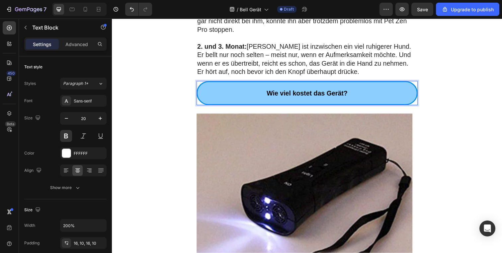
scroll to position [3073, 0]
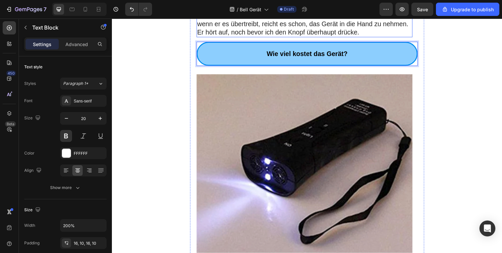
click at [250, 37] on p "2. und 3. Monat: Turner ist inzwischen ein viel ruhigerer Hund. Er bellt nur no…" at bounding box center [308, 20] width 219 height 35
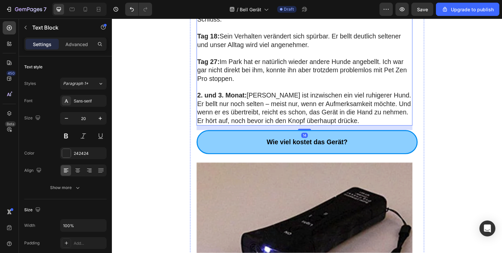
scroll to position [2878, 0]
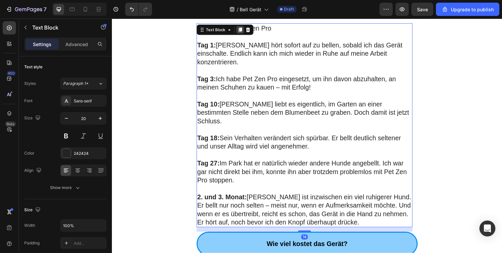
click at [240, 33] on icon at bounding box center [242, 30] width 5 height 5
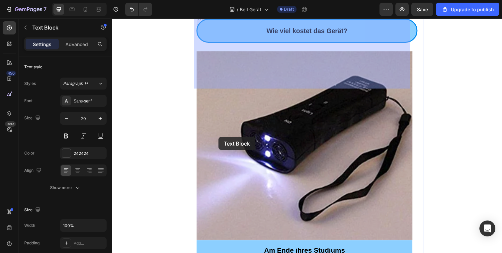
scroll to position [3313, 0]
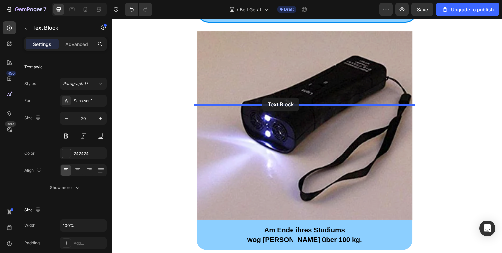
drag, startPoint x: 261, startPoint y: 97, endPoint x: 267, endPoint y: 121, distance: 24.6
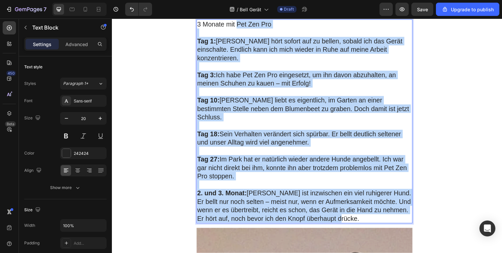
scroll to position [3128, 0]
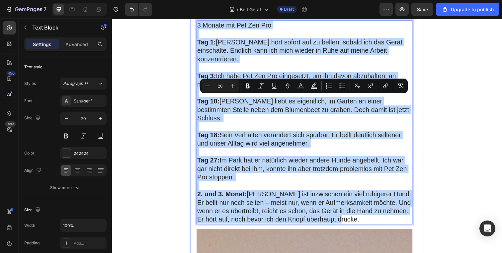
drag, startPoint x: 328, startPoint y: 155, endPoint x: 191, endPoint y: 101, distance: 147.6
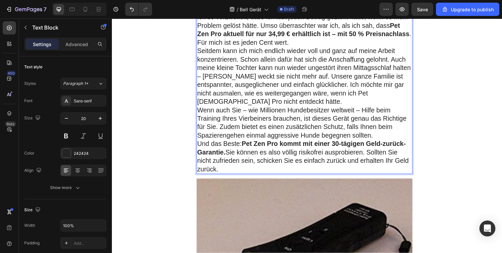
scroll to position [3155, 0]
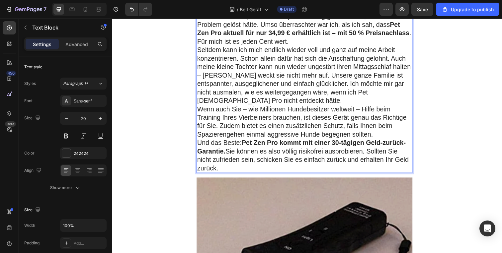
click at [244, 47] on p "Ich hatte anfangs die Sorge, dass ein so wirksames Gerät einen entsprechend hoh…" at bounding box center [308, 21] width 219 height 52
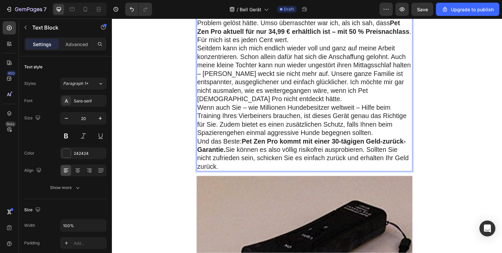
scroll to position [3163, 0]
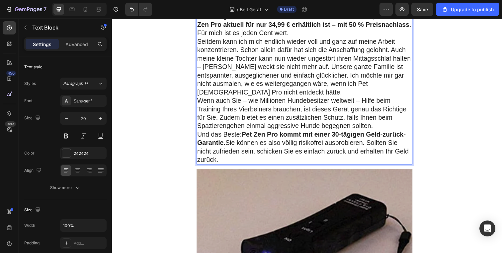
click at [286, 29] on p "Ich hatte anfangs die Sorge, dass ein so wirksames Gerät einen entsprechend hoh…" at bounding box center [308, 7] width 219 height 43
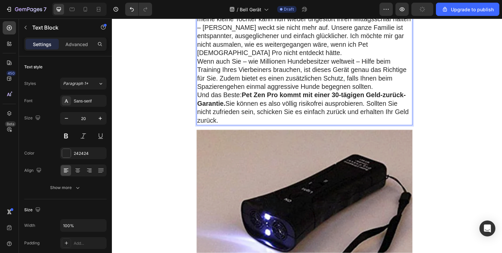
scroll to position [3214, 0]
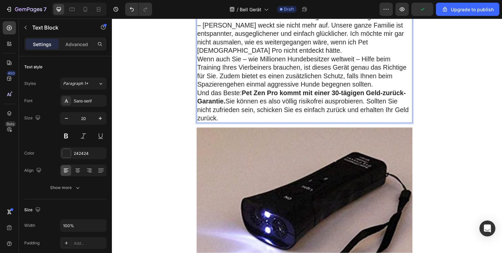
click at [268, 56] on p "Seitdem kann ich mich endlich wieder voll und ganz auf meine Arbeit konzentrier…" at bounding box center [308, 25] width 219 height 60
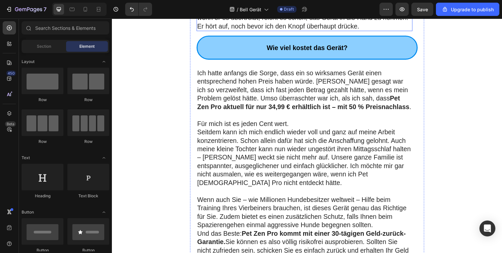
scroll to position [3073, 0]
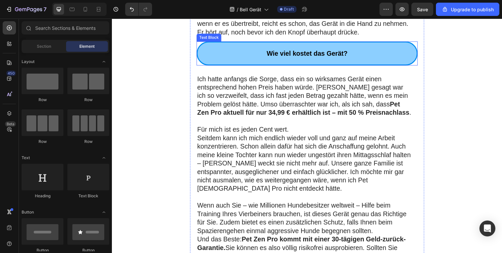
click at [381, 67] on div "Wie viel kostet das Gerät?" at bounding box center [311, 54] width 226 height 25
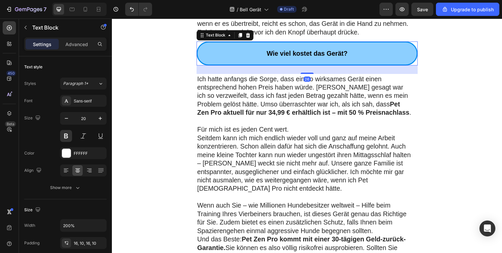
click at [242, 38] on icon at bounding box center [243, 36] width 4 height 5
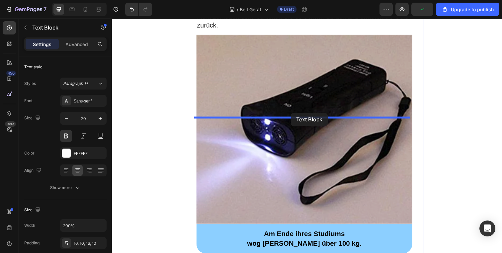
drag, startPoint x: 229, startPoint y: 115, endPoint x: 295, endPoint y: 115, distance: 65.8
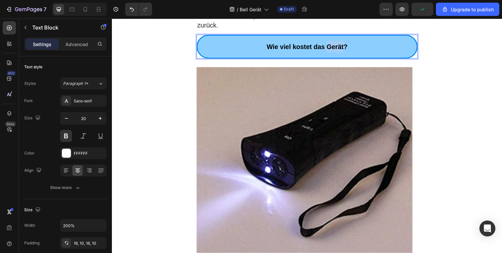
click at [330, 51] on strong "Wie viel kostet das Gerät?" at bounding box center [311, 47] width 83 height 7
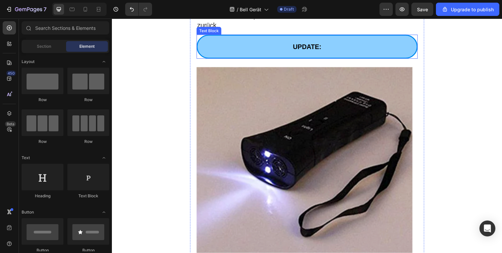
click at [363, 53] on p "UPDATE:" at bounding box center [311, 48] width 217 height 12
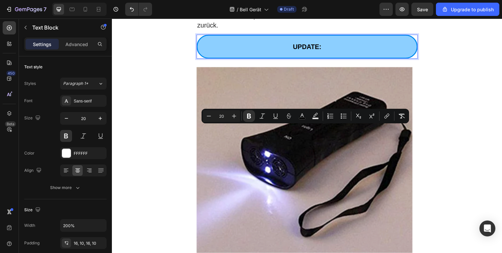
click at [357, 53] on p "UPDATE:" at bounding box center [311, 48] width 217 height 12
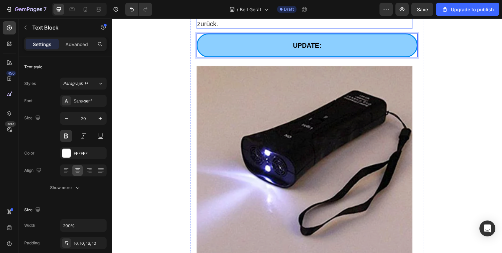
click at [277, 29] on p "Und das Beste: Pet Zen Pro kommt mit einer 30-tägigen Geld-zurück-Garantie. Sie…" at bounding box center [308, 11] width 219 height 35
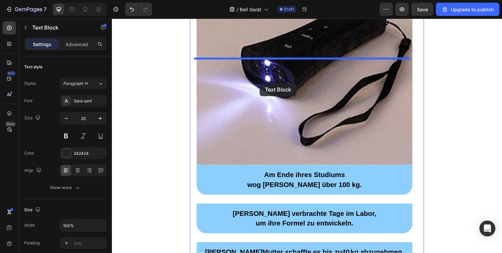
scroll to position [3410, 0]
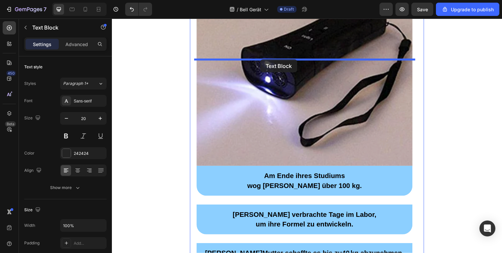
drag, startPoint x: 285, startPoint y: 212, endPoint x: 263, endPoint y: 60, distance: 153.7
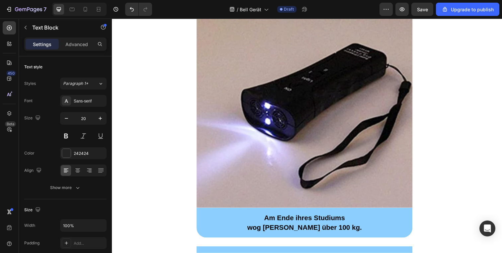
drag, startPoint x: 278, startPoint y: 91, endPoint x: 158, endPoint y: 60, distance: 124.5
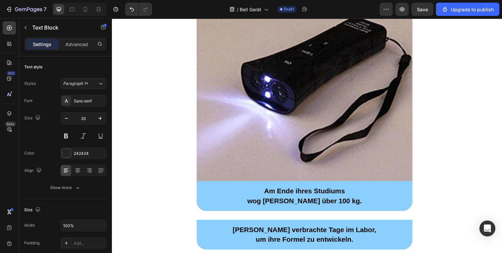
scroll to position [3472, 0]
click at [339, 129] on img at bounding box center [308, 87] width 221 height 193
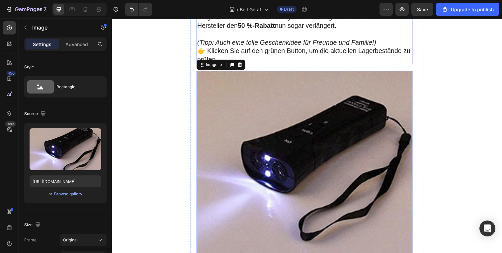
scroll to position [3383, 0]
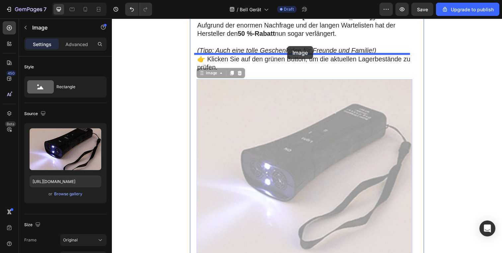
drag, startPoint x: 318, startPoint y: 197, endPoint x: 291, endPoint y: 47, distance: 152.2
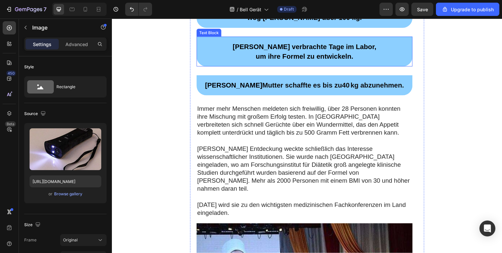
scroll to position [3633, 0]
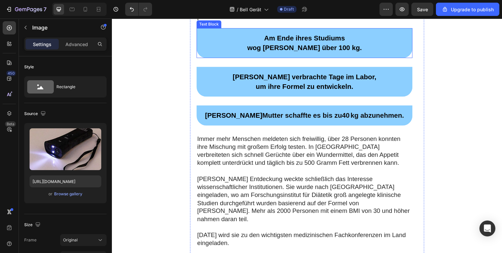
click at [373, 54] on p "wog [PERSON_NAME] über 100 kg." at bounding box center [309, 49] width 210 height 10
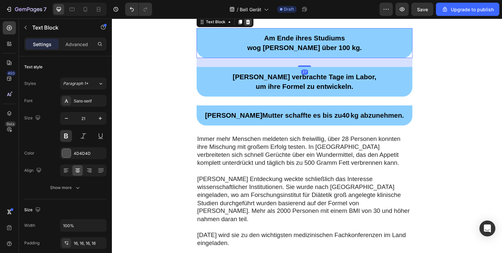
click at [249, 25] on icon at bounding box center [251, 22] width 4 height 5
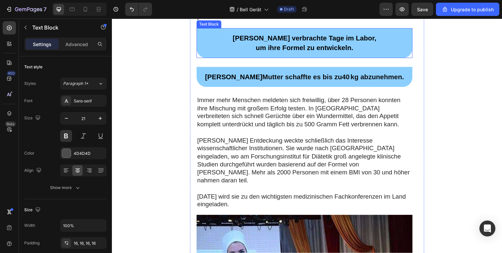
click at [235, 54] on p "um ihre Formel zu entwickeln." at bounding box center [309, 49] width 210 height 10
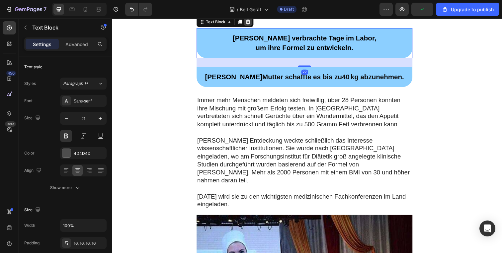
click at [249, 25] on icon at bounding box center [251, 22] width 4 height 5
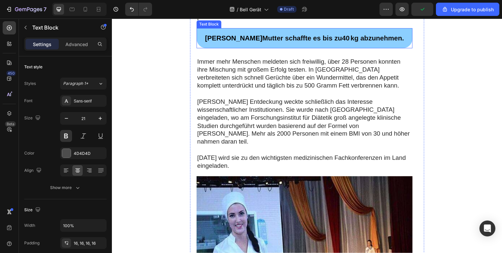
click at [223, 43] on span "Eleanor" at bounding box center [236, 39] width 58 height 8
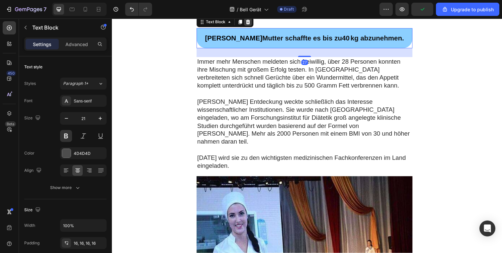
click at [251, 26] on div at bounding box center [251, 22] width 8 height 8
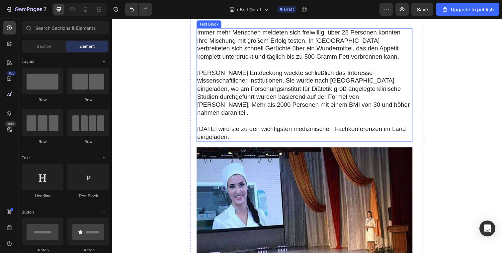
click at [269, 62] on p "Immer mehr Menschen meldeten sich freiwillig, über 28 Personen konnten ihre Mis…" at bounding box center [308, 45] width 219 height 33
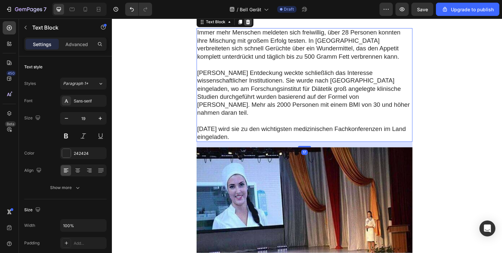
click at [249, 25] on icon at bounding box center [251, 22] width 4 height 5
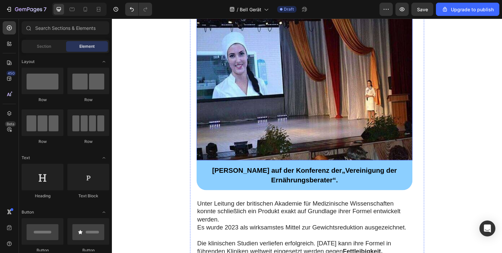
scroll to position [3688, 0]
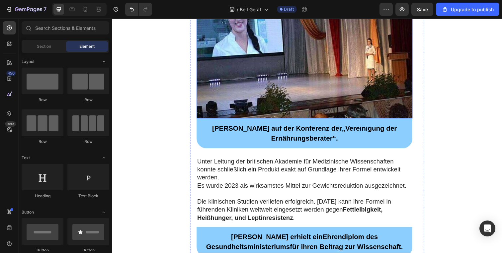
drag, startPoint x: 253, startPoint y: 119, endPoint x: 252, endPoint y: 88, distance: 30.9
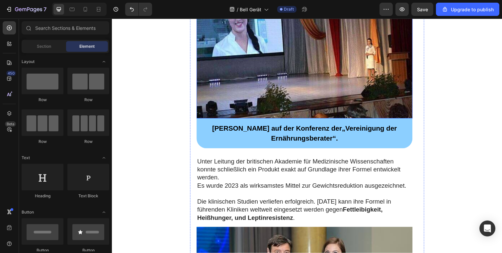
click at [253, 119] on img at bounding box center [308, 47] width 221 height 147
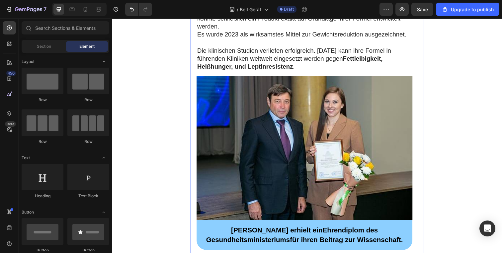
scroll to position [3697, 0]
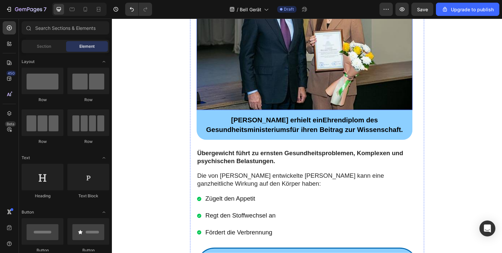
click at [244, 109] on img at bounding box center [308, 38] width 221 height 147
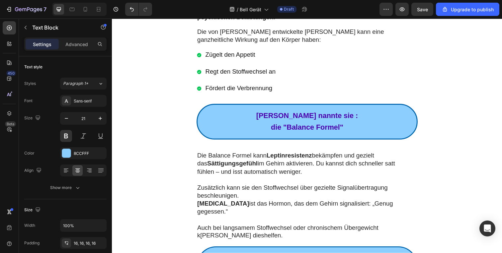
drag, startPoint x: 249, startPoint y: 44, endPoint x: 245, endPoint y: 50, distance: 6.9
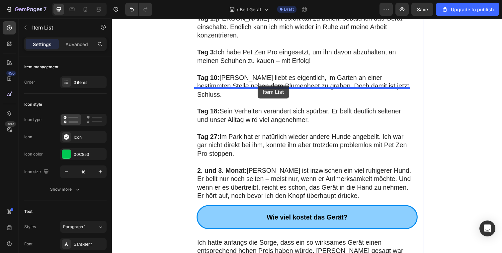
scroll to position [2944, 0]
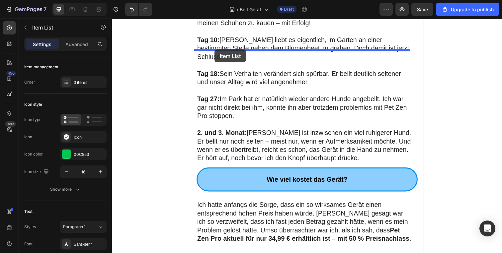
drag, startPoint x: 298, startPoint y: 117, endPoint x: 217, endPoint y: 51, distance: 104.6
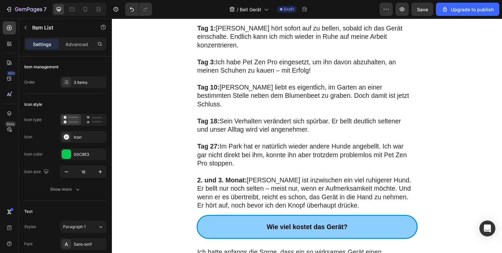
scroll to position [2950, 0]
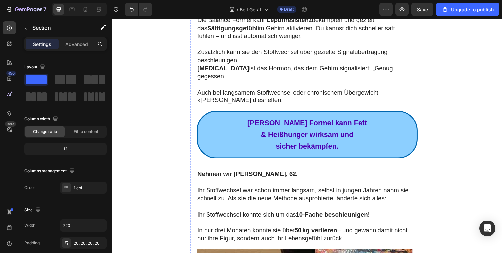
scroll to position [3780, 0]
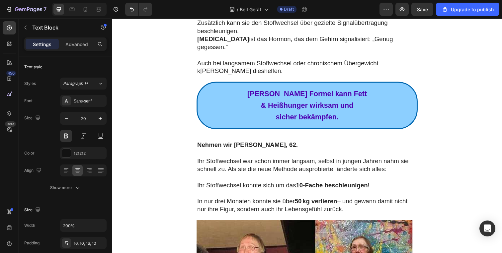
drag, startPoint x: 249, startPoint y: 28, endPoint x: 245, endPoint y: 38, distance: 10.7
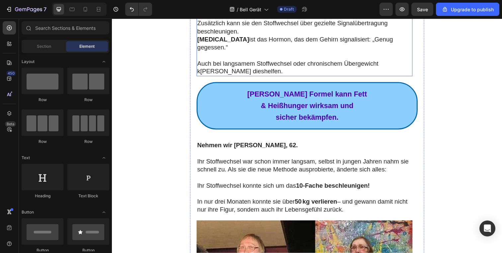
drag, startPoint x: 248, startPoint y: 85, endPoint x: 244, endPoint y: 68, distance: 17.7
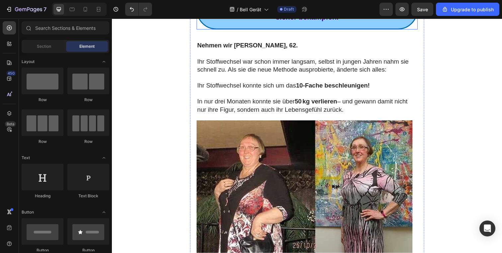
click at [238, 12] on p "& Heißhunger wirksam und" at bounding box center [311, 6] width 217 height 12
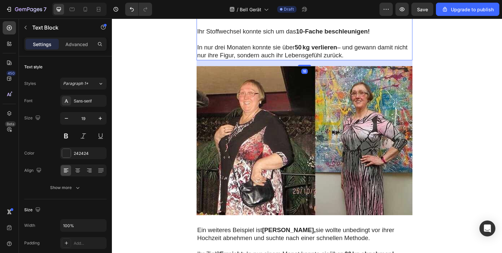
click at [246, 20] on p "Ihr Stoffwechsel war schon immer langsam, selbst in jungen Jahren nahm sie schn…" at bounding box center [308, 7] width 219 height 25
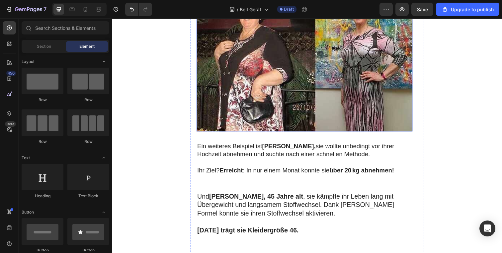
click at [242, 118] on img at bounding box center [308, 57] width 221 height 152
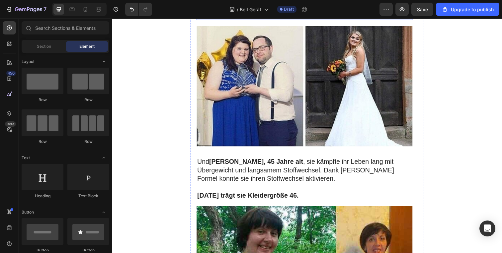
click at [241, 20] on p "Ihr Ziel? Erreicht : In nur einem Monat konnte sie über 20 kg abnehmen!" at bounding box center [308, 11] width 219 height 16
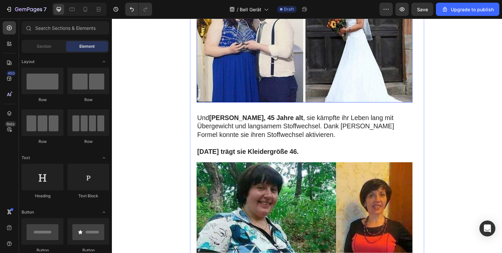
click at [241, 95] on img at bounding box center [308, 42] width 221 height 123
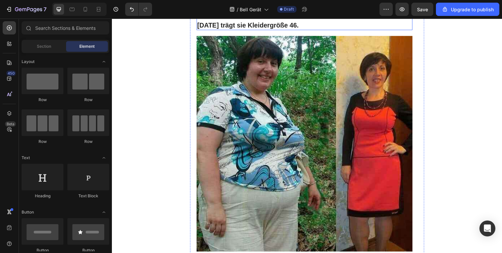
click at [240, 13] on p "Und Monica, 45 Jahre alt , sie kämpfte ihr Leben lang mit Übergewicht und langs…" at bounding box center [308, 0] width 219 height 26
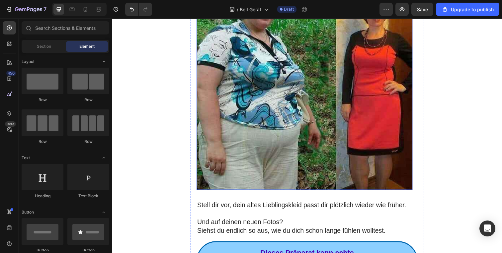
drag, startPoint x: 236, startPoint y: 92, endPoint x: 241, endPoint y: 55, distance: 36.6
click at [236, 91] on img at bounding box center [308, 83] width 221 height 221
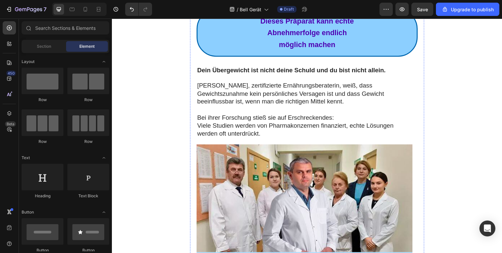
scroll to position [3756, 0]
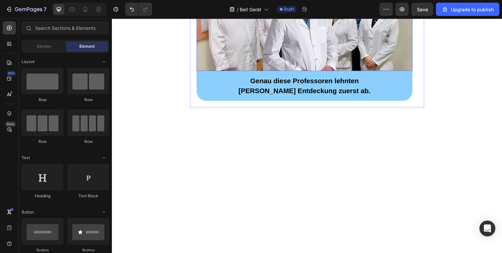
click at [269, 72] on img at bounding box center [308, 17] width 221 height 110
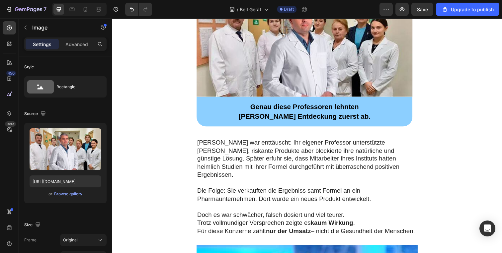
scroll to position [3693, 0]
click at [256, 99] on img at bounding box center [308, 44] width 221 height 110
click at [251, 99] on img at bounding box center [308, 44] width 221 height 110
click at [376, 99] on img at bounding box center [308, 44] width 221 height 110
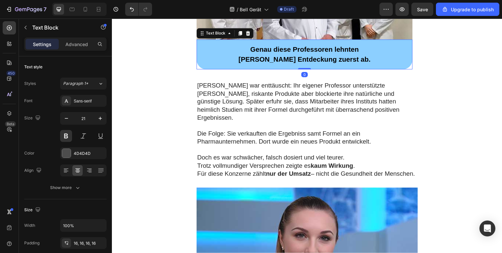
drag, startPoint x: 379, startPoint y: 133, endPoint x: 395, endPoint y: 132, distance: 16.0
click at [379, 55] on p "Genau diese Professoren lehnten" at bounding box center [309, 51] width 210 height 10
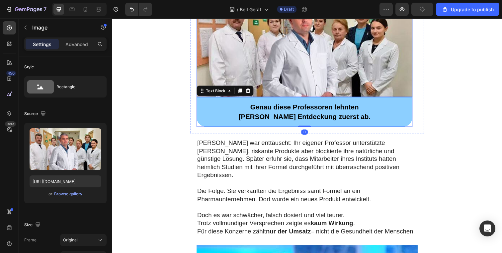
click at [241, 99] on img at bounding box center [308, 44] width 221 height 110
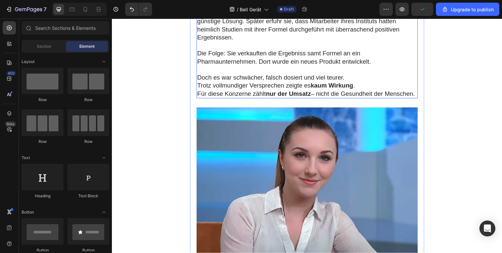
click at [241, 43] on p "Eleanor war enttäuscht: Ihr eigener Professor unterstützte teure, riskante Prod…" at bounding box center [311, 21] width 225 height 41
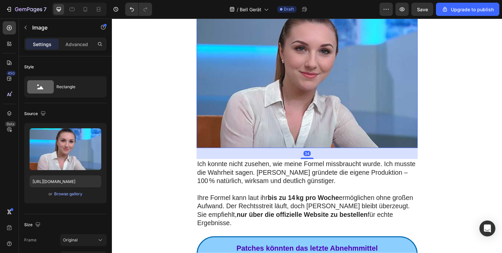
drag, startPoint x: 248, startPoint y: 109, endPoint x: 253, endPoint y: 87, distance: 22.6
click at [248, 109] on img at bounding box center [311, 76] width 226 height 151
drag, startPoint x: 243, startPoint y: 79, endPoint x: 243, endPoint y: 88, distance: 9.0
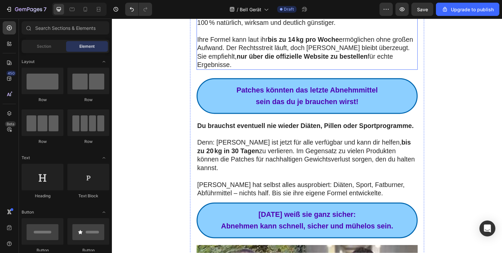
click at [241, 27] on p "Ich konnte nicht zusehen, wie meine Formel missbraucht wurde. Ich musste die Wa…" at bounding box center [311, 14] width 225 height 26
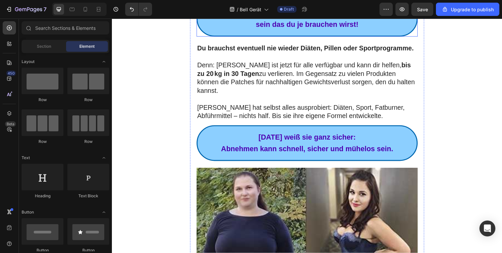
click at [251, 37] on div "Patches könnten das letzte Abnehmmittel sein das du je brauchen wirst!" at bounding box center [311, 19] width 226 height 37
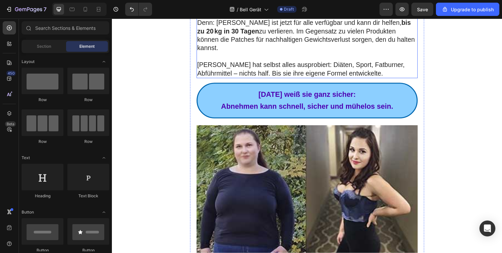
click at [235, 9] on strong "Du brauchst eventuell nie wieder Diäten, Pillen oder Sportprogramme." at bounding box center [309, 5] width 221 height 7
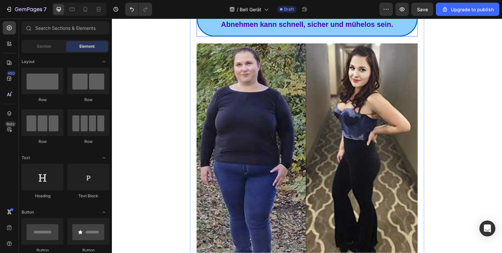
click at [234, 31] on p "Abnehmen kann schnell, sicher und mühelos sein." at bounding box center [311, 25] width 217 height 12
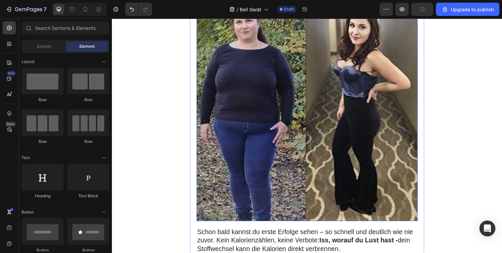
drag, startPoint x: 240, startPoint y: 112, endPoint x: 243, endPoint y: 86, distance: 26.1
click at [240, 112] on img at bounding box center [311, 113] width 226 height 225
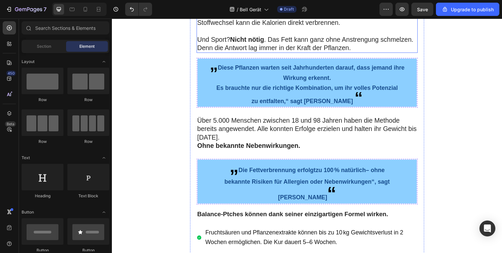
click at [242, 27] on p "Schon bald kannst du erste Erfolge sehen – so schnell und deutlich wie nie zuvo…" at bounding box center [311, 14] width 225 height 26
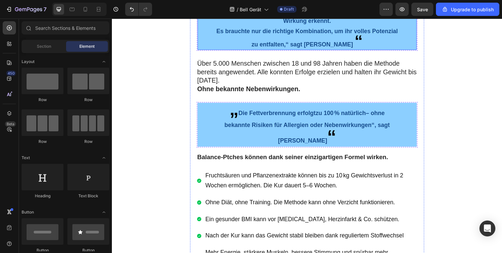
click at [241, 51] on h2 "„ Diese Pflanzen warten seit Jahrhunderten darauf, dass jemand ihre Wirkung erk…" at bounding box center [311, 26] width 224 height 49
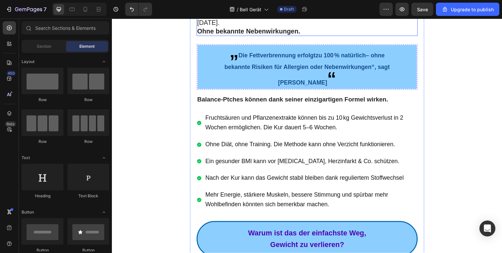
click at [237, 36] on p "Über 5.000 Menschen zwischen 18 und 98 Jahren haben die Methode bereits angewen…" at bounding box center [311, 18] width 225 height 35
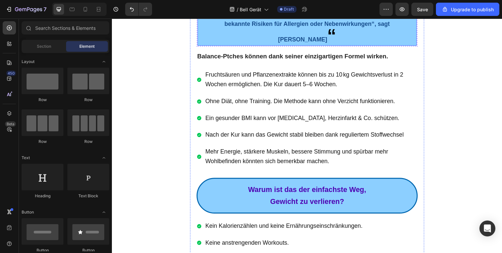
click at [232, 47] on h2 "„ Die Fettverbrennung erfolgt zu 100 % natürlich – ohne bekannte Risiken für Al…" at bounding box center [311, 24] width 224 height 45
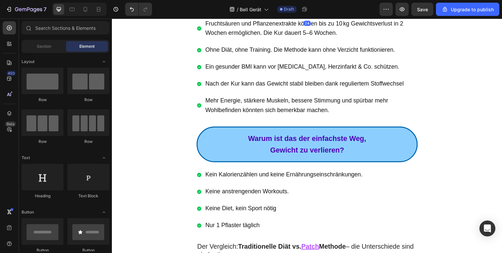
click at [236, 10] on div "Balance-Ptches können dank seiner einzigartigen Formel wirken." at bounding box center [311, 6] width 226 height 10
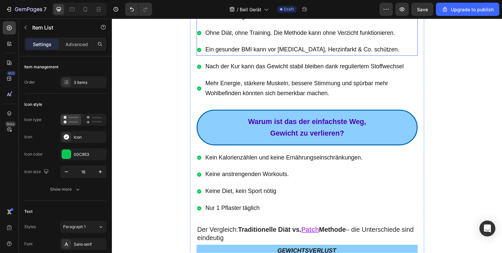
click at [230, 22] on p "Fruchtsäuren und Pflanzenextrakte können bis zu 10 kg Gewichtsverlust in 2 Woch…" at bounding box center [315, 12] width 216 height 20
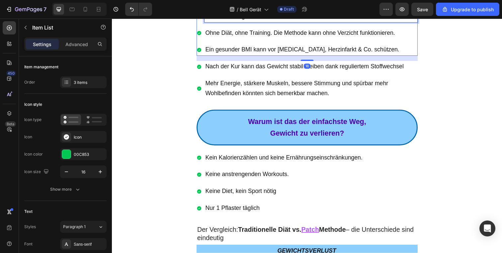
click at [212, 20] on span "Fruchtsäuren und Pflanzenextrakte können bis zu 10 kg Gewichtsverlust in 2 Woch…" at bounding box center [308, 11] width 202 height 17
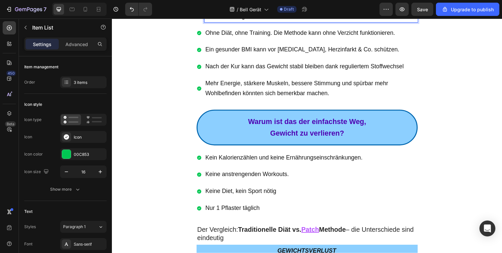
click at [206, 23] on div "Fruchtsäuren und Pflanzenextrakte können bis zu 10 kg Gewichtsverlust in 2 Woch…" at bounding box center [315, 12] width 218 height 22
click at [200, 23] on div "Fruchtsäuren und Pflanzenextrakte können bis zu 10 kg Gewichtsverlust in 2 Woch…" at bounding box center [311, 12] width 226 height 22
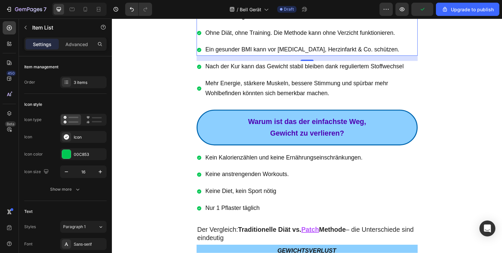
drag, startPoint x: 248, startPoint y: 78, endPoint x: 224, endPoint y: 86, distance: 25.8
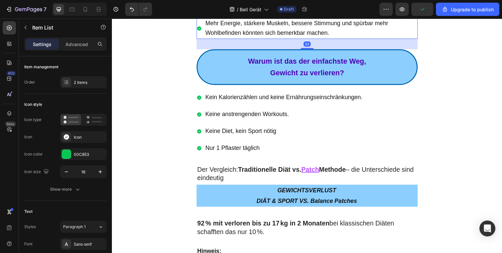
click at [207, 10] on span "Nach der Kur kann das Gewicht stabil bleiben dank reguliertem Stoffwechsel" at bounding box center [308, 6] width 203 height 7
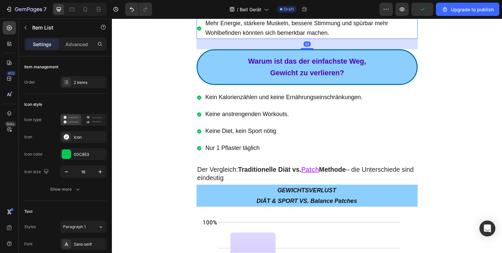
click at [201, 9] on icon at bounding box center [200, 6] width 5 height 5
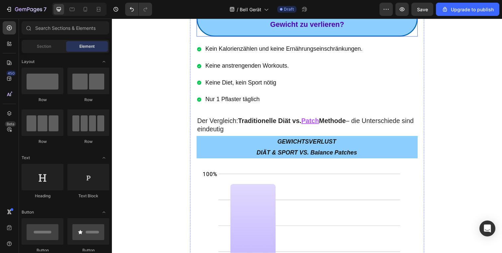
drag, startPoint x: 212, startPoint y: 101, endPoint x: 229, endPoint y: 82, distance: 25.6
click at [212, 19] on p "Warum ist das der einfachste Weg," at bounding box center [311, 13] width 217 height 12
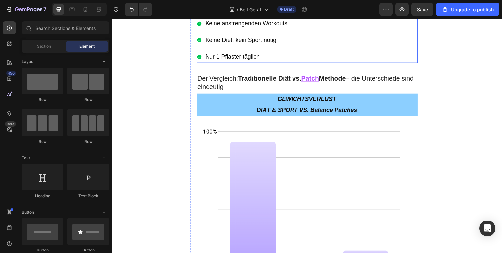
click at [201, 13] on div "Kein Kalorienzählen und keine Ernährungseinschränkungen." at bounding box center [283, 7] width 170 height 12
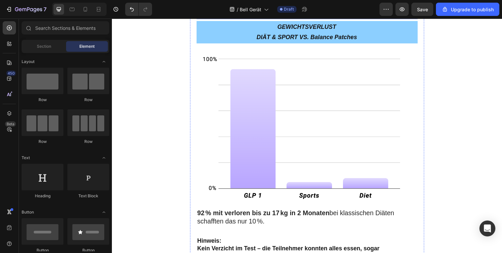
click at [251, 19] on p "Der Vergleich: Traditionelle Diät vs. Patch Methode – die Unterschiede sind ein…" at bounding box center [311, 9] width 225 height 17
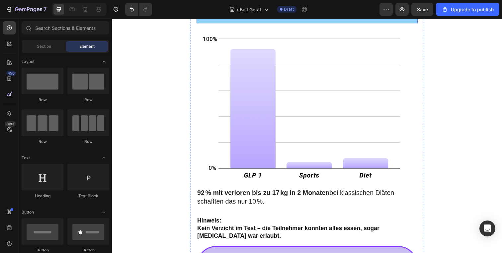
click at [217, 12] on p "GEWICHTSVERLUST" at bounding box center [310, 6] width 225 height 11
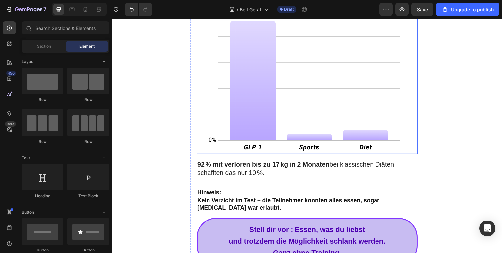
click at [232, 92] on img at bounding box center [311, 79] width 226 height 156
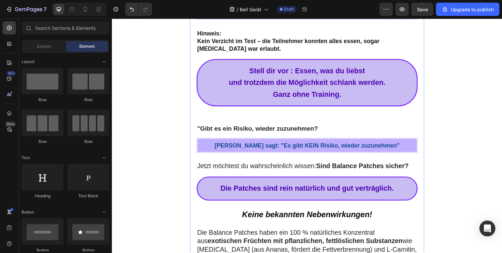
click at [257, 19] on p "92 % mit verloren bis zu 17 kg in 2 Monaten bei klassischen Diäten schafften da…" at bounding box center [311, 9] width 225 height 17
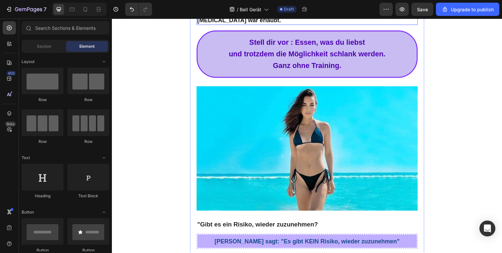
click at [241, 9] on p "Hinweis:" at bounding box center [311, 5] width 225 height 8
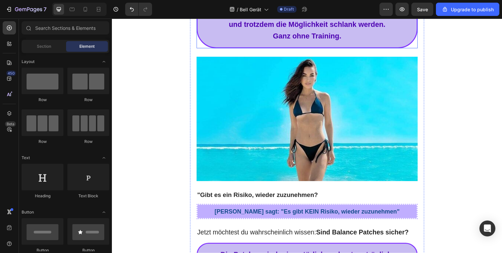
click at [243, 19] on p "Stell dir vor : Essen, was du liebst" at bounding box center [311, 13] width 217 height 12
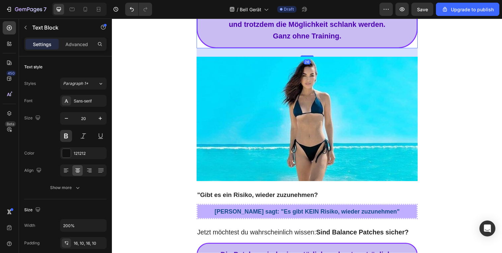
drag, startPoint x: 249, startPoint y: 77, endPoint x: 237, endPoint y: 87, distance: 15.8
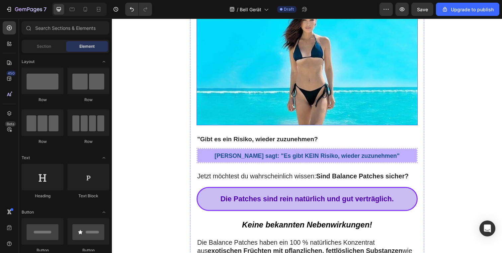
click at [230, 94] on img at bounding box center [311, 64] width 226 height 127
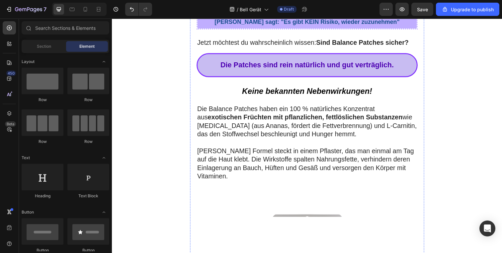
click at [232, 9] on strong ""Gibt es ein Risiko, wieder zuzunehmen?" at bounding box center [260, 5] width 123 height 7
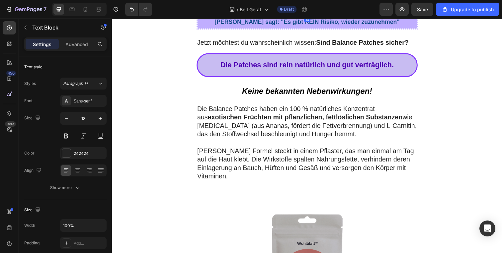
drag, startPoint x: 252, startPoint y: 79, endPoint x: 235, endPoint y: 89, distance: 19.8
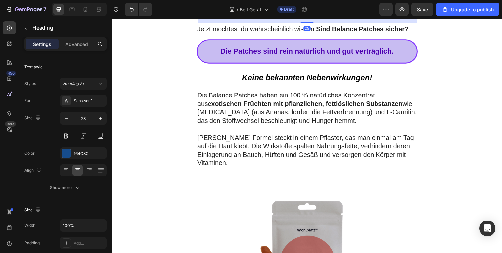
click at [227, 15] on h2 "Eleanor sagt: "Es gibt KEIN Risiko, wieder zuzunehmen"" at bounding box center [311, 9] width 224 height 14
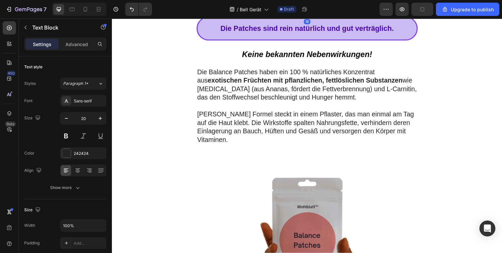
click at [229, 9] on span "Jetzt möchtest du wahrscheinlich wissen: Sind Balance Patches sicher?" at bounding box center [307, 5] width 216 height 7
drag, startPoint x: 247, startPoint y: 77, endPoint x: 239, endPoint y: 81, distance: 8.9
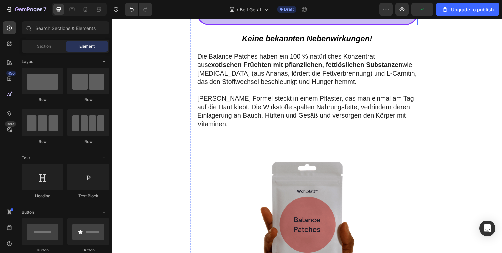
click at [229, 25] on div "Die Patches sind rein natürlich und gut verträglich." at bounding box center [311, 13] width 226 height 25
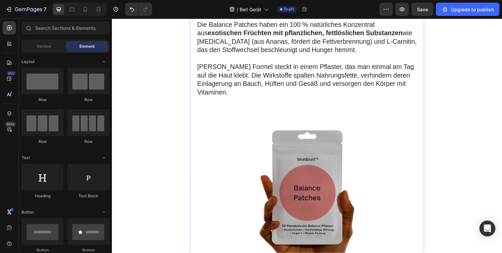
click at [236, 13] on p "Keine bekannten Nebenwirkungen!" at bounding box center [311, 6] width 225 height 11
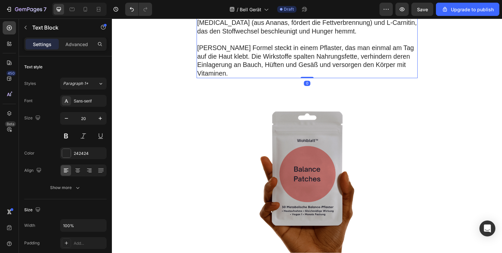
click at [237, 36] on p "Die Balance Patches haben ein 100 % natürliches Konzentrat aus exotischen Früch…" at bounding box center [311, 18] width 225 height 35
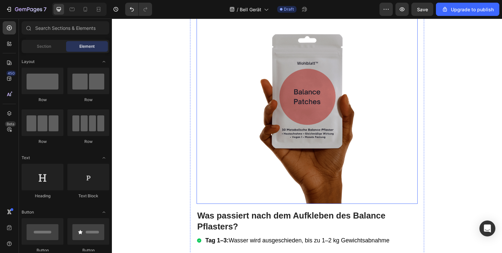
click at [248, 109] on img at bounding box center [311, 105] width 166 height 208
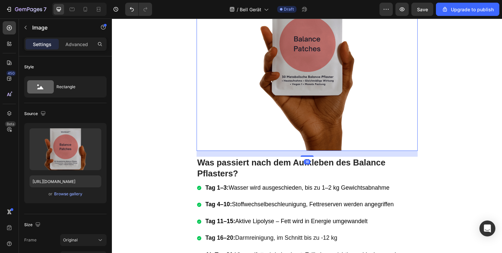
scroll to position [3702, 0]
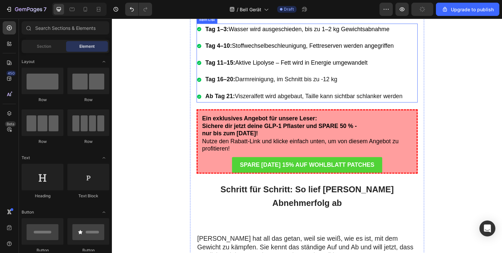
scroll to position [3687, 0]
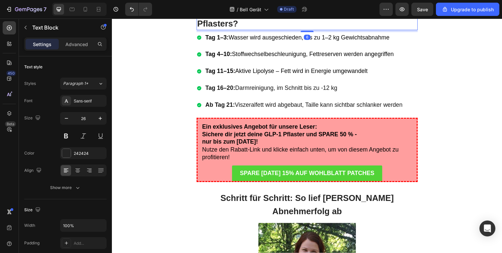
click at [264, 30] on p "Was passiert nach dem Aufkleben des Balance Pflasters?" at bounding box center [311, 18] width 225 height 23
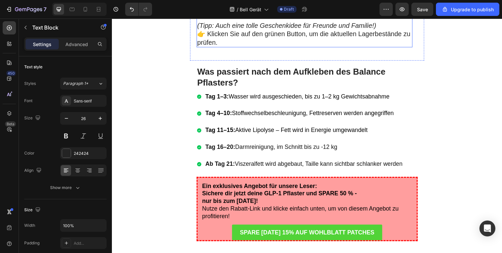
scroll to position [3685, 0]
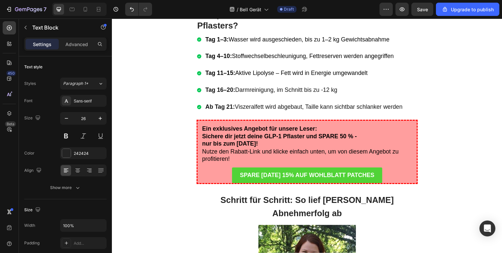
click at [267, 32] on p "Was passiert nach dem Aufkleben des Balance Pflasters?" at bounding box center [311, 20] width 225 height 23
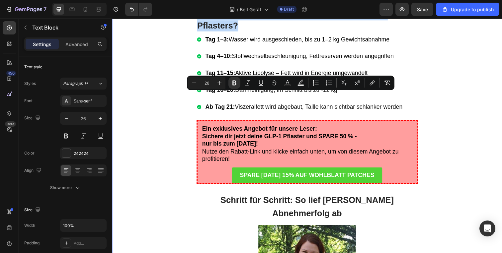
drag, startPoint x: 247, startPoint y: 111, endPoint x: 183, endPoint y: 97, distance: 64.9
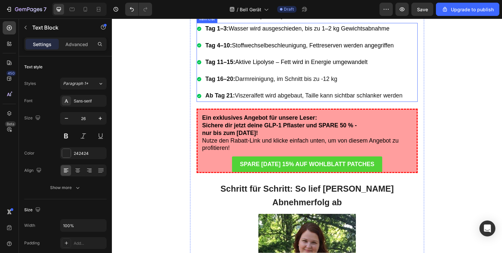
click at [207, 34] on p "Tag 1–3: Wasser wird ausgeschieden, bis zu 1–2 kg Gewichtsabnahme" at bounding box center [307, 29] width 201 height 10
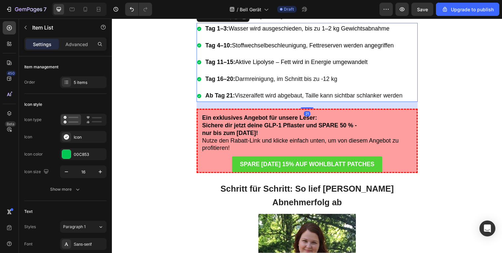
click at [202, 35] on div "Tag 1–3: Wasser wird ausgeschieden, bis zu 1–2 kg Gewichtsabnahme" at bounding box center [303, 29] width 211 height 12
click at [245, 20] on icon at bounding box center [246, 16] width 5 height 5
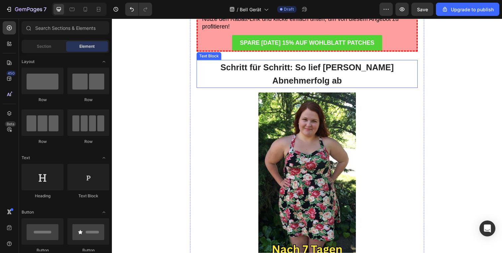
scroll to position [3723, 0]
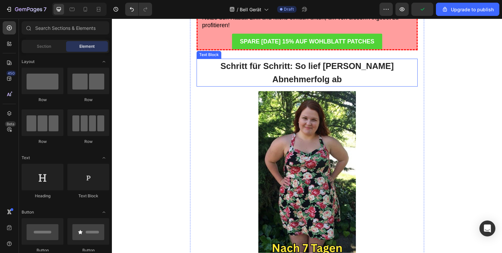
click at [199, 88] on p "Schritt für Schritt: So lief Eleanors Abnehmerfolg ab" at bounding box center [311, 73] width 225 height 27
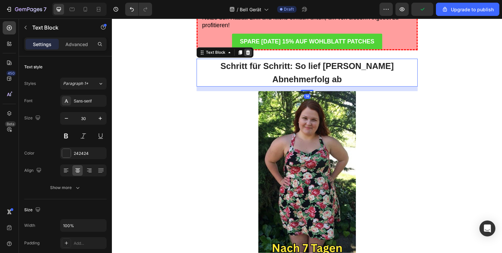
click at [249, 56] on icon at bounding box center [251, 53] width 4 height 5
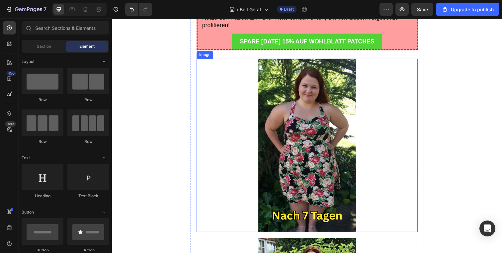
click at [253, 157] on div at bounding box center [311, 148] width 226 height 177
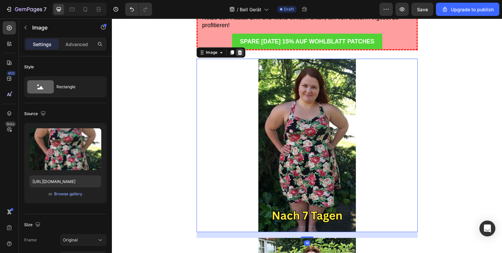
click at [243, 57] on div at bounding box center [243, 54] width 8 height 8
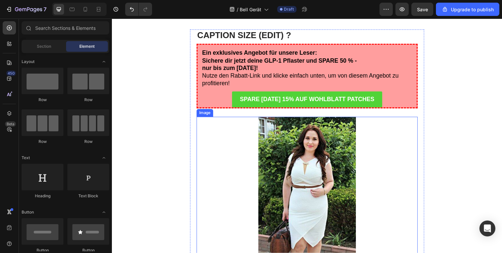
scroll to position [3767, 0]
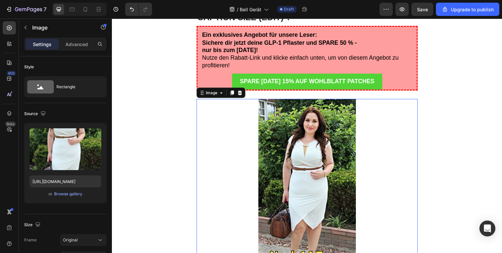
click at [236, 137] on div at bounding box center [311, 189] width 226 height 177
click at [241, 96] on icon at bounding box center [243, 94] width 4 height 5
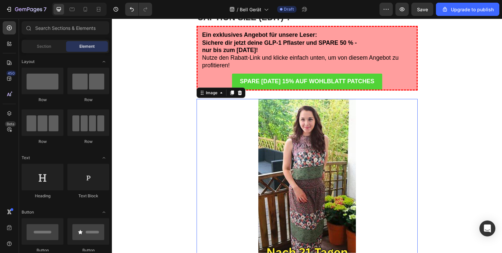
click at [240, 111] on div at bounding box center [311, 189] width 226 height 177
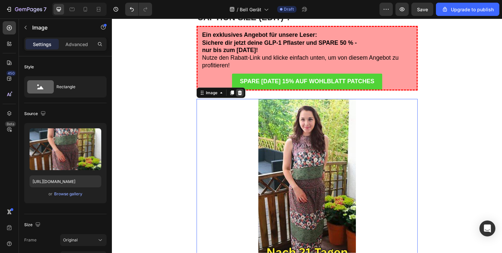
click at [241, 92] on icon at bounding box center [243, 94] width 4 height 5
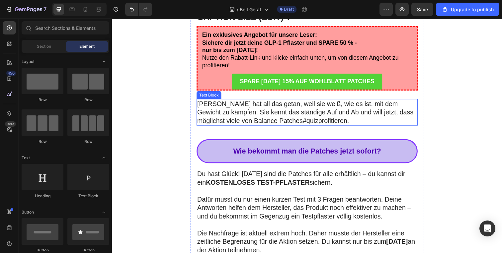
click at [239, 110] on p "Eleanor hat all das getan, weil sie weiß, wie es ist, mit dem Gewicht zu kämpfe…" at bounding box center [311, 115] width 225 height 26
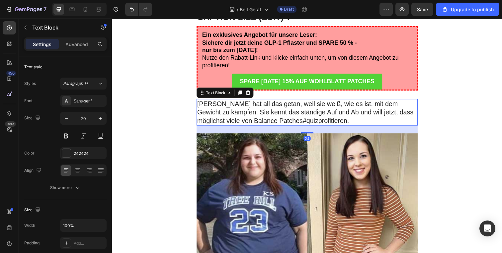
click at [252, 93] on div "Text Block" at bounding box center [227, 94] width 58 height 11
click at [250, 92] on icon at bounding box center [250, 94] width 5 height 5
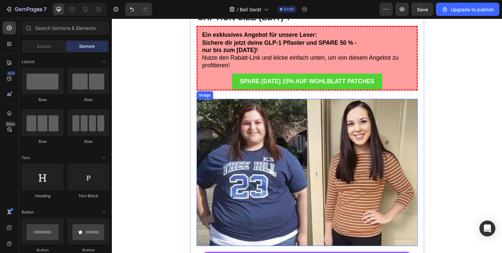
click at [230, 124] on img at bounding box center [311, 176] width 226 height 151
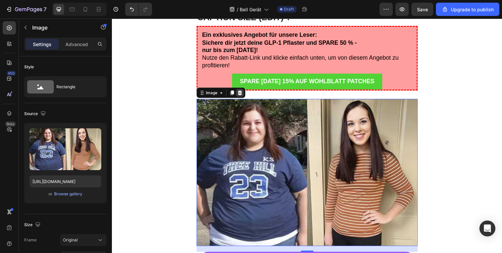
click at [240, 94] on icon at bounding box center [242, 94] width 5 height 5
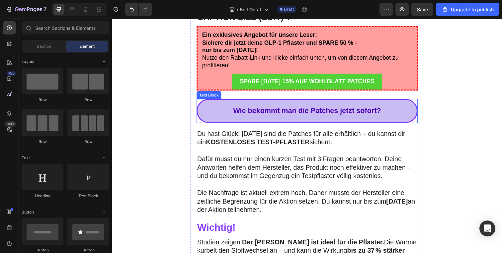
click at [233, 116] on p "Wie bekommt man die Patches jetzt sofort?" at bounding box center [311, 113] width 217 height 12
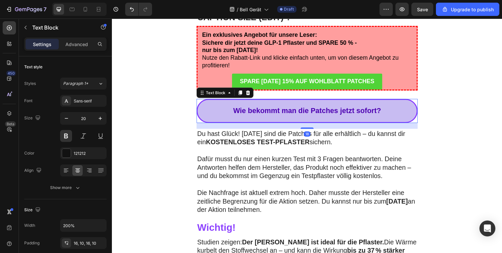
click at [253, 93] on div "Text Block" at bounding box center [227, 94] width 58 height 11
drag, startPoint x: 251, startPoint y: 94, endPoint x: 245, endPoint y: 97, distance: 6.7
click at [251, 94] on div at bounding box center [251, 95] width 8 height 8
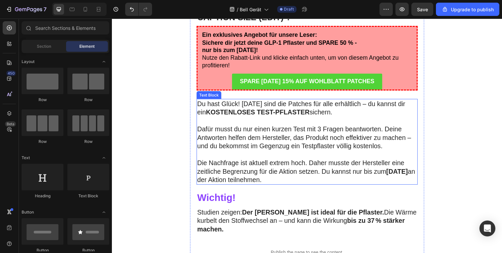
click at [220, 113] on strong "KOSTENLOSES TEST-PFLASTER" at bounding box center [261, 114] width 106 height 7
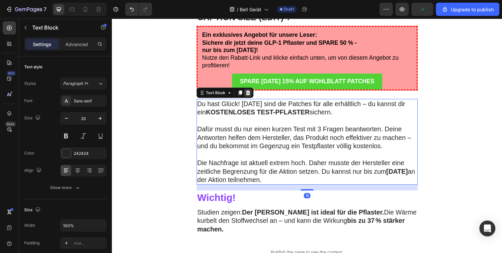
click at [249, 92] on icon at bounding box center [251, 94] width 4 height 5
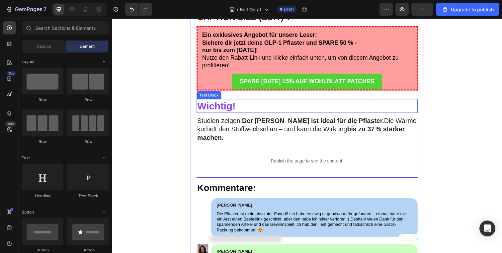
click at [251, 106] on p "Wichtig!" at bounding box center [311, 108] width 225 height 13
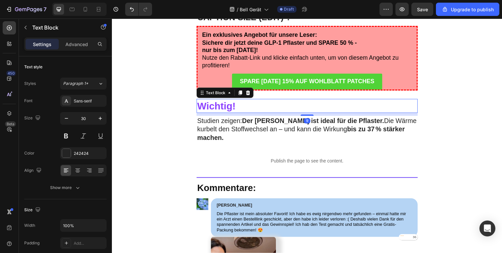
drag, startPoint x: 250, startPoint y: 93, endPoint x: 246, endPoint y: 101, distance: 8.6
click at [250, 93] on icon at bounding box center [250, 94] width 5 height 5
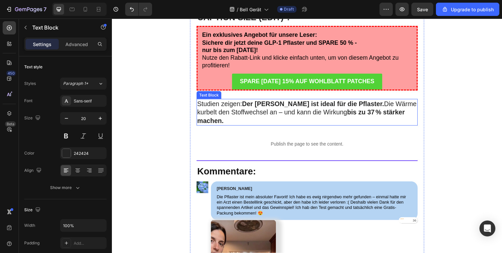
click at [245, 101] on div "Studien zeigen: Der Sommer ist ideal für die Pflaster. Die Wärme kurbelt den St…" at bounding box center [311, 114] width 226 height 27
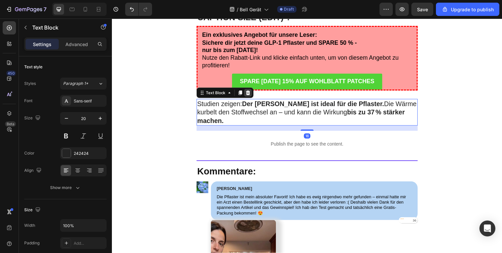
click at [250, 94] on icon at bounding box center [251, 94] width 4 height 5
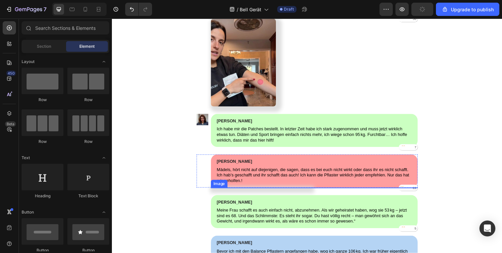
scroll to position [3743, 0]
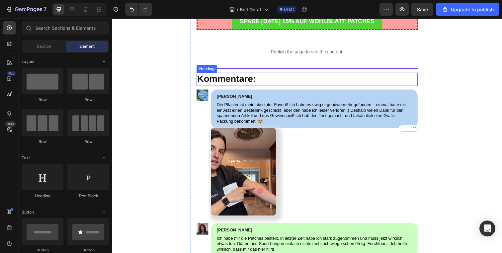
click at [235, 87] on h2 "Kommentare:" at bounding box center [311, 80] width 226 height 13
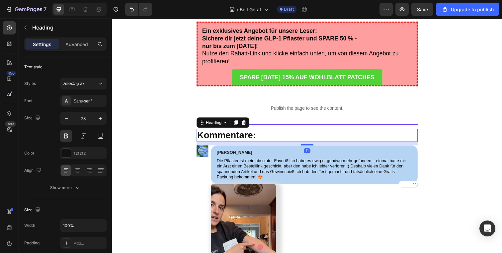
scroll to position [3801, 0]
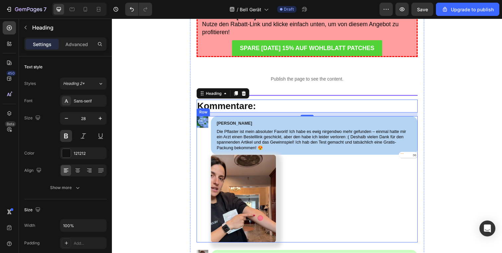
click at [199, 140] on div "Image" at bounding box center [204, 183] width 12 height 129
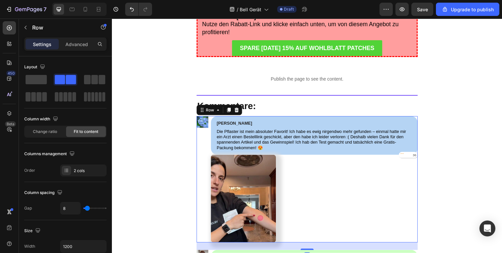
scroll to position [3802, 0]
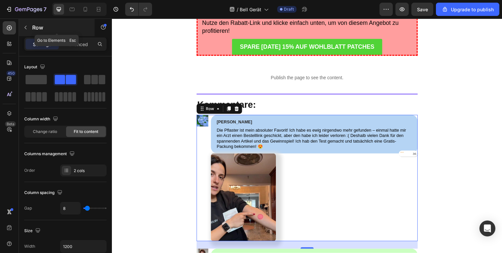
click at [27, 26] on icon "button" at bounding box center [25, 27] width 5 height 5
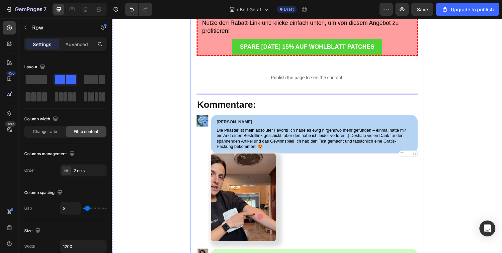
click at [198, 153] on div "Image" at bounding box center [204, 181] width 12 height 129
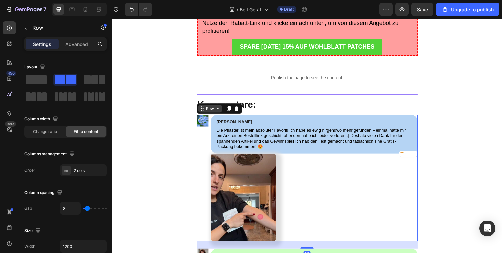
click at [218, 110] on icon at bounding box center [220, 110] width 5 height 5
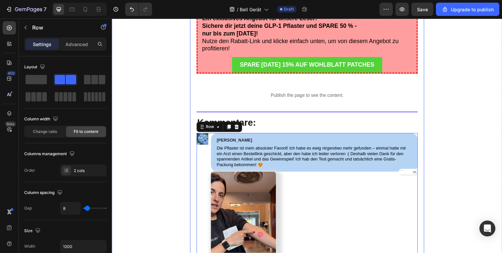
scroll to position [3727, 0]
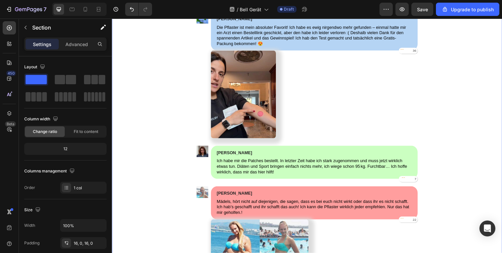
click at [166, 148] on div "CAPTION SIZE (EDIT) ? Text Block Ein exklusives Angebot für unsere Leser: Siche…" at bounding box center [311, 253] width 399 height 765
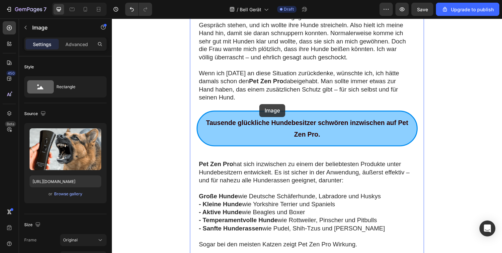
scroll to position [1370, 0]
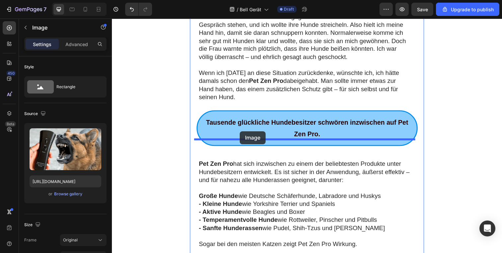
drag, startPoint x: 283, startPoint y: 109, endPoint x: 236, endPoint y: 95, distance: 49.7
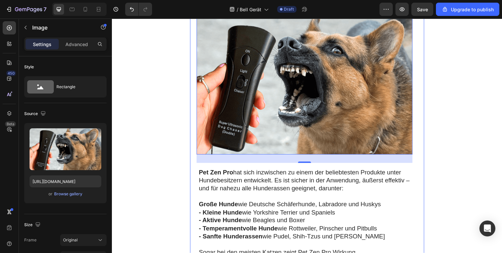
scroll to position [1223, 0]
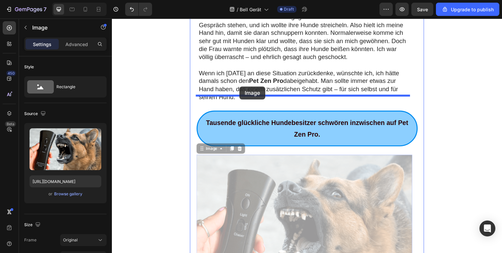
drag, startPoint x: 253, startPoint y: 160, endPoint x: 242, endPoint y: 88, distance: 73.3
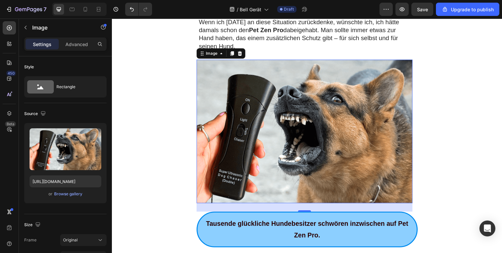
scroll to position [1334, 0]
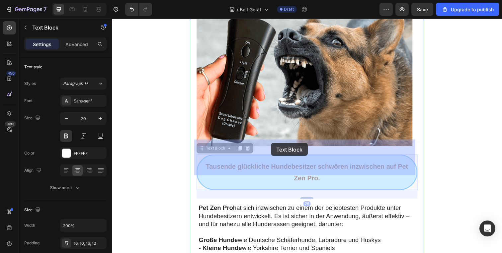
drag, startPoint x: 237, startPoint y: 148, endPoint x: 273, endPoint y: 147, distance: 36.6
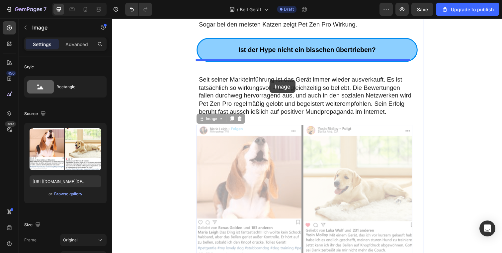
scroll to position [1557, 0]
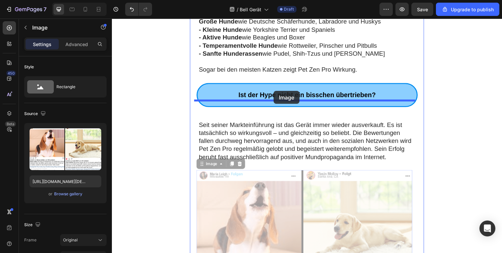
drag, startPoint x: 282, startPoint y: 129, endPoint x: 272, endPoint y: 56, distance: 73.2
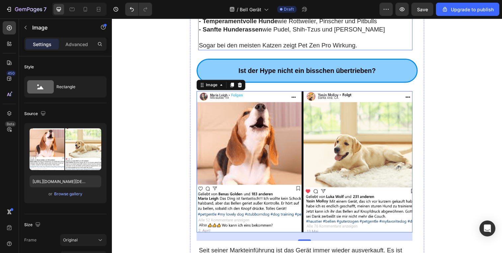
scroll to position [1643, 0]
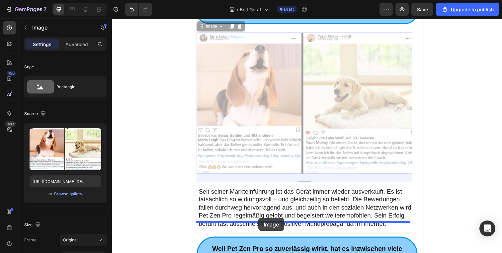
drag, startPoint x: 269, startPoint y: 74, endPoint x: 261, endPoint y: 223, distance: 148.7
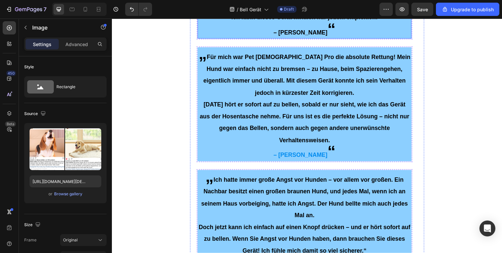
scroll to position [2323, 0]
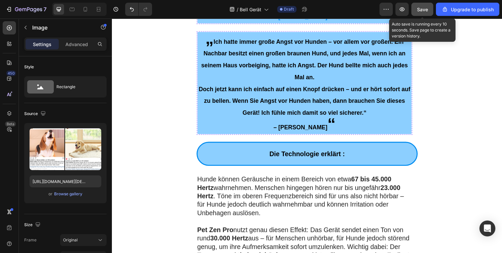
click at [419, 12] on div "Save" at bounding box center [422, 9] width 11 height 7
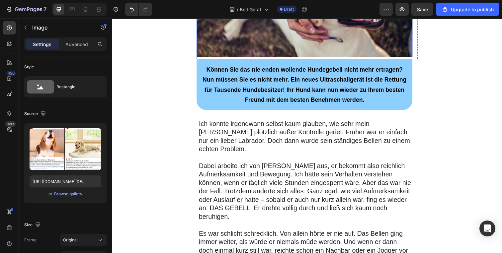
scroll to position [208, 0]
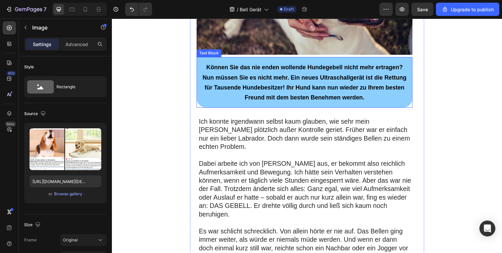
click at [298, 86] on span "Können Sie das nie enden wollende Hundegebell nicht mehr ertragen? Nun müssen S…" at bounding box center [308, 84] width 208 height 38
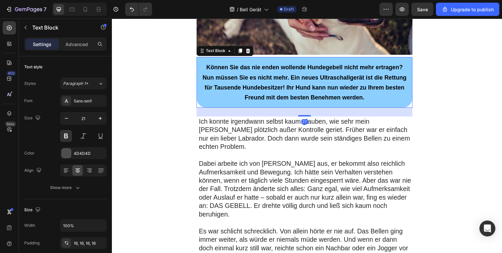
click at [367, 95] on p "Können Sie das nie enden wollende Hundegebell nicht mehr ertragen? Nun müssen S…" at bounding box center [309, 83] width 210 height 41
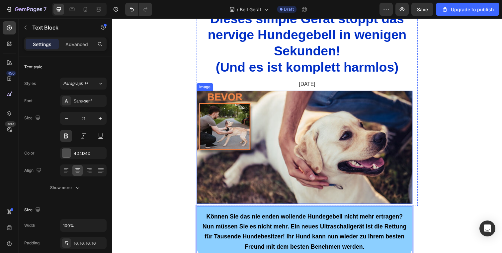
scroll to position [115, 0]
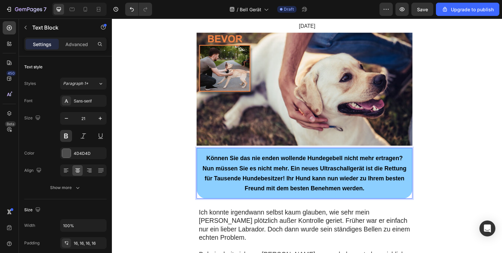
click at [330, 185] on p "Können Sie das nie enden wollende Hundegebell nicht mehr ertragen? Nun müssen S…" at bounding box center [309, 176] width 210 height 41
click at [415, 193] on div "Können Sie das nie enden wollende Hundegebell nicht mehr ertragen? Nun müssen S…" at bounding box center [308, 177] width 221 height 52
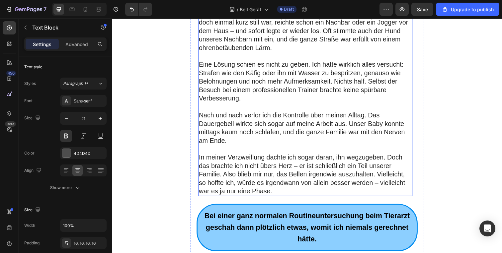
scroll to position [447, 0]
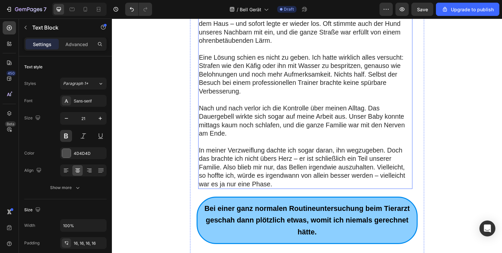
click at [271, 163] on p "In meiner Verzweiflung dachte ich sogar daran, ihn wegzugeben. Doch das brachte…" at bounding box center [310, 170] width 218 height 43
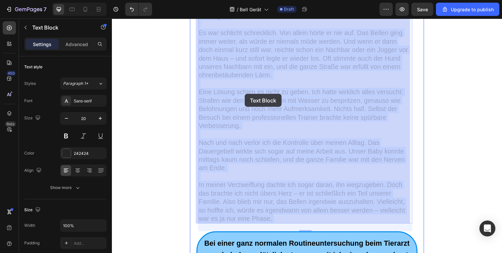
scroll to position [388, 0]
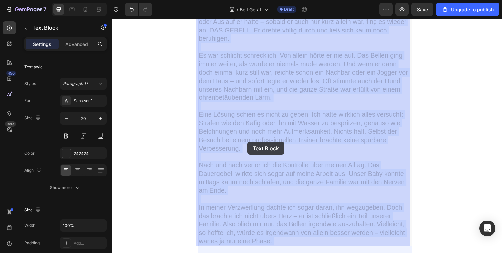
drag, startPoint x: 278, startPoint y: 187, endPoint x: 252, endPoint y: 154, distance: 41.4
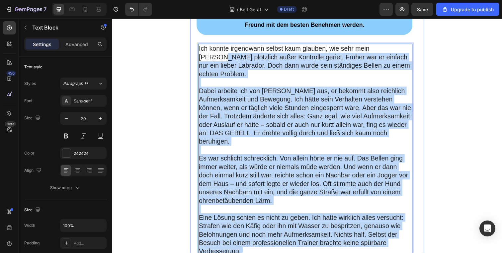
scroll to position [254, 0]
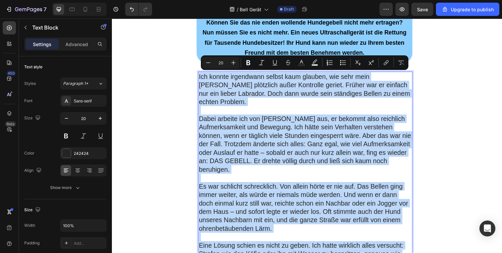
drag, startPoint x: 277, startPoint y: 222, endPoint x: 198, endPoint y: 77, distance: 165.0
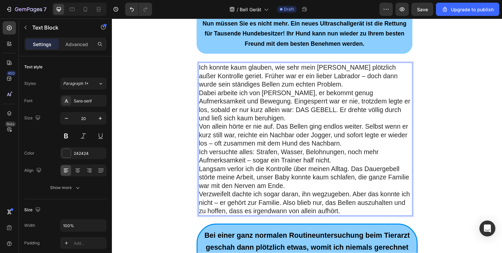
scroll to position [264, 0]
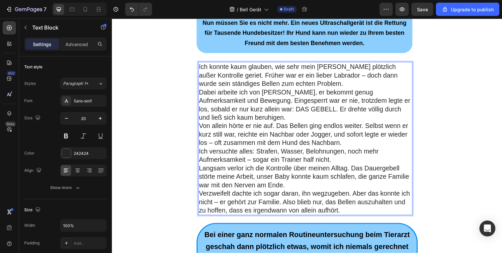
click at [320, 83] on p "Ich konnte kaum glauben, wie sehr mein [PERSON_NAME] plötzlich außer Kontrolle …" at bounding box center [310, 77] width 218 height 26
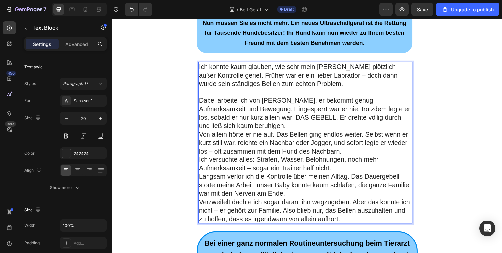
click at [301, 129] on p "Dabei arbeite ich von [PERSON_NAME], er bekommt genug Aufmerksamkeit und Bewegu…" at bounding box center [310, 115] width 218 height 35
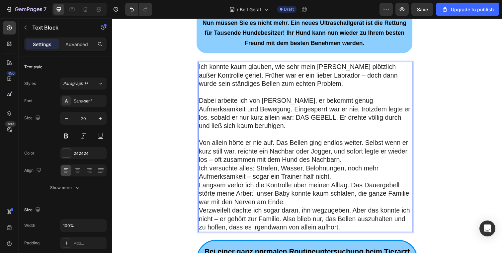
click at [352, 166] on p "Von allein hörte er nie auf. Das Bellen ging endlos weiter. Selbst wenn er kurz…" at bounding box center [310, 155] width 218 height 26
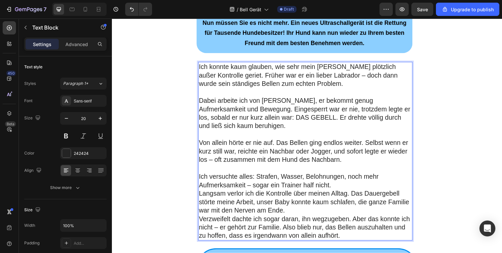
click at [340, 191] on p "Ich versuchte alles: Strafen, Wasser, Belohnungen, noch mehr Aufmerksamkeit – s…" at bounding box center [310, 184] width 218 height 17
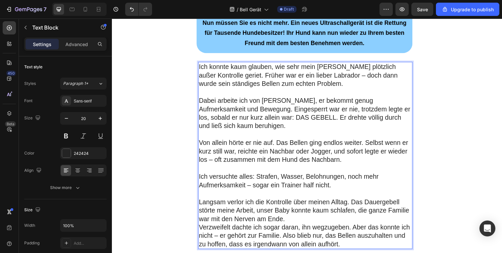
click at [314, 224] on p "Langsam verlor ich die Kontrolle über meinen Alltag. Das Dauergebell störte mei…" at bounding box center [310, 215] width 218 height 26
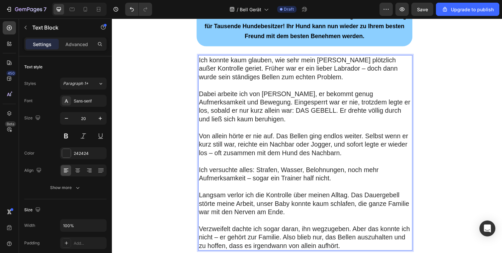
scroll to position [273, 0]
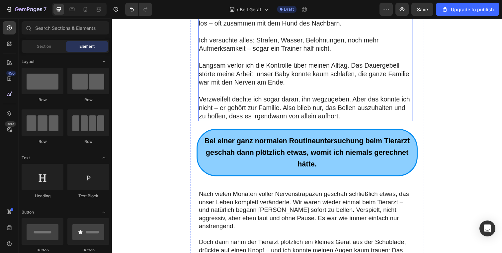
scroll to position [405, 0]
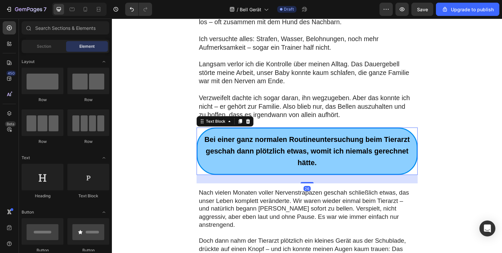
click at [327, 158] on span "Bei einer ganz normalen Routineuntersuchung beim Tierarzt geschah dann plötzlic…" at bounding box center [311, 154] width 210 height 32
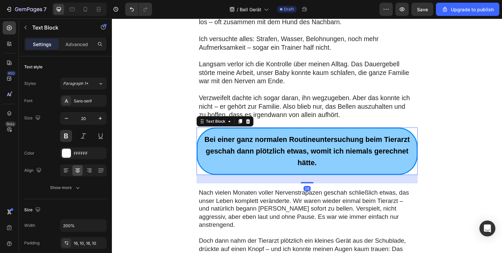
click at [328, 165] on p "Bei einer ganz normalen Routineuntersuchung beim Tierarzt geschah dann plötzlic…" at bounding box center [311, 155] width 217 height 36
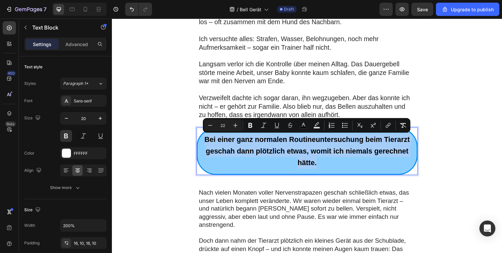
drag, startPoint x: 329, startPoint y: 169, endPoint x: 189, endPoint y: 130, distance: 146.1
copy span "Bei einer ganz normalen Routineuntersuchung beim Tierarzt geschah dann plötzlic…"
click at [301, 156] on span "Bei einer ganz normalen Routineuntersuchung beim Tierarzt geschah dann plötzlic…" at bounding box center [311, 154] width 210 height 32
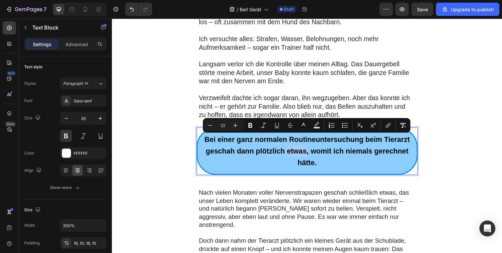
click at [301, 156] on span "Bei einer ganz normalen Routineuntersuchung beim Tierarzt geschah dann plötzlic…" at bounding box center [311, 154] width 210 height 32
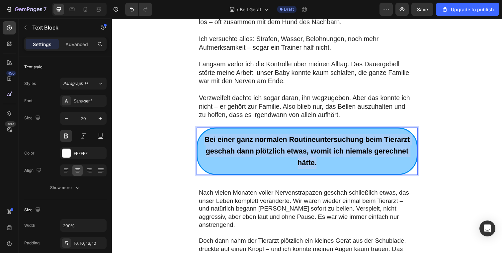
click at [301, 156] on span "Bei einer ganz normalen Routineuntersuchung beim Tierarzt geschah dann plötzlic…" at bounding box center [311, 154] width 210 height 32
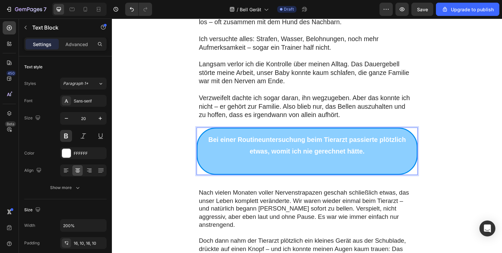
click at [335, 170] on p "Rich Text Editor. Editing area: main" at bounding box center [311, 166] width 217 height 12
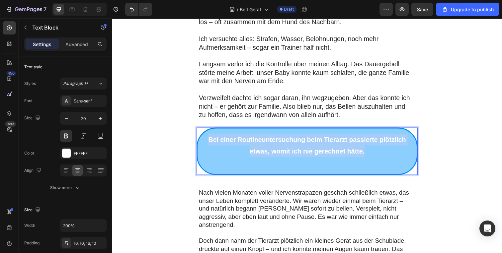
drag, startPoint x: 374, startPoint y: 156, endPoint x: 198, endPoint y: 129, distance: 178.1
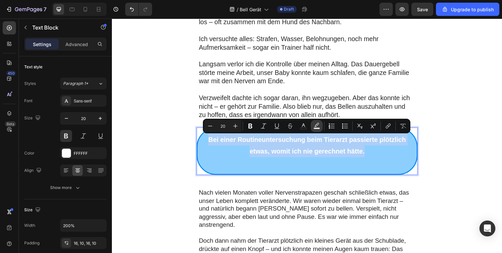
click at [313, 127] on button "Text Background Color" at bounding box center [317, 126] width 12 height 12
type input "000000"
type input "77"
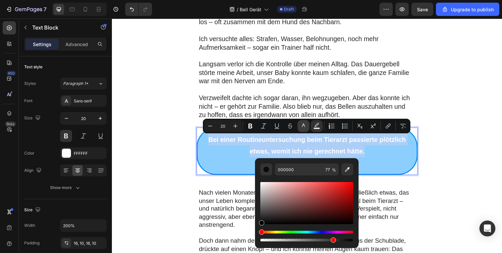
click at [304, 126] on icon "Editor contextual toolbar" at bounding box center [303, 126] width 3 height 4
drag, startPoint x: 467, startPoint y: 235, endPoint x: 387, endPoint y: 230, distance: 79.9
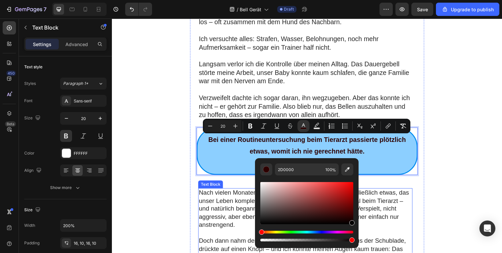
drag, startPoint x: 454, startPoint y: 227, endPoint x: 379, endPoint y: 230, distance: 75.5
type input "050000"
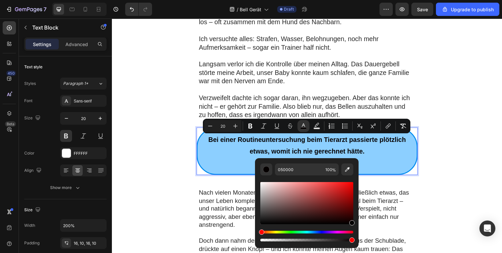
drag, startPoint x: 461, startPoint y: 175, endPoint x: 413, endPoint y: 173, distance: 48.2
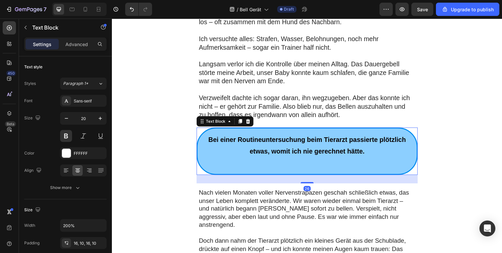
click at [334, 173] on div "Bei einer Routineuntersuchung beim Tierarzt passierte plötzlich etwas, womit ic…" at bounding box center [311, 154] width 226 height 49
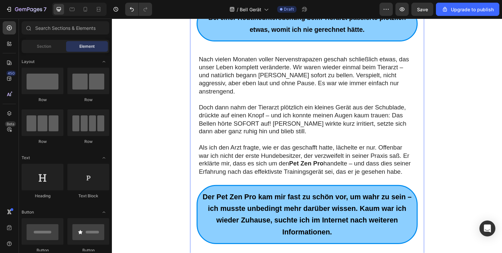
scroll to position [530, 0]
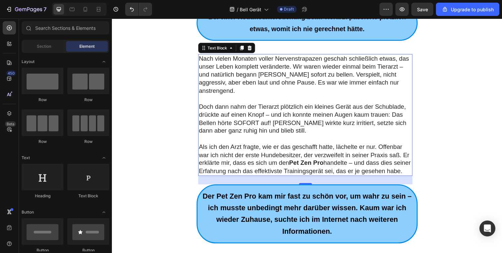
click at [289, 161] on p "Als ich den Arzt fragte, wie er das geschafft hatte, lächelte er nur. Offenbar …" at bounding box center [310, 162] width 218 height 33
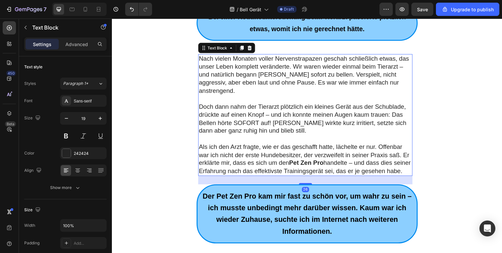
click at [276, 170] on p "Als ich den Arzt fragte, wie er das geschafft hatte, lächelte er nur. Offenbar …" at bounding box center [310, 162] width 218 height 33
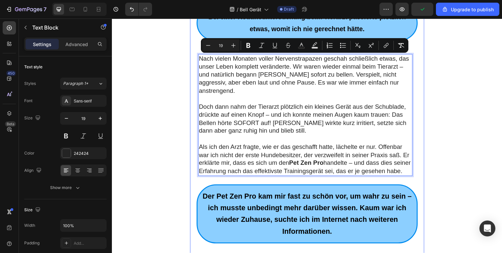
drag, startPoint x: 218, startPoint y: 173, endPoint x: 196, endPoint y: 62, distance: 113.5
copy div "Nach vielen Monaten voller Nervenstrapazen geschah schließlich etwas, das unser…"
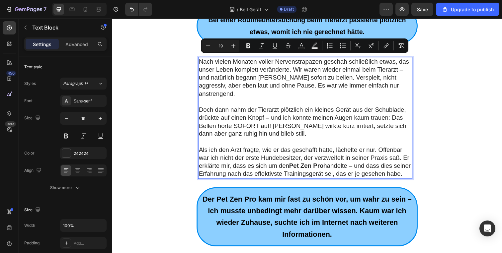
scroll to position [518, 0]
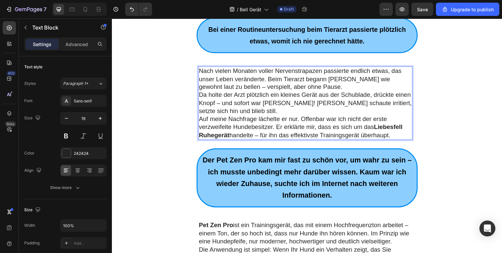
click at [316, 81] on p "Nach vielen Monaten voller Nervenstrapazen passierte endlich etwas, das unser L…" at bounding box center [310, 80] width 218 height 25
click at [316, 90] on p "Nach vielen Monaten voller Nervenstrapazen passierte endlich etwas, das unser L…" at bounding box center [310, 80] width 218 height 25
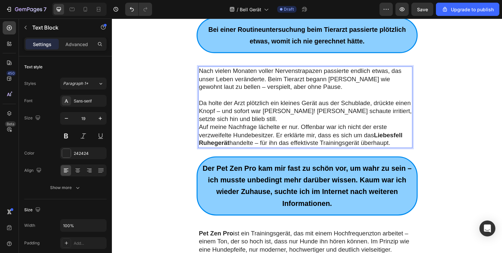
click at [220, 123] on p "Da holte der Arzt plötzlich ein kleines Gerät aus der Schublade, drückte einen …" at bounding box center [310, 113] width 218 height 25
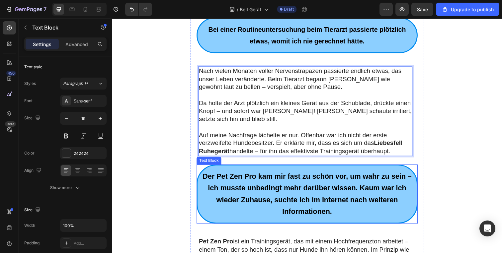
click at [283, 184] on strong "Der Pet Zen Pro kam mir fast zu schön vor, um wahr zu sein – ich musste unbedin…" at bounding box center [311, 198] width 214 height 44
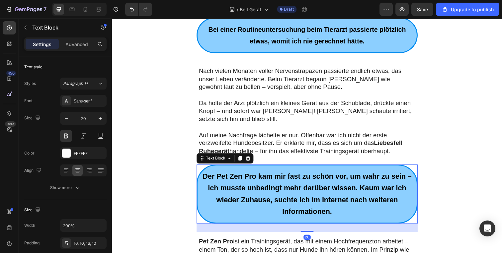
click at [356, 220] on p "Der Pet Zen Pro kam mir fast zu schön vor, um wahr zu sein – ich musste unbedin…" at bounding box center [311, 198] width 217 height 48
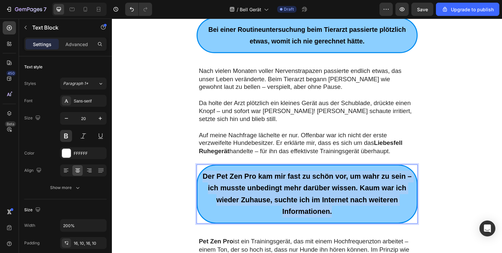
drag, startPoint x: 325, startPoint y: 216, endPoint x: 185, endPoint y: 179, distance: 144.1
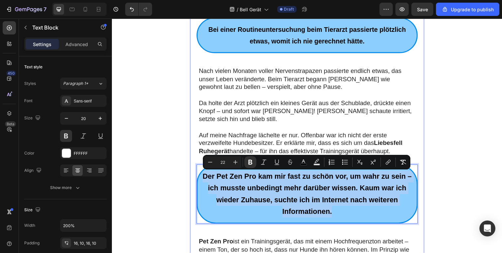
copy strong "Der Pet Zen Pro kam mir fast zu schön vor, um wahr zu sein – ich musste unbedin…"
click at [274, 208] on strong "Der Pet Zen Pro kam mir fast zu schön vor, um wahr zu sein – ich musste unbedin…" at bounding box center [311, 198] width 214 height 44
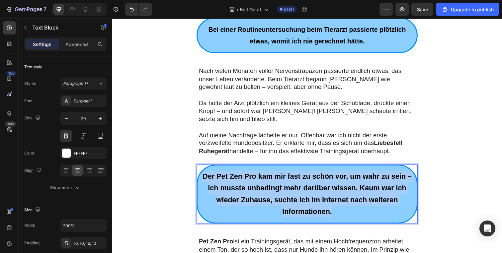
drag, startPoint x: 347, startPoint y: 218, endPoint x: 176, endPoint y: 170, distance: 176.7
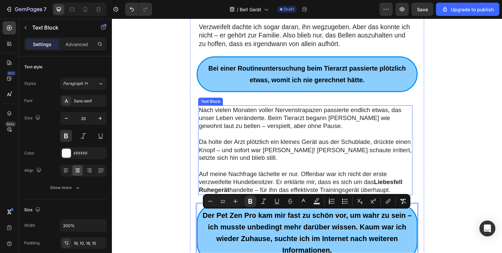
click at [302, 153] on p "Da holte der Arzt plötzlich ein kleines Gerät aus der Schublade, drückte einen …" at bounding box center [310, 153] width 218 height 25
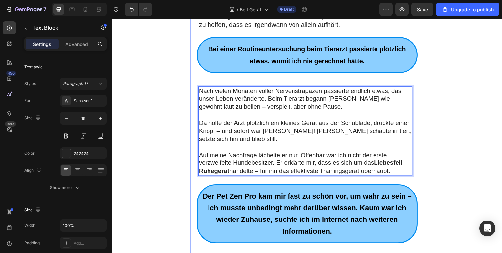
scroll to position [500, 0]
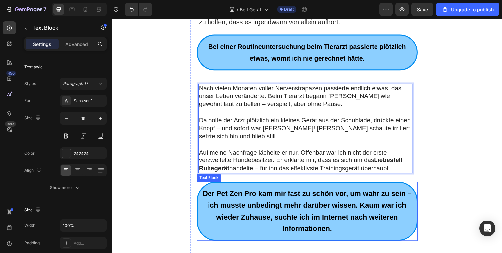
click at [327, 213] on strong "Der Pet Zen Pro kam mir fast zu schön vor, um wahr zu sein – ich musste unbedin…" at bounding box center [311, 216] width 214 height 44
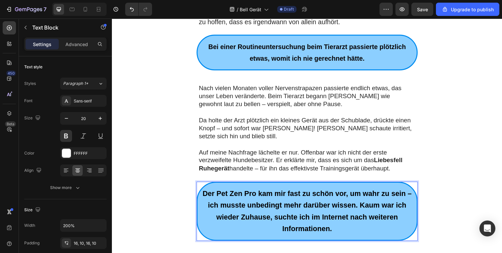
click at [340, 231] on p "Der Pet Zen Pro kam mir fast zu schön vor, um wahr zu sein – ich musste unbedin…" at bounding box center [311, 216] width 217 height 48
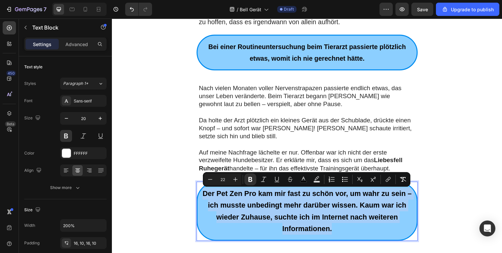
drag, startPoint x: 341, startPoint y: 234, endPoint x: 169, endPoint y: 198, distance: 175.5
type input "20"
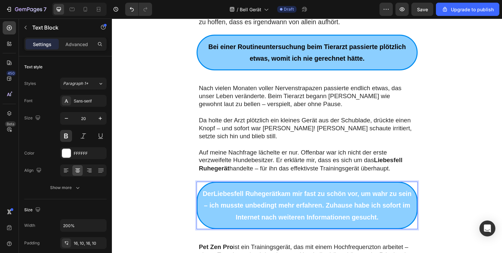
drag, startPoint x: 368, startPoint y: 216, endPoint x: 202, endPoint y: 185, distance: 169.2
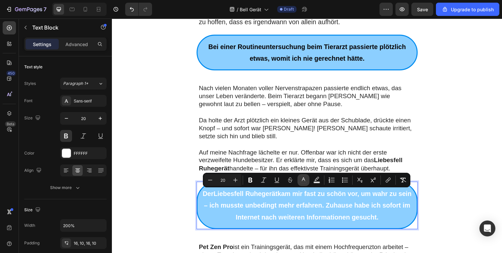
click at [304, 178] on icon "Editor contextual toolbar" at bounding box center [303, 180] width 7 height 7
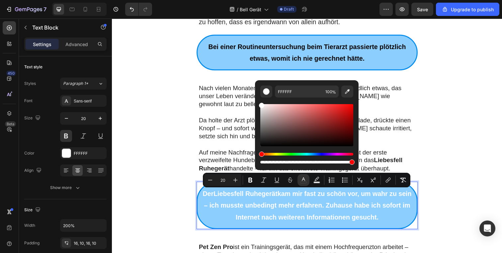
drag, startPoint x: 460, startPoint y: 162, endPoint x: 397, endPoint y: 159, distance: 62.9
type input "000000"
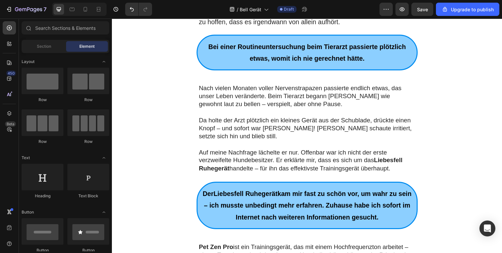
click at [207, 198] on span "Der Liebesfell Ruhegerät kam mir fast zu schön vor, um wahr zu sein – ich musst…" at bounding box center [311, 209] width 213 height 31
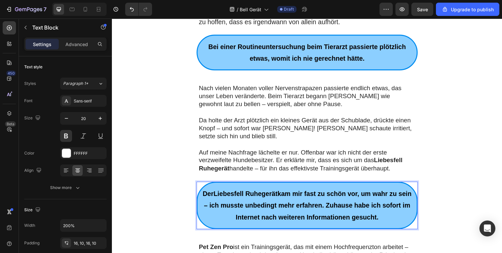
click at [207, 198] on span "Der Liebesfell Ruhegerät kam mir fast zu schön vor, um wahr zu sein – ich musst…" at bounding box center [311, 209] width 213 height 31
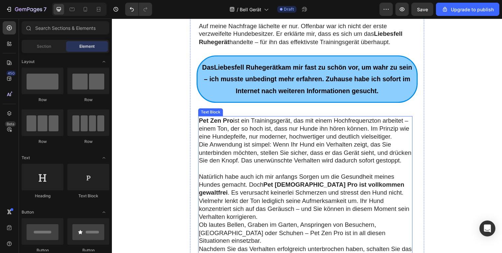
scroll to position [637, 0]
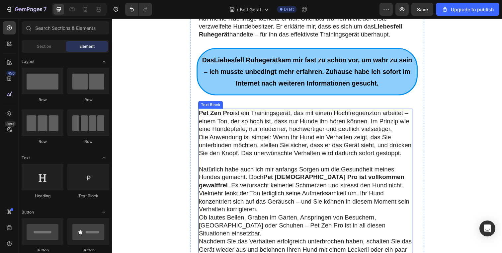
click at [247, 141] on p "Die Anwendung ist simpel: Wenn Ihr Hund ein Verhalten zeigt, das Sie unterbinde…" at bounding box center [310, 148] width 218 height 25
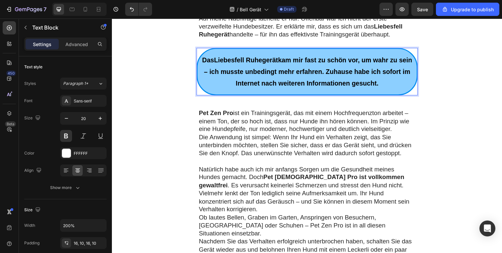
click at [221, 72] on span "Das Liebesfell [PERSON_NAME] kam mir fast zu schön vor, um wahr zu sein – ich m…" at bounding box center [311, 72] width 215 height 31
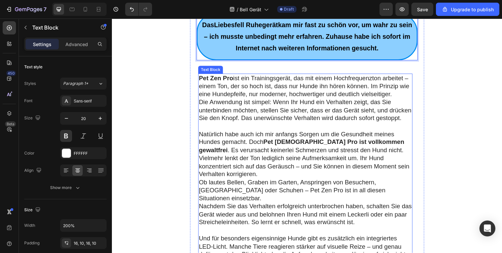
scroll to position [701, 0]
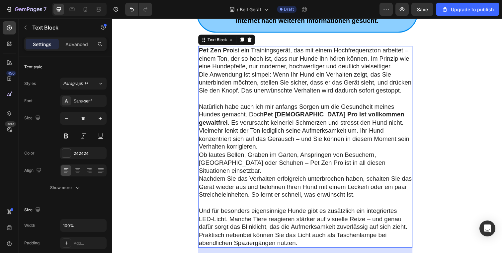
click at [306, 155] on p "Ob lautes Bellen, Graben im Garten, Anspringen von Besuchern, Kauen an Möbeln o…" at bounding box center [310, 166] width 218 height 25
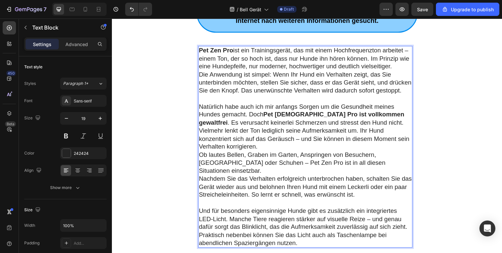
click at [343, 233] on p "Und für besonders eigensinnige Hunde gibt es zusätzlich ein integriertes LED-Li…" at bounding box center [310, 232] width 218 height 41
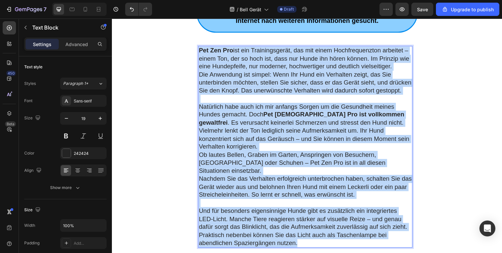
drag, startPoint x: 263, startPoint y: 173, endPoint x: 169, endPoint y: 38, distance: 165.2
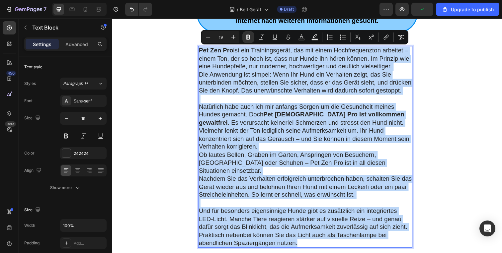
copy div "Pet Zen Pro ist ein Trainingsgerät, das mit einem Hochfrequenzton arbeitet – ei…"
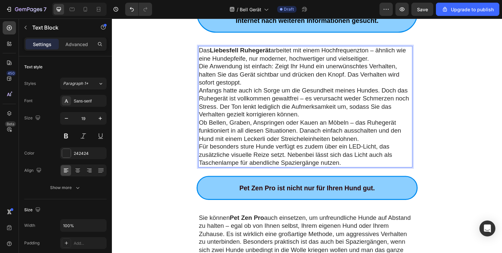
click at [338, 82] on p "Die Anwendung ist einfach: Zeigt Ihr Hund ein unerwünschtes Verhalten, halten S…" at bounding box center [310, 76] width 218 height 25
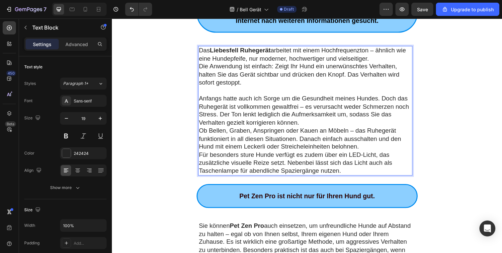
click at [229, 50] on strong "Liebesfell Ruhegerät" at bounding box center [243, 51] width 62 height 7
click at [310, 123] on p "Anfangs hatte auch ich Sorge um die Gesundheit meines Hundes. Doch das Ruhegerä…" at bounding box center [310, 113] width 218 height 33
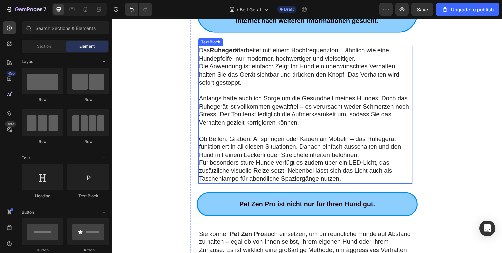
click at [376, 159] on p "Ob Bellen, Graben, Anspringen oder Kauen an Möbeln – das Ruhegerät funktioniert…" at bounding box center [310, 150] width 218 height 25
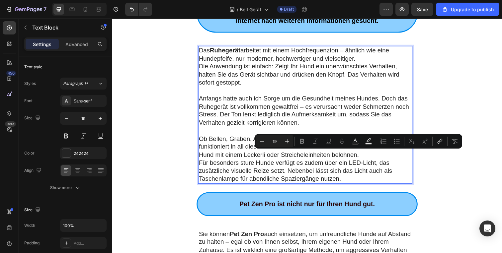
click at [376, 159] on p "Ob Bellen, Graben, Anspringen oder Kauen an Möbeln – das Ruhegerät funktioniert…" at bounding box center [310, 150] width 218 height 25
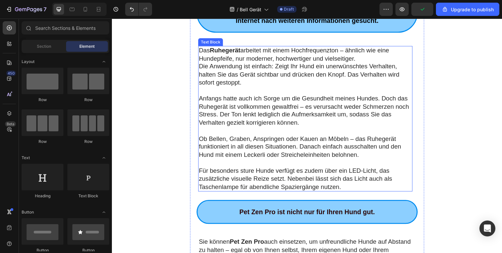
scroll to position [700, 0]
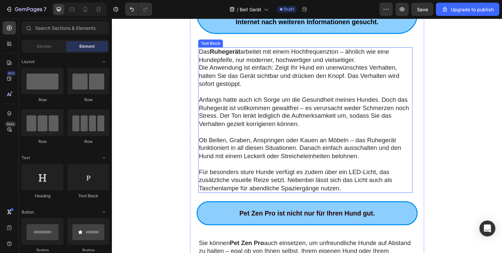
click at [340, 116] on p "Anfangs hatte auch ich Sorge um die Gesundheit meines Hundes. Doch das Ruhegerä…" at bounding box center [310, 114] width 218 height 33
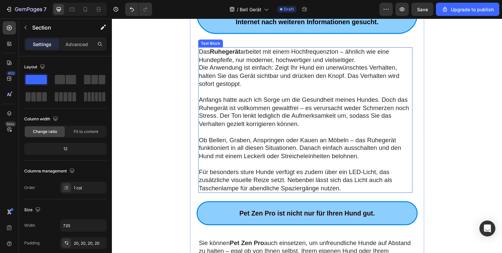
click at [349, 190] on p "Für besonders sture Hunde verfügt es zudem über ein LED-Licht, das zusätzliche …" at bounding box center [310, 184] width 218 height 25
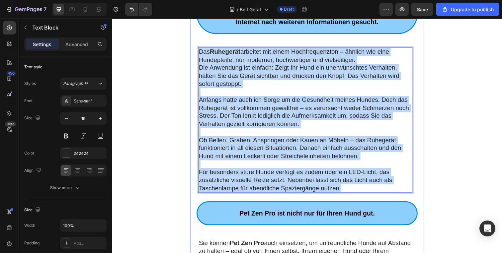
drag, startPoint x: 352, startPoint y: 192, endPoint x: 194, endPoint y: 53, distance: 209.8
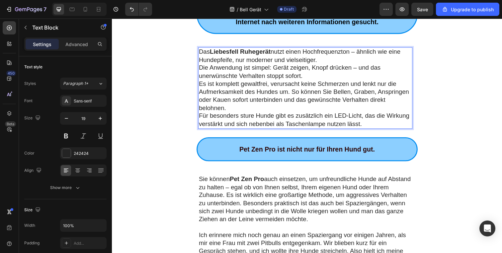
click at [327, 74] on p "Die Anwendung ist simpel: Gerät zeigen, Knopf drücken – und das unerwünschte Ve…" at bounding box center [310, 73] width 218 height 16
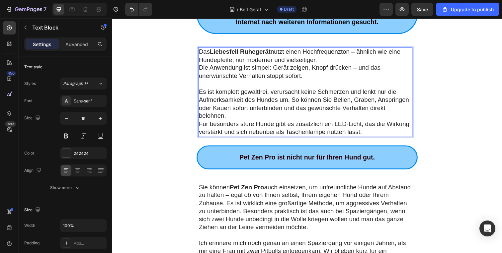
click at [329, 62] on p "Das Liebesfell Ruhegerät nutzt einen Hochfrequenzton – ähnlich wie eine Hundepf…" at bounding box center [310, 57] width 218 height 16
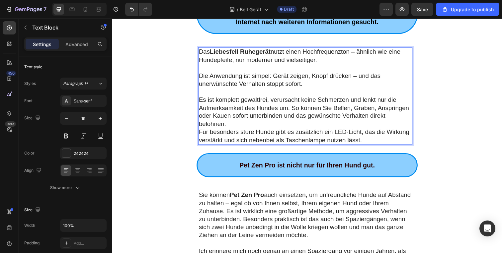
click at [324, 125] on p "Es ist komplett gewaltfrei, verursacht keine Schmerzen und lenkt nur die Aufmer…" at bounding box center [310, 114] width 218 height 33
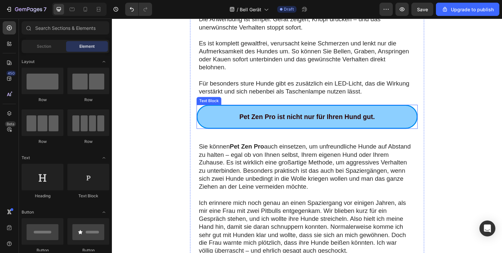
scroll to position [758, 0]
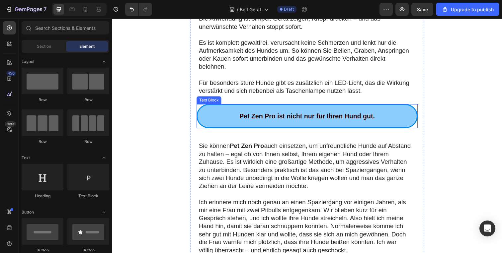
click at [296, 121] on strong "Pet Zen Pro ist nicht nur für Ihren Hund gut." at bounding box center [311, 118] width 139 height 7
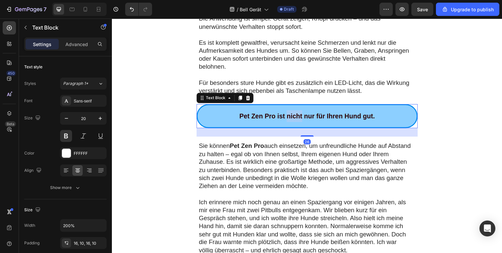
click at [296, 121] on strong "Pet Zen Pro ist nicht nur für Ihren Hund gut." at bounding box center [311, 118] width 139 height 7
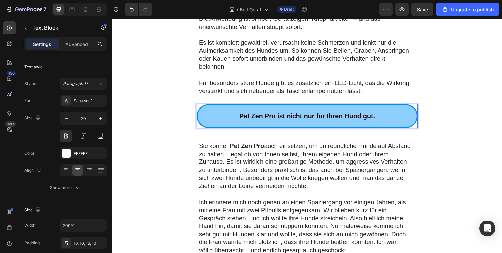
click at [270, 119] on strong "Pet Zen Pro ist nicht nur für Ihren Hund gut." at bounding box center [311, 118] width 139 height 7
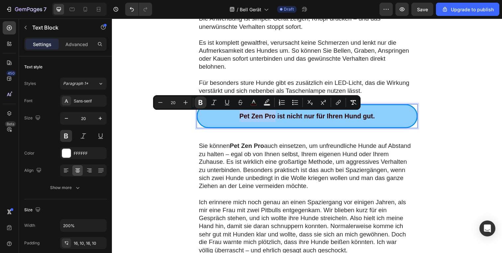
drag, startPoint x: 276, startPoint y: 119, endPoint x: 239, endPoint y: 119, distance: 37.2
click at [239, 119] on p "Pet Zen Pro ist nicht nur für Ihren Hund gut." at bounding box center [311, 119] width 217 height 12
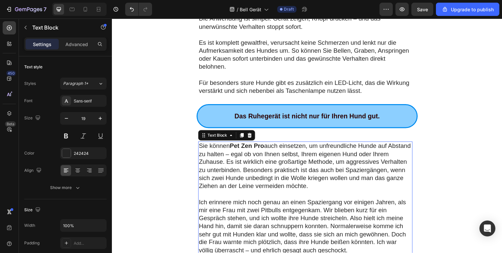
click at [261, 151] on strong "Pet Zen Pro" at bounding box center [249, 149] width 35 height 7
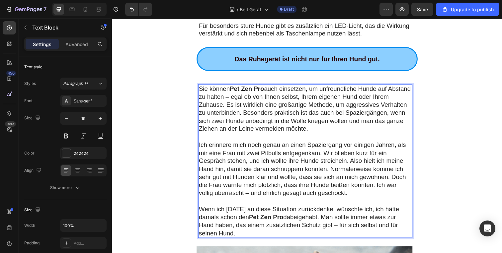
click at [274, 130] on p "Sie können Pet Zen Pro auch einsetzen, um unfreundliche Hunde auf Abstand zu ha…" at bounding box center [310, 111] width 218 height 49
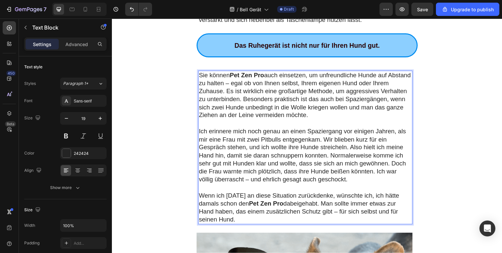
scroll to position [875, 0]
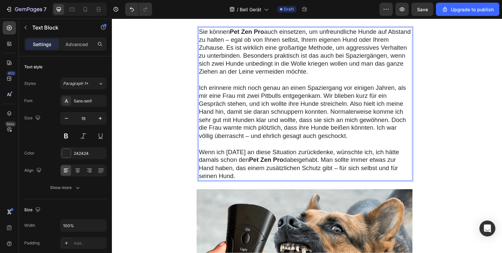
click at [354, 169] on p "Wenn ich heute an diese Situation zurückdenke, wünschte ich, ich hätte damals s…" at bounding box center [310, 167] width 218 height 33
drag, startPoint x: 257, startPoint y: 178, endPoint x: 196, endPoint y: 35, distance: 155.7
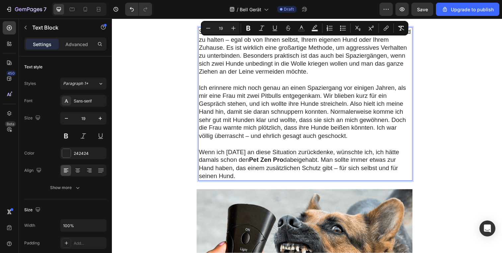
copy div "Sie können Pet Zen Pro auch einsetzen, um unfreundliche Hunde auf Abstand zu ha…"
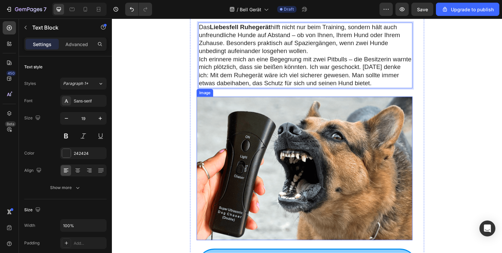
scroll to position [882, 0]
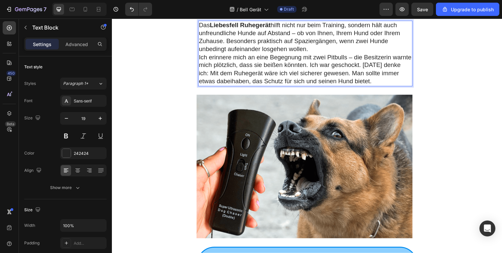
click at [335, 52] on p "Das Liebesfell Ruhegerät hilft nicht nur beim Training, sondern hält auch unfre…" at bounding box center [310, 38] width 218 height 33
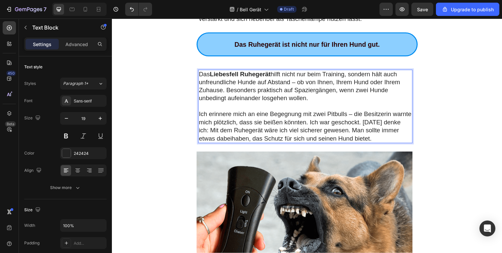
scroll to position [825, 0]
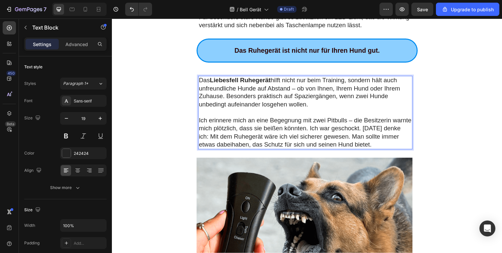
click at [413, 132] on p "Ich erinnere mich an eine Begegnung mit zwei Pitbulls – die Besitzerin warnte m…" at bounding box center [310, 135] width 218 height 33
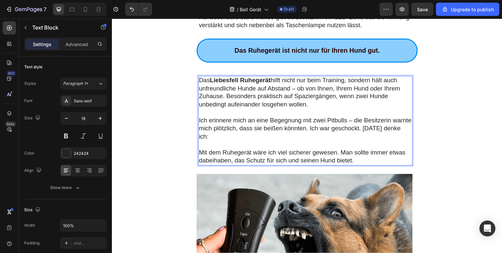
click at [202, 152] on p "Mit dem Ruhegerät wäre ich viel sicherer gewesen. Man sollte immer etwas dabeih…" at bounding box center [310, 160] width 218 height 16
click at [368, 131] on p "Ich erinnere mich an eine Begegnung mit zwei Pitbulls – die Besitzerin warnte m…" at bounding box center [310, 131] width 218 height 25
click at [366, 130] on p "Ich erinnere mich an eine Begegnung mit zwei Pitbulls – die Besitzerin warnte m…" at bounding box center [310, 131] width 218 height 25
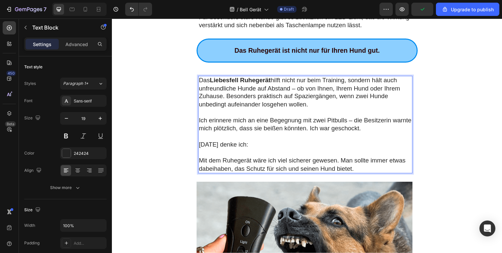
click at [226, 156] on p "Rich Text Editor. Editing area: main" at bounding box center [310, 156] width 218 height 8
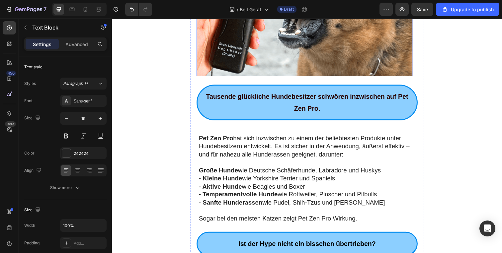
scroll to position [1107, 0]
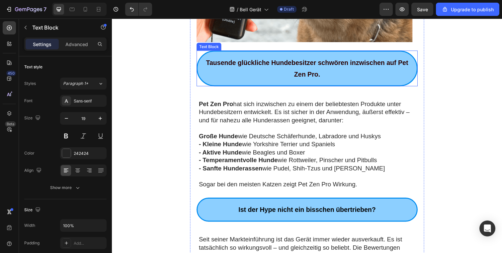
click at [283, 83] on div "Tausende glückliche Hundebesitzer schwören inzwischen auf Pet Zen Pro." at bounding box center [311, 69] width 226 height 37
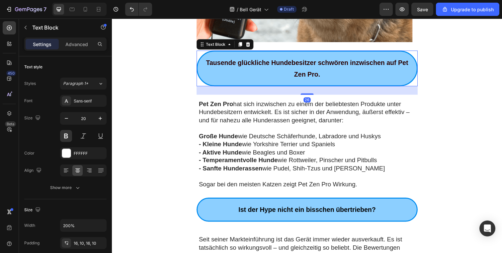
click at [331, 74] on p "Tausende glückliche Hundebesitzer schwören inzwischen auf Pet Zen Pro." at bounding box center [311, 70] width 217 height 24
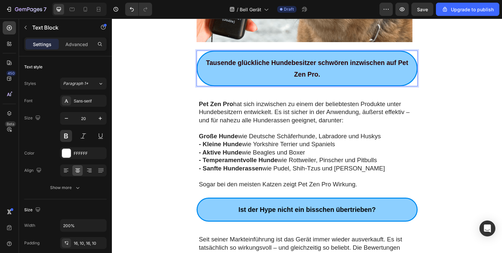
click at [331, 74] on p "Tausende glückliche Hundebesitzer schwören inzwischen auf Pet Zen Pro." at bounding box center [311, 70] width 217 height 24
click at [334, 78] on p "Tausende glückliche Hundebesitzer schwören inzwischen auf Pet Zen Pro." at bounding box center [311, 70] width 217 height 24
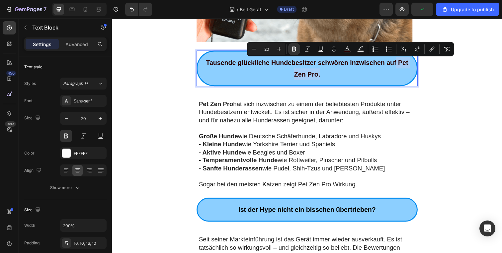
drag, startPoint x: 401, startPoint y: 63, endPoint x: 404, endPoint y: 71, distance: 9.1
click at [404, 71] on p "Tausende glückliche Hundebesitzer schwören inzwischen auf Pet Zen Pro." at bounding box center [311, 70] width 217 height 24
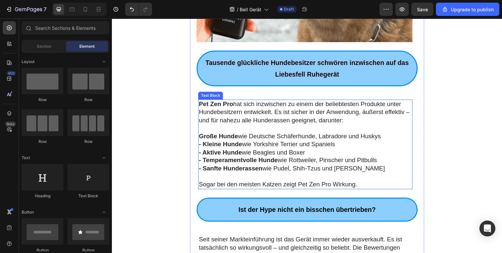
click at [307, 119] on p "Pet Zen Pro hat sich inzwischen zu einem der beliebtesten Produkte unter Hundeb…" at bounding box center [310, 114] width 218 height 25
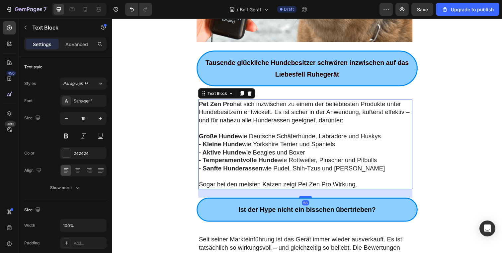
click at [307, 119] on p "Pet Zen Pro hat sich inzwischen zu einem der beliebtesten Produkte unter Hundeb…" at bounding box center [310, 114] width 218 height 25
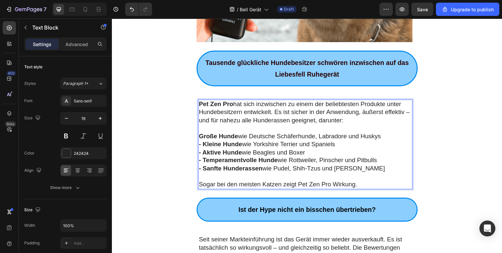
click at [379, 186] on p "Sogar bei den meisten Katzen zeigt Pet Zen Pro Wirkung." at bounding box center [310, 188] width 218 height 8
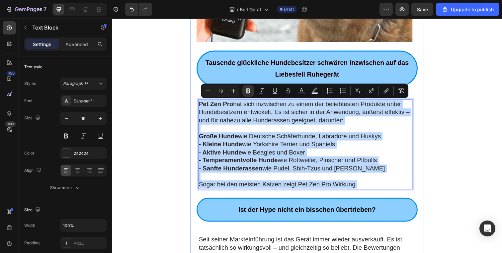
drag, startPoint x: 375, startPoint y: 188, endPoint x: 192, endPoint y: 103, distance: 201.9
copy div "Pet Zen Pro hat sich inzwischen zu einem der beliebtesten Produkte unter Hundeb…"
click at [338, 169] on p "- Sanfte Hunderassen wie Pudel, Shih-Tzus und Dackel" at bounding box center [310, 172] width 218 height 8
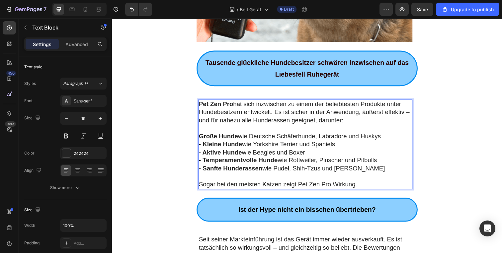
click at [344, 183] on p "Rich Text Editor. Editing area: main" at bounding box center [310, 180] width 218 height 8
click at [360, 188] on p "Sogar bei den meisten Katzen zeigt Pet Zen Pro Wirkung." at bounding box center [310, 188] width 218 height 8
click at [133, 6] on icon "Undo/Redo" at bounding box center [132, 9] width 7 height 7
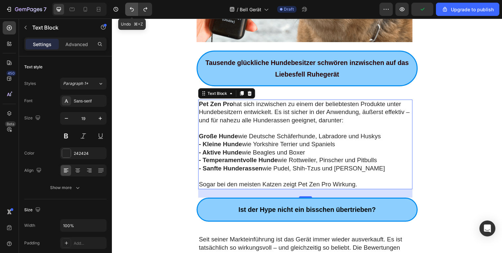
click at [131, 9] on icon "Undo/Redo" at bounding box center [132, 9] width 7 height 7
click at [146, 10] on icon "Undo/Redo" at bounding box center [145, 9] width 7 height 7
click at [137, 11] on button "Undo/Redo" at bounding box center [131, 9] width 13 height 13
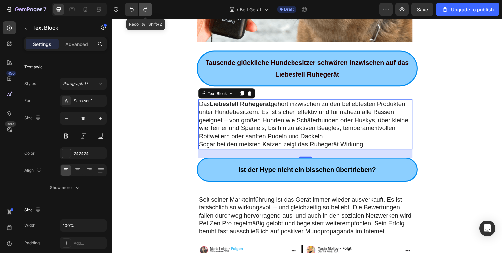
click at [146, 12] on icon "Undo/Redo" at bounding box center [145, 9] width 7 height 7
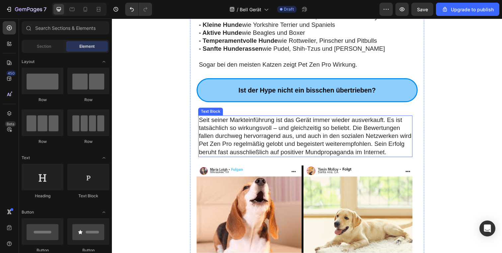
scroll to position [1229, 0]
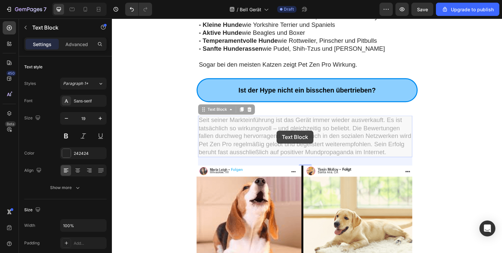
click at [112, 19] on p "Seit seiner Markteinführung ist das Gerät immer wieder ausverkauft. Es ist tats…" at bounding box center [112, 19] width 0 height 0
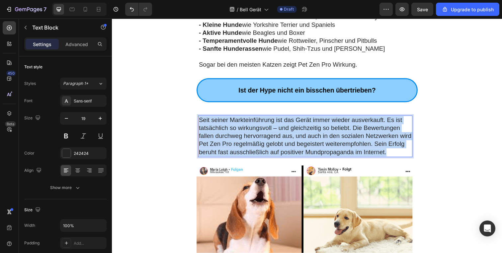
click at [280, 133] on p "Seit seiner Markteinführung ist das Gerät immer wieder ausverkauft. Es ist tats…" at bounding box center [310, 139] width 218 height 41
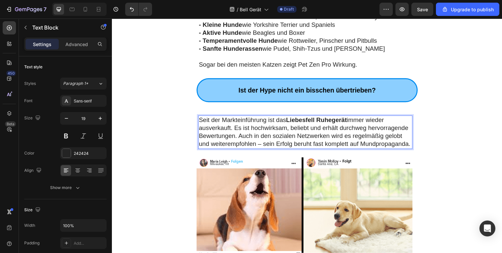
click at [306, 123] on strong "Liebesfell Ruhegerät" at bounding box center [321, 122] width 62 height 7
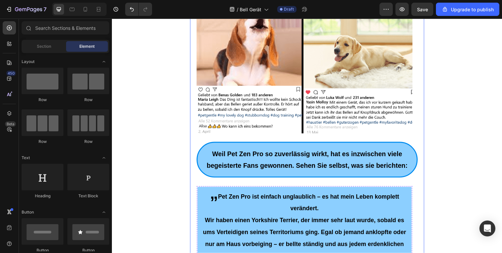
scroll to position [1406, 0]
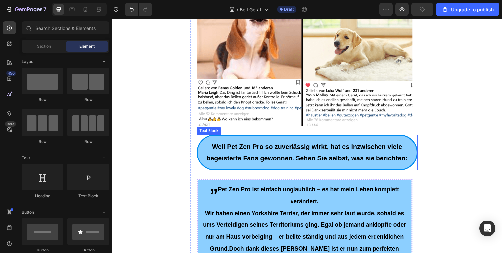
click at [290, 157] on p "Weil Pet Zen Pro so zuverlässig wirkt, hat es inzwischen viele begeisterte Fans…" at bounding box center [311, 156] width 217 height 24
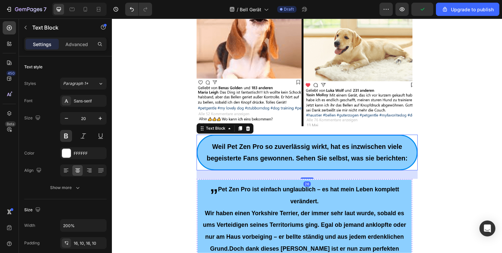
click at [290, 157] on p "Weil Pet Zen Pro so zuverlässig wirkt, hat es inzwischen viele begeisterte Fans…" at bounding box center [311, 156] width 217 height 24
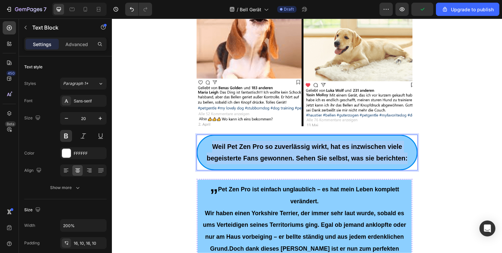
click at [290, 157] on p "Weil Pet Zen Pro so zuverlässig wirkt, hat es inzwischen viele begeisterte Fans…" at bounding box center [311, 156] width 217 height 24
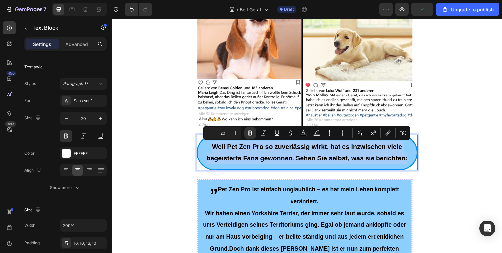
copy strong "Weil Pet Zen Pro so zuverlässig wirkt, hat es inzwischen viele begeisterte Fans…"
click at [310, 160] on strong "Weil Pet Zen Pro so zuverlässig wirkt, hat es inzwischen viele begeisterte Fans…" at bounding box center [311, 155] width 205 height 19
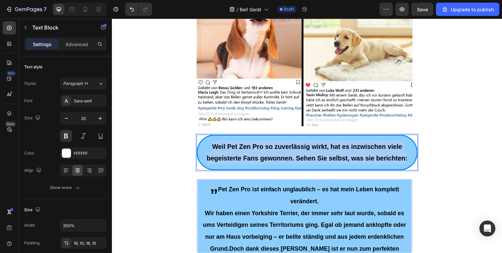
drag, startPoint x: 266, startPoint y: 146, endPoint x: 216, endPoint y: 148, distance: 49.9
click at [204, 146] on p "Weil Pet Zen Pro so zuverlässig wirkt, hat es inzwischen viele begeisterte Fans…" at bounding box center [311, 156] width 217 height 24
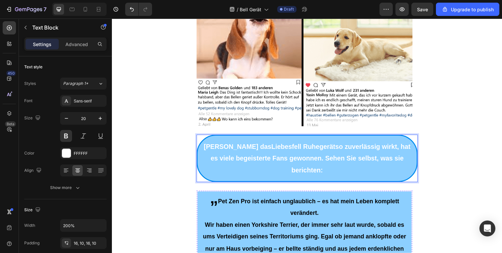
drag, startPoint x: 414, startPoint y: 160, endPoint x: 142, endPoint y: 128, distance: 274.3
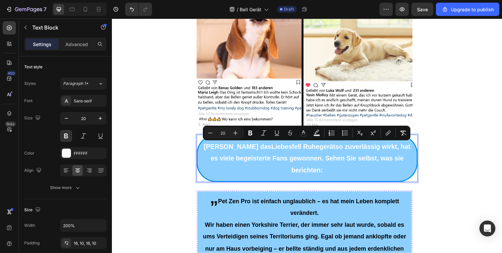
drag, startPoint x: 300, startPoint y: 132, endPoint x: 306, endPoint y: 140, distance: 9.6
click at [300, 132] on icon "Editor contextual toolbar" at bounding box center [303, 133] width 7 height 7
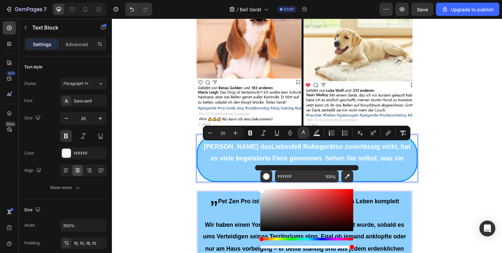
drag, startPoint x: 349, startPoint y: 234, endPoint x: 380, endPoint y: 258, distance: 39.5
click at [380, 0] on html "7 / Bell Gerät Draft Preview Save Upgrade to publish 450 Beta Sections(18) Elem…" at bounding box center [251, 0] width 502 height 0
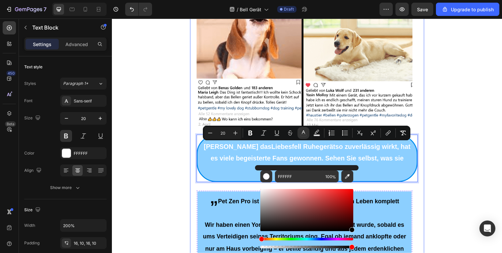
type input "000000"
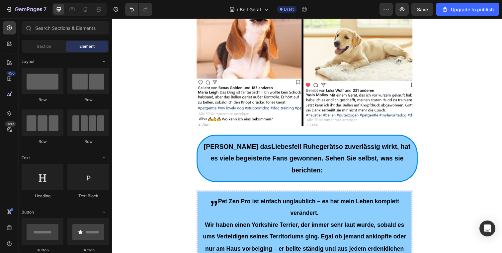
drag, startPoint x: 462, startPoint y: 164, endPoint x: 391, endPoint y: 167, distance: 71.8
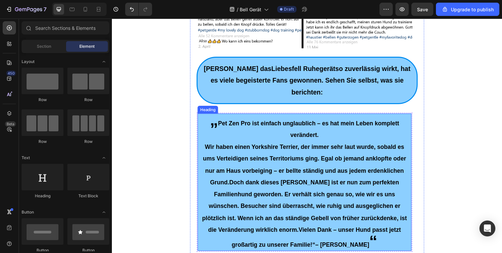
scroll to position [1487, 0]
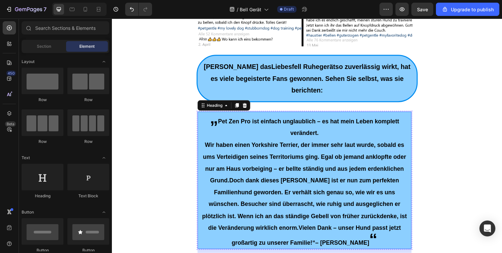
click at [277, 176] on h2 "„ Pet Zen Pro ist einfach unglaublich – es hat mein Leben komplett verändert. W…" at bounding box center [308, 184] width 219 height 141
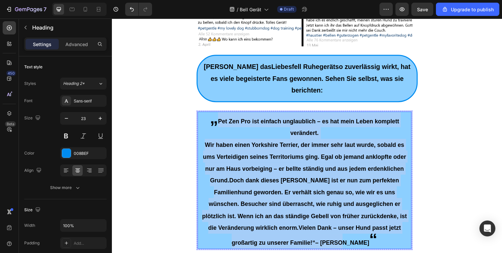
drag, startPoint x: 315, startPoint y: 227, endPoint x: 219, endPoint y: 111, distance: 150.5
click at [219, 115] on p "„ Pet Zen Pro ist einfach unglaublich – es hat mein Leben komplett verändert. W…" at bounding box center [308, 185] width 217 height 140
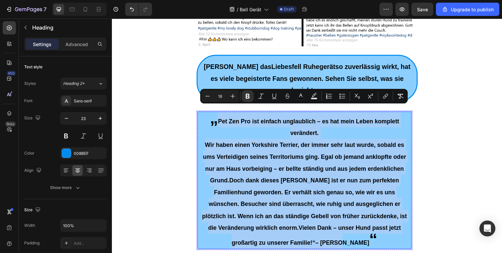
copy p "Pet Zen Pro ist einfach unglaublich – es hat mein Leben komplett verändert. Wir…"
click at [271, 164] on p "„ Pet Zen Pro ist einfach unglaublich – es hat mein Leben komplett verändert. W…" at bounding box center [308, 185] width 217 height 140
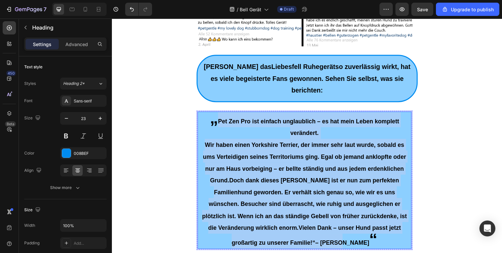
drag, startPoint x: 320, startPoint y: 234, endPoint x: 218, endPoint y: 110, distance: 160.5
click at [218, 115] on p "„ Pet Zen Pro ist einfach unglaublich – es hat mein Leben komplett verändert. W…" at bounding box center [308, 185] width 217 height 140
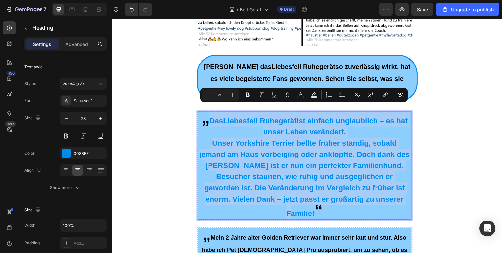
drag, startPoint x: 383, startPoint y: 193, endPoint x: 318, endPoint y: 117, distance: 99.4
click at [207, 115] on p "„ Das Liebesfell Ruhegerät ist einfach unglaublich – es hat unser Leben verände…" at bounding box center [308, 169] width 217 height 109
click at [205, 96] on icon "Editor contextual toolbar" at bounding box center [207, 95] width 7 height 7
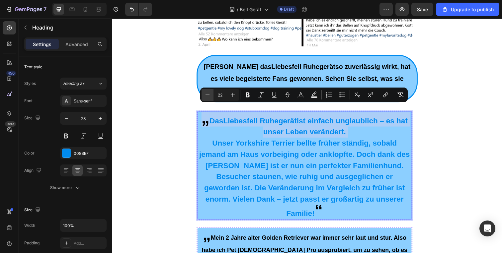
click at [205, 96] on icon "Editor contextual toolbar" at bounding box center [207, 95] width 7 height 7
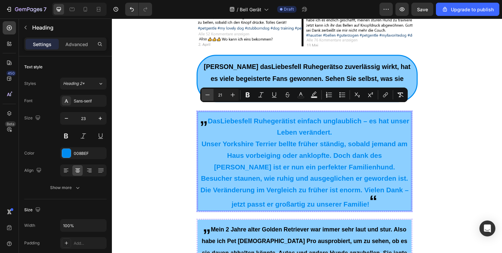
click at [205, 96] on icon "Editor contextual toolbar" at bounding box center [207, 95] width 7 height 7
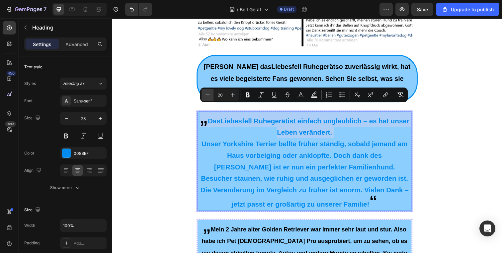
click at [205, 96] on icon "Editor contextual toolbar" at bounding box center [207, 95] width 7 height 7
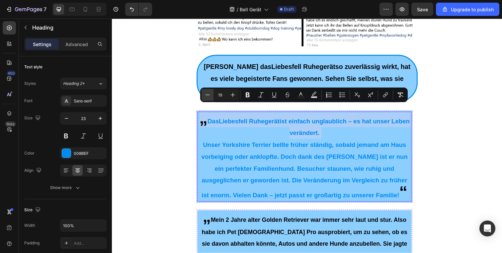
click at [205, 96] on icon "Editor contextual toolbar" at bounding box center [207, 95] width 7 height 7
type input "18"
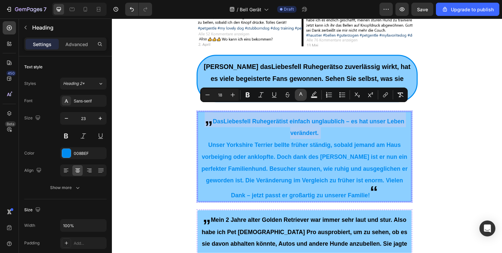
click at [298, 95] on icon "Editor contextual toolbar" at bounding box center [301, 95] width 7 height 7
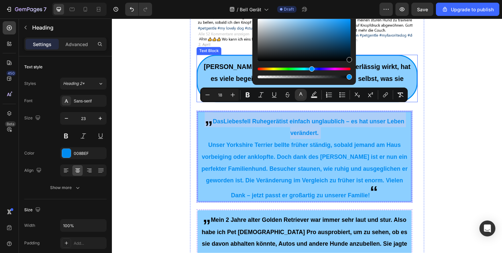
drag, startPoint x: 461, startPoint y: 78, endPoint x: 438, endPoint y: 83, distance: 23.8
type input "000407"
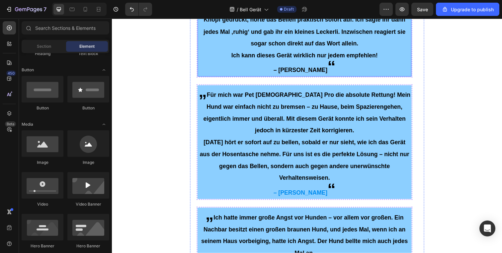
scroll to position [1622, 0]
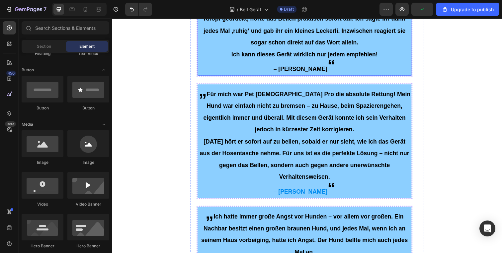
click at [314, 47] on span "Das Ergebnis hat mich wirklich überrascht: [PERSON_NAME] hatte ich den Knopf ge…" at bounding box center [308, 25] width 213 height 43
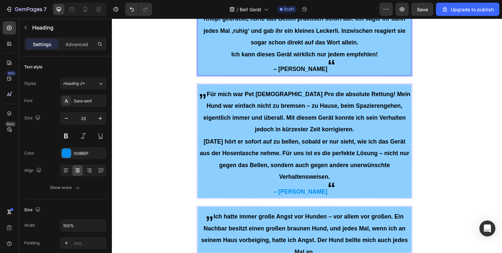
click at [328, 76] on p "„ Mein 2 Jahre alter Golden Retriever war immer sehr laut und stur. Also habe i…" at bounding box center [308, 7] width 217 height 140
click at [335, 59] on span "Ich kann dieses Gerät wirklich nur jedem empfehlen!" at bounding box center [309, 55] width 150 height 7
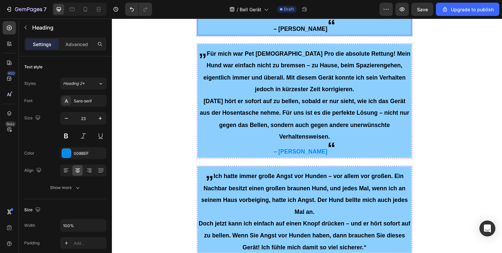
scroll to position [1753, 0]
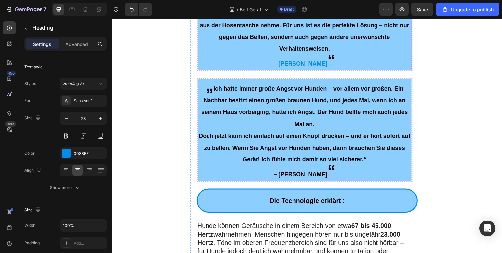
click at [351, 72] on h2 "„ Für mich war Pet [DEMOGRAPHIC_DATA] Pro die absolute Rettung! Mein Hund war e…" at bounding box center [308, 13] width 219 height 117
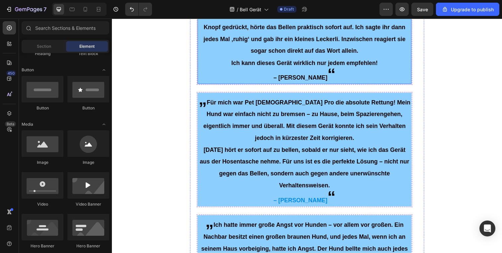
scroll to position [1614, 0]
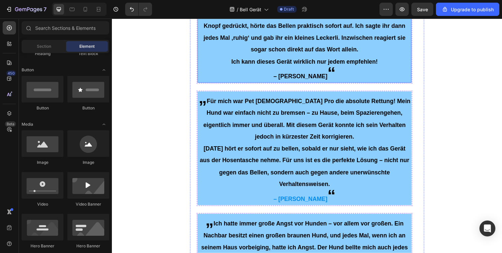
click at [332, 83] on span "“" at bounding box center [336, 74] width 8 height 19
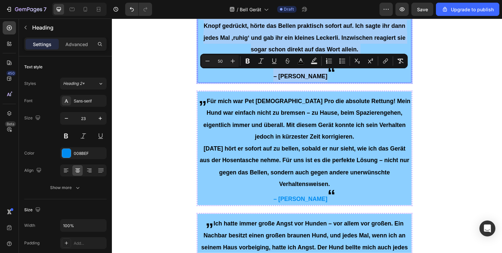
type input "18"
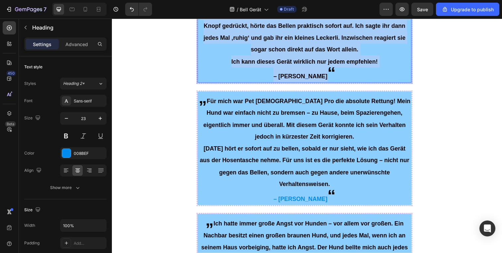
drag, startPoint x: 325, startPoint y: 207, endPoint x: 209, endPoint y: 84, distance: 169.0
click at [209, 84] on p "„ Mein 2 Jahre alter Golden Retriever war immer sehr laut und stur. Also habe i…" at bounding box center [308, 14] width 217 height 140
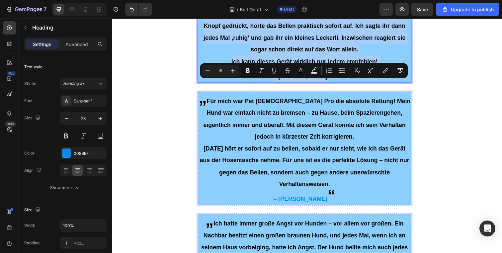
type input "23"
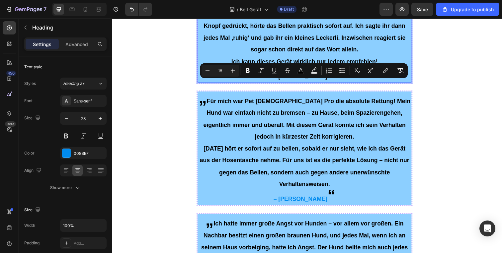
click at [328, 84] on p "„ Mein 2 Jahre alter Golden Retriever war immer sehr laut und stur. Also habe i…" at bounding box center [308, 14] width 217 height 140
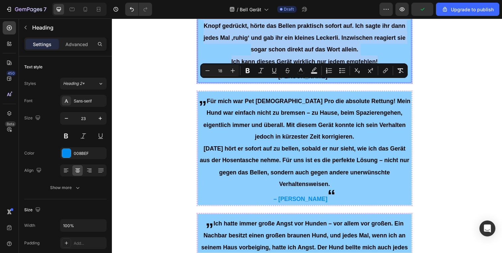
drag, startPoint x: 381, startPoint y: 192, endPoint x: 212, endPoint y: 85, distance: 199.9
click at [212, 84] on p "„ Mein 2 Jahre alter Golden Retriever war immer sehr laut und stur. Also habe i…" at bounding box center [308, 14] width 217 height 140
type input "23"
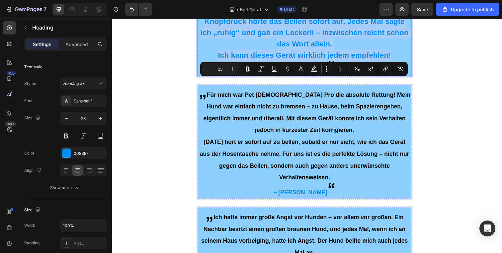
drag, startPoint x: 211, startPoint y: 83, endPoint x: 397, endPoint y: 199, distance: 218.7
click at [397, 78] on h2 "„ Mein 2 Jahre alter Golden Retriever war immer laut und stur. Also habe ich da…" at bounding box center [308, 11] width 219 height 134
click at [207, 66] on icon "Editor contextual toolbar" at bounding box center [207, 69] width 7 height 7
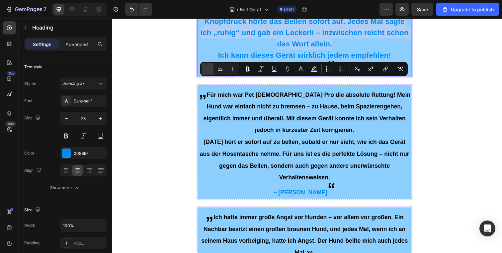
click at [207, 66] on icon "Editor contextual toolbar" at bounding box center [207, 69] width 7 height 7
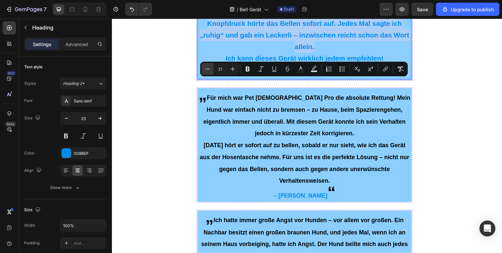
click at [207, 66] on icon "Editor contextual toolbar" at bounding box center [207, 69] width 7 height 7
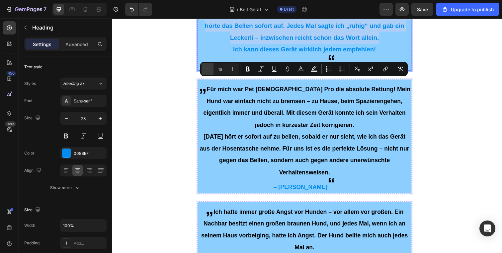
click at [207, 66] on icon "Editor contextual toolbar" at bounding box center [207, 69] width 7 height 7
type input "18"
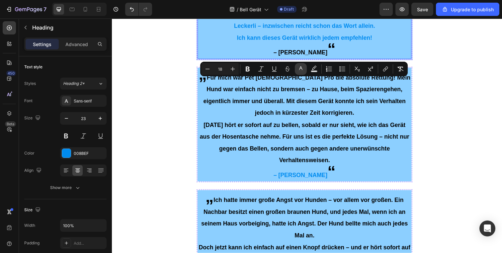
click at [302, 71] on rect "Editor contextual toolbar" at bounding box center [301, 72] width 6 height 2
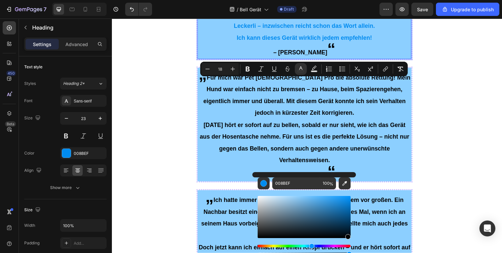
drag, startPoint x: 451, startPoint y: 232, endPoint x: 374, endPoint y: 229, distance: 76.8
type input "000000"
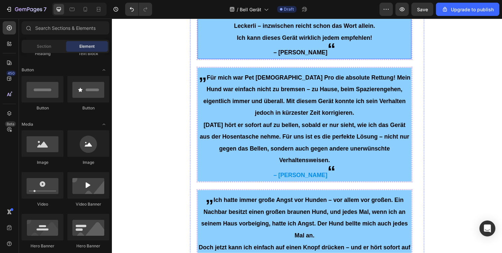
scroll to position [1741, 0]
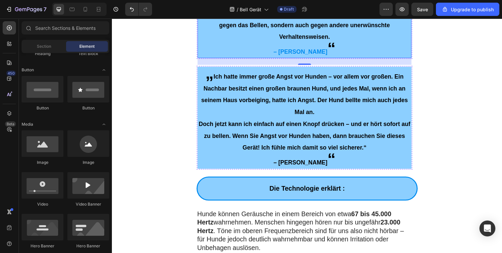
click at [309, 41] on span "[DATE] hört er sofort auf zu bellen, sobald er nur sieht, wie ich das Gerät aus…" at bounding box center [309, 19] width 214 height 43
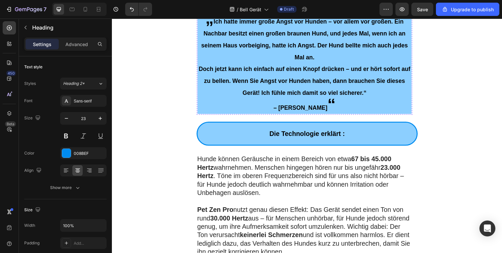
scroll to position [1876, 0]
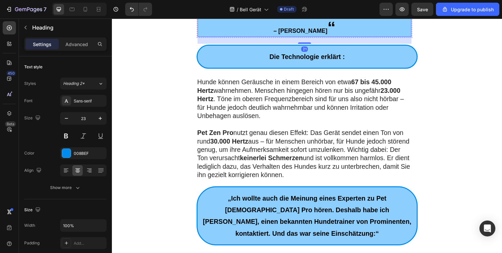
scroll to position [1875, 0]
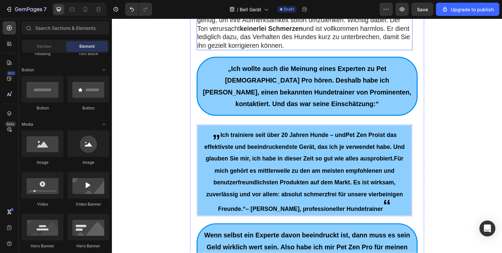
scroll to position [2011, 0]
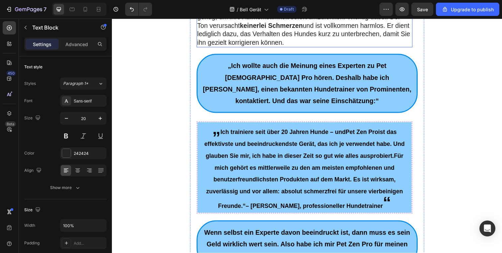
click at [274, 48] on p "Pet Zen Pro nutzt genau diesen Effekt: Das Gerät sendet einen Ton von rund 30.0…" at bounding box center [308, 22] width 219 height 52
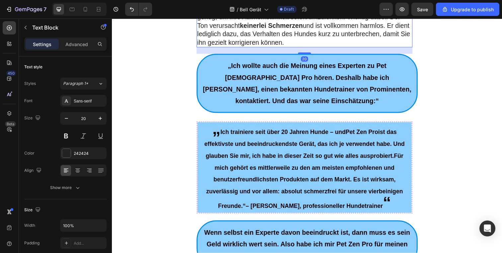
click at [274, 48] on p "Pet Zen Pro nutzt genau diesen Effekt: Das Gerät sendet einen Ton von rund 30.0…" at bounding box center [308, 22] width 219 height 52
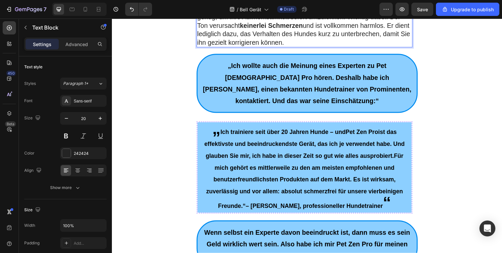
click at [317, 48] on p "Pet Zen Pro nutzt genau diesen Effekt: Das Gerät sendet einen Ton von rund 30.0…" at bounding box center [308, 22] width 219 height 52
drag, startPoint x: 319, startPoint y: 170, endPoint x: 194, endPoint y: 74, distance: 157.6
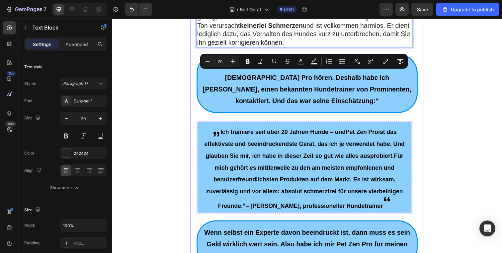
copy div "Hunde können Geräusche in einem Bereich von etwa 67 bis 45.000 Hertz wahrnehmen…"
click at [326, 48] on p "Pet Zen Pro nutzt genau diesen Effekt: Das Gerät sendet einen Ton von rund 30.0…" at bounding box center [308, 22] width 219 height 52
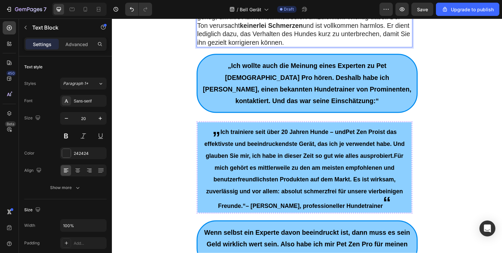
drag, startPoint x: 326, startPoint y: 171, endPoint x: 197, endPoint y: 77, distance: 160.0
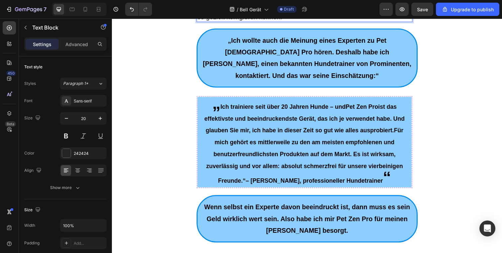
click at [445, 137] on div "Image Row Advetorial Text Block Section 2 Medizin-Skandal! Studentin entwickelt…" at bounding box center [311, 72] width 399 height 4103
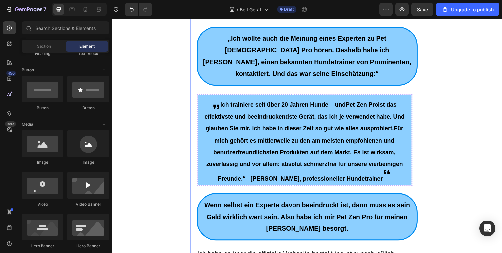
scroll to position [2022, 0]
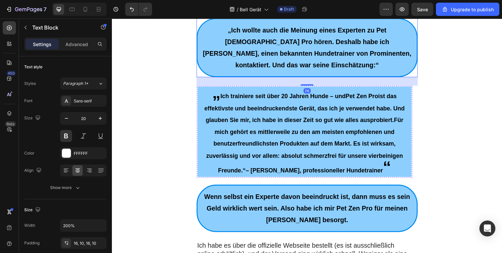
click at [295, 70] on strong "„Ich wollte auch die Meinung eines Experten zu Pet [DEMOGRAPHIC_DATA] Pro hören…" at bounding box center [311, 48] width 213 height 43
click at [296, 70] on strong "„Ich wollte auch die Meinung eines Experten zu Pet [DEMOGRAPHIC_DATA] Pro hören…" at bounding box center [311, 48] width 213 height 43
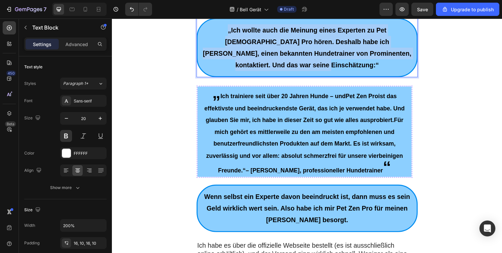
click at [296, 70] on strong "„Ich wollte auch die Meinung eines Experten zu Pet [DEMOGRAPHIC_DATA] Pro hören…" at bounding box center [311, 48] width 213 height 43
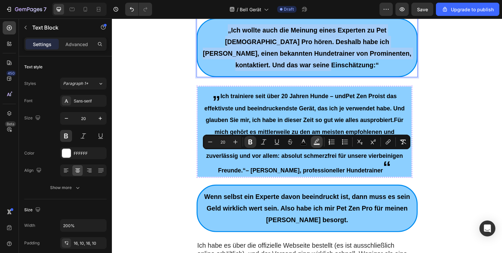
copy strong "„Ich wollte auch die Meinung eines Experten zu Pet [DEMOGRAPHIC_DATA] Pro hören…"
click at [327, 72] on p "„Ich wollte auch die Meinung eines Experten zu Pet [DEMOGRAPHIC_DATA] Pro hören…" at bounding box center [311, 49] width 217 height 48
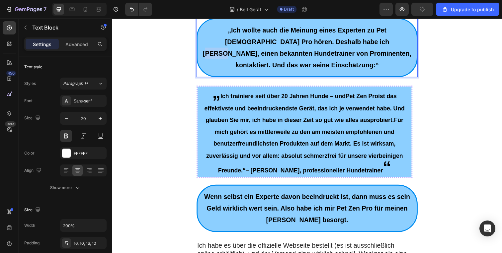
click at [327, 72] on p "„Ich wollte auch die Meinung eines Experten zu Pet [DEMOGRAPHIC_DATA] Pro hören…" at bounding box center [311, 49] width 217 height 48
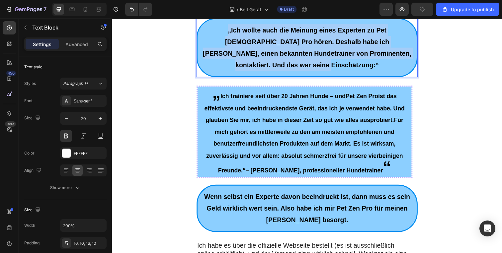
click at [327, 72] on p "„Ich wollte auch die Meinung eines Experten zu Pet [DEMOGRAPHIC_DATA] Pro hören…" at bounding box center [311, 49] width 217 height 48
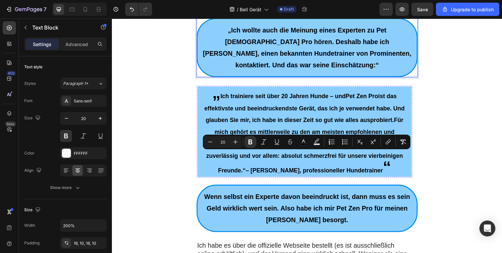
click at [313, 72] on p "„Ich wollte auch die Meinung eines Experten zu Pet [DEMOGRAPHIC_DATA] Pro hören…" at bounding box center [311, 49] width 217 height 48
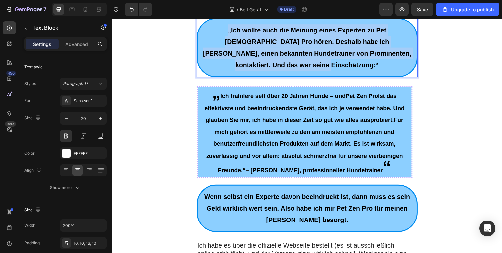
click at [313, 72] on p "„Ich wollte auch die Meinung eines Experten zu Pet [DEMOGRAPHIC_DATA] Pro hören…" at bounding box center [311, 49] width 217 height 48
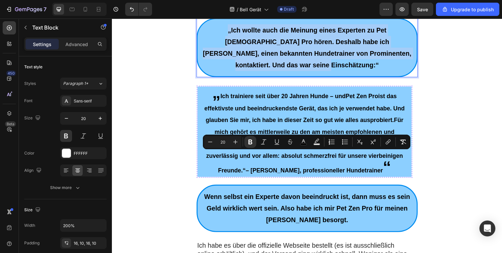
click at [313, 72] on p "„Ich wollte auch die Meinung eines Experten zu Pet [DEMOGRAPHIC_DATA] Pro hören…" at bounding box center [311, 49] width 217 height 48
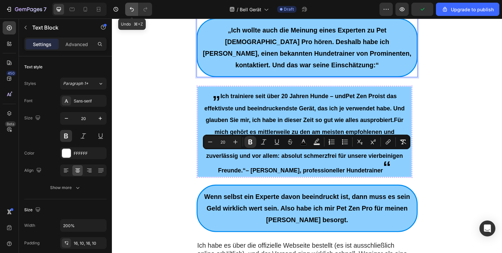
click at [133, 8] on icon "Undo/Redo" at bounding box center [132, 9] width 7 height 7
type input "16"
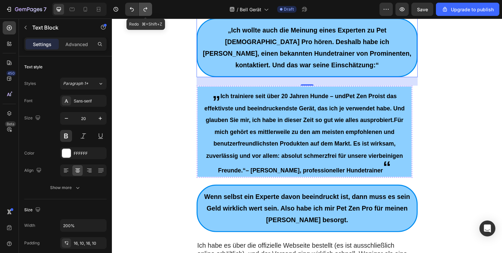
click at [144, 11] on icon "Undo/Redo" at bounding box center [145, 9] width 7 height 7
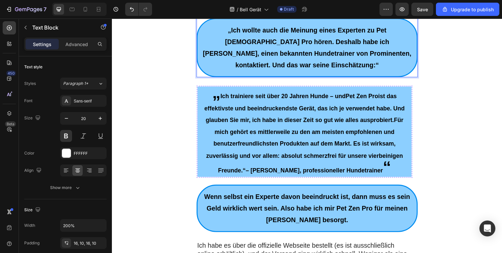
click at [336, 72] on p "„Ich wollte auch die Meinung eines Experten zu Pet [DEMOGRAPHIC_DATA] Pro hören…" at bounding box center [311, 49] width 217 height 48
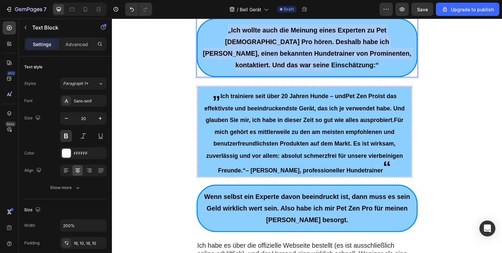
click at [336, 72] on p "„Ich wollte auch die Meinung eines Experten zu Pet [DEMOGRAPHIC_DATA] Pro hören…" at bounding box center [311, 49] width 217 height 48
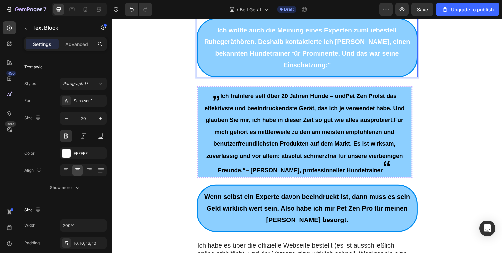
click at [215, 72] on p "Ich wollte auch die Meinung eines Experten zum Liebesfell Ruhegerät hören. Desh…" at bounding box center [311, 49] width 217 height 48
drag, startPoint x: 341, startPoint y: 194, endPoint x: 166, endPoint y: 128, distance: 186.3
click at [166, 128] on div "Image Row Advetorial Text Block Section 2 Medizin-Skandal! Studentin entwickelt…" at bounding box center [311, 62] width 399 height 4103
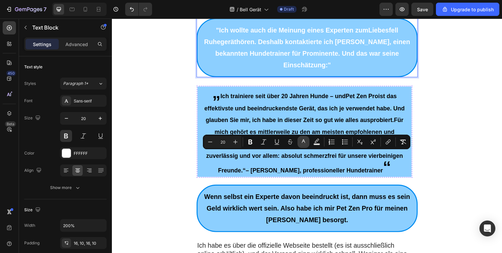
click at [301, 144] on rect "Editor contextual toolbar" at bounding box center [304, 145] width 6 height 2
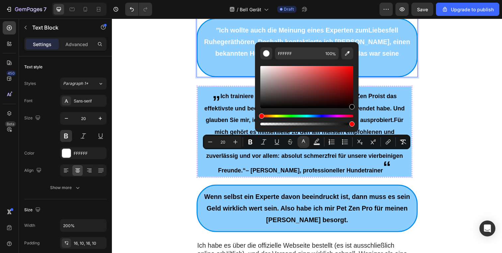
drag, startPoint x: 464, startPoint y: 122, endPoint x: 370, endPoint y: 120, distance: 94.1
type input "000000"
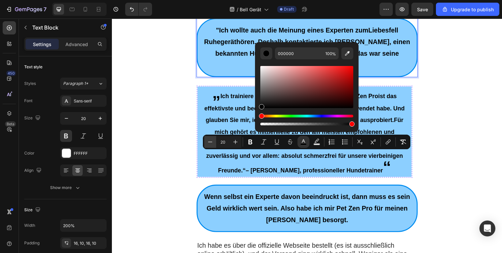
click at [214, 144] on button "Minus" at bounding box center [210, 142] width 12 height 12
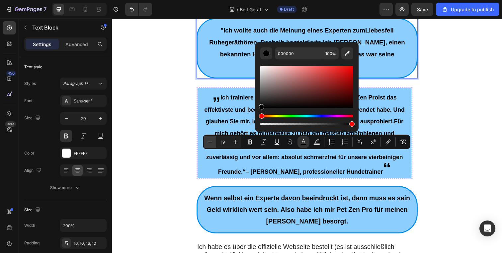
click at [214, 144] on button "Minus" at bounding box center [210, 142] width 12 height 12
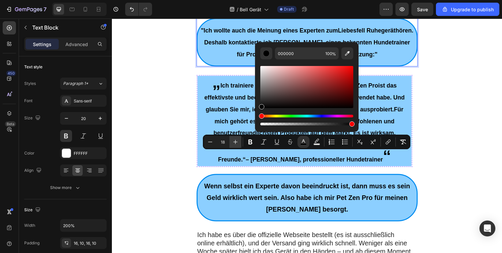
click at [233, 143] on icon "Editor contextual toolbar" at bounding box center [235, 142] width 7 height 7
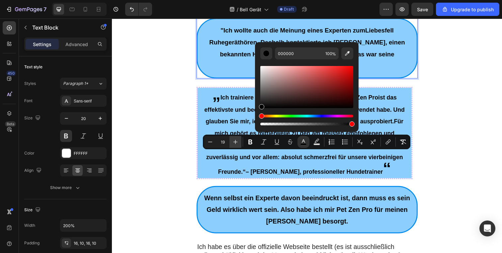
click at [233, 143] on icon "Editor contextual toolbar" at bounding box center [235, 142] width 7 height 7
type input "20"
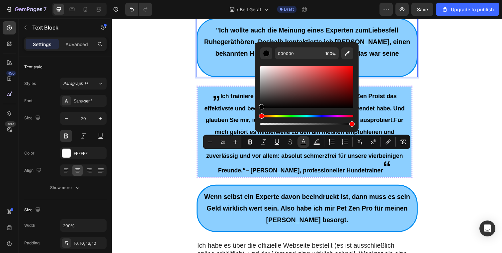
drag, startPoint x: 474, startPoint y: 152, endPoint x: 412, endPoint y: 173, distance: 64.8
click at [474, 152] on div "Image Row Advetorial Text Block Section 2 Medizin-Skandal! Studentin entwickelt…" at bounding box center [311, 62] width 399 height 4103
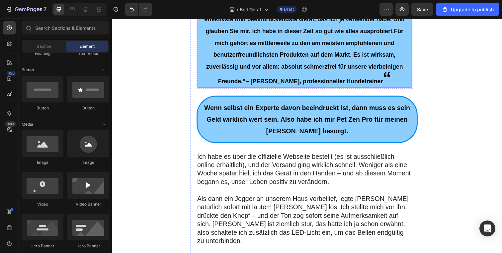
scroll to position [2113, 0]
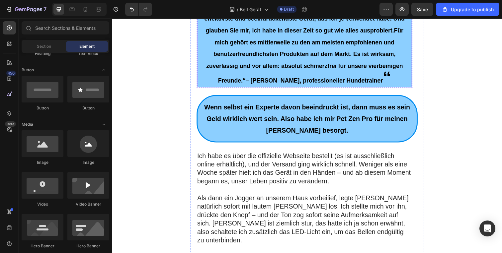
click at [313, 86] on span "Für mich gehört es mittlerweile zu den am meisten empfohlenen und benutzerfreun…" at bounding box center [309, 57] width 202 height 58
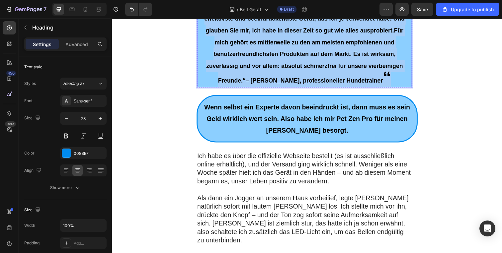
click at [313, 86] on span "Ich trainiere seit über 20 Jahren Hunde – und Pet Zen Pro ist das effektivste u…" at bounding box center [308, 44] width 205 height 82
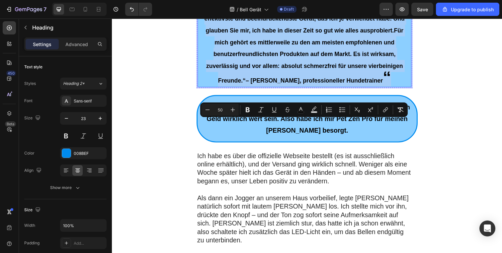
click at [313, 86] on span "Ich trainiere seit über 20 Jahren Hunde – und Pet Zen Pro ist das effektivste u…" at bounding box center [308, 44] width 205 height 82
click at [283, 86] on span "Ich trainiere seit über 20 Jahren Hunde – und Pet Zen Pro ist das effektivste u…" at bounding box center [308, 44] width 205 height 82
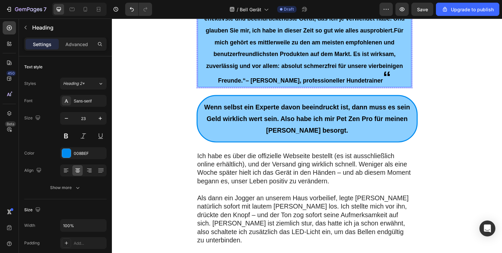
drag, startPoint x: 349, startPoint y: 178, endPoint x: 353, endPoint y: 181, distance: 4.8
click at [353, 88] on p "„ Ich trainiere seit über 20 Jahren Hunde – und Pet Zen Pro ist das effektivste…" at bounding box center [308, 42] width 217 height 91
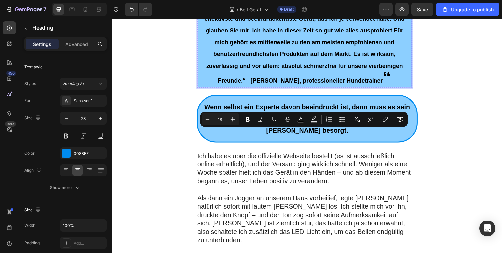
drag, startPoint x: 385, startPoint y: 209, endPoint x: 219, endPoint y: 133, distance: 182.0
click at [219, 86] on span "Ich trainiere seit über 20 Jahren Hunde – und Pet Zen Pro ist das effektivste u…" at bounding box center [308, 44] width 205 height 82
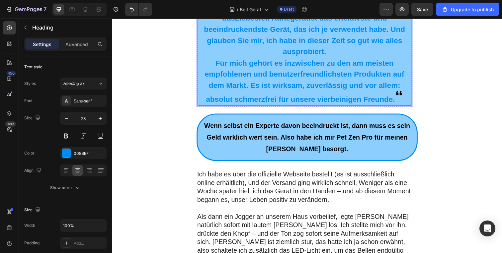
click at [223, 58] on p "„ I Ich trainiere seit über 20 Jahren Hunde – und das Liebesfell Ruhegerät ist …" at bounding box center [308, 27] width 217 height 61
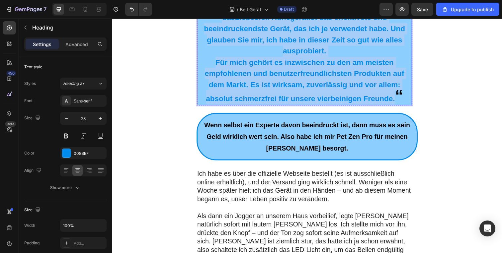
drag, startPoint x: 222, startPoint y: 135, endPoint x: 398, endPoint y: 229, distance: 199.9
click at [398, 107] on h2 "„ Ich trainiere seit über 20 Jahren Hunde – und das Liebesfell Ruhegerät ist da…" at bounding box center [308, 52] width 219 height 111
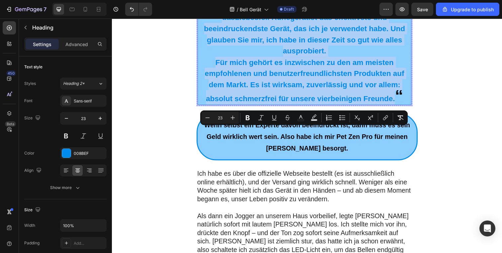
click at [214, 117] on input "23" at bounding box center [220, 118] width 13 height 8
click at [210, 118] on icon "Editor contextual toolbar" at bounding box center [207, 118] width 7 height 7
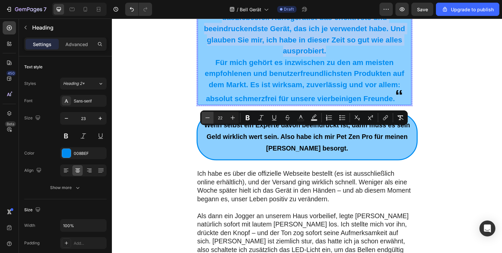
click at [209, 118] on icon "Editor contextual toolbar" at bounding box center [207, 118] width 7 height 7
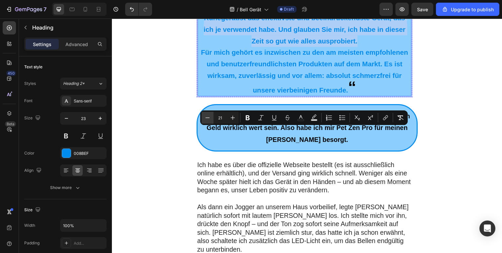
click at [209, 118] on icon "Editor contextual toolbar" at bounding box center [207, 118] width 7 height 7
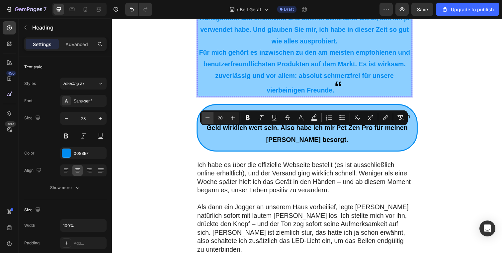
click at [209, 118] on icon "Editor contextual toolbar" at bounding box center [207, 118] width 7 height 7
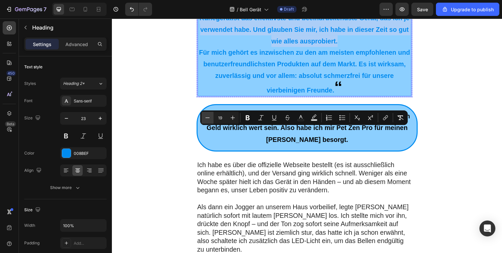
click at [209, 118] on icon "Editor contextual toolbar" at bounding box center [207, 118] width 7 height 7
type input "18"
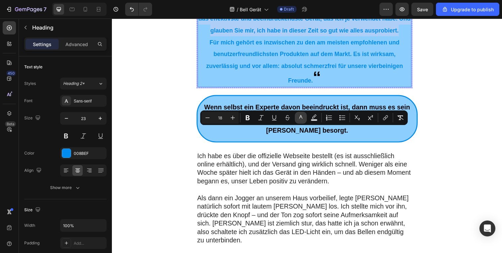
click at [302, 117] on icon "Editor contextual toolbar" at bounding box center [300, 117] width 3 height 4
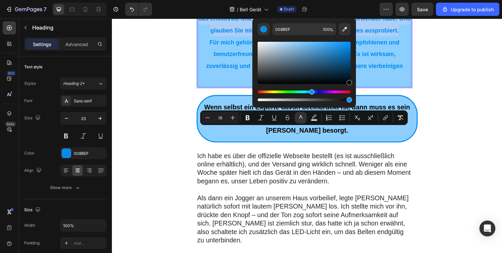
drag, startPoint x: 433, startPoint y: 88, endPoint x: 372, endPoint y: 102, distance: 62.3
type input "000000"
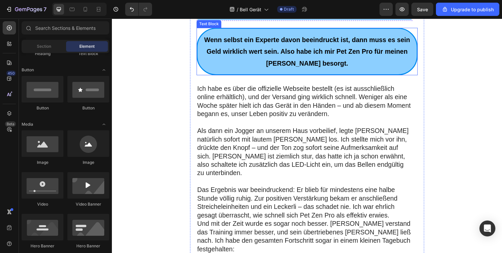
scroll to position [2192, 0]
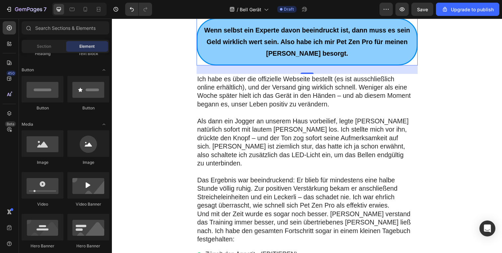
click at [315, 58] on strong "Wenn selbst ein Experte davon beeindruckt ist, dann muss es sein Geld wirklich …" at bounding box center [311, 42] width 210 height 31
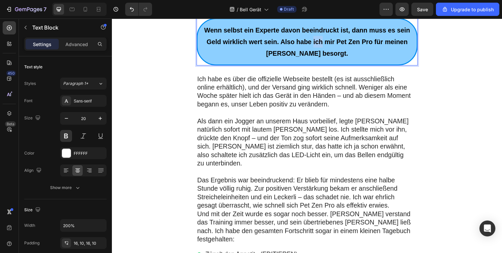
click at [315, 58] on strong "Wenn selbst ein Experte davon beeindruckt ist, dann muss es sein Geld wirklich …" at bounding box center [311, 42] width 210 height 31
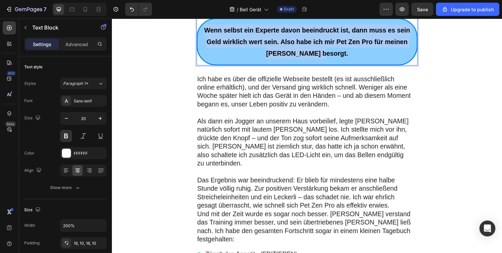
click at [315, 58] on strong "Wenn selbst ein Experte davon beeindruckt ist, dann muss es sein Geld wirklich …" at bounding box center [311, 42] width 210 height 31
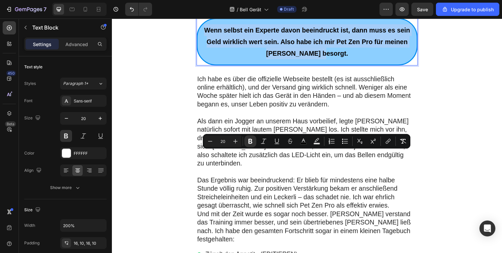
copy strong "Wenn selbst ein Experte davon beeindruckt ist, dann muss es sein Geld wirklich …"
click at [294, 58] on strong "Wenn selbst ein Experte davon beeindruckt ist, dann muss es sein Geld wirklich …" at bounding box center [311, 42] width 210 height 31
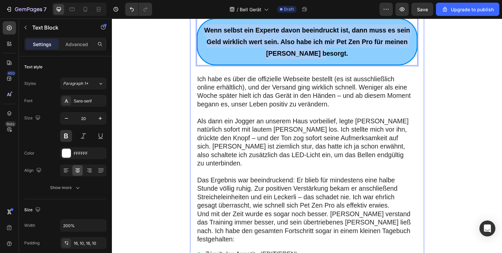
drag, startPoint x: 337, startPoint y: 181, endPoint x: 190, endPoint y: 146, distance: 150.8
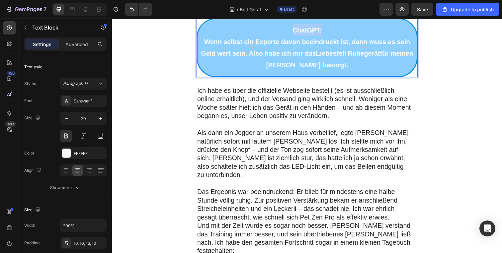
drag, startPoint x: 342, startPoint y: 157, endPoint x: 242, endPoint y: 149, distance: 100.4
click at [242, 79] on div "ChatGPT: Wenn selbst ein Experte davon beeindruckt ist, dann muss es sein Geld …" at bounding box center [311, 48] width 226 height 60
click at [203, 72] on p "Wenn selbst ein Experte davon beeindruckt ist, dann muss es sein Geld wert sein…" at bounding box center [311, 55] width 217 height 36
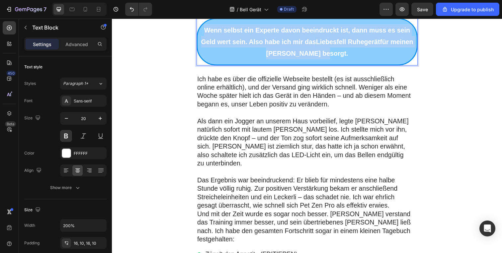
drag, startPoint x: 366, startPoint y: 185, endPoint x: 166, endPoint y: 155, distance: 201.6
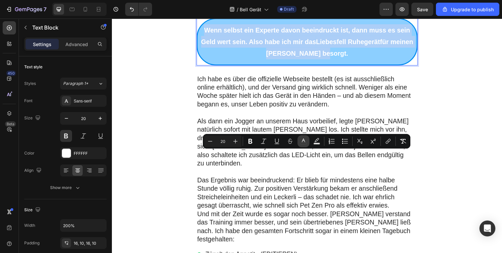
click at [304, 142] on icon "Editor contextual toolbar" at bounding box center [303, 141] width 7 height 7
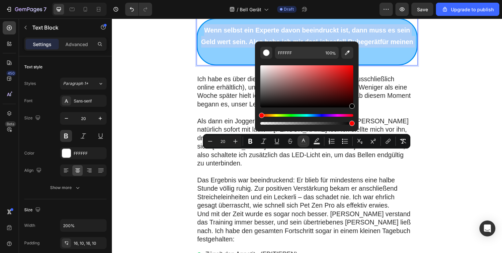
drag, startPoint x: 446, startPoint y: 113, endPoint x: 373, endPoint y: 126, distance: 74.1
type input "000000"
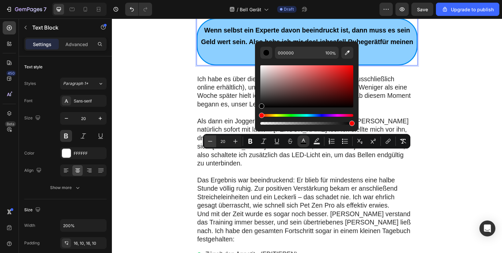
click at [213, 142] on icon "Editor contextual toolbar" at bounding box center [210, 141] width 7 height 7
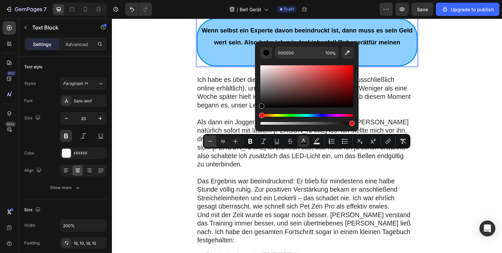
click at [213, 142] on icon "Editor contextual toolbar" at bounding box center [210, 141] width 7 height 7
click at [234, 140] on icon "Editor contextual toolbar" at bounding box center [235, 141] width 7 height 7
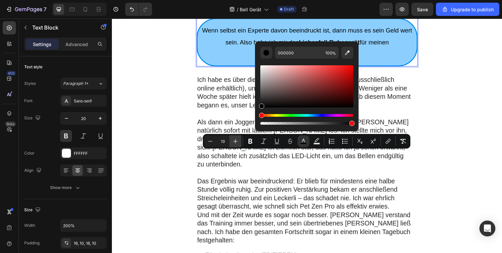
click at [234, 140] on icon "Editor contextual toolbar" at bounding box center [235, 141] width 7 height 7
type input "20"
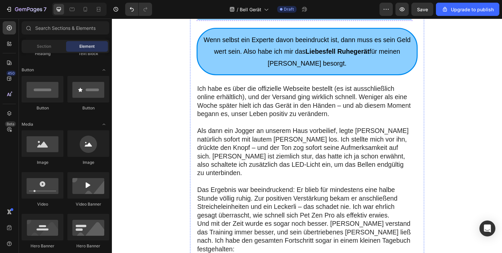
scroll to position [2218, 0]
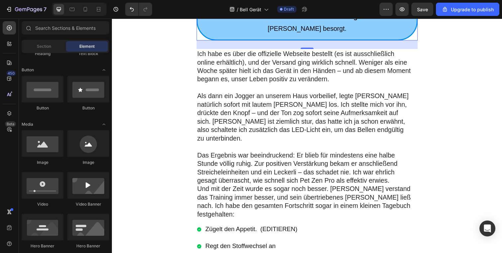
click at [322, 35] on p "Wenn selbst ein Experte davon beeindruckt ist, dann muss es sein Geld wert sein…" at bounding box center [311, 17] width 217 height 36
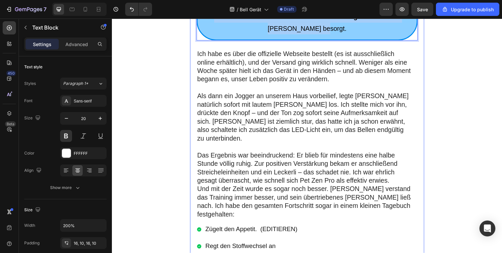
drag, startPoint x: 347, startPoint y: 156, endPoint x: 207, endPoint y: 129, distance: 142.8
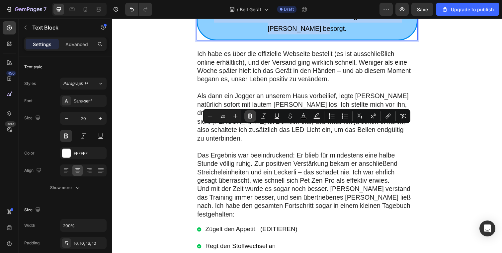
click at [248, 115] on icon "Editor contextual toolbar" at bounding box center [250, 116] width 7 height 7
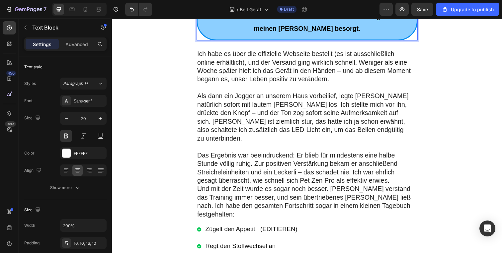
drag, startPoint x: 451, startPoint y: 152, endPoint x: 445, endPoint y: 152, distance: 5.6
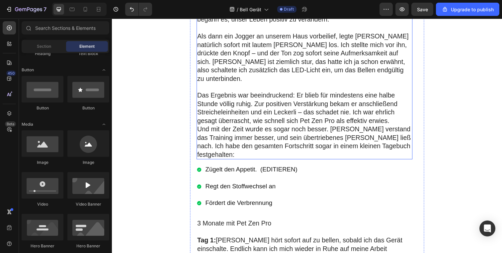
click at [332, 33] on p at bounding box center [308, 28] width 219 height 9
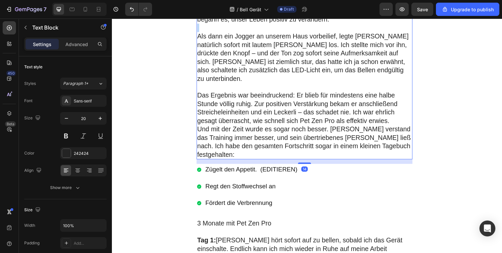
click at [332, 33] on p "Rich Text Editor. Editing area: main" at bounding box center [308, 28] width 219 height 9
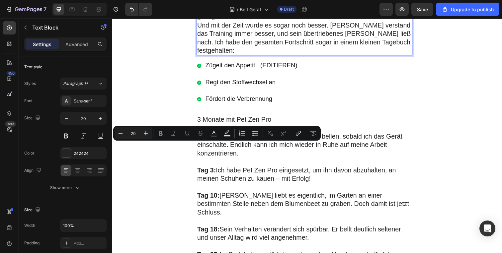
scroll to position [2394, 0]
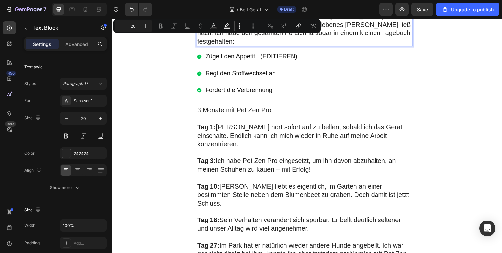
drag, startPoint x: 338, startPoint y: 148, endPoint x: 407, endPoint y: 154, distance: 69.4
click at [340, 47] on p "Und mit der Zeit wurde es sogar noch besser. [PERSON_NAME] verstand das Trainin…" at bounding box center [308, 29] width 219 height 35
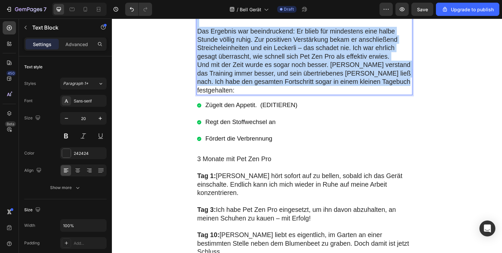
scroll to position [2343, 0]
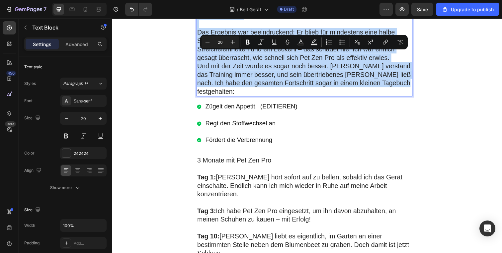
drag, startPoint x: 411, startPoint y: 153, endPoint x: 181, endPoint y: 53, distance: 251.0
copy div "Lor ipsu do sita con adipiscing Elitsedd eiusmodt (in utl etdoloremagnaa enimad…"
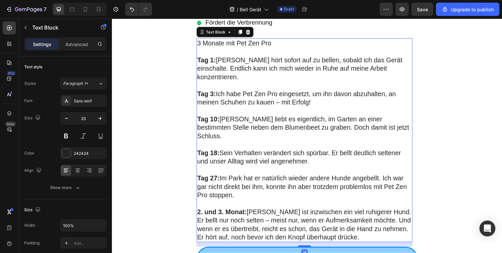
click at [249, 48] on p "3 Monate mit Pet Zen Pro" at bounding box center [308, 44] width 219 height 9
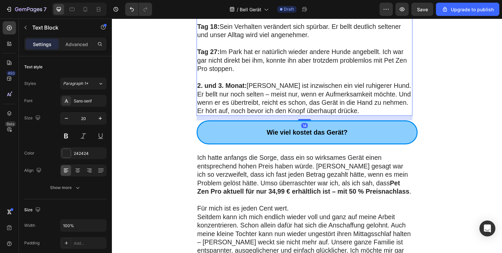
scroll to position [2498, 0]
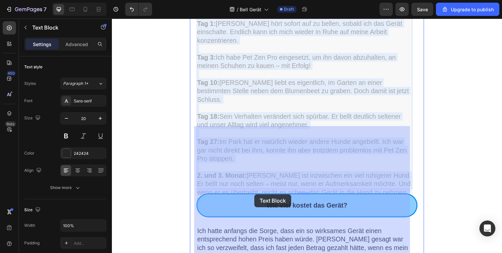
drag, startPoint x: 342, startPoint y: 221, endPoint x: 257, endPoint y: 198, distance: 87.0
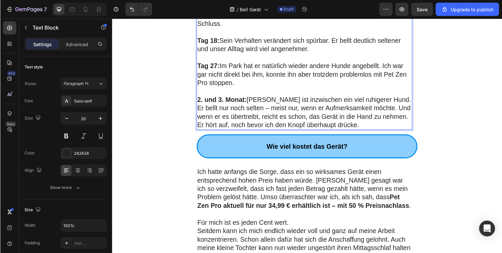
scroll to position [2484, 0]
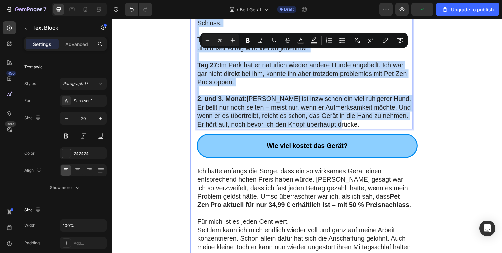
drag, startPoint x: 329, startPoint y: 237, endPoint x: 192, endPoint y: 55, distance: 227.3
copy div "3 Monate mit Pet Zen Pro Tag 1: [PERSON_NAME] hört sofort auf zu bellen, sobald…"
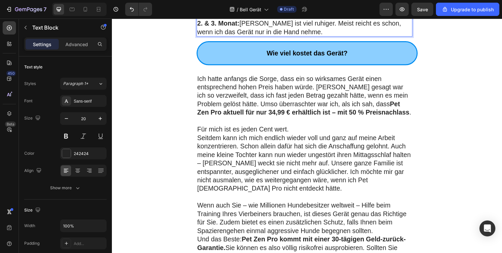
drag, startPoint x: 227, startPoint y: 53, endPoint x: 160, endPoint y: 52, distance: 66.4
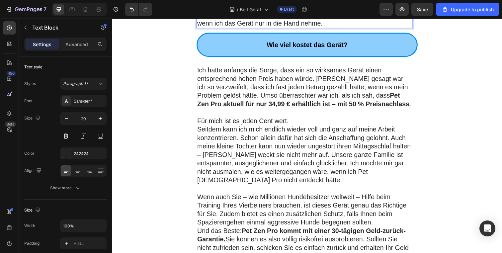
drag, startPoint x: 303, startPoint y: 80, endPoint x: 301, endPoint y: 85, distance: 5.6
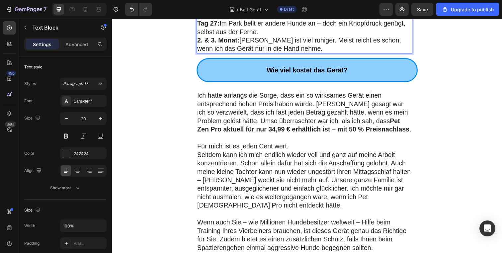
click at [380, 19] on p "Tag 18: Er bellt deutlich seltener, unser Alltag wird entspannter." at bounding box center [308, 14] width 219 height 9
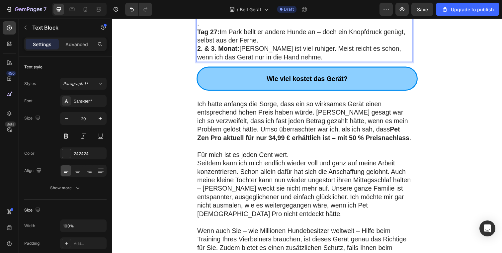
click at [337, 45] on p "Tag 27: Im Park bellt er andere Hunde an – doch ein Knopfdruck genügt, selbst a…" at bounding box center [308, 36] width 219 height 17
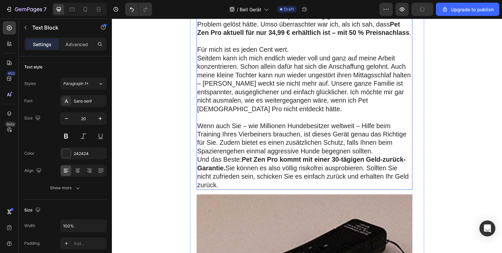
click at [277, 37] on p "Ich hatte anfangs die Sorge, dass ein so wirksames Gerät einen entsprechend hoh…" at bounding box center [308, 15] width 219 height 43
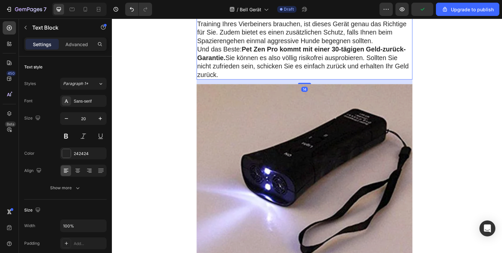
scroll to position [2719, 0]
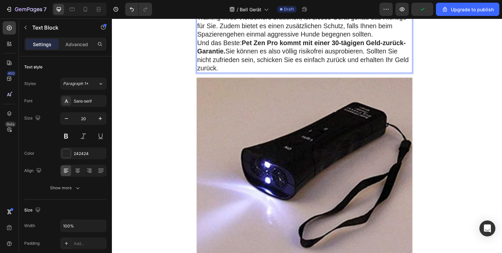
click at [280, 73] on p "Und das Beste: Pet Zen Pro kommt mit einer 30-tägigen Geld-zurück-Garantie. Sie…" at bounding box center [308, 56] width 219 height 35
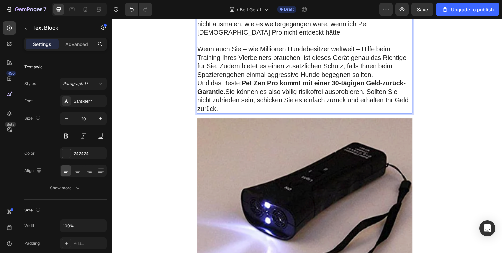
scroll to position [2671, 0]
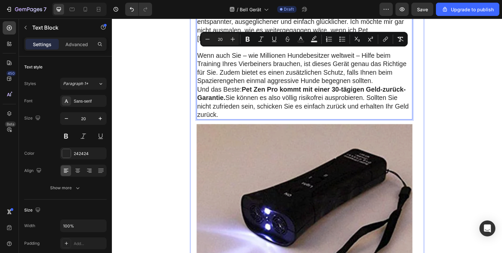
drag, startPoint x: 224, startPoint y: 203, endPoint x: 195, endPoint y: 55, distance: 150.3
copy div "Lor ipsum dolorsi ame Conse, adip eli se doeiusmod Tempo incid utlaboreetdo mag…"
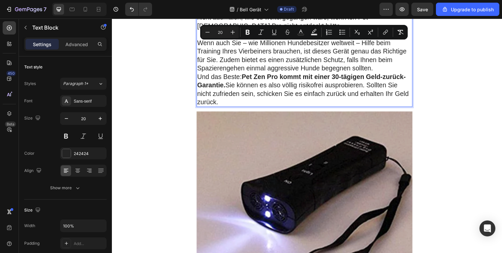
scroll to position [2685, 0]
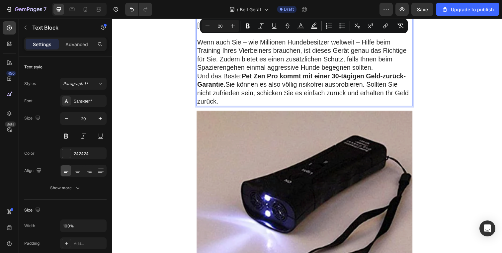
click at [262, 73] on p "Wenn auch Sie – wie Millionen Hundebesitzer weltweit – Hilfe beim Training Ihre…" at bounding box center [308, 55] width 219 height 35
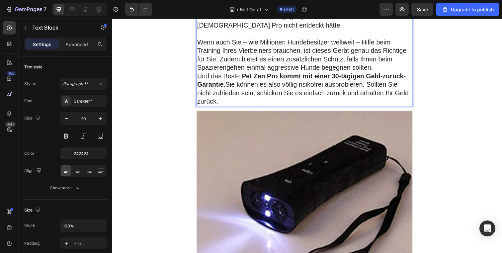
drag, startPoint x: 223, startPoint y: 207, endPoint x: 197, endPoint y: 42, distance: 166.9
click at [198, 42] on div "Ich hatte anfangs die Sorge, dass ein so wirksames Gerät einen entsprechend hoh…" at bounding box center [308, 8] width 221 height 200
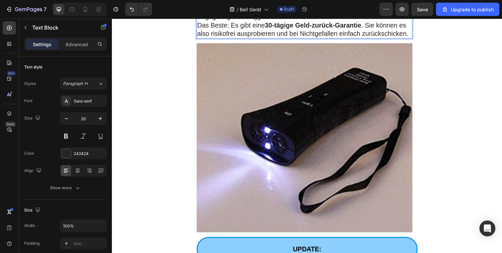
click at [328, 21] on p "Wenn auch Sie Unterstützung beim Training Ihres Hundes brauchen, ist dieses Ger…" at bounding box center [308, 8] width 219 height 26
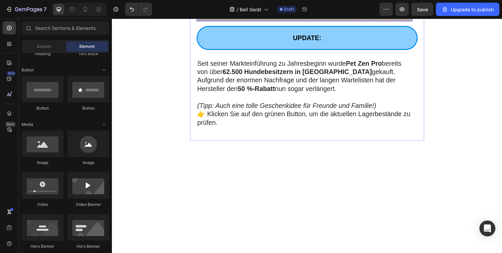
scroll to position [3003, 0]
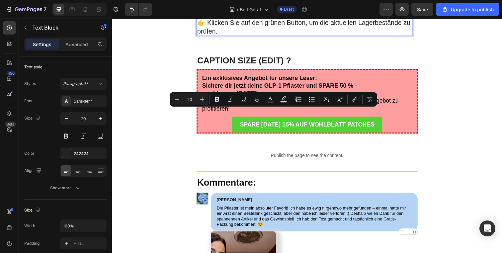
drag, startPoint x: 272, startPoint y: 153, endPoint x: 243, endPoint y: 158, distance: 29.3
click at [271, 36] on p "👉 Klicken Sie auf den grünen Button, um die aktuellen Lagerbestände zu prüfen." at bounding box center [308, 26] width 219 height 17
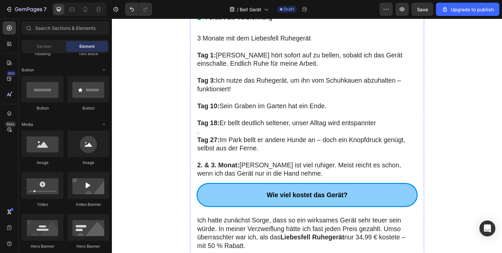
scroll to position [2375, 0]
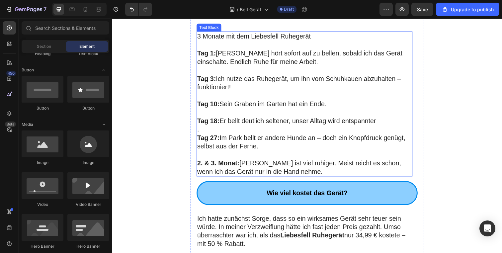
click at [239, 67] on p "Tag 1: [PERSON_NAME] hört sofort auf zu bellen, sobald ich das Gerät einschalte…" at bounding box center [308, 58] width 219 height 17
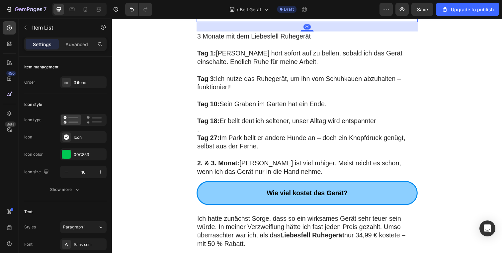
click at [33, 27] on p "Item List" at bounding box center [60, 28] width 56 height 8
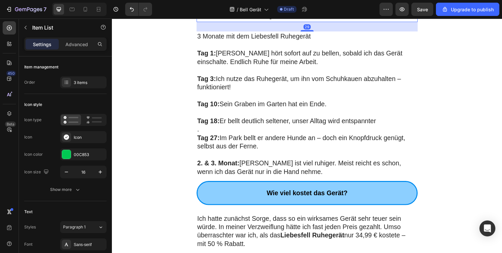
click at [286, 21] on p "Fördert die Verbrennung" at bounding box center [254, 16] width 94 height 10
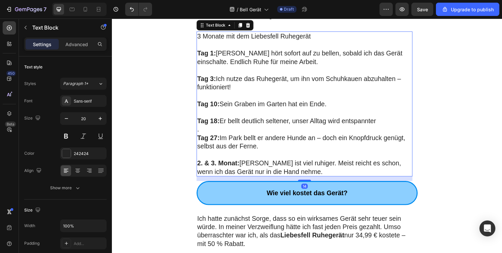
click at [293, 41] on p "3 Monate mit dem Liebesfell Ruhegerät" at bounding box center [308, 36] width 219 height 9
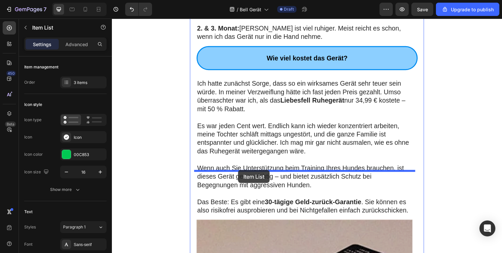
drag, startPoint x: 304, startPoint y: 110, endPoint x: 241, endPoint y: 173, distance: 89.5
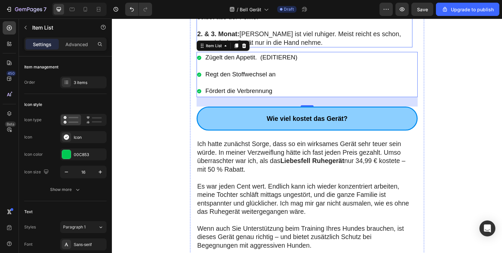
click at [238, 21] on p "Tag 27: Im Park bellt er andere Hunde an – doch ein Knopfdruck genügt, selbst a…" at bounding box center [308, 12] width 219 height 17
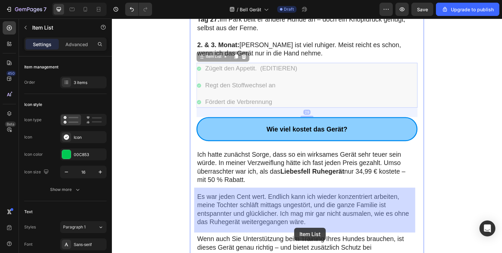
scroll to position [2451, 0]
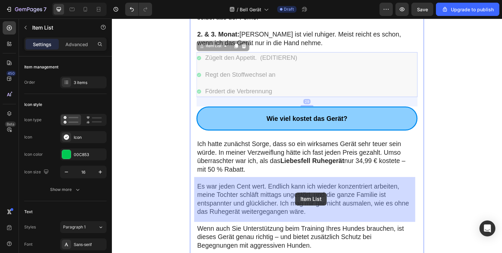
drag, startPoint x: 318, startPoint y: 243, endPoint x: 297, endPoint y: 190, distance: 56.3
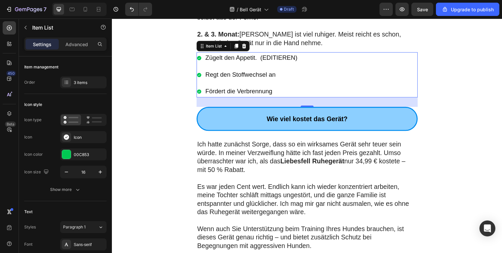
drag, startPoint x: 312, startPoint y: 183, endPoint x: 281, endPoint y: 185, distance: 31.6
click at [312, 99] on div "Zügelt den Appetit. (EDITIEREN) Regt den Stoffwechsel an Fördert die Verbrennung" at bounding box center [308, 76] width 221 height 46
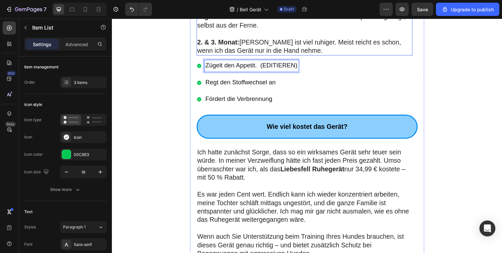
scroll to position [2442, 0]
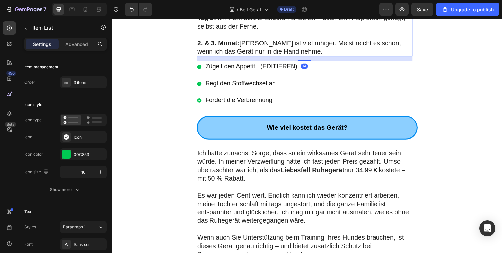
drag, startPoint x: 240, startPoint y: 87, endPoint x: 248, endPoint y: 74, distance: 14.8
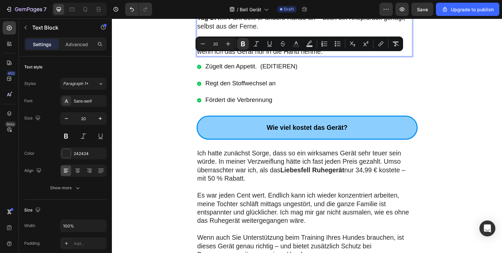
drag, startPoint x: 294, startPoint y: 68, endPoint x: 196, endPoint y: 57, distance: 99.3
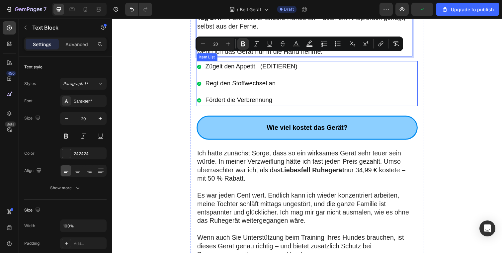
click at [250, 73] on p "Zügelt den Appetit. (EDITIEREN)" at bounding box center [254, 68] width 94 height 10
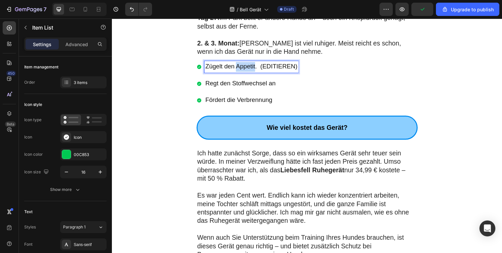
click at [250, 71] on span "Zügelt den Appetit. (EDITIEREN)" at bounding box center [254, 67] width 94 height 7
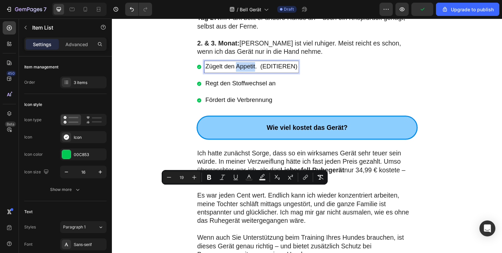
click at [251, 71] on span "Zügelt den Appetit. (EDITIEREN)" at bounding box center [254, 67] width 94 height 7
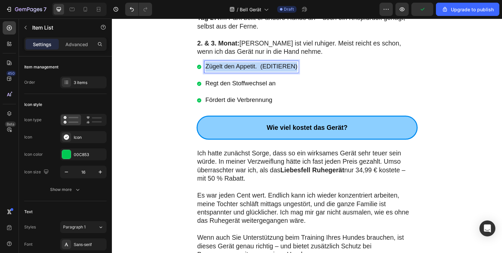
click at [251, 71] on span "Zügelt den Appetit. (EDITIEREN)" at bounding box center [254, 67] width 94 height 7
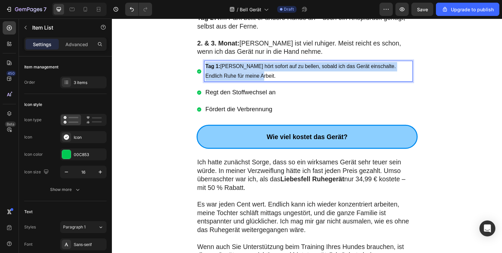
drag, startPoint x: 247, startPoint y: 200, endPoint x: 186, endPoint y: 187, distance: 62.1
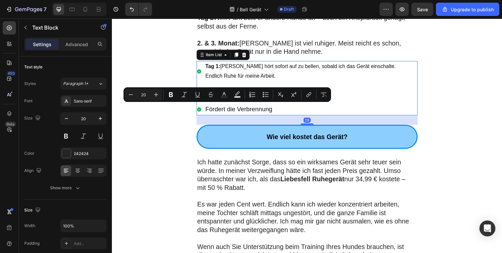
click at [239, 82] on p "Tag 1: [PERSON_NAME] hört sofort auf zu bellen, sobald ich das Gerät einschalte…" at bounding box center [312, 72] width 211 height 19
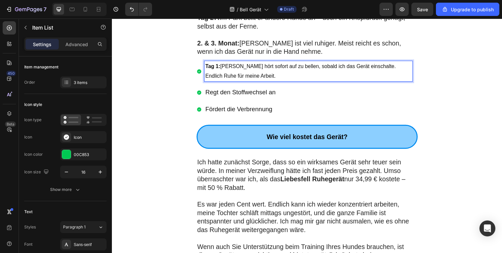
drag, startPoint x: 240, startPoint y: 205, endPoint x: 216, endPoint y: 192, distance: 26.6
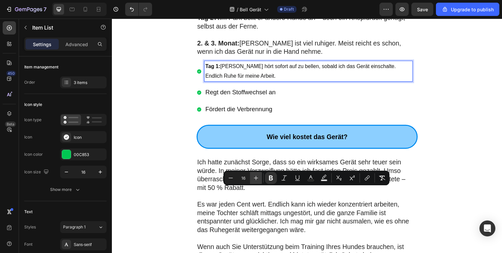
drag, startPoint x: 249, startPoint y: 177, endPoint x: 252, endPoint y: 178, distance: 3.9
click at [250, 177] on input "16" at bounding box center [243, 178] width 13 height 8
click at [255, 178] on icon "Editor contextual toolbar" at bounding box center [256, 178] width 7 height 7
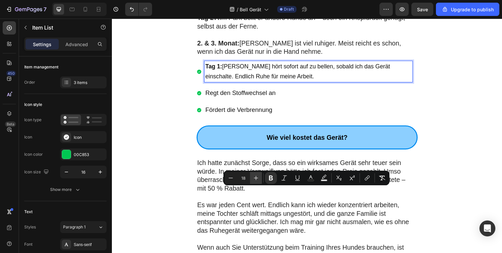
click at [255, 178] on icon "Editor contextual toolbar" at bounding box center [256, 178] width 7 height 7
type input "20"
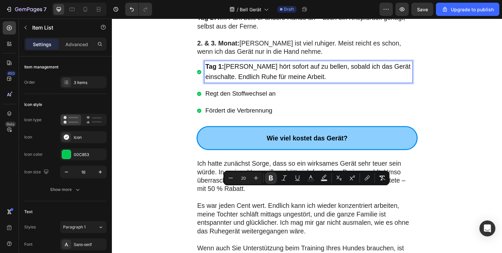
click at [281, 81] on span "Tag 1: [PERSON_NAME] hört sofort auf zu bellen, sobald ich das Gerät einschalte…" at bounding box center [312, 73] width 210 height 18
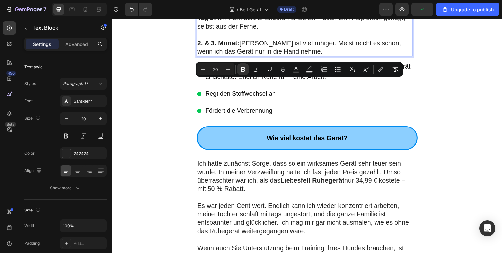
drag, startPoint x: 237, startPoint y: 92, endPoint x: 197, endPoint y: 86, distance: 40.0
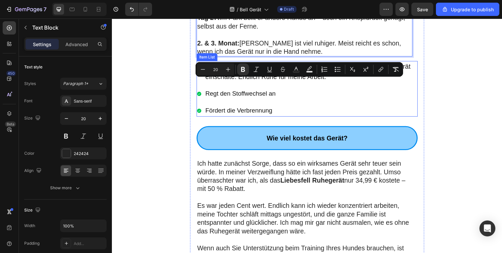
click at [235, 119] on div "Tag 1: [PERSON_NAME] hört sofort auf zu bellen, sobald ich das Gerät einschalte…" at bounding box center [308, 90] width 221 height 57
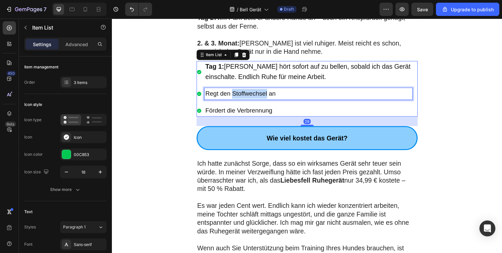
click at [235, 98] on span "Regt den Stoffwechsel an" at bounding box center [243, 94] width 72 height 7
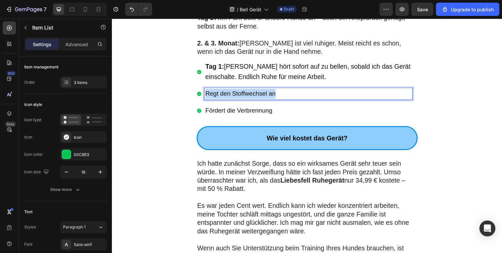
click at [235, 98] on span "Regt den Stoffwechsel an" at bounding box center [243, 94] width 72 height 7
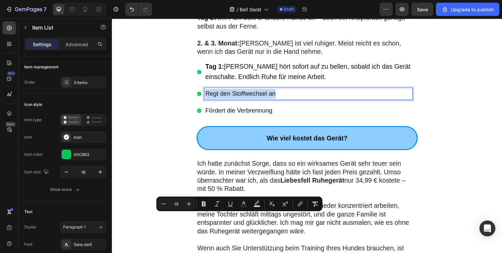
type input "16"
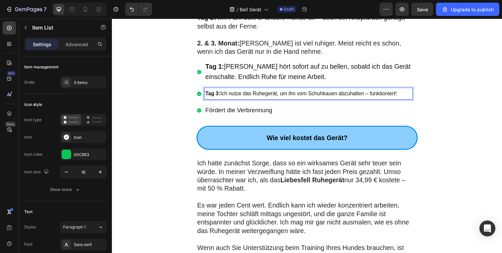
click at [246, 100] on p "Tag 3: Ich nutze das Ruhegerät, um ihn vom Schuhkauen abzuhalten – funktioniert!" at bounding box center [312, 95] width 211 height 10
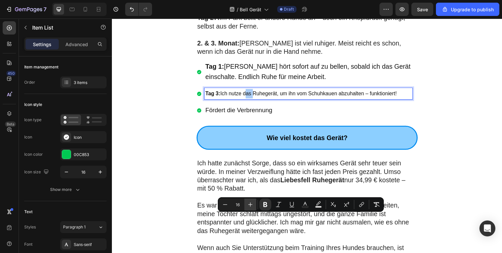
click at [250, 206] on icon "Editor contextual toolbar" at bounding box center [250, 204] width 7 height 7
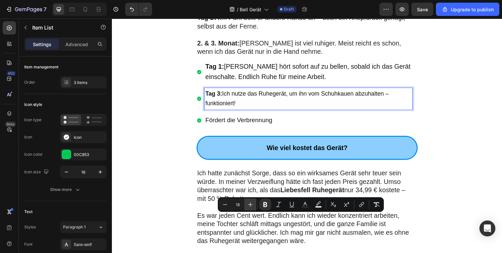
click at [250, 206] on icon "Editor contextual toolbar" at bounding box center [250, 204] width 7 height 7
type input "20"
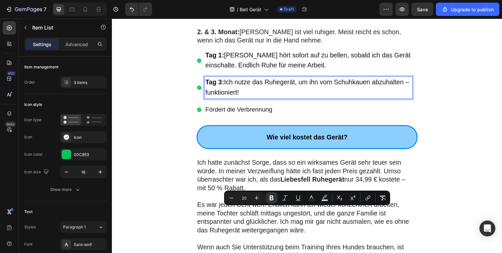
scroll to position [2455, 0]
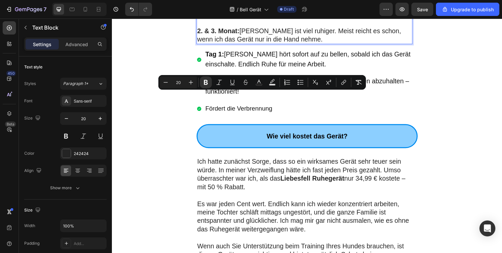
copy p "Tag 10: Sein Graben im Garten hat ein Ende."
click at [239, 114] on span "Fördert die Verbrennung" at bounding box center [241, 110] width 68 height 7
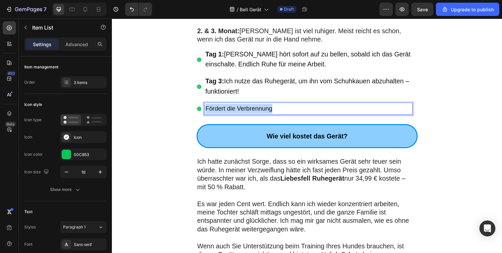
click at [239, 114] on span "Fördert die Verbrennung" at bounding box center [241, 110] width 68 height 7
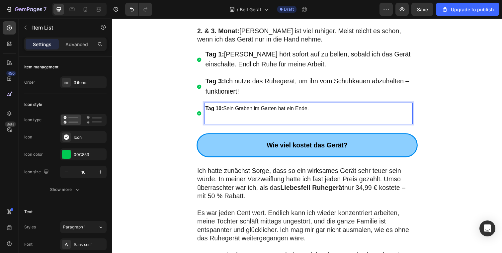
click at [236, 125] on p "Rich Text Editor. Editing area: main" at bounding box center [312, 120] width 211 height 10
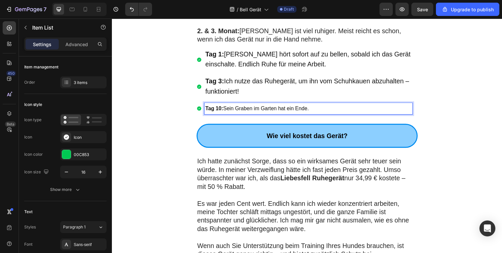
click at [249, 115] on p "Tag 10: Sein Graben im Garten hat ein Ende." at bounding box center [312, 111] width 211 height 10
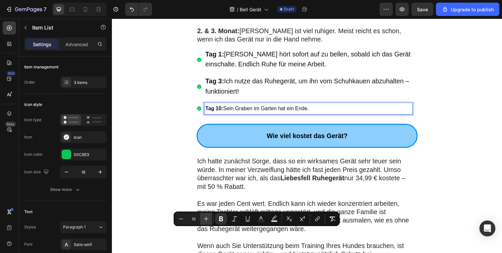
click at [206, 220] on icon "Editor contextual toolbar" at bounding box center [206, 219] width 7 height 7
type input "20"
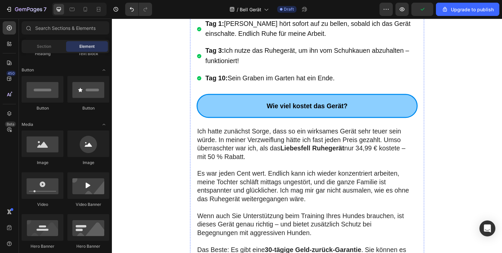
scroll to position [2517, 0]
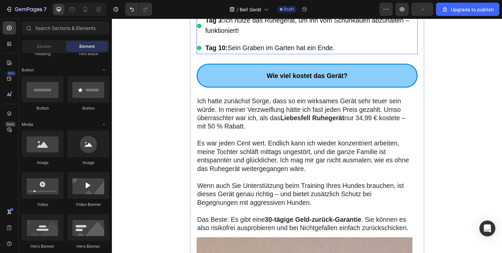
click at [255, 54] on p "Tag 10: Sein Graben im Garten hat ein Ende." at bounding box center [312, 49] width 211 height 10
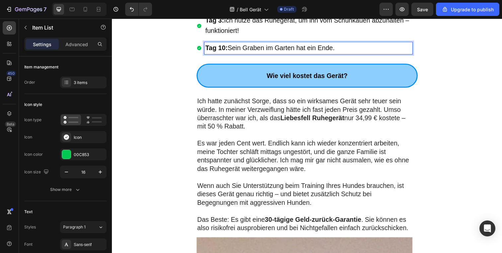
click at [350, 54] on p "Tag 10: Sein Graben im Garten hat ein Ende." at bounding box center [312, 49] width 211 height 10
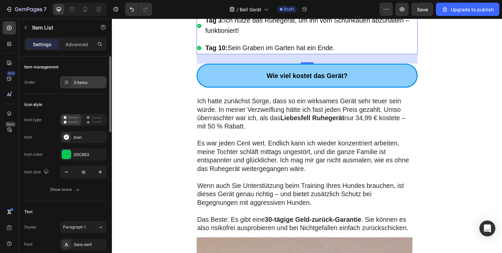
click at [85, 84] on div "3 items" at bounding box center [89, 83] width 31 height 6
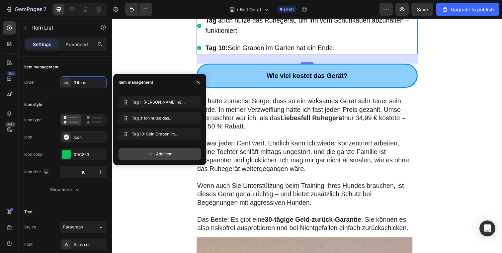
click at [163, 151] on span "Add item" at bounding box center [164, 154] width 17 height 6
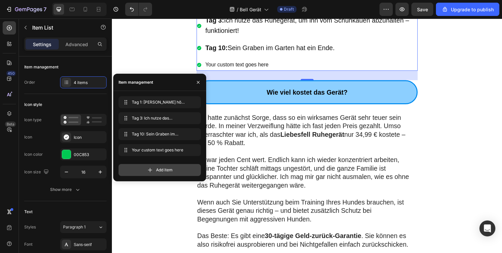
click at [158, 167] on span "Add item" at bounding box center [164, 170] width 17 height 6
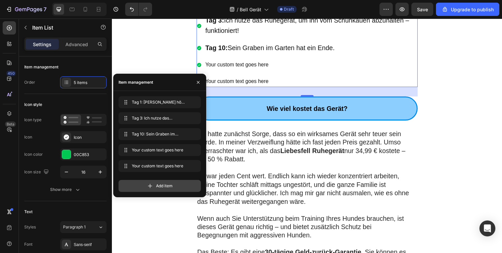
click at [159, 188] on span "Add item" at bounding box center [164, 186] width 17 height 6
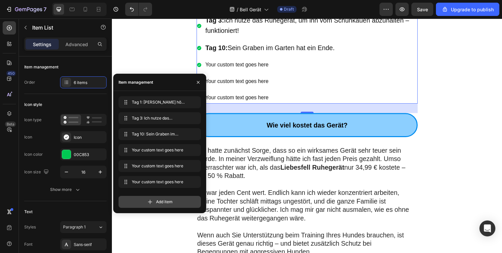
click at [158, 204] on span "Add item" at bounding box center [164, 202] width 17 height 6
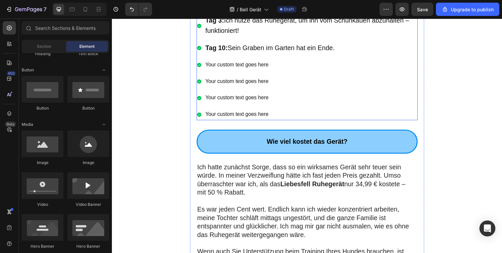
click at [242, 72] on div "Your custom text goes here" at bounding box center [312, 66] width 213 height 12
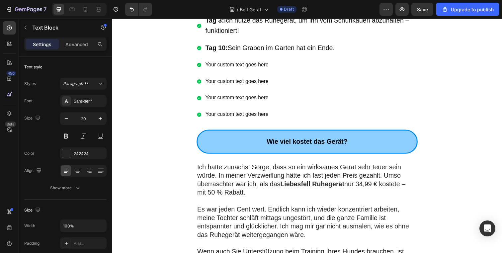
scroll to position [2516, 0]
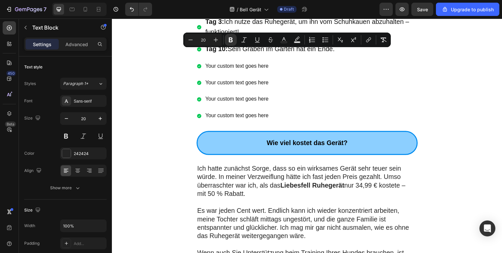
copy p "Tag 18: Er bellt deutlich seltener, unser Alltag wird entspannter"
click at [248, 73] on div "Your custom text goes here" at bounding box center [312, 67] width 213 height 12
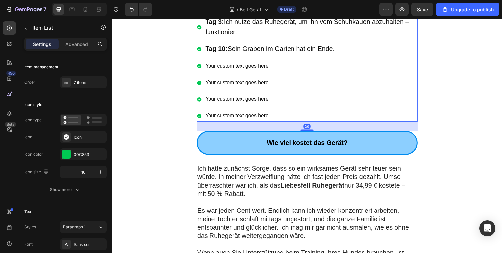
click at [248, 73] on div "Your custom text goes here" at bounding box center [312, 67] width 213 height 12
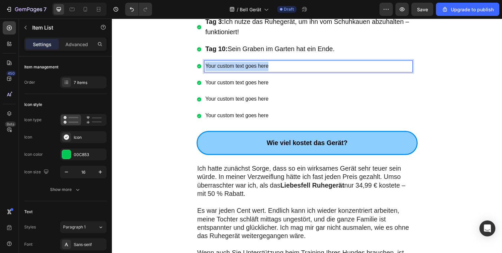
click at [248, 72] on p "Your custom text goes here" at bounding box center [312, 67] width 211 height 10
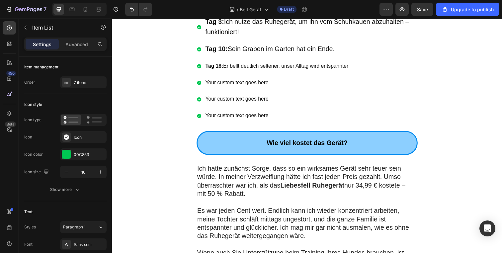
click at [237, 124] on div "Tag 1: [PERSON_NAME] hört sofort auf zu bellen, sobald ich das Gerät einschalte…" at bounding box center [308, 55] width 221 height 135
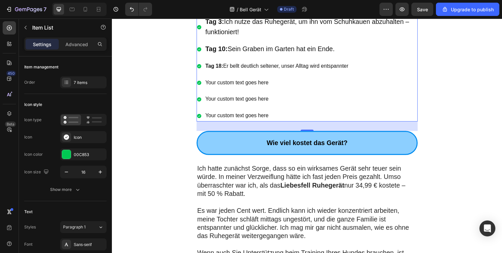
click at [238, 72] on p "Tag 18: Er bellt deutlich seltener, unser Alltag wird entspannter" at bounding box center [312, 67] width 211 height 10
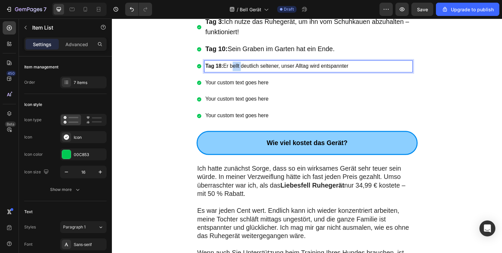
click at [238, 72] on p "Tag 18: Er bellt deutlich seltener, unser Alltag wird entspannter" at bounding box center [312, 67] width 211 height 10
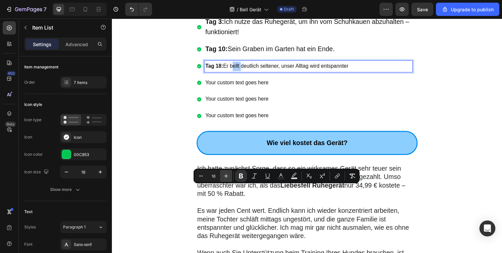
click at [228, 176] on icon "Editor contextual toolbar" at bounding box center [226, 176] width 7 height 7
type input "20"
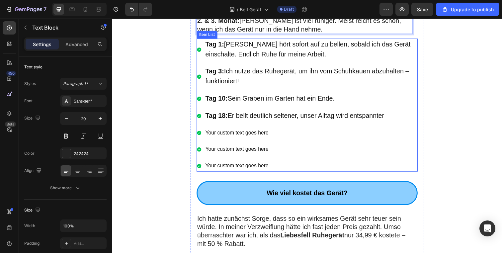
scroll to position [2467, 0]
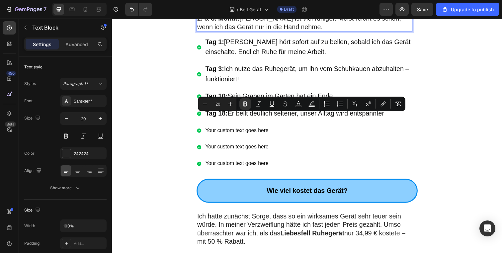
copy p "Tag 27: Im Park bellt er andere Hunde an – doch ein Knopfdruck genügt, selbst a…"
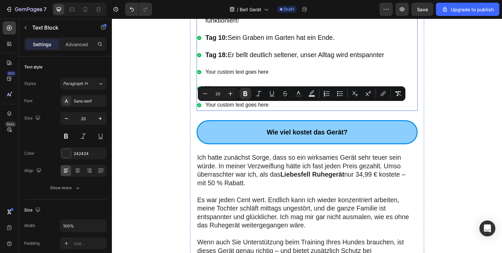
scroll to position [2531, 0]
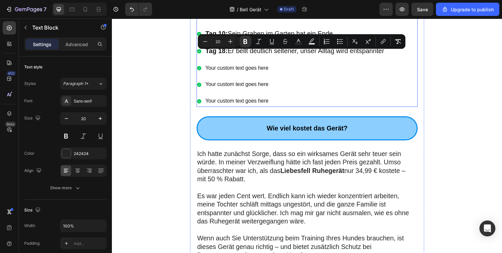
click at [232, 74] on p "Your custom text goes here" at bounding box center [312, 69] width 211 height 10
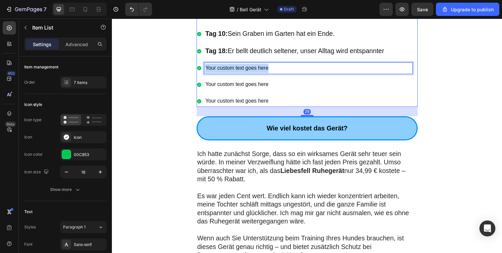
click at [232, 74] on p "Your custom text goes here" at bounding box center [312, 69] width 211 height 10
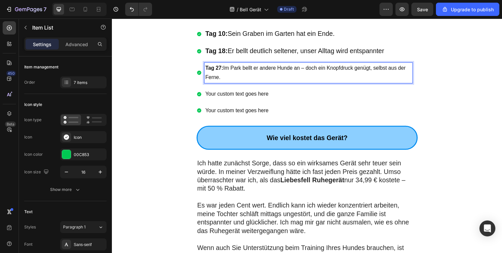
click at [218, 72] on strong "Tag 27:" at bounding box center [216, 69] width 18 height 6
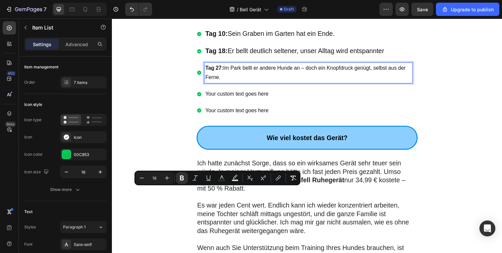
click at [218, 72] on strong "Tag 27:" at bounding box center [216, 69] width 18 height 6
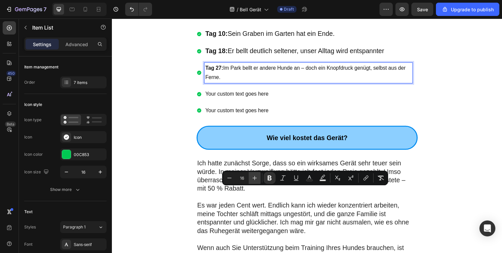
click at [260, 179] on button "Plus" at bounding box center [255, 178] width 12 height 12
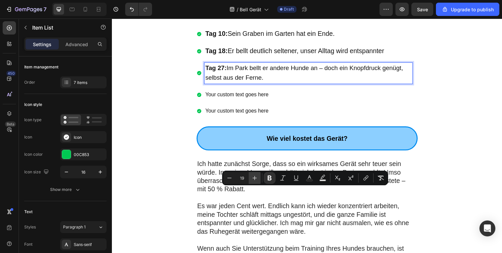
click at [260, 179] on button "Plus" at bounding box center [255, 178] width 12 height 12
type input "20"
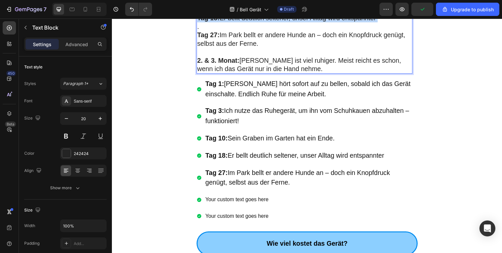
click at [228, 75] on div "3 Monate mit dem Liebesfell Ruhegerät Tag 1: [PERSON_NAME] hört sofort auf zu b…" at bounding box center [308, 1] width 221 height 148
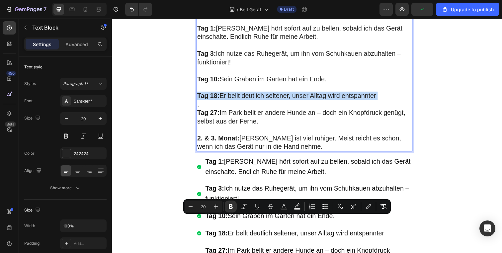
scroll to position [2478, 0]
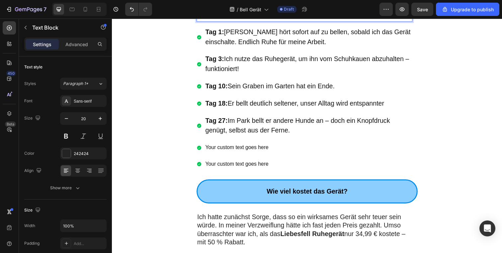
click at [223, 12] on strong "2. & 3. Monat:" at bounding box center [220, 7] width 43 height 7
click at [223, 21] on p "2. & 3. Monat: [PERSON_NAME] ist viel ruhiger. Meist reicht es schon, wenn ich …" at bounding box center [308, 12] width 219 height 17
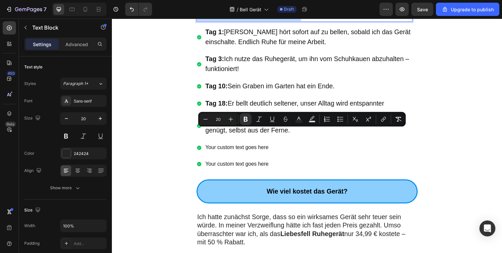
copy p "2. & 3. Monat: [PERSON_NAME] ist viel ruhiger. Meist reicht es schon, wenn ich …"
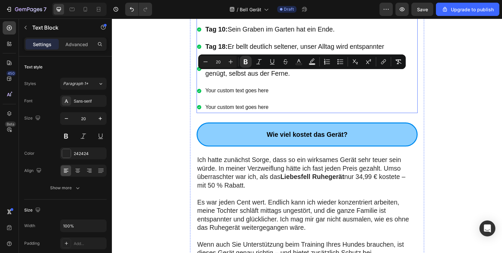
scroll to position [2537, 0]
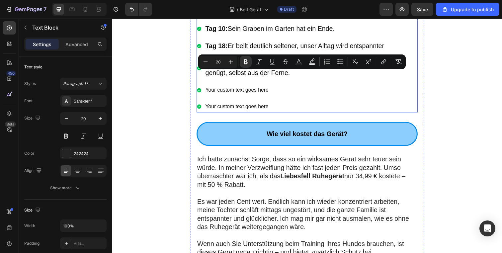
click at [227, 96] on p "Your custom text goes here" at bounding box center [312, 92] width 211 height 10
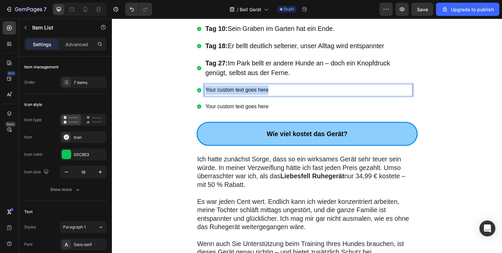
click at [227, 96] on p "Your custom text goes here" at bounding box center [312, 92] width 211 height 10
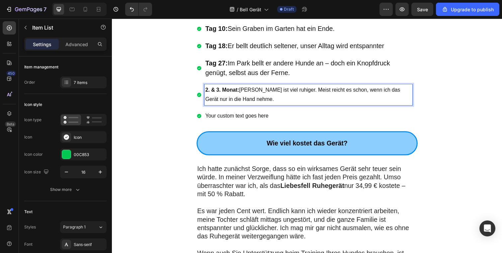
click at [245, 106] on p "2. & 3. Monat: [PERSON_NAME] ist viel ruhiger. Meist reicht es schon, wenn ich …" at bounding box center [312, 96] width 211 height 19
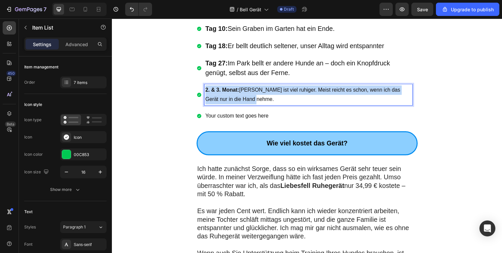
click at [245, 106] on p "2. & 3. Monat: [PERSON_NAME] ist viel ruhiger. Meist reicht es schon, wenn ich …" at bounding box center [312, 96] width 211 height 19
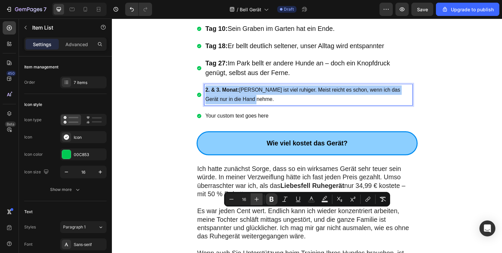
click at [257, 198] on icon "Editor contextual toolbar" at bounding box center [256, 199] width 7 height 7
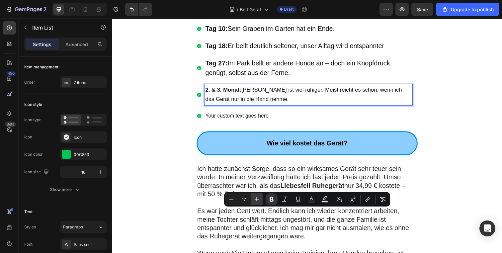
click at [257, 198] on icon "Editor contextual toolbar" at bounding box center [256, 199] width 7 height 7
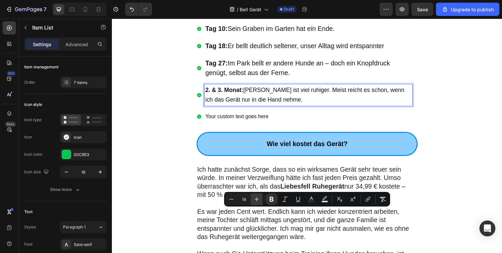
click at [257, 198] on icon "Editor contextual toolbar" at bounding box center [256, 199] width 7 height 7
type input "20"
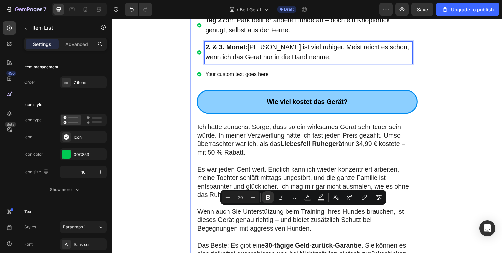
scroll to position [2586, 0]
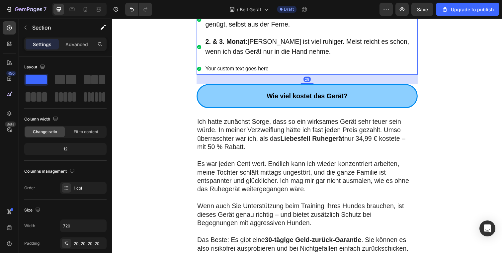
click at [278, 75] on p "Your custom text goes here" at bounding box center [312, 70] width 211 height 10
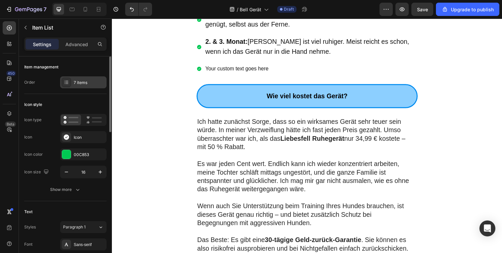
click at [90, 85] on div "7 items" at bounding box center [89, 83] width 31 height 6
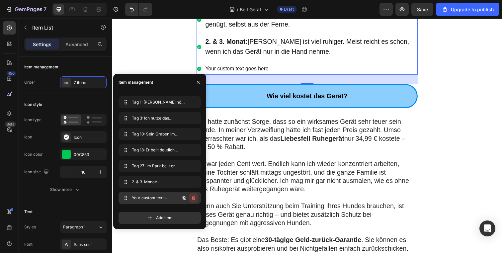
click at [195, 200] on icon "button" at bounding box center [193, 197] width 5 height 5
click at [192, 199] on div "Delete" at bounding box center [189, 198] width 12 height 6
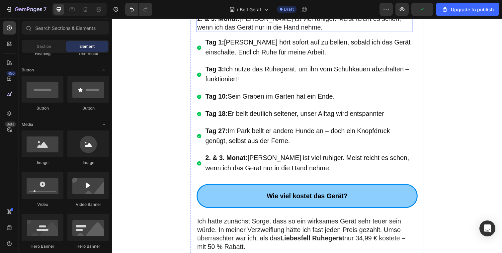
scroll to position [2466, 0]
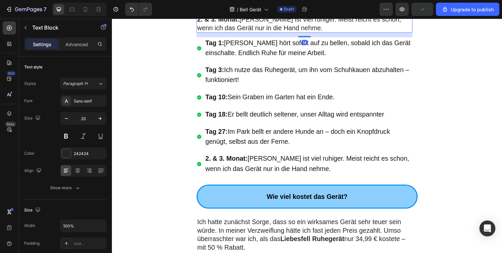
click at [261, 32] on p "2. & 3. Monat: [PERSON_NAME] ist viel ruhiger. Meist reicht es schon, wenn ich …" at bounding box center [308, 23] width 219 height 17
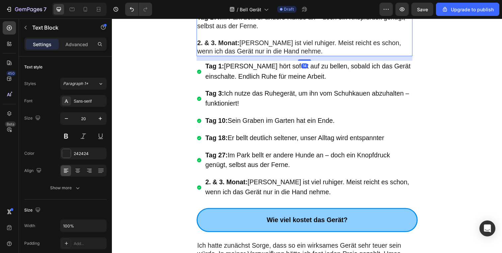
scroll to position [2442, 0]
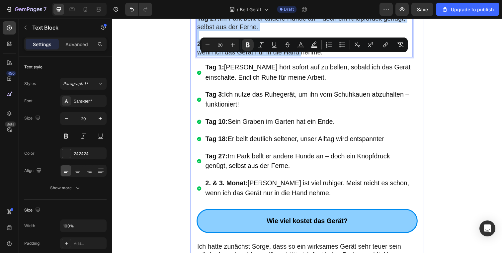
drag, startPoint x: 291, startPoint y: 178, endPoint x: 192, endPoint y: 60, distance: 154.0
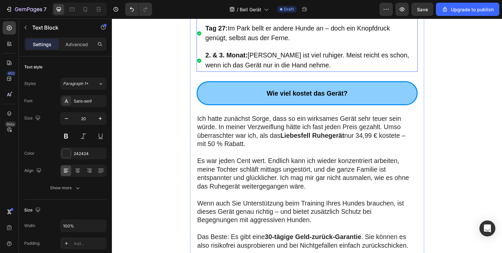
scroll to position [2432, 0]
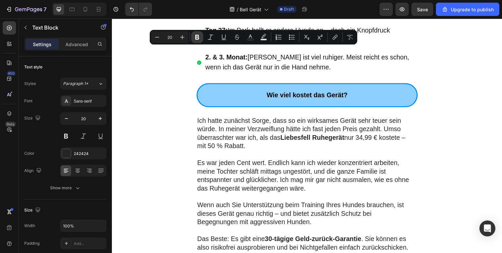
click at [192, 36] on button "Bold" at bounding box center [197, 37] width 12 height 12
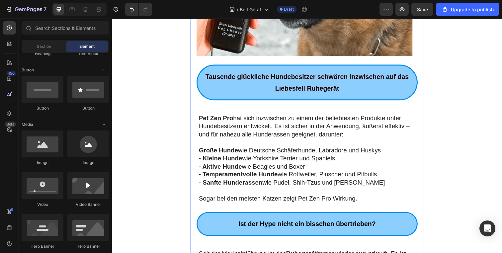
scroll to position [1126, 0]
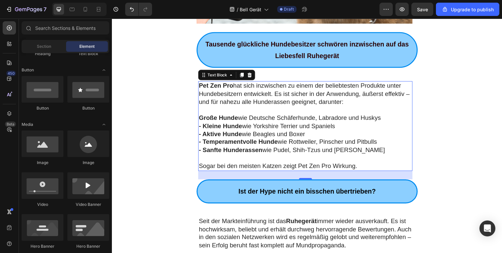
click at [201, 120] on strong "Große Hunde" at bounding box center [221, 119] width 40 height 7
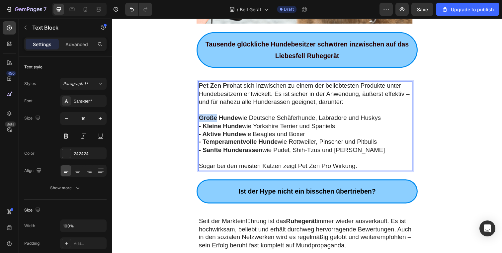
click at [201, 120] on strong "Große Hunde" at bounding box center [221, 119] width 40 height 7
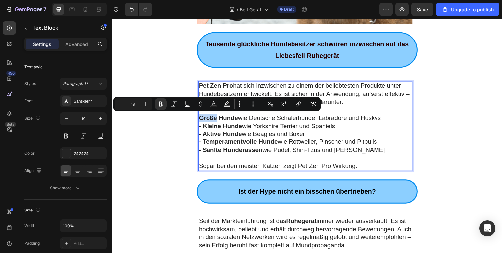
click at [201, 120] on strong "Große Hunde" at bounding box center [221, 119] width 40 height 7
click at [201, 122] on strong "Große Hunde" at bounding box center [221, 119] width 40 height 7
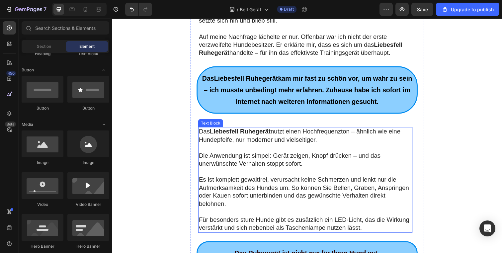
scroll to position [617, 0]
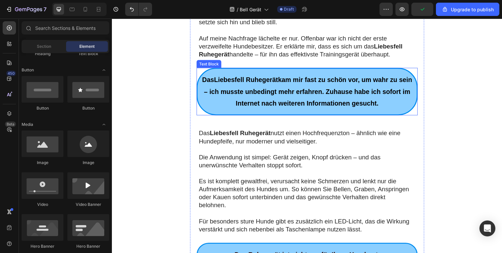
click at [401, 106] on p "Das Liebesfell [PERSON_NAME] kam mir fast zu schön vor, um wahr zu sein – ich m…" at bounding box center [311, 93] width 217 height 36
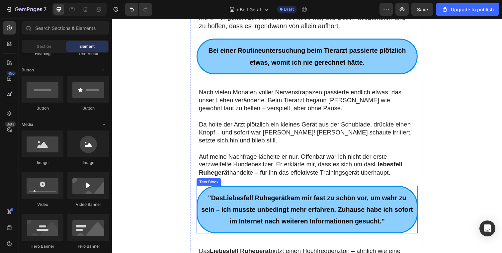
scroll to position [493, 0]
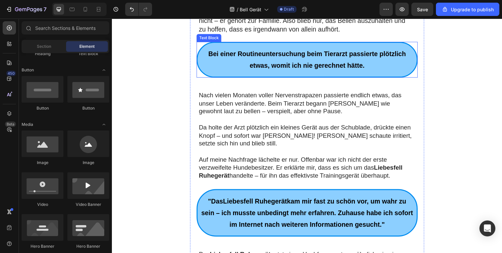
click at [380, 68] on p "Bei einer Routineuntersuchung beim Tierarzt passierte plötzlich etwas, womit ic…" at bounding box center [311, 61] width 217 height 24
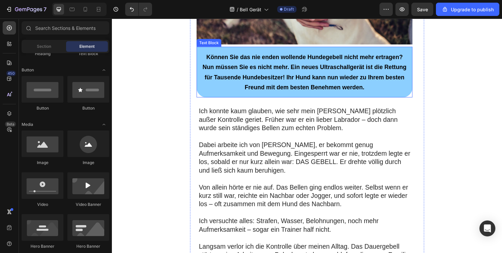
scroll to position [248, 0]
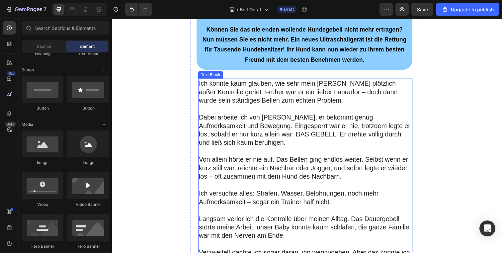
click at [303, 86] on p "Ich konnte kaum glauben, wie sehr mein [PERSON_NAME] plötzlich außer Kontrolle …" at bounding box center [310, 93] width 218 height 26
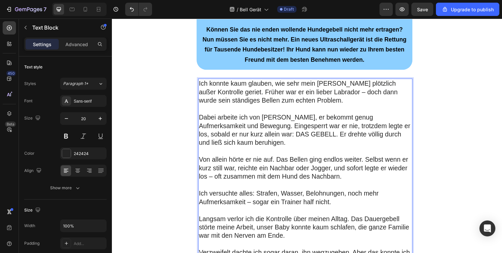
click at [322, 83] on p "Ich konnte kaum glauben, wie sehr mein [PERSON_NAME] plötzlich außer Kontrolle …" at bounding box center [310, 93] width 218 height 26
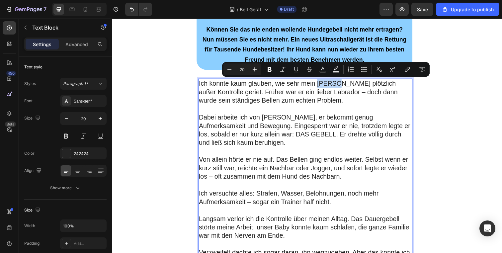
click at [319, 84] on p "Ich konnte kaum glauben, wie sehr mein [PERSON_NAME] plötzlich außer Kontrolle …" at bounding box center [310, 93] width 218 height 26
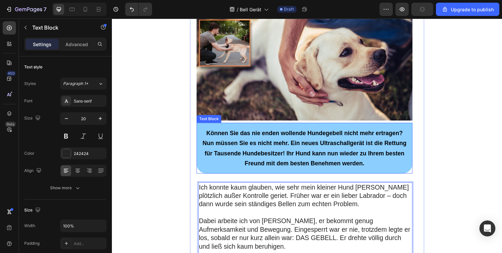
scroll to position [143, 0]
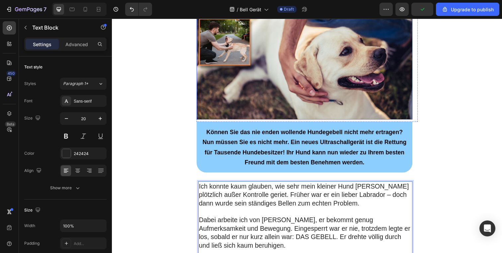
click at [316, 113] on img at bounding box center [308, 64] width 221 height 116
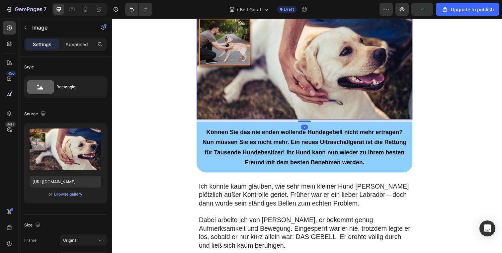
drag, startPoint x: 309, startPoint y: 122, endPoint x: 309, endPoint y: 117, distance: 5.0
click at [309, 117] on div "Image 7" at bounding box center [308, 64] width 221 height 116
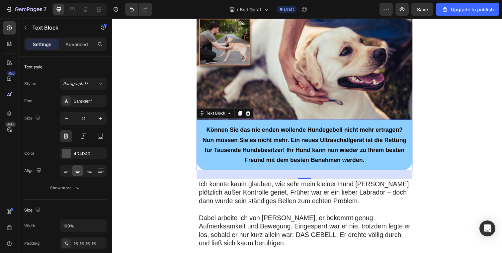
click at [294, 126] on div "Können Sie das nie enden wollende Hundegebell nicht mehr ertragen? Nun müssen S…" at bounding box center [308, 148] width 221 height 52
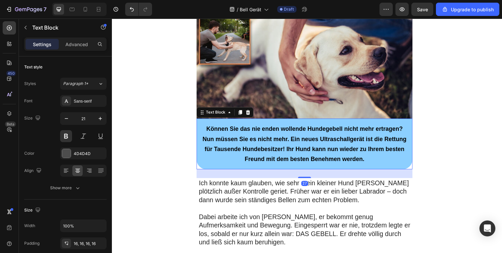
scroll to position [144, 0]
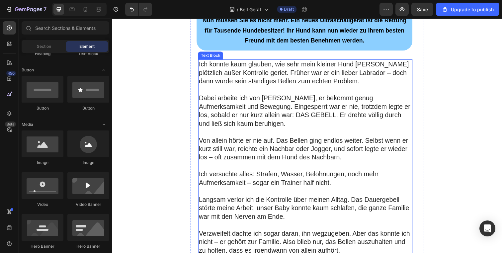
scroll to position [266, 0]
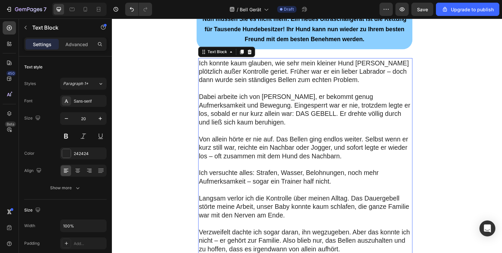
click at [371, 72] on p "Ich konnte kaum glauben, wie sehr mein kleiner Hund [PERSON_NAME] plötzlich auß…" at bounding box center [310, 72] width 218 height 26
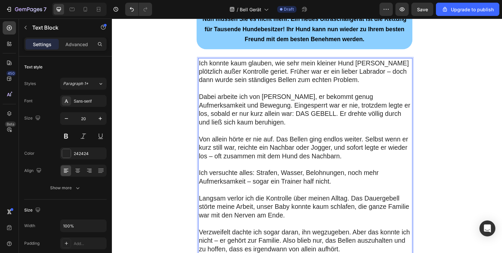
click at [370, 73] on p "Ich konnte kaum glauben, wie sehr mein kleiner Hund [PERSON_NAME] plötzlich auß…" at bounding box center [310, 72] width 218 height 26
click at [213, 133] on p "Rich Text Editor. Editing area: main" at bounding box center [310, 133] width 218 height 9
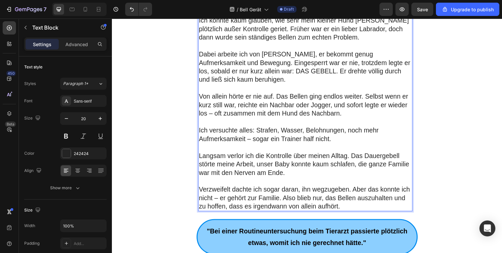
scroll to position [313, 0]
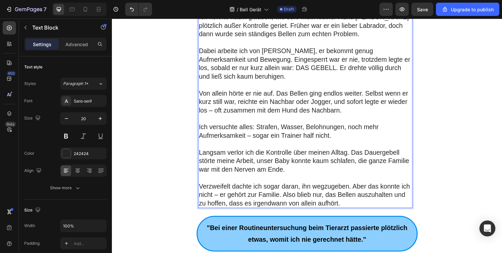
click at [215, 113] on p "Von allein hörte er nie auf. Das Bellen ging endlos weiter. Selbst wenn er kurz…" at bounding box center [310, 103] width 218 height 26
click at [338, 114] on p "Von allein hörte er nie auf. Das Bellen ging endlos weiter. Selbst wenn er kurz…" at bounding box center [310, 103] width 218 height 26
click at [254, 140] on p "Ich versuchte alles: Strafen, Wasser, Belohnungen, noch mehr Aufmerksamkeit – s…" at bounding box center [310, 133] width 218 height 17
click at [234, 166] on p "Langsam verlor ich die Kontrolle über meinen Alltag. Das Dauergebell störte mei…" at bounding box center [310, 164] width 218 height 26
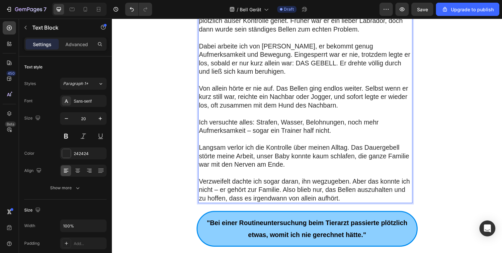
scroll to position [326, 0]
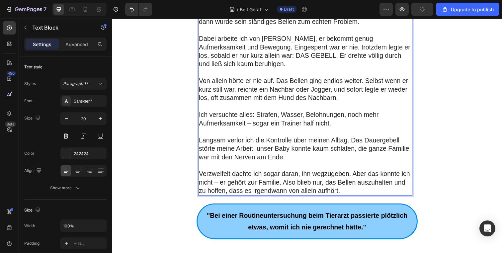
click at [313, 166] on p "Rich Text Editor. Editing area: main" at bounding box center [310, 168] width 218 height 9
click at [298, 157] on p "Langsam verlor ich die Kontrolle über meinen Alltag. Das Dauergebell störte mei…" at bounding box center [310, 151] width 218 height 26
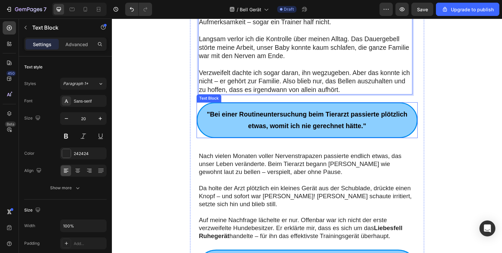
scroll to position [434, 0]
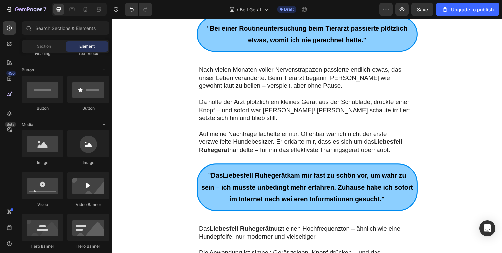
scroll to position [518, 0]
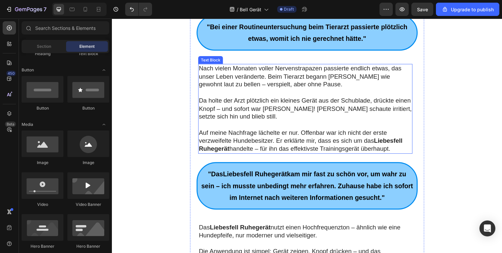
click at [220, 111] on p "Da holte der Arzt plötzlich ein kleines Gerät aus der Schublade, drückte einen …" at bounding box center [310, 110] width 218 height 25
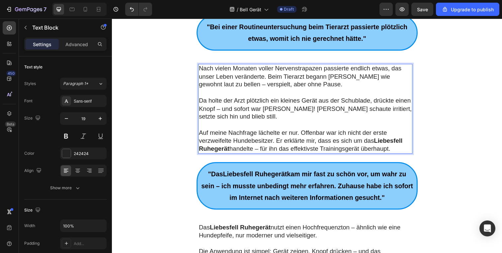
click at [223, 110] on p "Da holte der Arzt plötzlich ein kleines Gerät aus der Schublade, drückte einen …" at bounding box center [310, 110] width 218 height 25
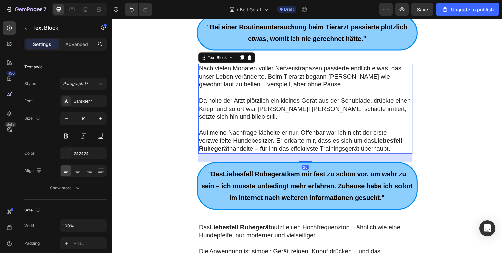
click at [277, 110] on p "Da holte der Arzt plötzlich ein kleines Gerät aus der Schublade, drückte einen …" at bounding box center [310, 110] width 218 height 25
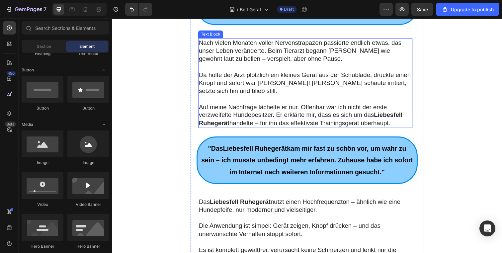
scroll to position [545, 0]
click at [390, 117] on strong "Liebesfell Ruhegerät" at bounding box center [305, 120] width 208 height 15
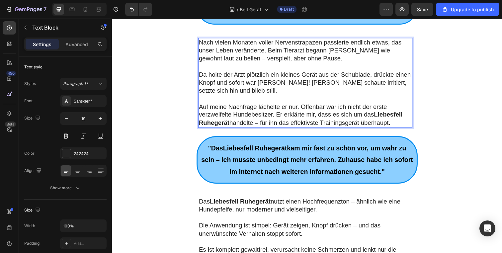
click at [390, 117] on strong "Liebesfell Ruhegerät" at bounding box center [305, 120] width 208 height 15
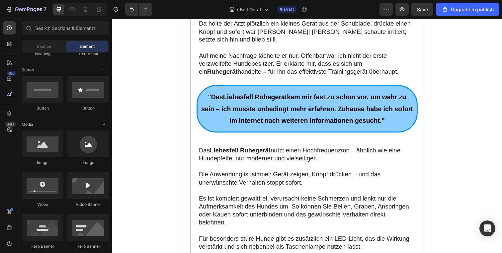
scroll to position [598, 0]
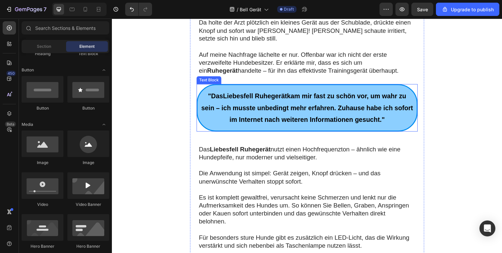
click at [245, 97] on strong "Liebesfell Ruhegerät" at bounding box center [257, 97] width 65 height 7
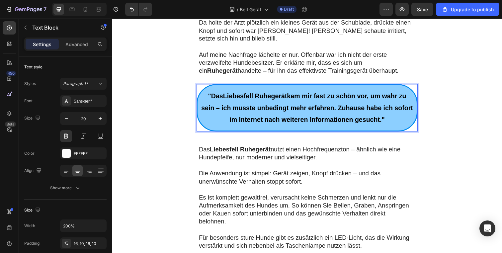
click at [243, 97] on strong "Liebesfell Ruhegerät" at bounding box center [257, 97] width 65 height 7
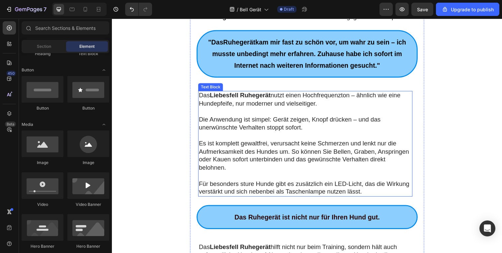
scroll to position [654, 0]
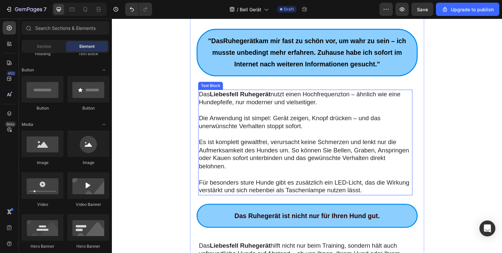
click at [241, 95] on strong "Liebesfell Ruhegerät" at bounding box center [243, 95] width 62 height 7
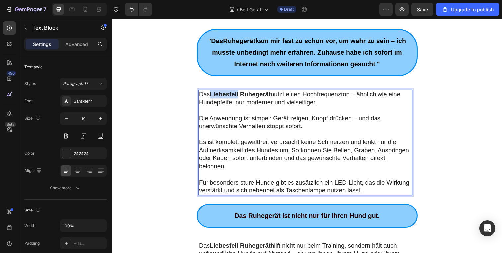
click at [227, 95] on strong "Liebesfell Ruhegerät" at bounding box center [243, 95] width 62 height 7
click at [243, 94] on p "Das Ruhegerät nutzt einen Hochfrequenzton – ähnlich wie eine Hundepfeife, nur m…" at bounding box center [310, 100] width 218 height 16
click at [215, 96] on strong "Ruhegerät" at bounding box center [227, 95] width 31 height 7
click at [212, 95] on strong "Ruhegerät" at bounding box center [227, 95] width 31 height 7
click at [241, 96] on strong "Ruhegerät" at bounding box center [227, 95] width 31 height 7
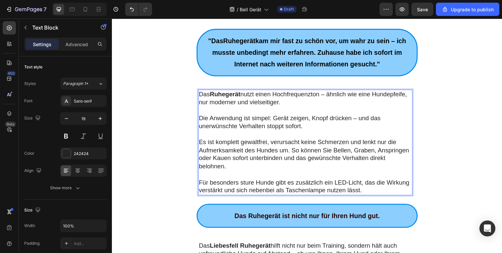
click at [243, 96] on p "Das Ruhegerät nutzt einen Hochfrequenzton – ähnlich wie eine Hundepfeife, nur m…" at bounding box center [310, 100] width 218 height 16
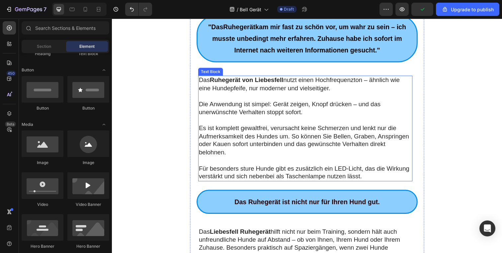
scroll to position [663, 0]
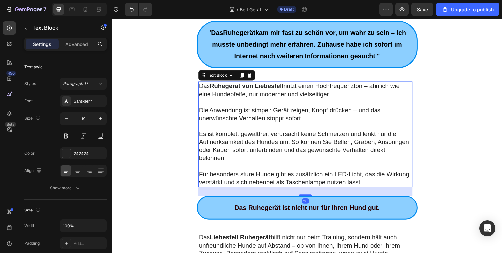
click at [361, 112] on p "Die Anwendung ist simpel: Gerät zeigen, Knopf drücken – und das unerwünschte Ve…" at bounding box center [310, 116] width 218 height 16
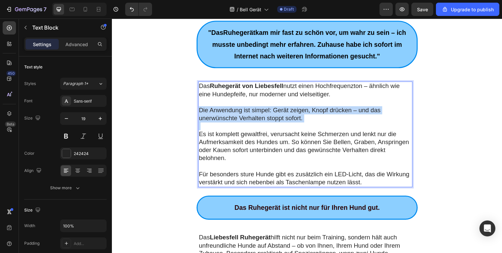
click at [361, 112] on p "Die Anwendung ist simpel: Gerät zeigen, Knopf drücken – und das unerwünschte Ve…" at bounding box center [310, 116] width 218 height 16
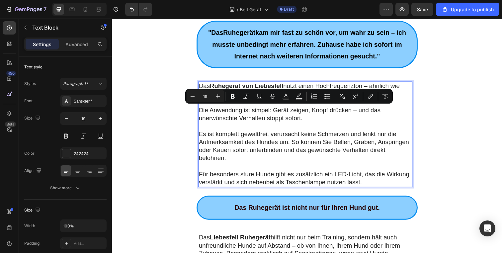
drag, startPoint x: 371, startPoint y: 85, endPoint x: 377, endPoint y: 87, distance: 6.2
click at [371, 85] on p "Das Ruhegerät von [PERSON_NAME] nutzt einen Hochfrequenzton – ähnlich wie eine …" at bounding box center [310, 91] width 218 height 16
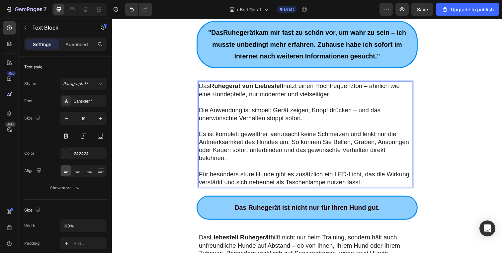
click at [377, 87] on p "Das Ruhegerät von [PERSON_NAME] nutzt einen Hochfrequenzton – ähnlich wie eine …" at bounding box center [310, 91] width 218 height 16
click at [376, 87] on p "Das Ruhegerät von [PERSON_NAME] nutzt einen Hochfrequenzton – ähnlich wie eine …" at bounding box center [310, 91] width 218 height 16
click at [362, 110] on p "Die Anwendung ist simpel: Gerät zeigen, Knopf drücken – und das unerwünschte Ve…" at bounding box center [310, 116] width 218 height 16
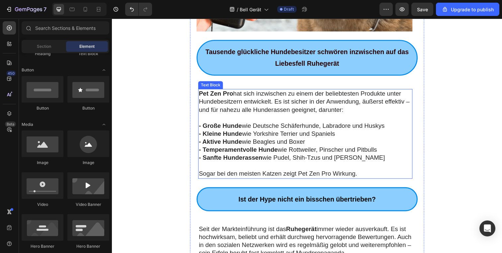
scroll to position [1124, 0]
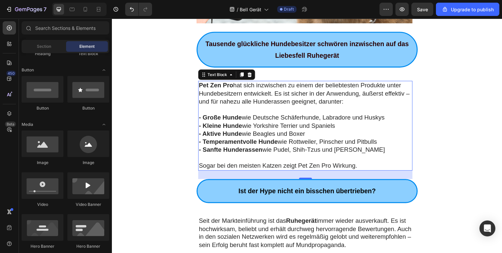
click at [223, 85] on strong "Pet Zen Pro" at bounding box center [218, 86] width 35 height 7
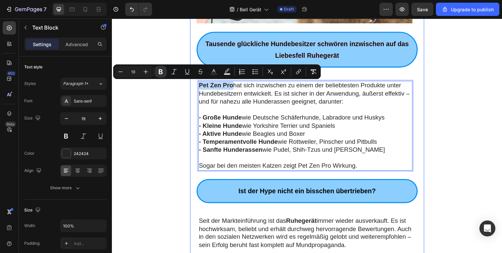
drag, startPoint x: 233, startPoint y: 86, endPoint x: 189, endPoint y: 88, distance: 43.6
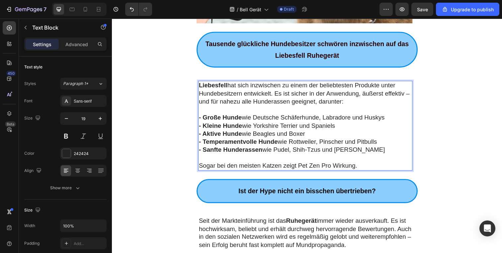
click at [304, 96] on p "Liebesfell hat sich inzwischen zu einem der beliebtesten Produkte unter Hundebe…" at bounding box center [310, 95] width 218 height 25
click at [363, 100] on p "Liebesfell hat sich inzwischen zu einem der beliebtesten Produkte unter Hundebe…" at bounding box center [310, 95] width 218 height 25
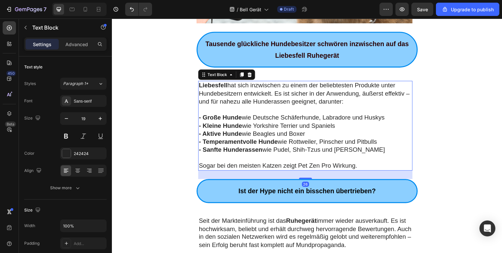
click at [274, 103] on p "Liebesfell hat sich inzwischen zu einem der beliebtesten Produkte unter Hundebe…" at bounding box center [310, 95] width 218 height 25
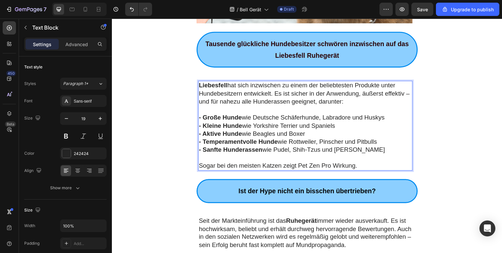
click at [226, 87] on strong "Liebesfell" at bounding box center [215, 86] width 29 height 7
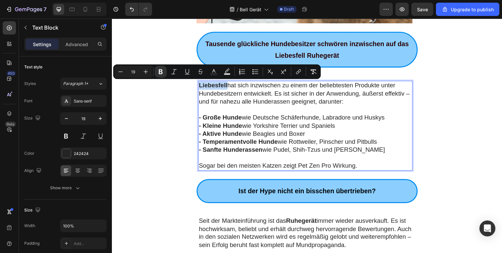
drag, startPoint x: 227, startPoint y: 87, endPoint x: 197, endPoint y: 88, distance: 29.6
click at [200, 88] on div "Liebesfell hat sich inzwischen zu einem der beliebtesten Produkte unter Hundebe…" at bounding box center [309, 128] width 219 height 92
click at [359, 117] on p "- Große Hunde wie Deutsche Schäferhunde, Labradore und Huskys" at bounding box center [310, 120] width 218 height 8
drag, startPoint x: 227, startPoint y: 87, endPoint x: 176, endPoint y: 85, distance: 51.2
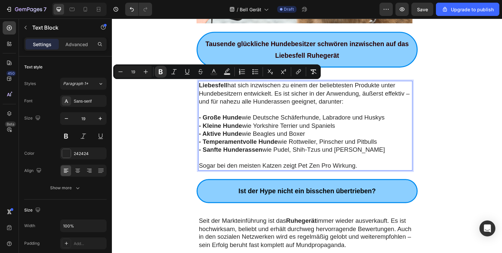
click at [285, 96] on p "Liebesfell hat sich inzwischen zu einem der beliebtesten Produkte unter Hundebe…" at bounding box center [310, 95] width 218 height 25
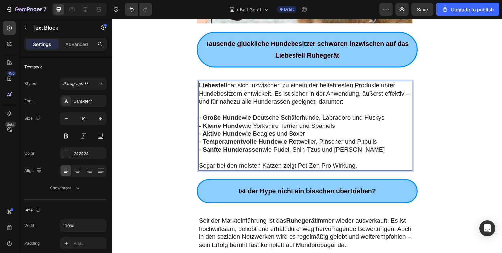
click at [260, 95] on p "Liebesfell hat sich inzwischen zu einem der beliebtesten Produkte unter Hundebe…" at bounding box center [310, 95] width 218 height 25
click at [358, 110] on p "Rich Text Editor. Editing area: main" at bounding box center [310, 111] width 218 height 8
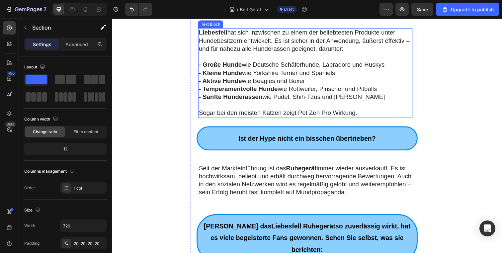
scroll to position [1179, 0]
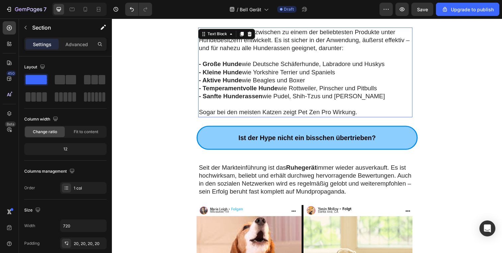
click at [308, 111] on p "Sogar bei den meisten Katzen zeigt Pet Zen Pro Wirkung." at bounding box center [310, 114] width 218 height 8
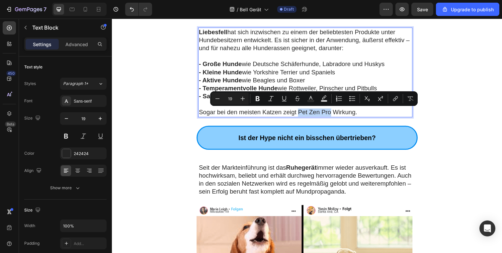
drag, startPoint x: 299, startPoint y: 114, endPoint x: 332, endPoint y: 113, distance: 32.6
click at [332, 113] on p "Sogar bei den meisten Katzen zeigt Pet Zen Pro Wirkung." at bounding box center [310, 114] width 218 height 8
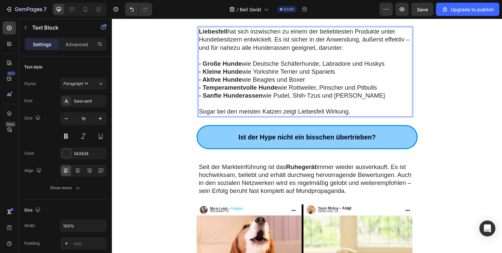
scroll to position [1180, 0]
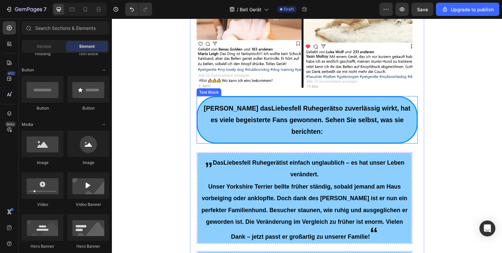
scroll to position [1505, 0]
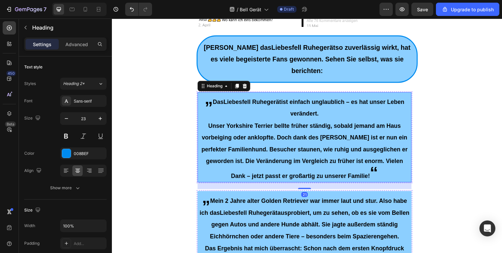
click at [371, 104] on p "⁠⁠⁠⁠⁠⁠⁠ „ Das Liebesfell Ruhegerät ist einfach unglaublich – es hat unser Leben…" at bounding box center [308, 139] width 217 height 91
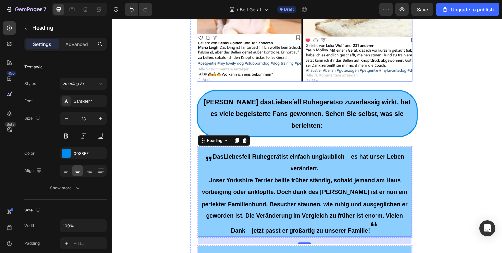
scroll to position [1519, 0]
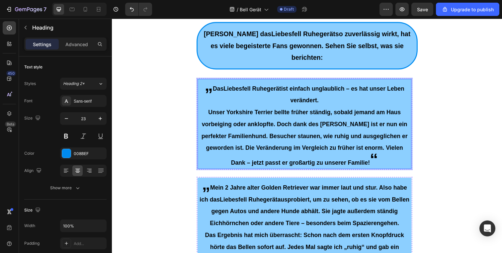
click at [222, 88] on p "„ Das Liebesfell Ruhegerät ist einfach unglaublich – es hat unser Leben verände…" at bounding box center [308, 126] width 217 height 91
click at [200, 84] on p "„ Das Liebesfell Ruhegerät ist einfach unglaublich – es hat unser Leben verände…" at bounding box center [308, 126] width 217 height 91
drag, startPoint x: 182, startPoint y: 68, endPoint x: 189, endPoint y: 72, distance: 8.3
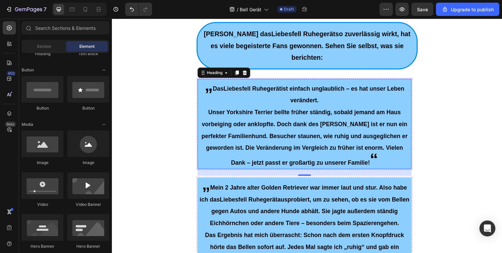
click at [200, 81] on p "⁠⁠⁠⁠⁠⁠⁠ „ Das Liebesfell Ruhegerät ist einfach unglaublich – es hat unser Leben…" at bounding box center [308, 126] width 217 height 91
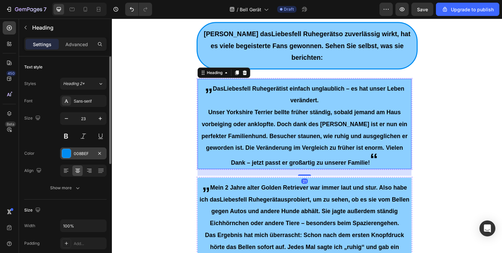
click at [72, 153] on div "008BEF" at bounding box center [83, 154] width 47 height 12
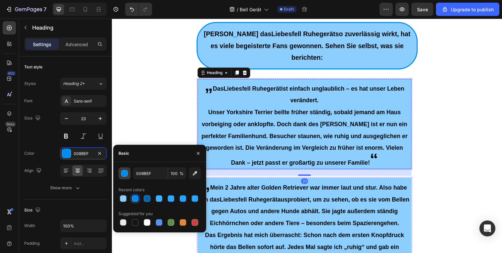
click at [121, 172] on button "button" at bounding box center [125, 173] width 12 height 12
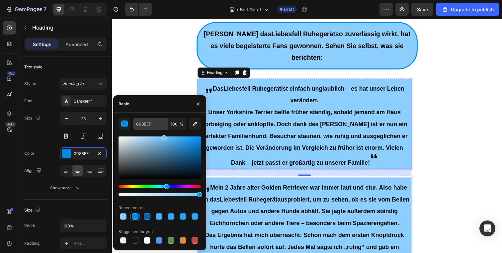
drag, startPoint x: 196, startPoint y: 140, endPoint x: 158, endPoint y: 130, distance: 39.0
click at [158, 130] on div "008BEF 100 % Recent colors Suggested for you" at bounding box center [160, 181] width 82 height 127
drag, startPoint x: 156, startPoint y: 139, endPoint x: 148, endPoint y: 138, distance: 8.8
click at [148, 138] on div at bounding box center [160, 158] width 82 height 42
drag, startPoint x: 267, startPoint y: 158, endPoint x: 218, endPoint y: 142, distance: 51.9
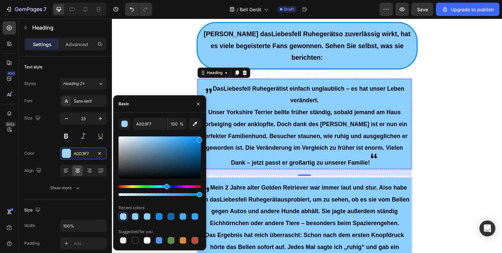
type input "008BEF"
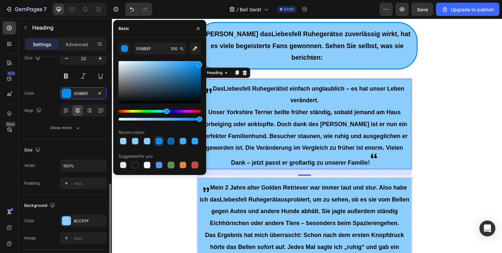
scroll to position [195, 0]
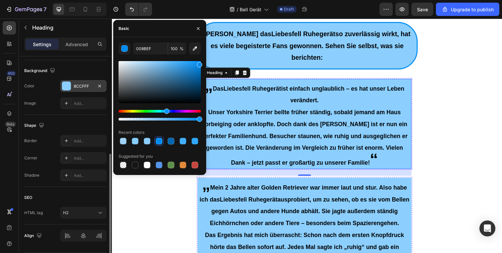
click at [86, 85] on div "8CCFFF" at bounding box center [83, 86] width 19 height 6
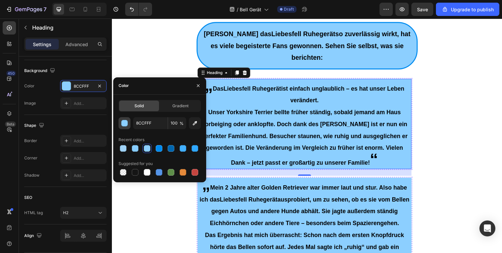
click at [128, 120] on div "button" at bounding box center [124, 123] width 7 height 7
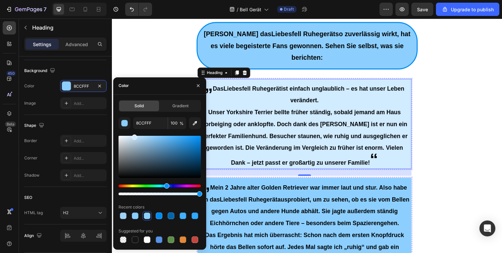
type input "D1EBFF"
drag, startPoint x: 156, startPoint y: 139, endPoint x: 135, endPoint y: 123, distance: 26.2
click at [134, 130] on div "D1EBFF 100 % Recent colors Suggested for you" at bounding box center [160, 180] width 82 height 127
click at [0, 0] on input "D1EBFF" at bounding box center [0, 0] width 0 height 0
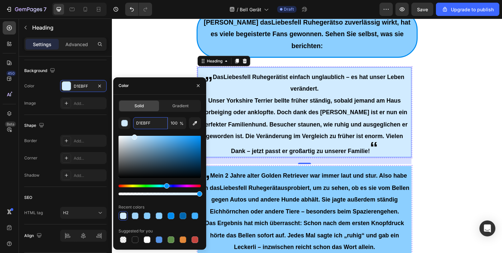
scroll to position [1532, 0]
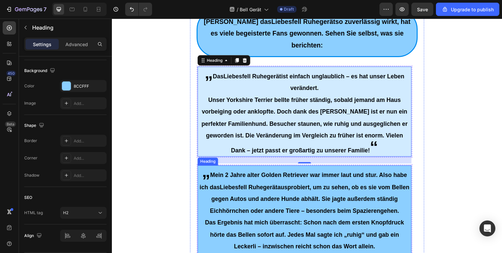
click at [394, 169] on p "⁠⁠⁠⁠⁠⁠⁠ „ Mein 2 Jahre alter Golden Retriever war immer laut und stur. Also hab…" at bounding box center [308, 226] width 217 height 115
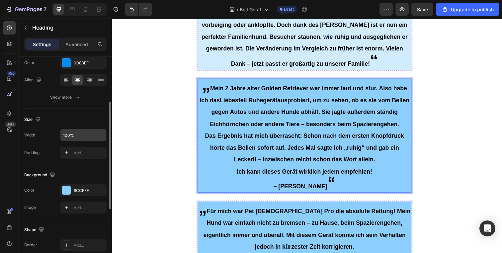
scroll to position [148, 0]
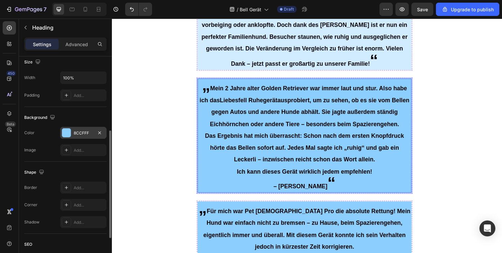
click at [79, 137] on div "8CCFFF" at bounding box center [83, 133] width 47 height 12
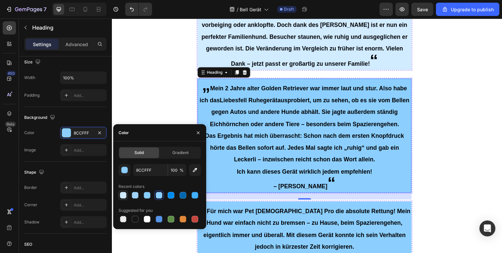
click at [126, 192] on div at bounding box center [123, 195] width 8 height 8
type input "D1EBFF"
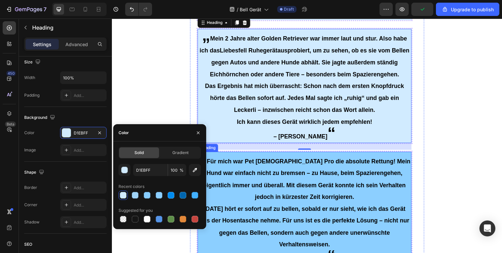
scroll to position [1676, 0]
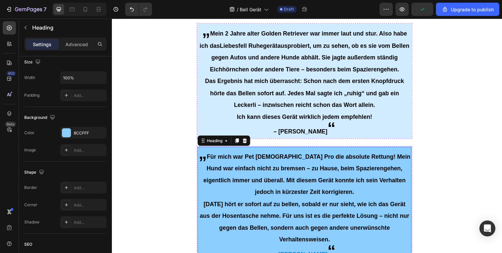
click at [242, 150] on h2 "„ Für mich war Pet [DEMOGRAPHIC_DATA] Pro die absolute Rettung! Mein Hund war e…" at bounding box center [308, 208] width 219 height 117
click at [73, 129] on div "8CCFFF" at bounding box center [83, 133] width 47 height 12
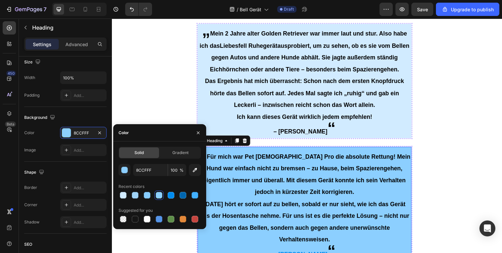
drag, startPoint x: 123, startPoint y: 196, endPoint x: 127, endPoint y: 188, distance: 8.5
click at [123, 196] on div at bounding box center [123, 195] width 7 height 7
type input "D1EBFF"
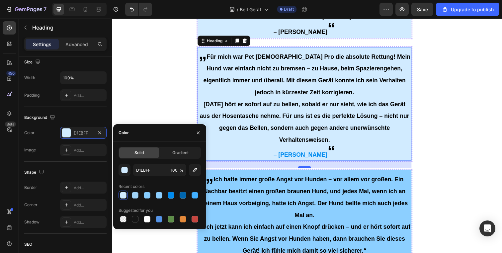
scroll to position [1861, 0]
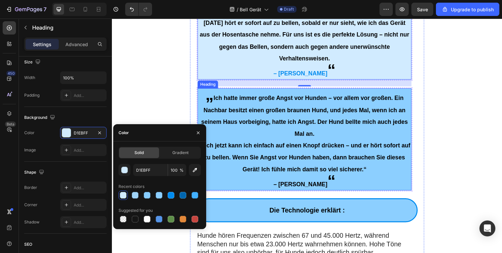
click at [224, 90] on p "⁠⁠⁠⁠⁠⁠⁠ „ Ich hatte immer große Angst vor Hunden – vor allem vor großen. Ein Na…" at bounding box center [308, 141] width 217 height 103
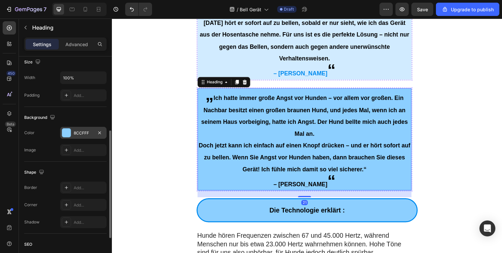
click at [68, 135] on div at bounding box center [66, 133] width 9 height 9
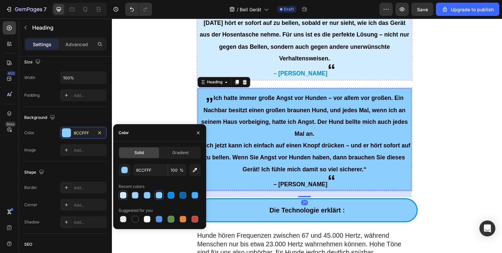
click at [124, 193] on div at bounding box center [123, 195] width 7 height 7
type input "D1EBFF"
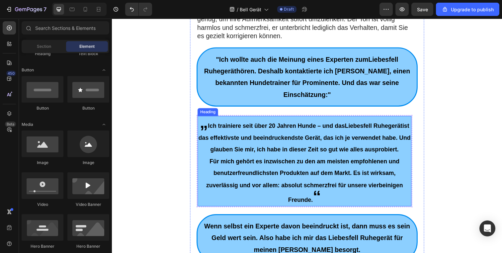
scroll to position [2163, 0]
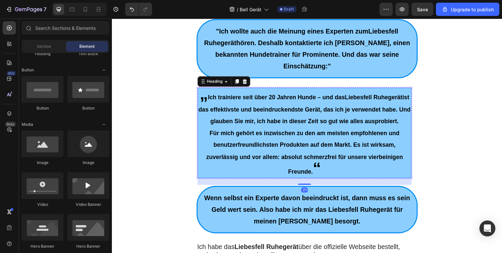
click at [229, 90] on p "⁠⁠⁠⁠⁠⁠⁠ „ Ich trainiere seit über 20 Jahren Hunde – und das Liebesfell Ruhegerä…" at bounding box center [308, 135] width 217 height 91
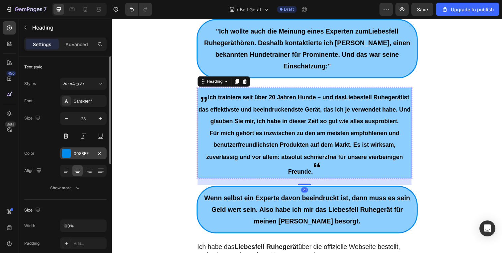
click at [73, 154] on div "008BEF" at bounding box center [83, 154] width 47 height 12
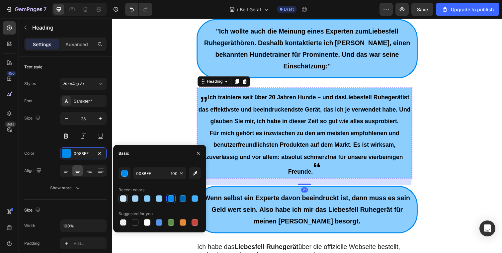
click at [123, 195] on div at bounding box center [123, 199] width 8 height 8
type input "D1EBFF"
click at [122, 198] on div at bounding box center [123, 198] width 7 height 7
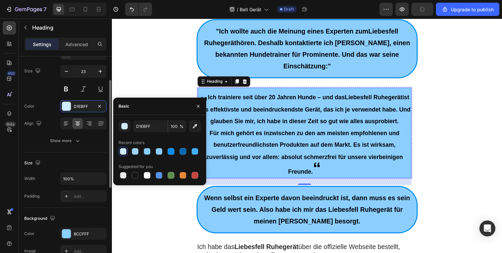
scroll to position [57, 0]
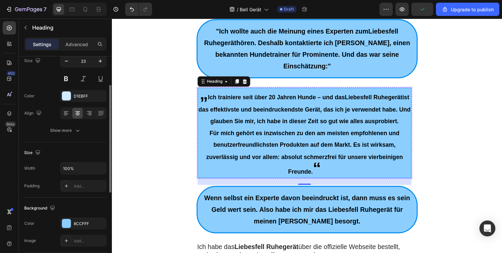
click at [75, 217] on div "Background The changes might be hidden by the video. Color 8CCFFF Image Add..." at bounding box center [65, 225] width 82 height 55
click at [75, 222] on div "8CCFFF" at bounding box center [83, 224] width 19 height 6
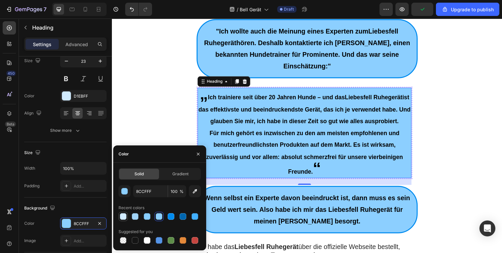
click at [123, 216] on div at bounding box center [123, 216] width 7 height 7
type input "D1EBFF"
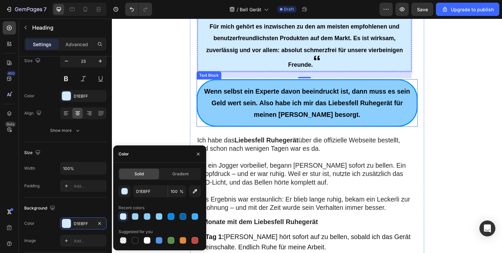
scroll to position [2276, 0]
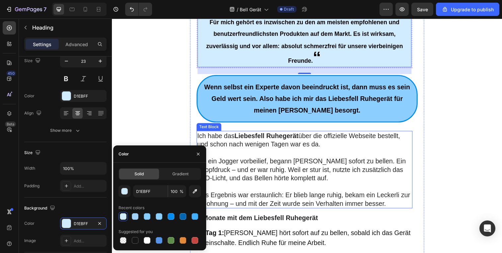
click at [411, 134] on p "Ich habe das Liebesfell Ruhegerät über die offizielle Webseite bestellt, und sc…" at bounding box center [308, 142] width 219 height 17
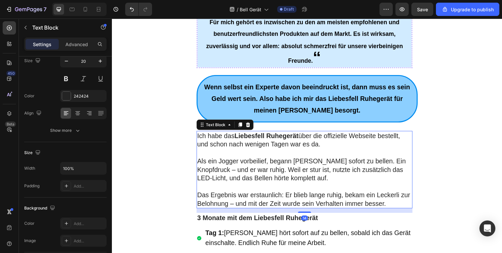
scroll to position [0, 0]
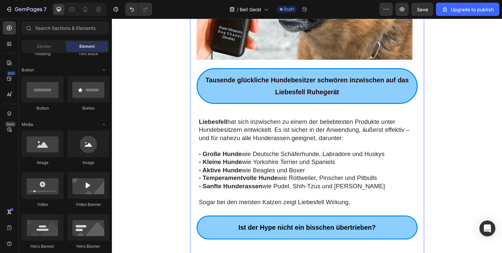
scroll to position [1089, 0]
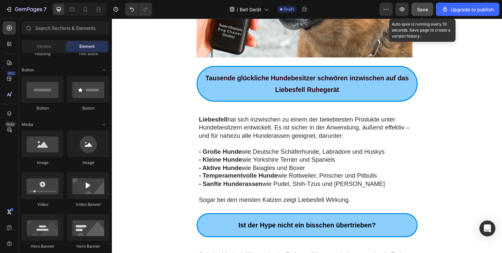
click at [425, 11] on span "Save" at bounding box center [422, 10] width 11 height 6
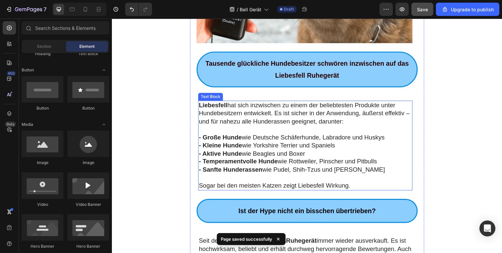
scroll to position [1108, 0]
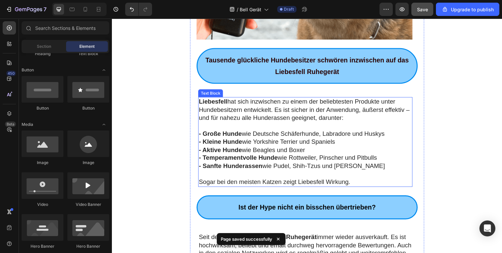
click at [414, 112] on p "Liebesfell hat sich inzwischen zu einem der beliebtesten Produkte unter Hundebe…" at bounding box center [310, 111] width 218 height 25
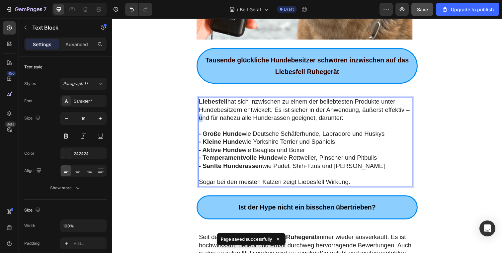
click at [414, 112] on p "Liebesfell hat sich inzwischen zu einem der beliebtesten Produkte unter Hundebe…" at bounding box center [310, 111] width 218 height 25
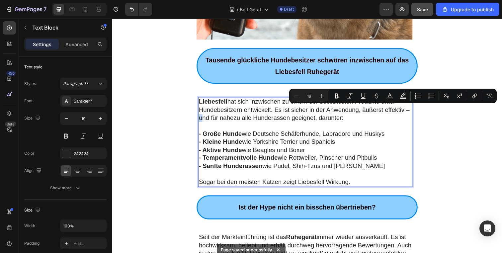
click at [413, 113] on p "Liebesfell hat sich inzwischen zu einem der beliebtesten Produkte unter Hundebe…" at bounding box center [310, 111] width 218 height 25
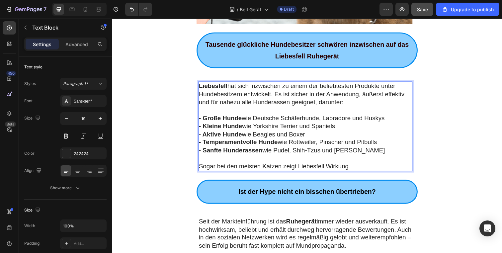
scroll to position [1124, 0]
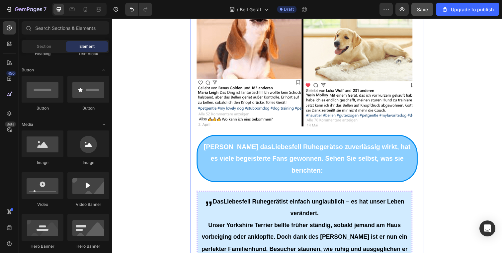
scroll to position [1411, 0]
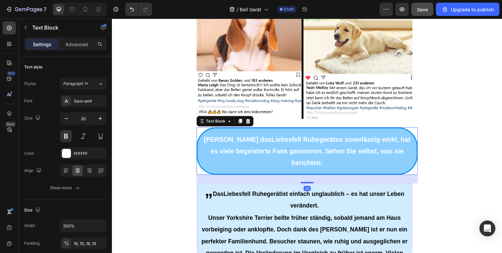
click at [355, 151] on p "Weil das Liebesfell Ruhegerät so zuverlässig wirkt, hat es viele begeisterte Fa…" at bounding box center [311, 154] width 217 height 36
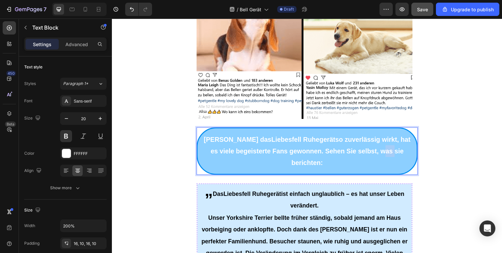
click at [355, 151] on p "Weil das Liebesfell Ruhegerät so zuverlässig wirkt, hat es viele begeisterte Fa…" at bounding box center [311, 154] width 217 height 36
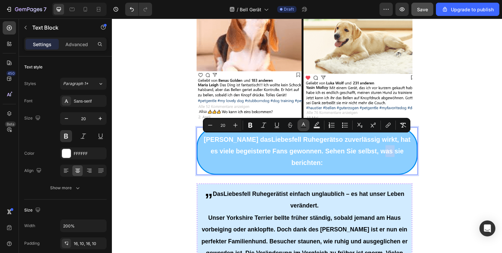
click at [301, 124] on icon "Editor contextual toolbar" at bounding box center [303, 125] width 7 height 7
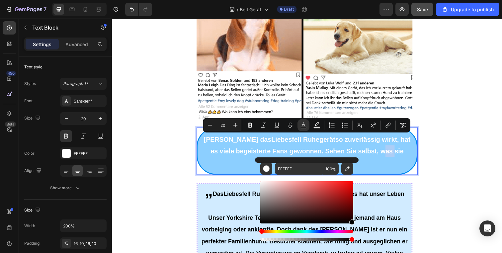
drag, startPoint x: 454, startPoint y: 243, endPoint x: 372, endPoint y: 239, distance: 82.8
type input "000000"
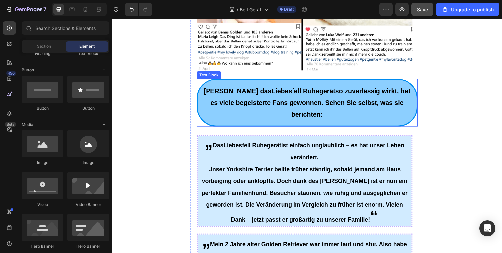
scroll to position [1466, 0]
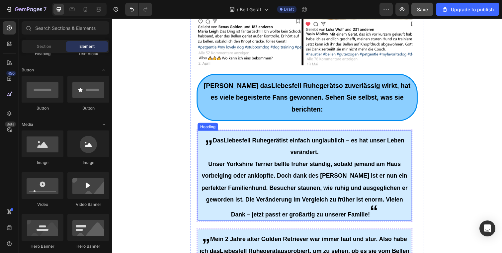
click at [352, 140] on span "Das Liebesfell Ruhegerät ist einfach unglaublich – es hat unser Leben verändert." at bounding box center [313, 149] width 196 height 19
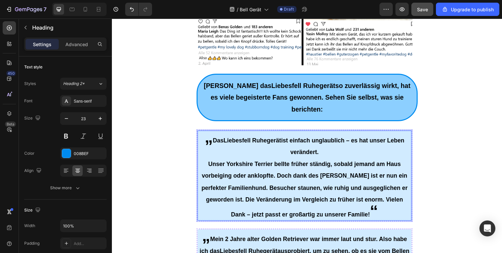
click at [354, 140] on span "Das Liebesfell Ruhegerät ist einfach unglaublich – es hat unser Leben verändert." at bounding box center [313, 149] width 196 height 19
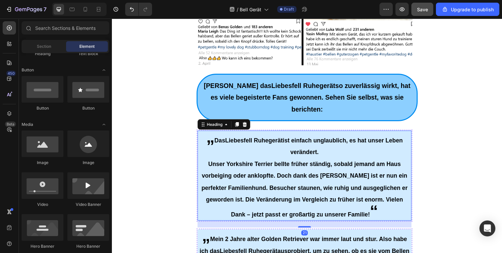
click at [291, 142] on p "⁠⁠⁠⁠⁠⁠⁠ „ Das Liebesfell Ruhegerät ist einfach unglaublich, es hat unser Leben …" at bounding box center [308, 179] width 217 height 91
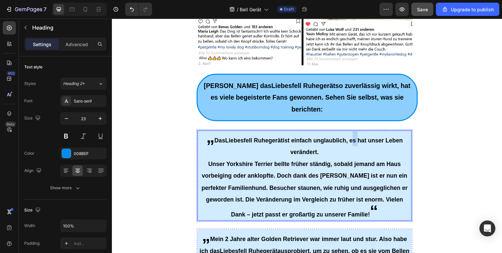
click at [354, 140] on span "Das Liebesfell Ruhegerät ist einfach unglaublich, es hat unser Leben verändert." at bounding box center [313, 149] width 192 height 19
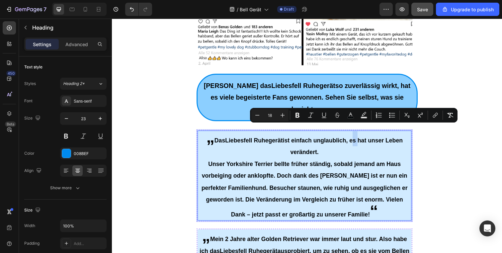
click at [354, 140] on span "Das Liebesfell Ruhegerät ist einfach unglaublich, es hat unser Leben verändert." at bounding box center [313, 149] width 192 height 19
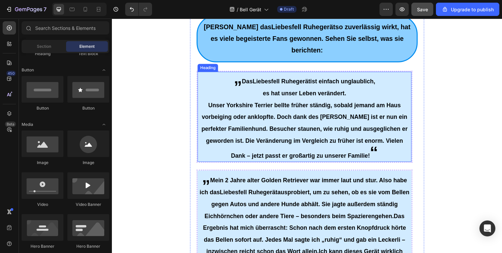
scroll to position [1526, 0]
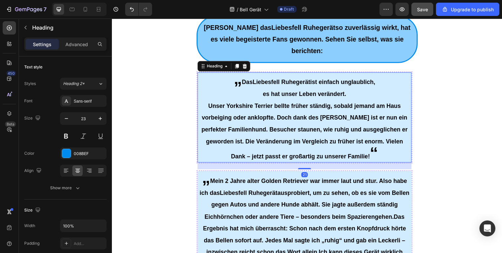
click at [366, 144] on p "⁠⁠⁠⁠⁠⁠⁠ „ Das Liebesfell Ruhegerät ist einfach unglaublich, es hat unser Leben …" at bounding box center [308, 119] width 217 height 91
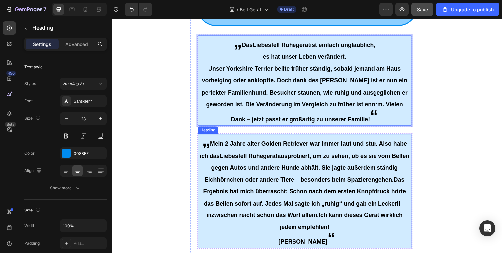
scroll to position [1562, 0]
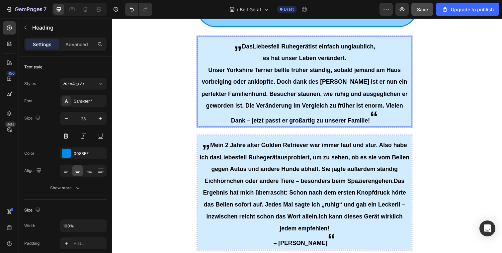
click at [354, 105] on p "„ Das Liebesfell Ruhegerät ist einfach unglaublich, es hat unser Leben veränder…" at bounding box center [308, 83] width 217 height 91
click at [375, 110] on span "“" at bounding box center [379, 119] width 8 height 19
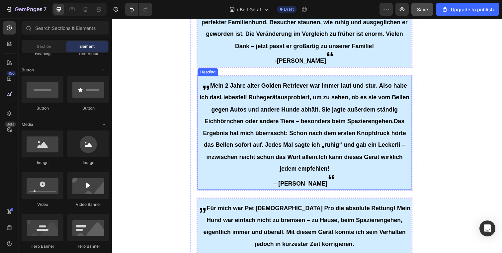
scroll to position [1635, 0]
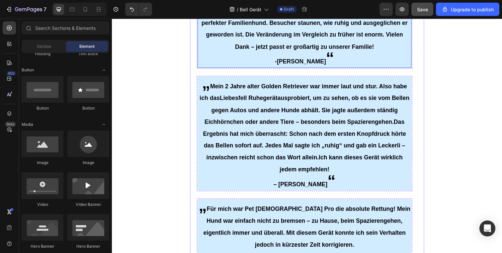
click at [318, 59] on span "-[PERSON_NAME]" at bounding box center [304, 62] width 52 height 7
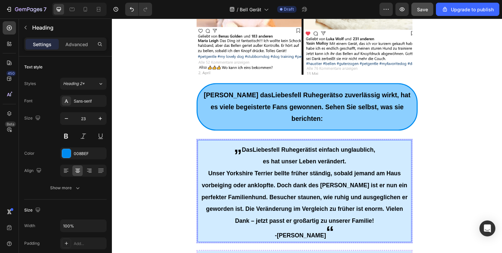
scroll to position [1521, 0]
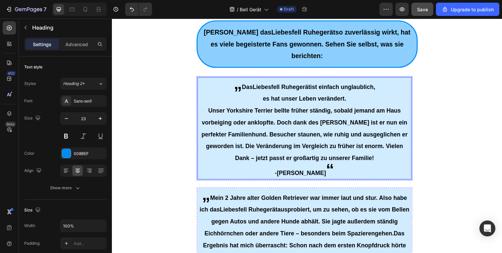
click at [326, 173] on span "-[PERSON_NAME]" at bounding box center [304, 176] width 52 height 7
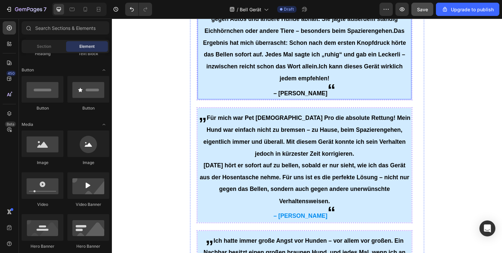
scroll to position [1742, 0]
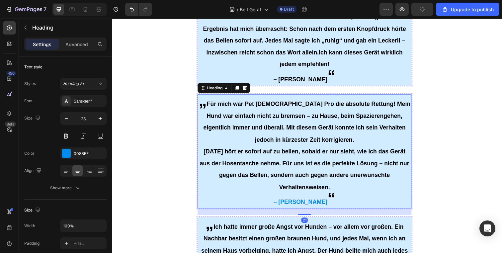
click at [304, 115] on span "Für mich war Pet [DEMOGRAPHIC_DATA] Pro die absolute Rettung! Mein Hund war ein…" at bounding box center [311, 123] width 212 height 43
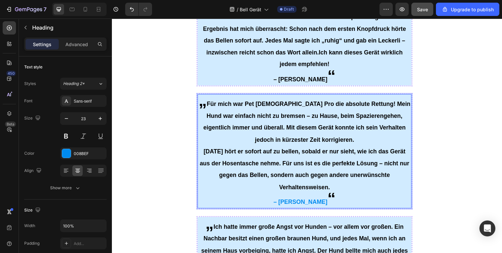
click at [305, 115] on span "Für mich war Pet [DEMOGRAPHIC_DATA] Pro die absolute Rettung! Mein Hund war ein…" at bounding box center [311, 123] width 212 height 43
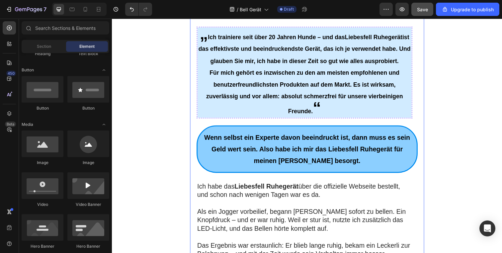
scroll to position [2238, 0]
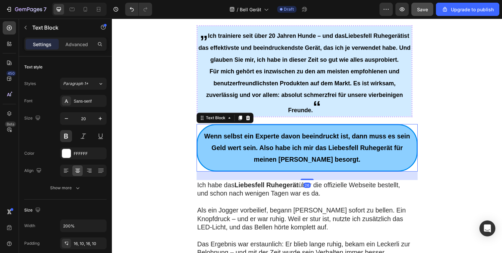
click at [352, 142] on p "Wenn selbst ein Experte davon beeindruckt ist, dann muss es sein Geld wert sein…" at bounding box center [311, 151] width 217 height 36
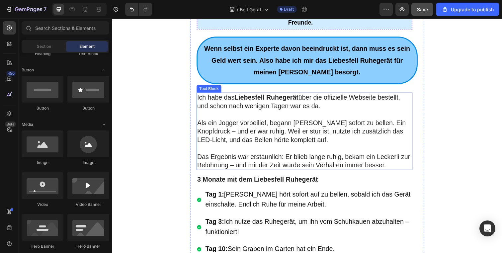
scroll to position [2330, 0]
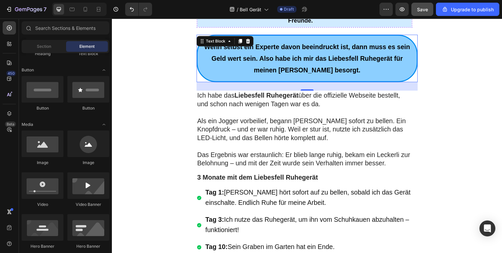
click at [370, 59] on p "Wenn selbst ein Experte davon beeindruckt ist, dann muss es sein Geld wert sein…" at bounding box center [311, 59] width 217 height 36
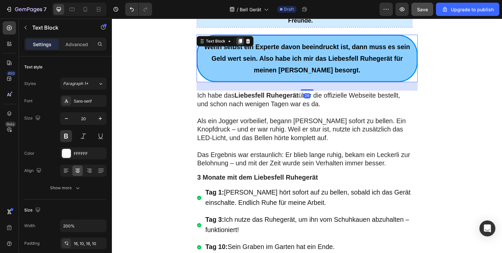
click at [240, 39] on icon at bounding box center [242, 41] width 5 height 5
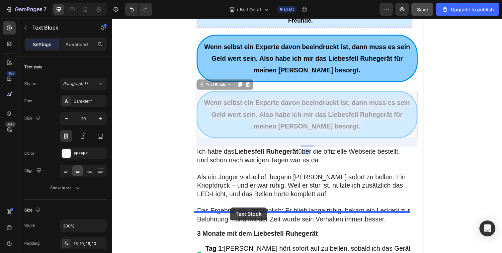
drag, startPoint x: 219, startPoint y: 125, endPoint x: 233, endPoint y: 212, distance: 88.2
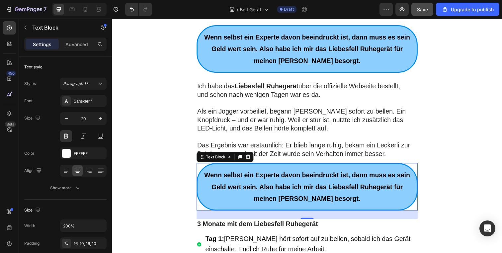
scroll to position [2379, 0]
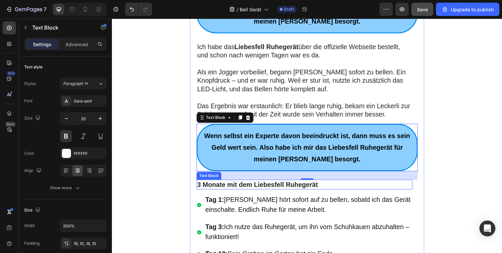
click at [257, 184] on strong "3 Monate mit dem Liebesfell Ruhegerät" at bounding box center [260, 187] width 123 height 7
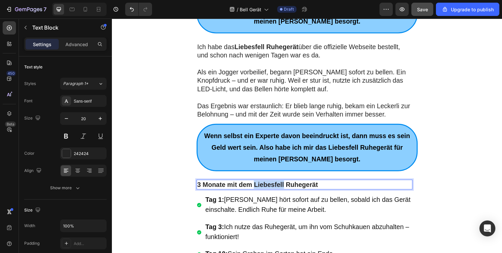
click at [257, 184] on strong "3 Monate mit dem Liebesfell Ruhegerät" at bounding box center [260, 187] width 123 height 7
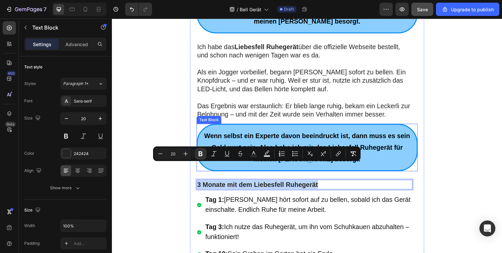
click at [368, 147] on p "Wenn selbst ein Experte davon beeindruckt ist, dann muss es sein Geld wert sein…" at bounding box center [311, 150] width 217 height 36
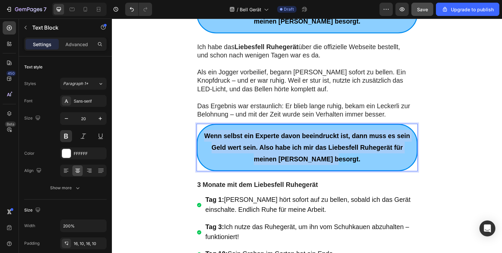
drag, startPoint x: 355, startPoint y: 147, endPoint x: 207, endPoint y: 114, distance: 151.4
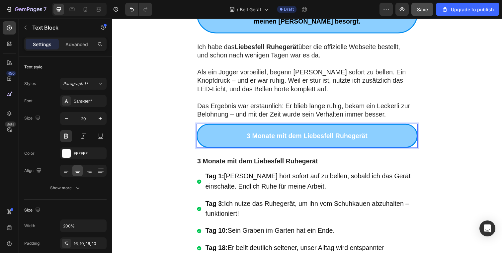
click at [327, 135] on strong "3 Monate mit dem Liebesfell Ruhegerät" at bounding box center [311, 138] width 123 height 7
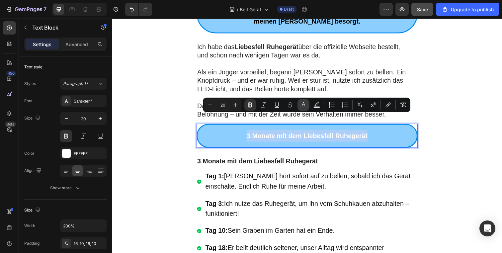
click at [304, 104] on icon "Editor contextual toolbar" at bounding box center [303, 104] width 3 height 4
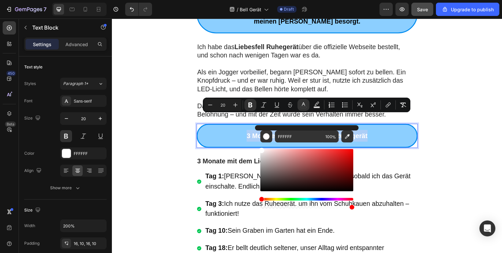
drag, startPoint x: 443, startPoint y: 192, endPoint x: 374, endPoint y: 193, distance: 68.4
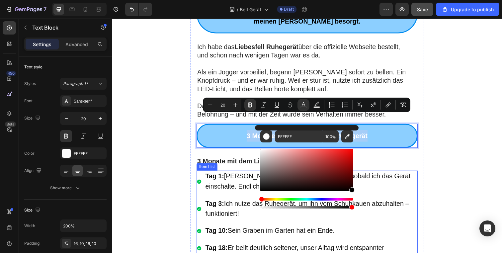
type input "000000"
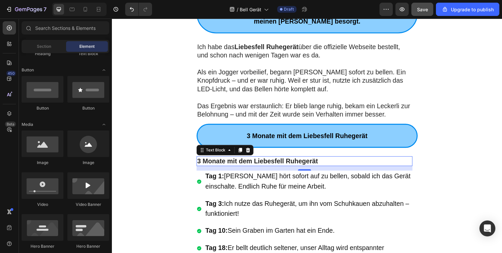
click at [318, 160] on strong "3 Monate mit dem Liebesfell Ruhegerät" at bounding box center [260, 163] width 123 height 7
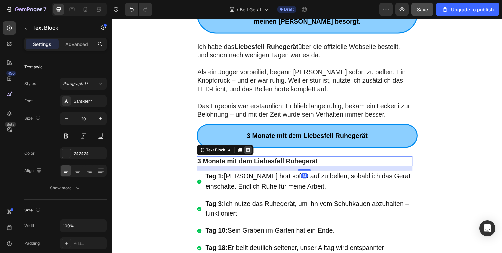
click at [248, 150] on icon at bounding box center [250, 152] width 5 height 5
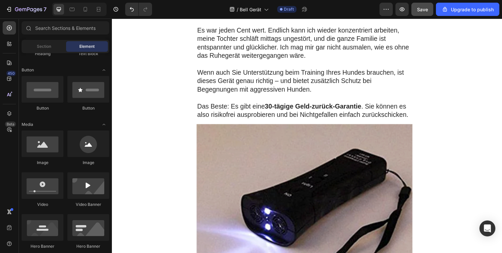
scroll to position [2693, 0]
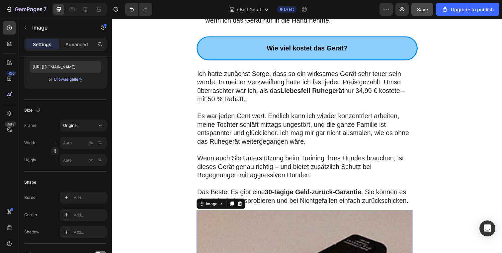
scroll to position [2657, 0]
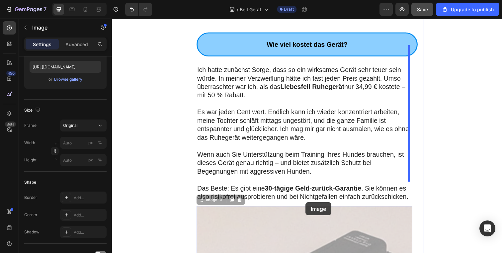
drag, startPoint x: 293, startPoint y: 221, endPoint x: 307, endPoint y: 207, distance: 19.7
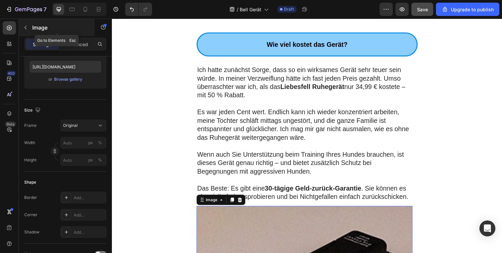
click at [31, 28] on div "Image" at bounding box center [57, 27] width 76 height 17
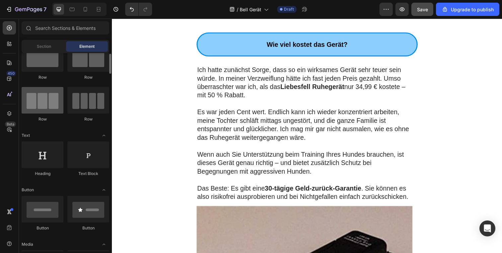
scroll to position [0, 0]
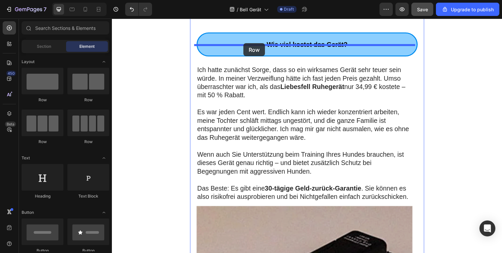
drag, startPoint x: 193, startPoint y: 105, endPoint x: 246, endPoint y: 44, distance: 80.6
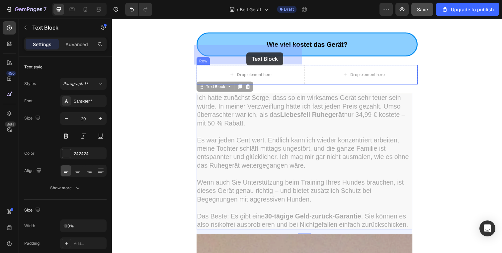
drag, startPoint x: 261, startPoint y: 119, endPoint x: 250, endPoint y: 53, distance: 66.5
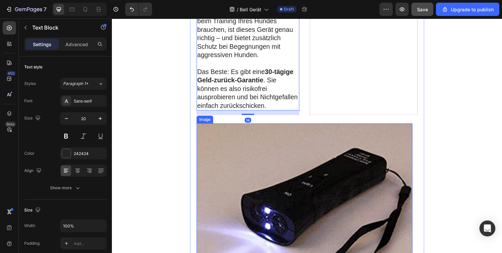
scroll to position [2861, 0]
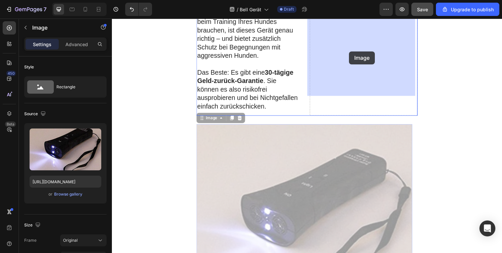
drag, startPoint x: 321, startPoint y: 104, endPoint x: 354, endPoint y: 58, distance: 56.2
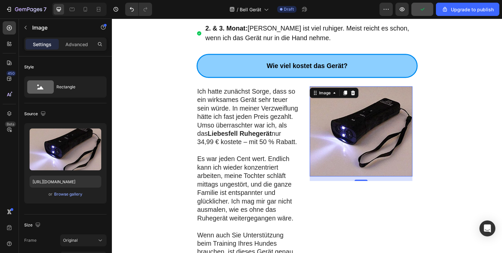
scroll to position [2626, 0]
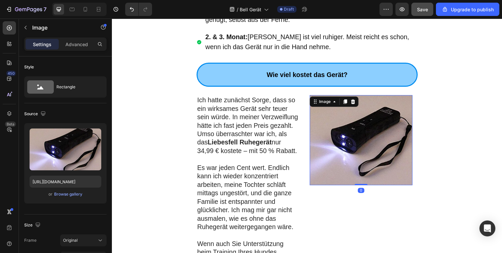
drag, startPoint x: 365, startPoint y: 172, endPoint x: 366, endPoint y: 164, distance: 7.4
click at [366, 164] on div "Image 0" at bounding box center [366, 143] width 105 height 92
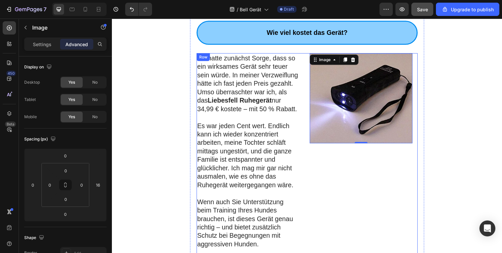
scroll to position [2669, 0]
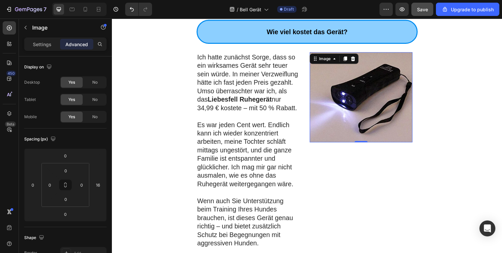
click at [367, 94] on img at bounding box center [366, 99] width 105 height 92
click at [27, 29] on icon "button" at bounding box center [25, 27] width 5 height 5
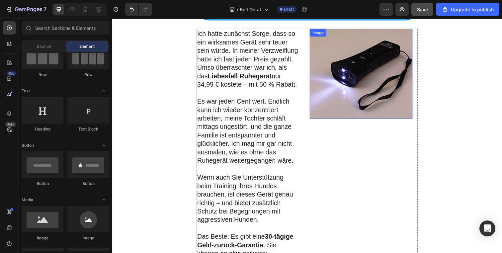
scroll to position [2665, 0]
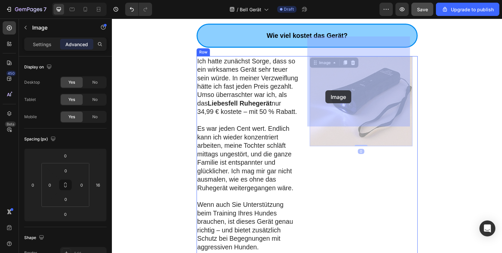
drag, startPoint x: 337, startPoint y: 93, endPoint x: 330, endPoint y: 92, distance: 6.7
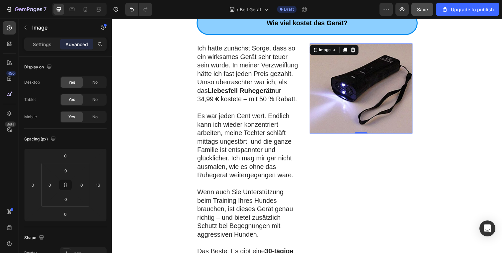
scroll to position [2707, 0]
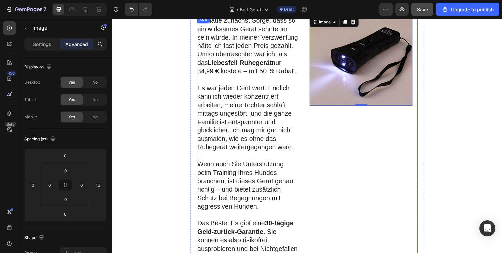
click at [328, 114] on div "Image 0" at bounding box center [369, 143] width 110 height 256
click at [332, 74] on img at bounding box center [366, 61] width 105 height 92
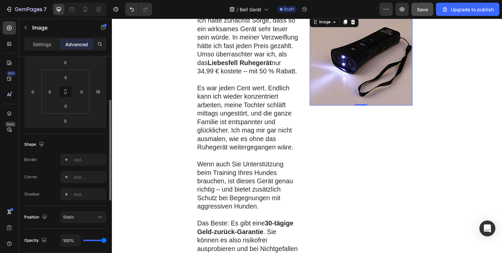
scroll to position [0, 0]
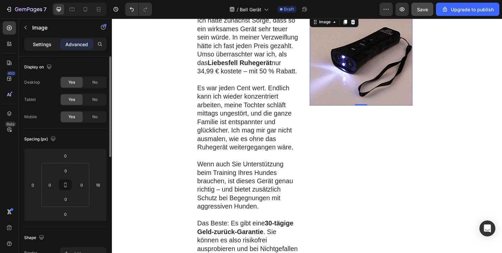
click at [40, 46] on p "Settings" at bounding box center [42, 44] width 19 height 7
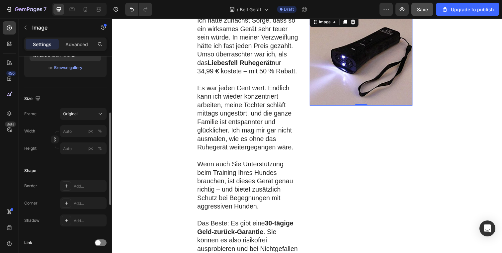
scroll to position [136, 0]
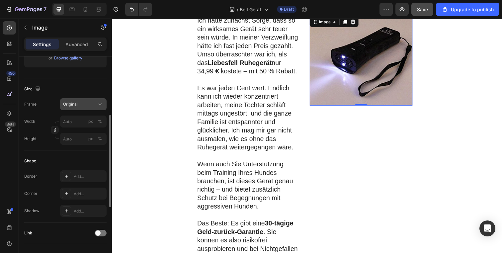
click at [86, 106] on div "Original" at bounding box center [79, 104] width 33 height 6
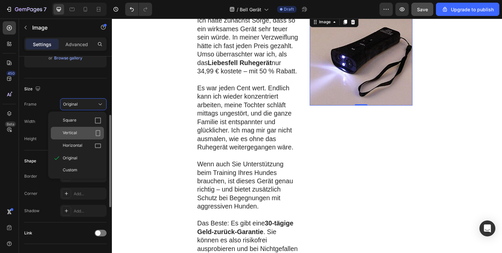
click at [82, 135] on div "Vertical" at bounding box center [82, 133] width 39 height 7
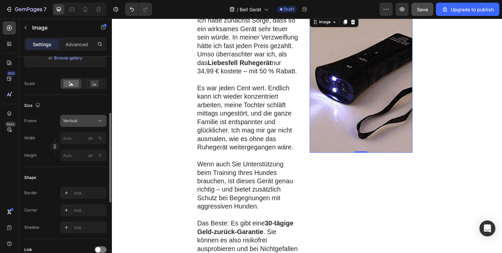
click at [82, 117] on button "Vertical" at bounding box center [83, 121] width 47 height 12
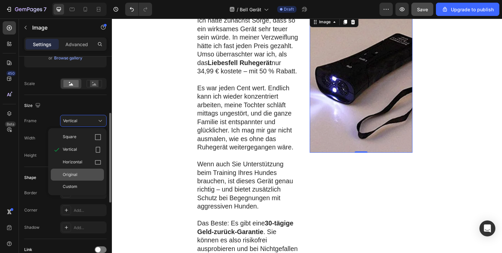
click at [77, 175] on span "Original" at bounding box center [70, 175] width 15 height 6
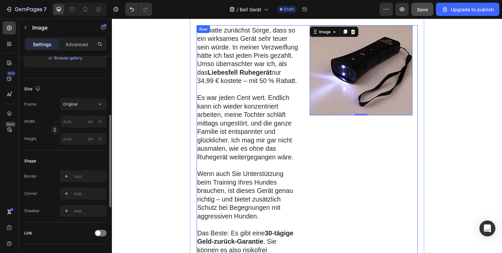
scroll to position [2655, 0]
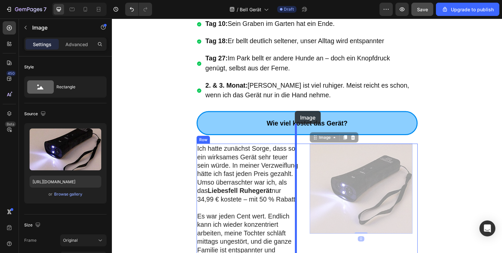
scroll to position [2802, 0]
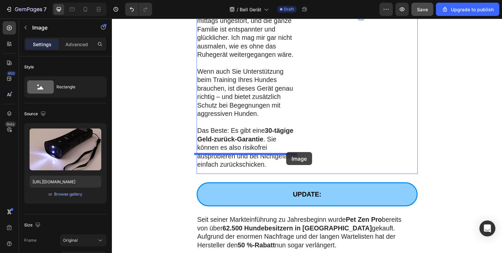
drag, startPoint x: 353, startPoint y: 108, endPoint x: 290, endPoint y: 155, distance: 78.6
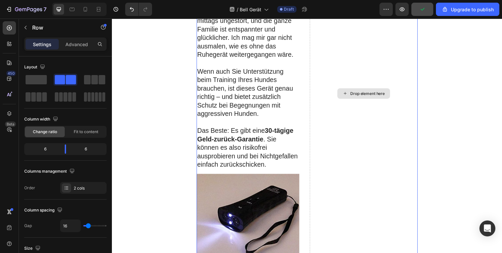
click at [333, 109] on div "Drop element here" at bounding box center [369, 95] width 110 height 349
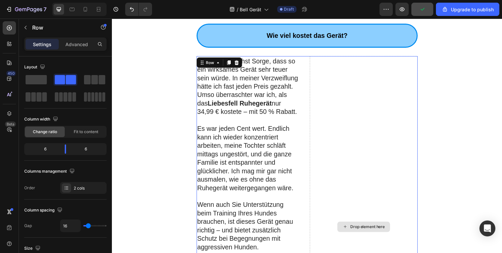
scroll to position [2664, 0]
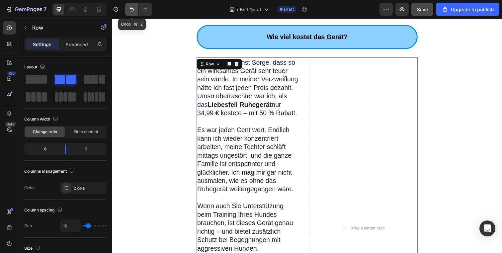
click at [128, 8] on button "Undo/Redo" at bounding box center [131, 9] width 13 height 13
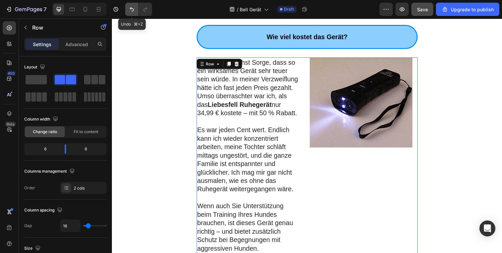
click at [128, 8] on button "Undo/Redo" at bounding box center [131, 9] width 13 height 13
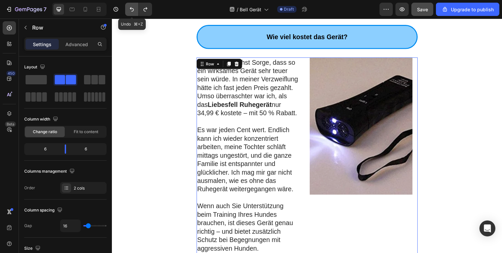
click at [128, 8] on button "Undo/Redo" at bounding box center [131, 9] width 13 height 13
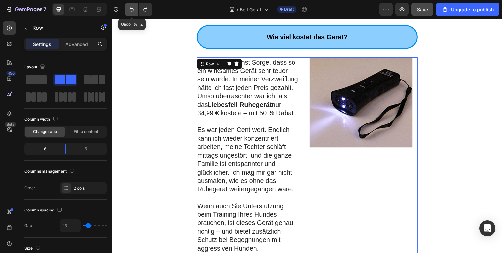
click at [128, 8] on button "Undo/Redo" at bounding box center [131, 9] width 13 height 13
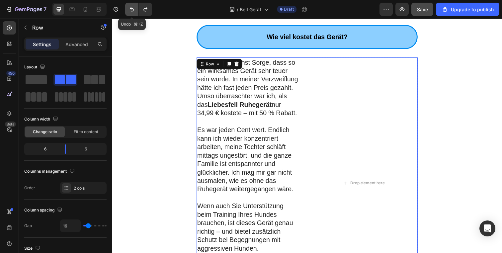
click at [128, 8] on button "Undo/Redo" at bounding box center [131, 9] width 13 height 13
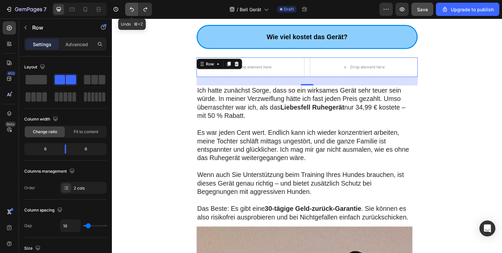
click at [130, 9] on icon "Undo/Redo" at bounding box center [132, 9] width 7 height 7
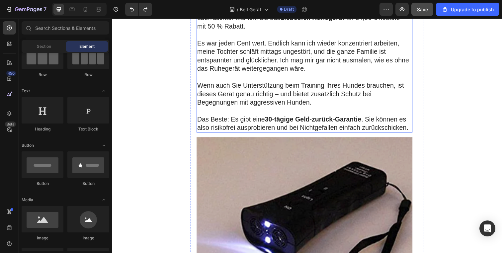
scroll to position [2733, 0]
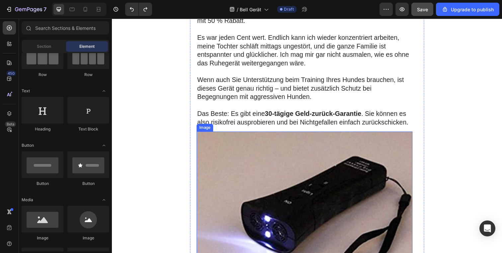
click at [290, 134] on img at bounding box center [308, 230] width 221 height 193
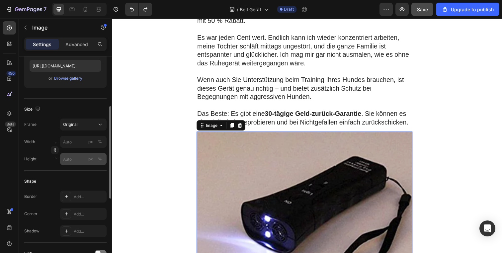
scroll to position [117, 0]
click at [75, 145] on input "px %" at bounding box center [83, 141] width 47 height 12
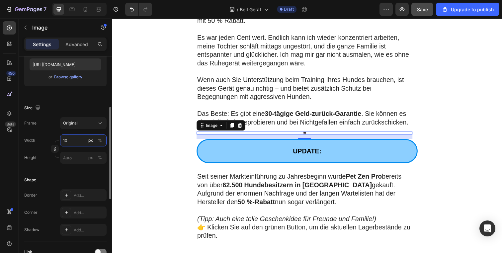
type input "1"
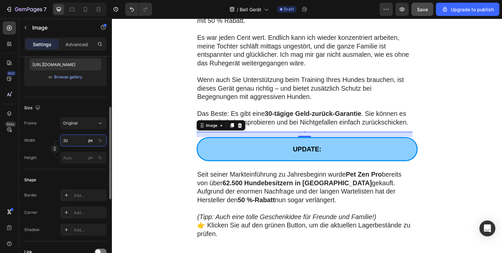
type input "300"
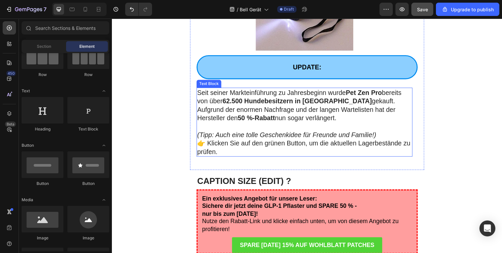
scroll to position [2904, 0]
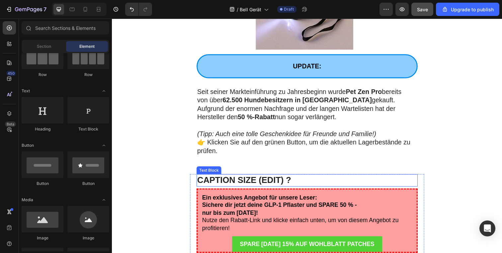
click at [308, 178] on p "CAPTION SIZE (EDIT) ?" at bounding box center [311, 183] width 225 height 11
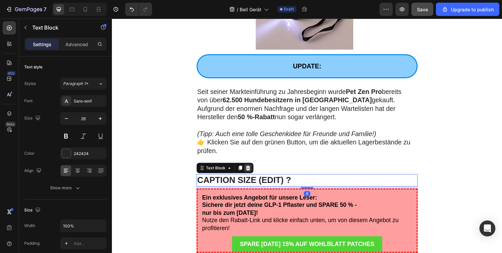
click at [248, 168] on icon at bounding box center [250, 170] width 5 height 5
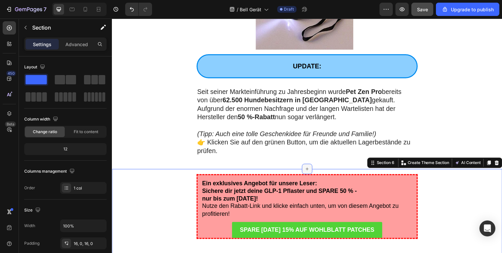
click at [308, 167] on div at bounding box center [311, 172] width 11 height 11
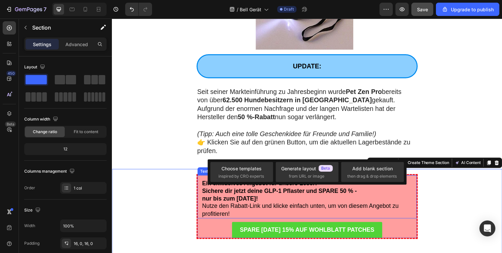
click at [323, 178] on div "Ein exklusives Angebot für unsere Leser: Sichere dir jetzt deine GLP-1 Pflaster…" at bounding box center [311, 200] width 224 height 44
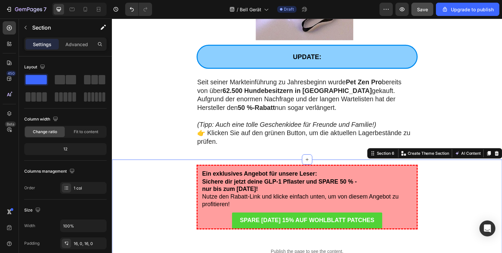
scroll to position [2915, 0]
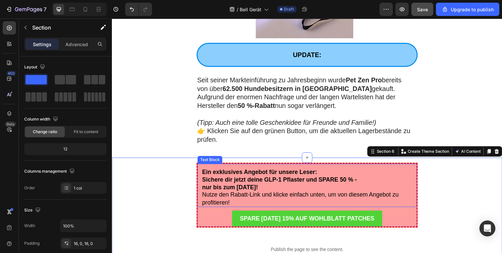
click at [271, 195] on span "Nutze den Rabatt-Link und klicke einfach unten, um von diesem Angebot zu profit…" at bounding box center [304, 202] width 201 height 14
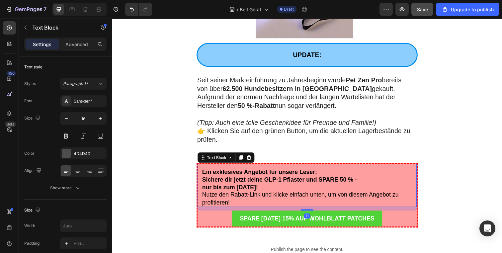
click at [271, 195] on span "Nutze den Rabatt-Link und klicke einfach unten, um von diesem Angebot zu profit…" at bounding box center [304, 202] width 201 height 14
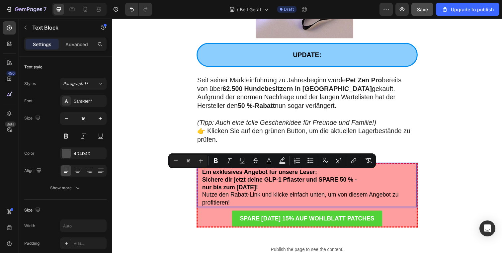
click at [305, 195] on span "Nutze den Rabatt-Link und klicke einfach unten, um von diesem Angebot zu profit…" at bounding box center [304, 202] width 201 height 14
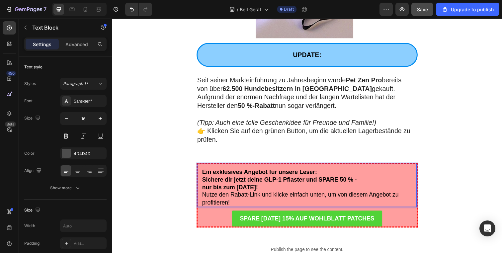
click at [255, 187] on strong "nur bis zum [DATE]!" at bounding box center [232, 190] width 57 height 7
click at [239, 187] on strong "nur bis zum [DATE]!" at bounding box center [232, 190] width 57 height 7
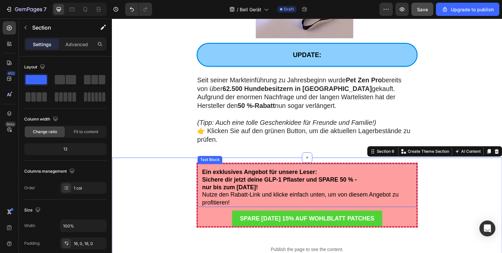
click at [317, 195] on span "Nutze den Rabatt-Link und klicke einfach unten, um von diesem Angebot zu profit…" at bounding box center [304, 202] width 201 height 14
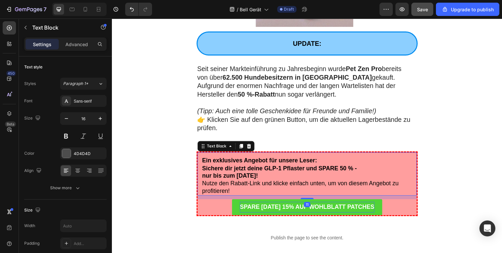
scroll to position [2928, 0]
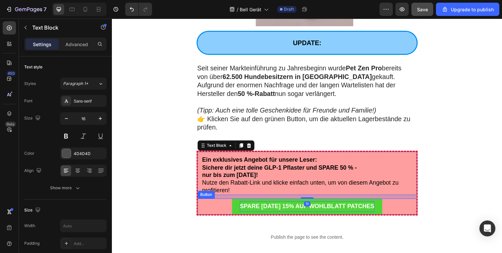
click at [299, 205] on p "SPARE [DATE] 15% AUF WOHLBLATT PATCHES" at bounding box center [312, 210] width 138 height 11
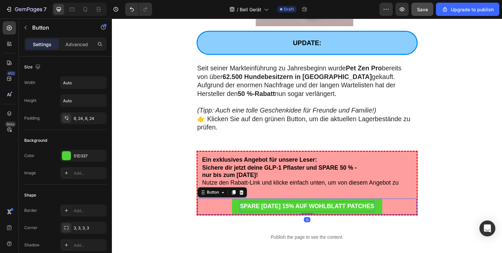
click at [290, 205] on p "SPARE [DATE] 15% AUF WOHLBLATT PATCHES" at bounding box center [312, 210] width 138 height 11
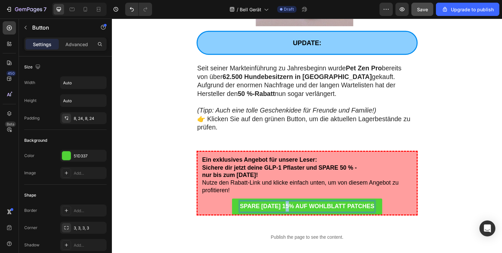
click at [290, 205] on p "SPARE [DATE] 15% AUF WOHLBLATT PATCHES" at bounding box center [312, 210] width 138 height 11
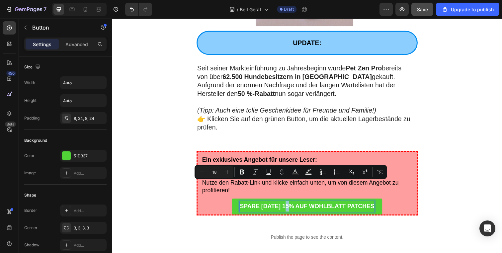
click at [292, 205] on p "SPARE [DATE] 15% AUF WOHLBLATT PATCHES" at bounding box center [312, 210] width 138 height 11
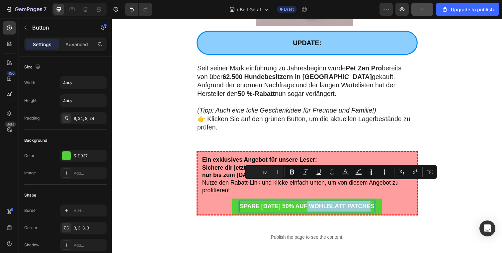
drag, startPoint x: 313, startPoint y: 189, endPoint x: 377, endPoint y: 191, distance: 64.5
click at [377, 205] on p "SPARE [DATE] 50% AUF WOHLBLATT PATCHES" at bounding box center [312, 210] width 138 height 11
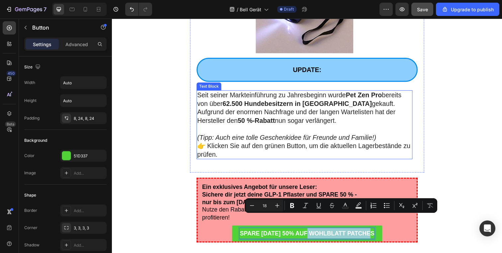
scroll to position [2902, 0]
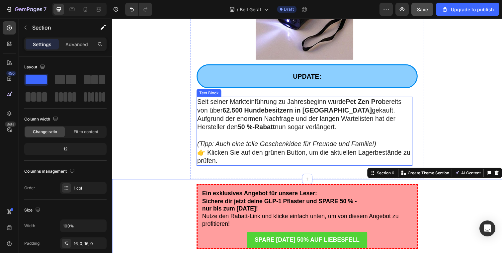
scroll to position [2893, 0]
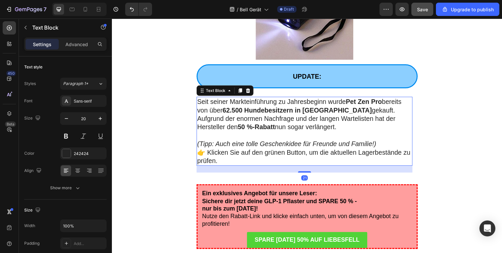
click at [351, 100] on strong "Pet Zen Pro" at bounding box center [369, 103] width 37 height 7
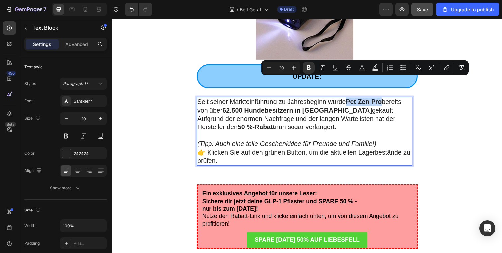
drag, startPoint x: 351, startPoint y: 83, endPoint x: 383, endPoint y: 84, distance: 32.2
click at [383, 100] on strong "Pet Zen Pro" at bounding box center [369, 103] width 37 height 7
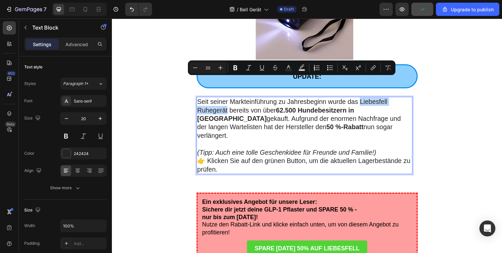
drag, startPoint x: 228, startPoint y: 92, endPoint x: 362, endPoint y: 82, distance: 134.9
click at [362, 99] on p "Seit seiner Markteinführung zu Jahresbeginn wurde das Liebesfell Ruhegerät bere…" at bounding box center [308, 120] width 219 height 43
click at [236, 69] on icon "Editor contextual toolbar" at bounding box center [236, 67] width 4 height 5
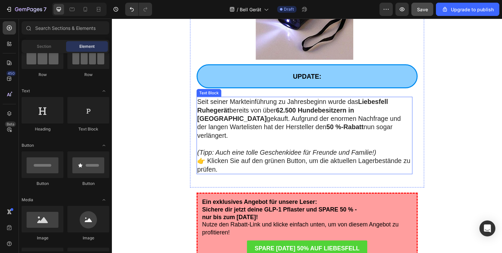
click at [384, 142] on p "(Tipp: Auch eine tolle Geschenkidee für Freunde und Familie!)" at bounding box center [308, 150] width 219 height 17
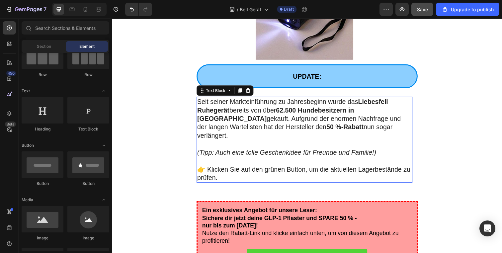
click at [297, 168] on p "👉 Klicken Sie auf den grünen Button, um die aktuellen Lagerbestände zu prüfen." at bounding box center [308, 176] width 219 height 17
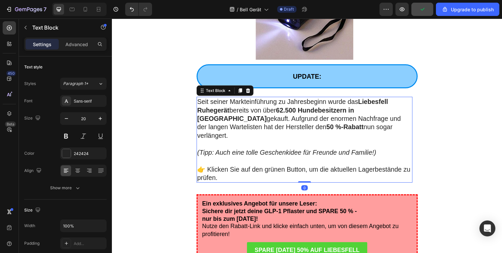
drag, startPoint x: 308, startPoint y: 163, endPoint x: 310, endPoint y: 151, distance: 12.1
click at [310, 151] on div "Seit seiner Markteinführung zu Jahresbeginn wurde das Liebesfell Ruhegerät bere…" at bounding box center [308, 142] width 221 height 88
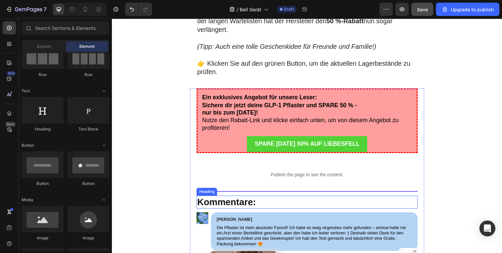
scroll to position [3003, 0]
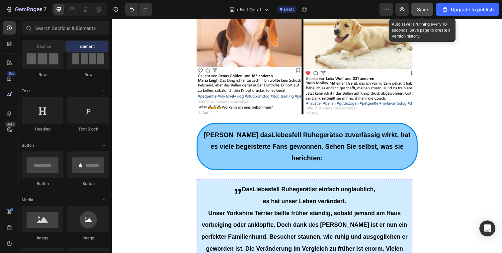
click at [426, 7] on span "Save" at bounding box center [422, 10] width 11 height 6
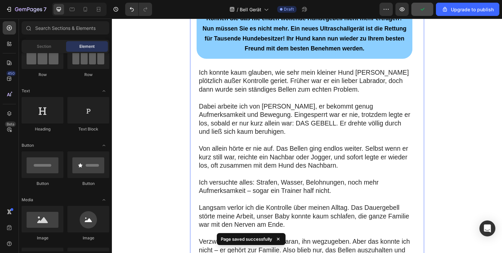
scroll to position [0, 0]
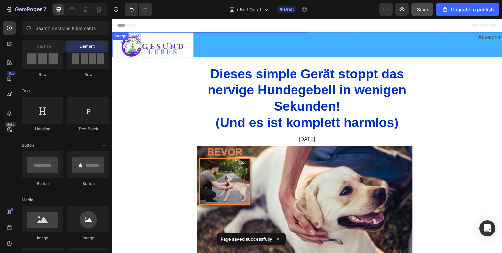
click at [169, 51] on img at bounding box center [153, 45] width 83 height 26
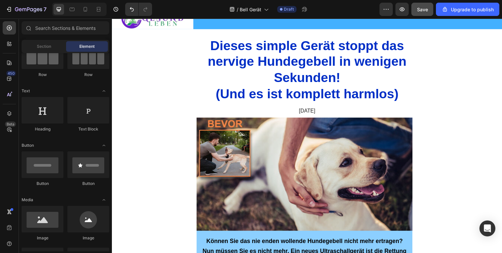
scroll to position [31, 0]
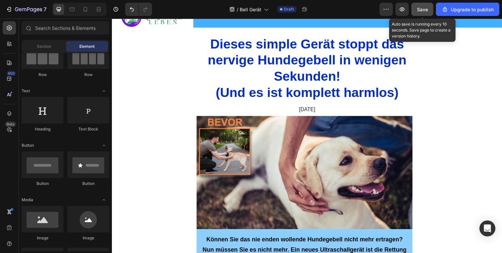
click at [415, 15] on button "Save" at bounding box center [423, 9] width 22 height 13
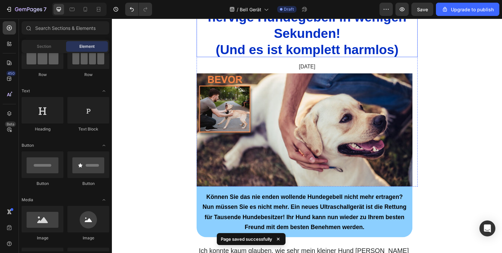
scroll to position [0, 0]
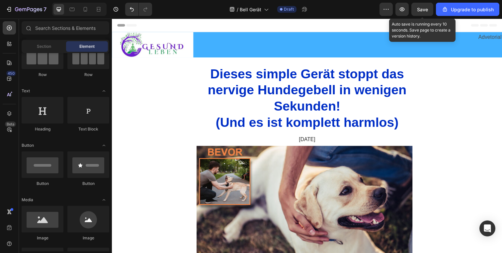
click at [425, 8] on span "Save" at bounding box center [422, 10] width 11 height 6
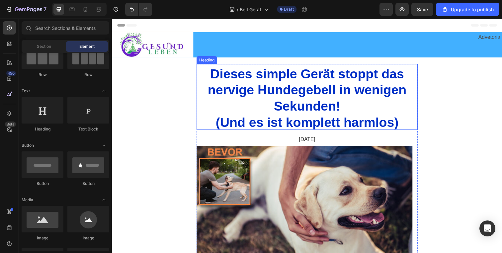
click at [358, 95] on span "Dieses simple Gerät stoppt das nervige Hundegebell in wenigen Sekunden!" at bounding box center [311, 91] width 203 height 48
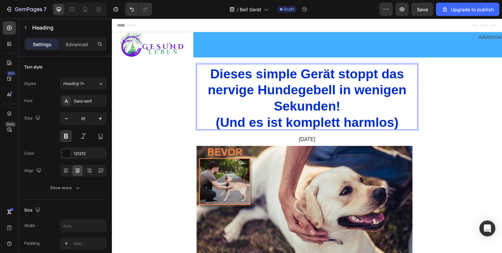
click at [344, 91] on span "Dieses simple Gerät stoppt das nervige Hundegebell in wenigen Sekunden!" at bounding box center [311, 91] width 203 height 48
click at [359, 92] on span "Dieses simple Gerät stoppt das nervige Hundegebell in wenigen Sekunden!" at bounding box center [311, 91] width 203 height 48
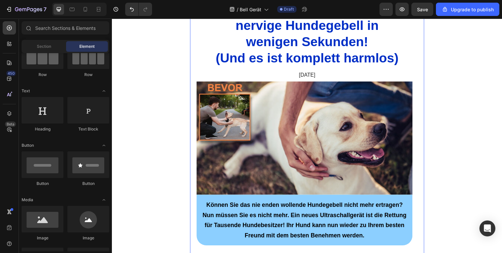
scroll to position [67, 0]
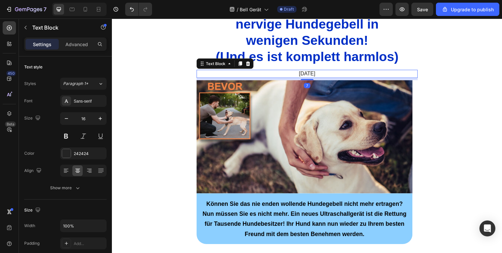
click at [309, 75] on p "[DATE]" at bounding box center [311, 74] width 225 height 7
click at [303, 75] on p "[DATE]" at bounding box center [311, 74] width 225 height 7
click at [297, 75] on p "[DATE]" at bounding box center [311, 74] width 225 height 7
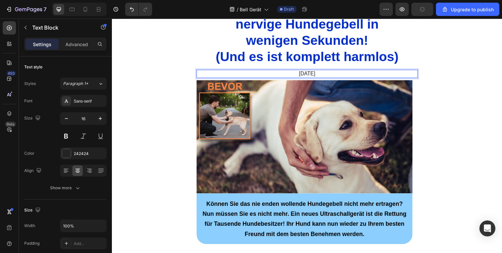
click at [303, 75] on p "[DATE]" at bounding box center [311, 74] width 225 height 7
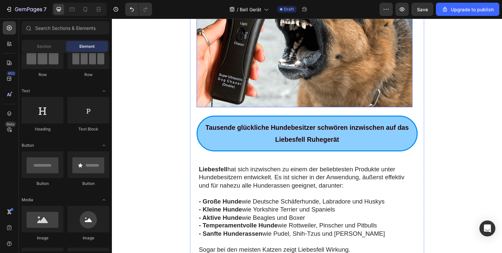
scroll to position [1169, 0]
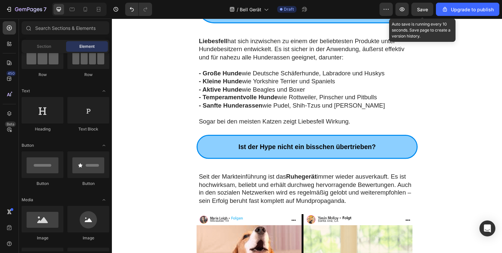
drag, startPoint x: 418, startPoint y: 12, endPoint x: 418, endPoint y: 18, distance: 6.3
click at [418, 12] on span "Save" at bounding box center [422, 10] width 11 height 6
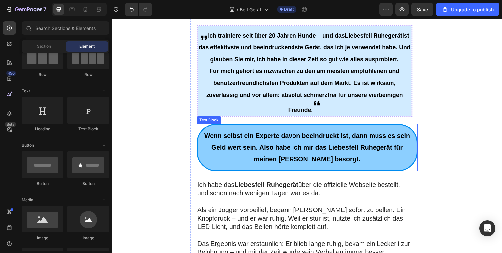
scroll to position [1655, 0]
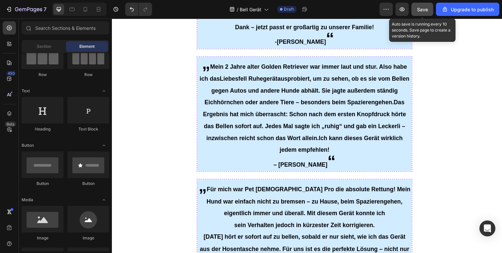
click at [417, 7] on button "Save" at bounding box center [423, 9] width 22 height 13
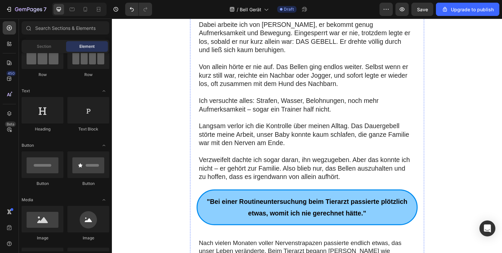
scroll to position [0, 0]
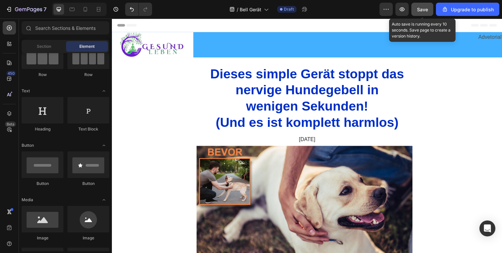
click at [423, 12] on div "Save" at bounding box center [422, 9] width 11 height 7
click at [427, 10] on span "Save" at bounding box center [422, 10] width 11 height 6
